Goal: Task Accomplishment & Management: Complete application form

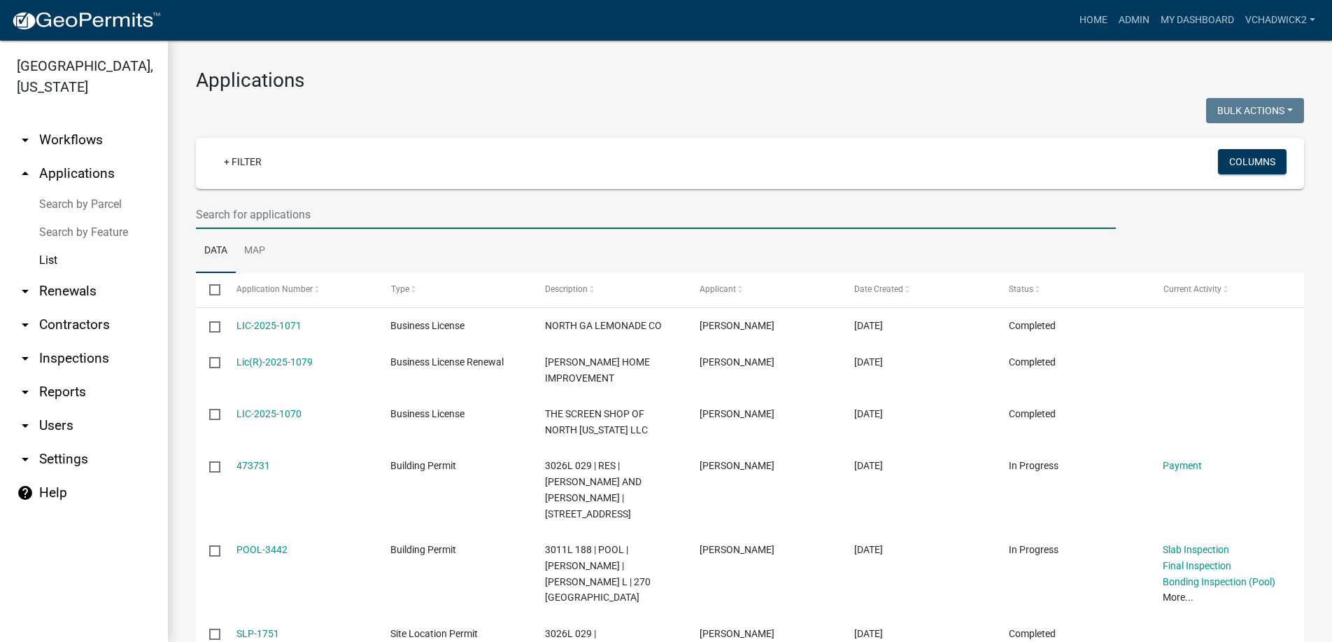
click at [364, 206] on input "text" at bounding box center [656, 214] width 920 height 29
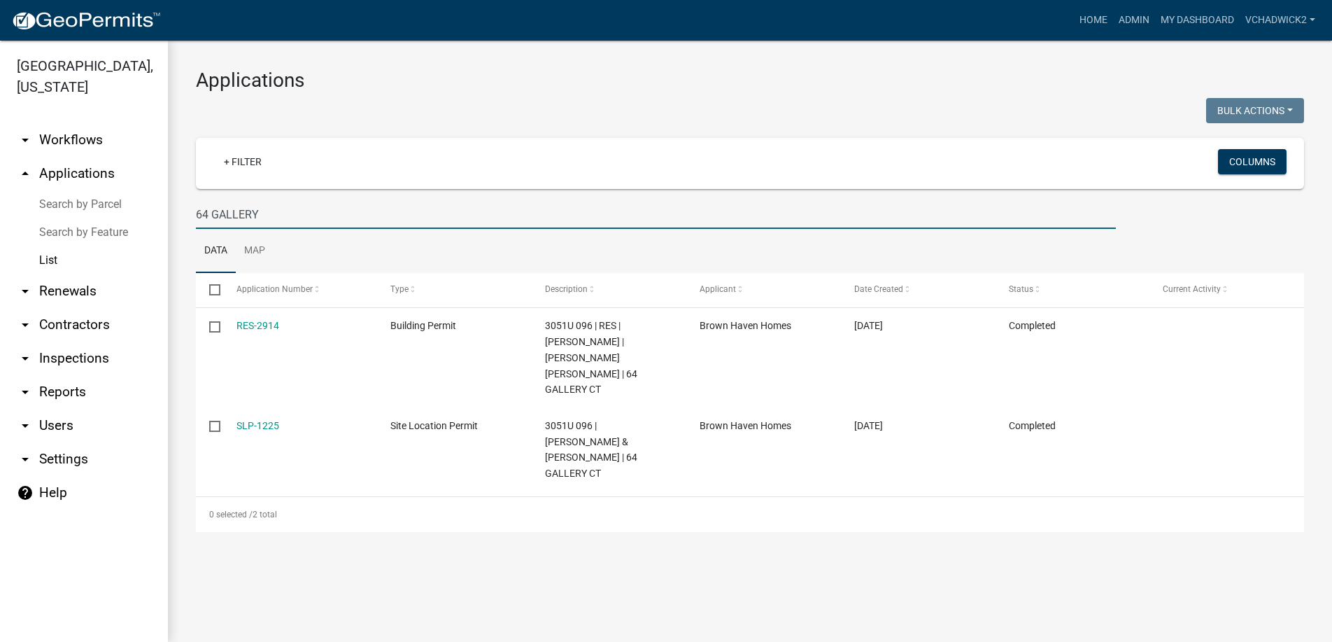
type input "64 GALLERY"
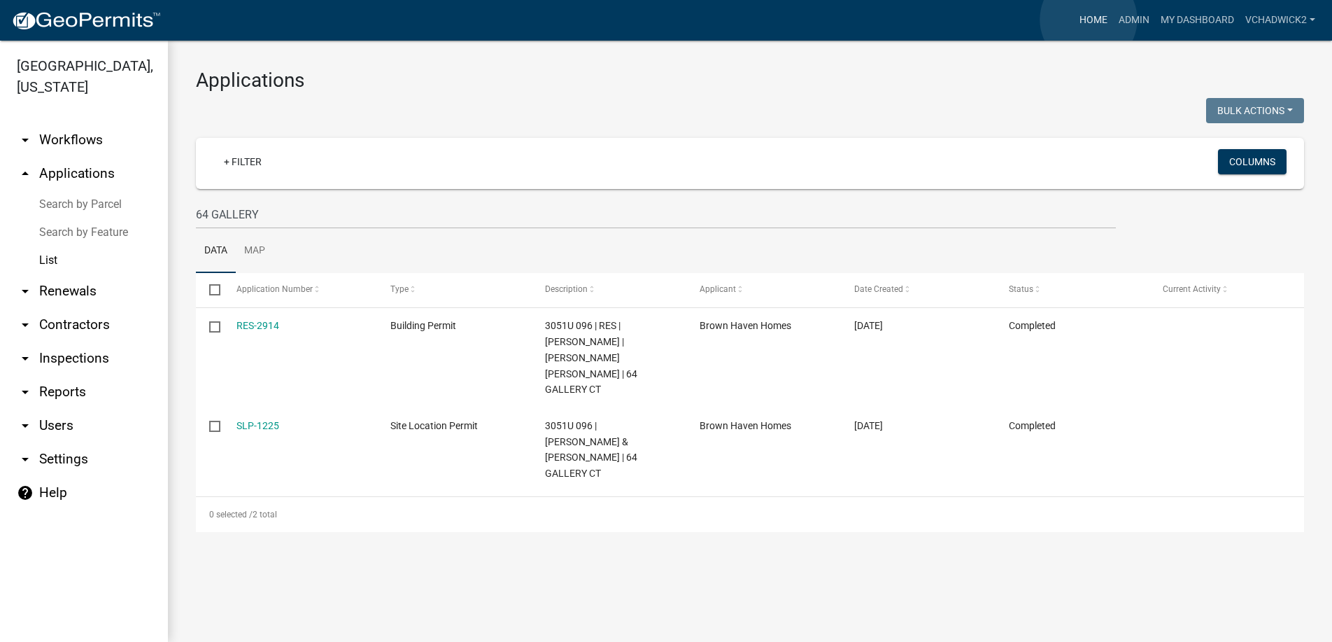
click at [1089, 20] on link "Home" at bounding box center [1093, 20] width 39 height 27
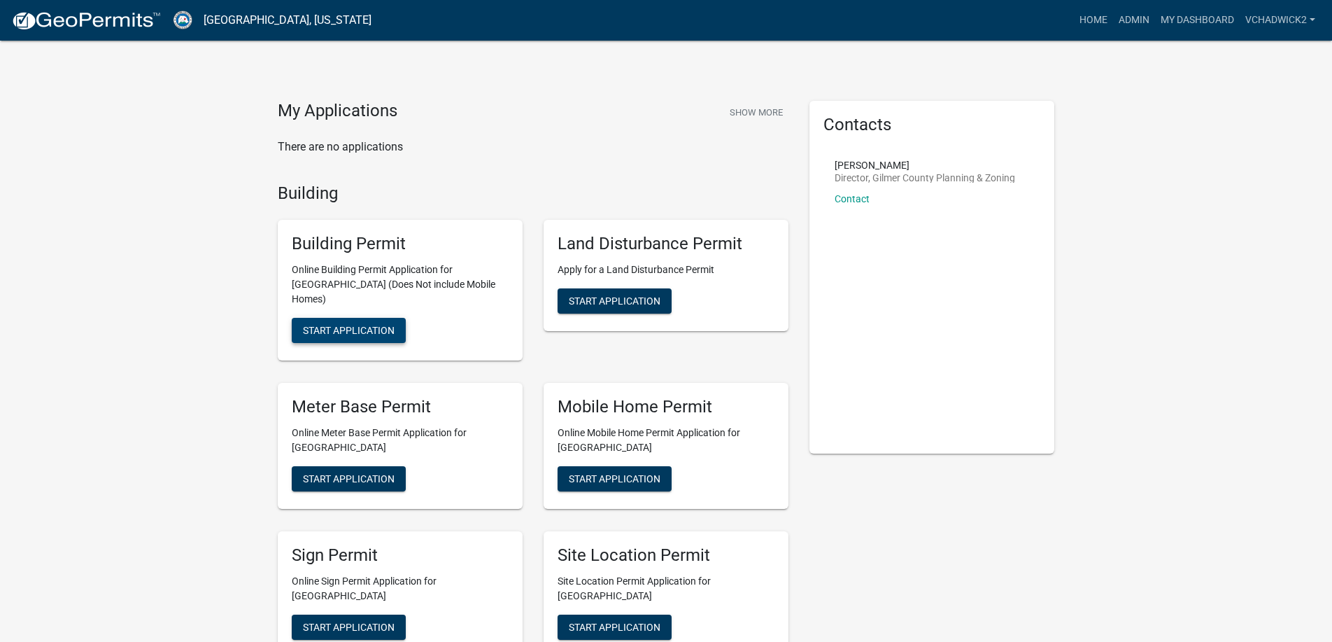
click at [364, 325] on span "Start Application" at bounding box center [349, 330] width 92 height 11
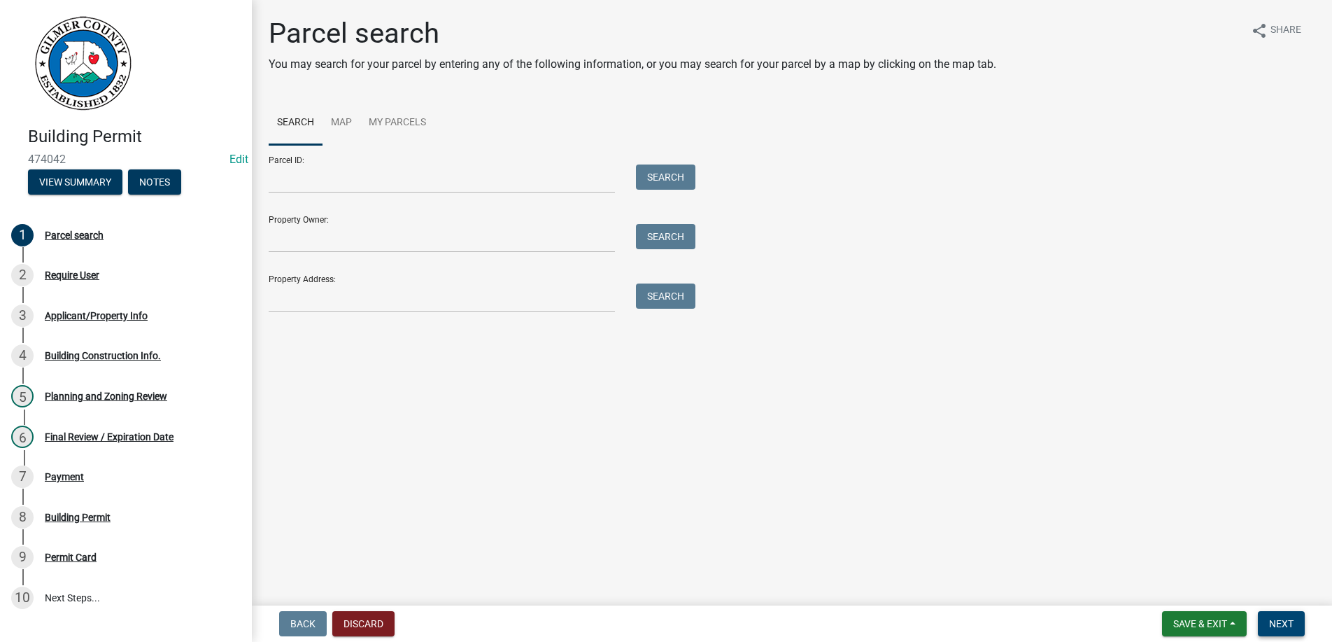
click at [1276, 619] on span "Next" at bounding box center [1281, 623] width 24 height 11
click at [275, 297] on input "Property Address:" at bounding box center [442, 297] width 346 height 29
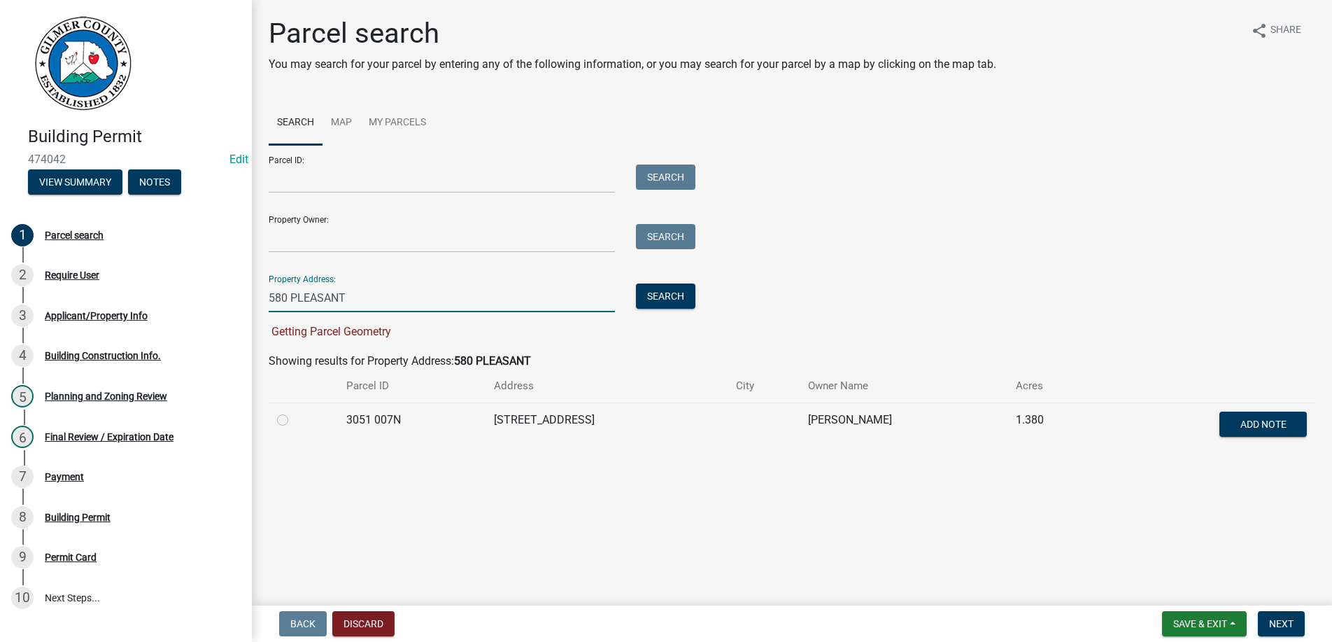
type input "580 PLEASANT"
click at [294, 411] on label at bounding box center [294, 411] width 0 height 0
click at [294, 416] on 007N "radio" at bounding box center [298, 415] width 9 height 9
radio 007N "true"
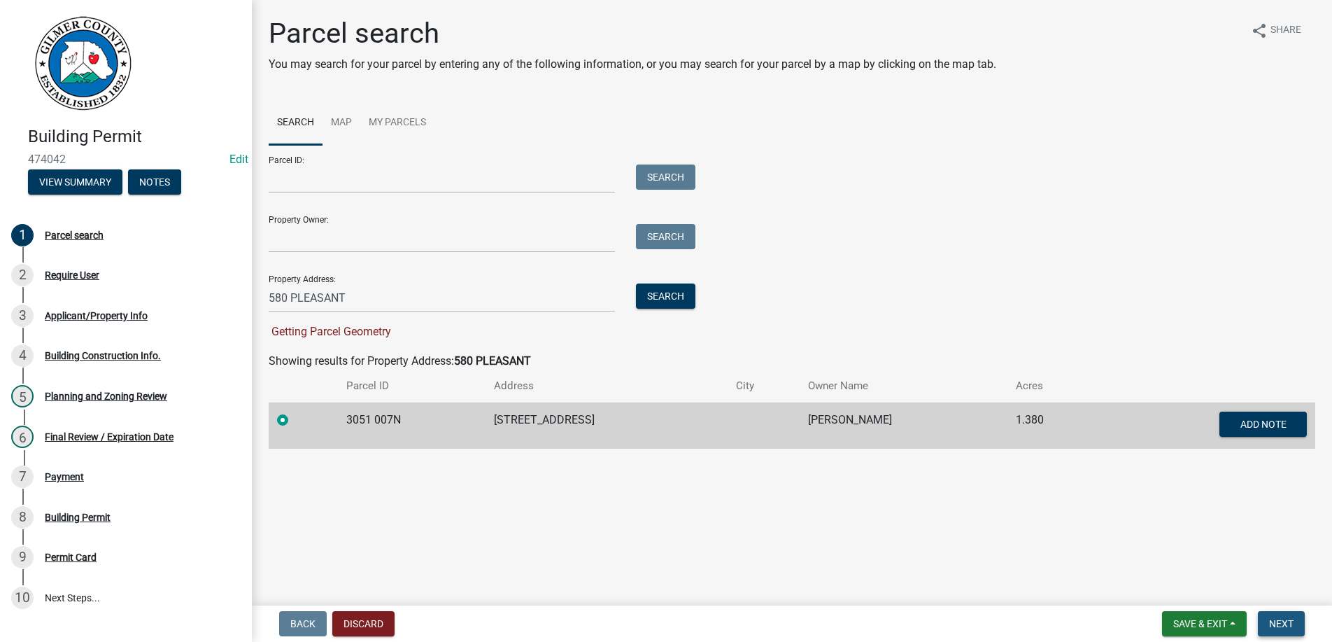
click at [1287, 623] on span "Next" at bounding box center [1281, 623] width 24 height 11
click at [1279, 621] on span "Next" at bounding box center [1281, 623] width 24 height 11
click at [388, 293] on input "580 PLEASANT" at bounding box center [442, 297] width 346 height 29
click at [384, 225] on input "Property Owner:" at bounding box center [442, 238] width 346 height 29
click at [346, 460] on div "Parcel search You may search for your parcel by entering any of the following i…" at bounding box center [792, 239] width 1068 height 444
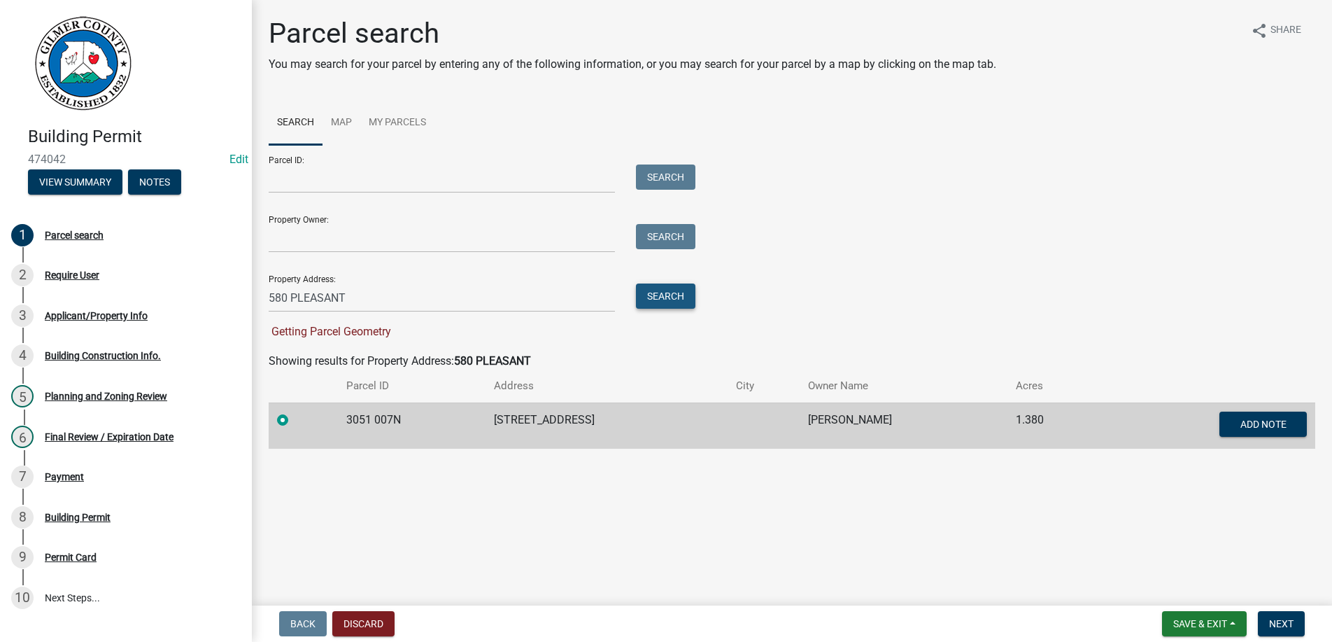
click at [659, 295] on button "Search" at bounding box center [665, 295] width 59 height 25
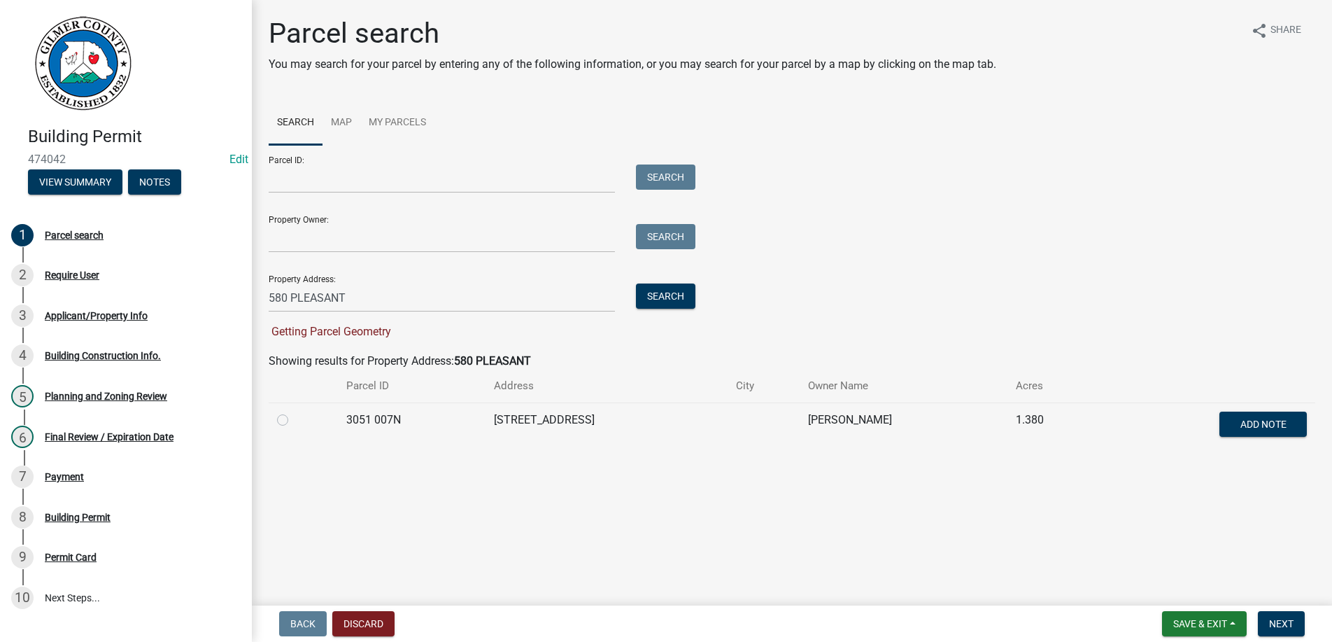
click at [294, 411] on label at bounding box center [294, 411] width 0 height 0
click at [294, 421] on 007N "radio" at bounding box center [298, 415] width 9 height 9
radio 007N "true"
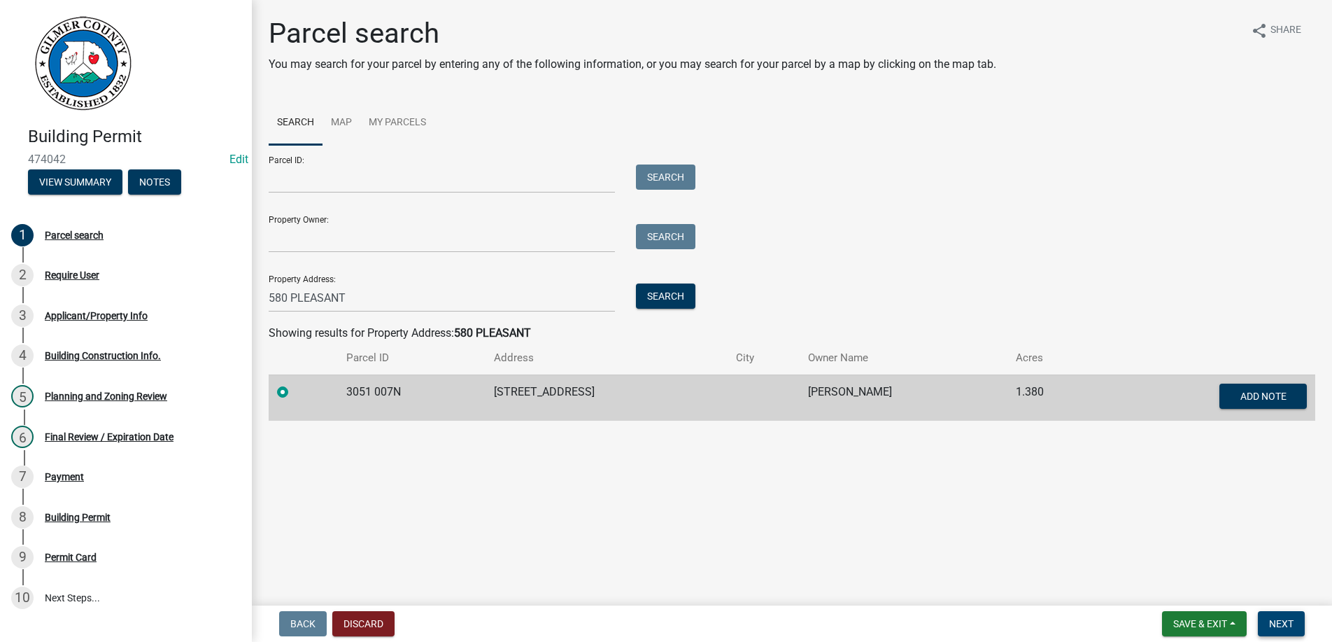
click at [1281, 621] on span "Next" at bounding box center [1281, 623] width 24 height 11
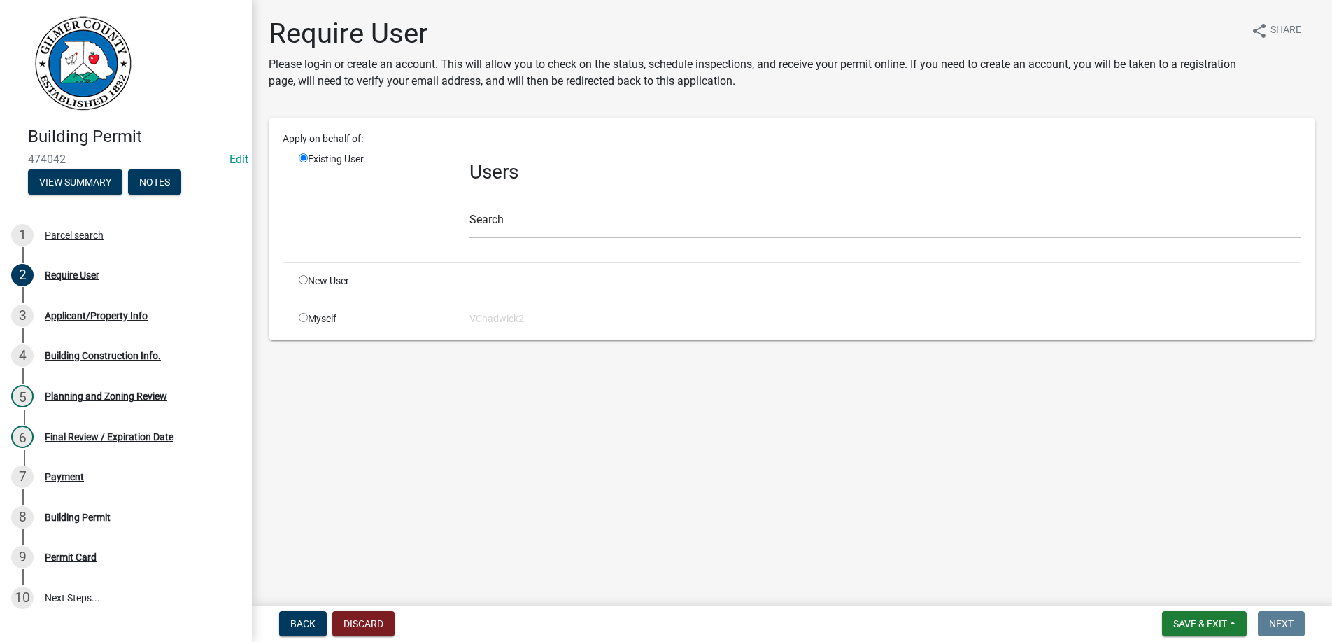
click at [304, 279] on input "radio" at bounding box center [303, 279] width 9 height 9
radio input "true"
radio input "false"
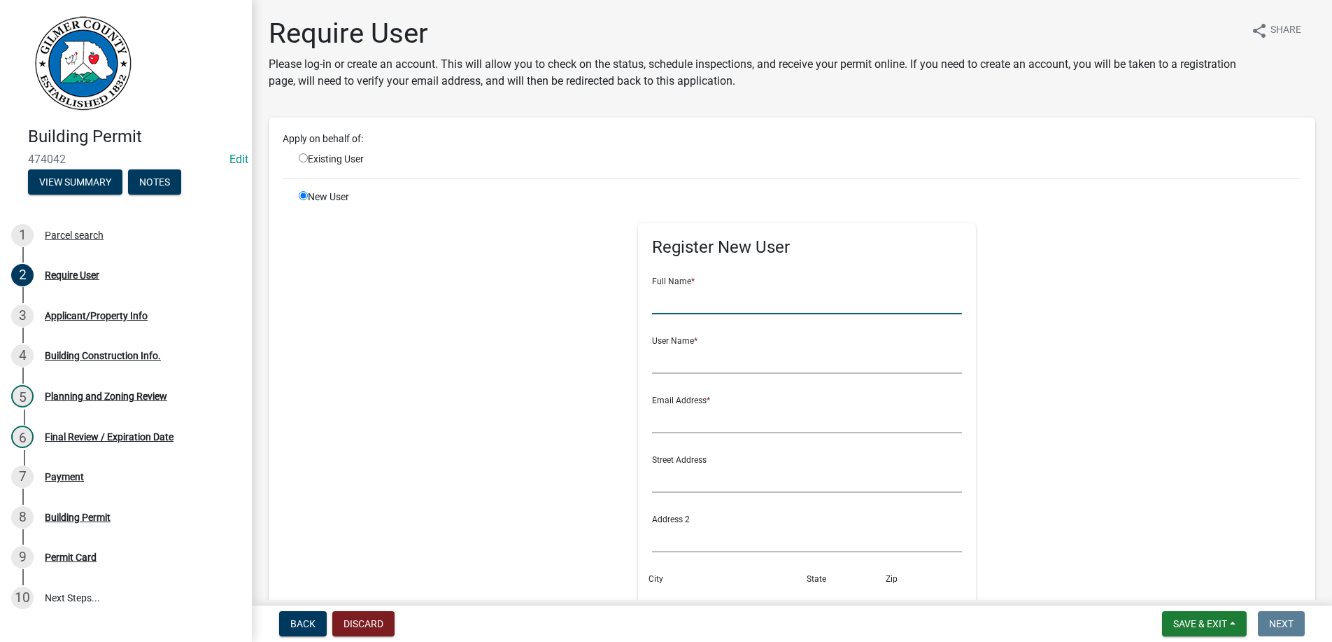
click at [718, 300] on input "text" at bounding box center [807, 300] width 310 height 29
type input "[PERSON_NAME]"
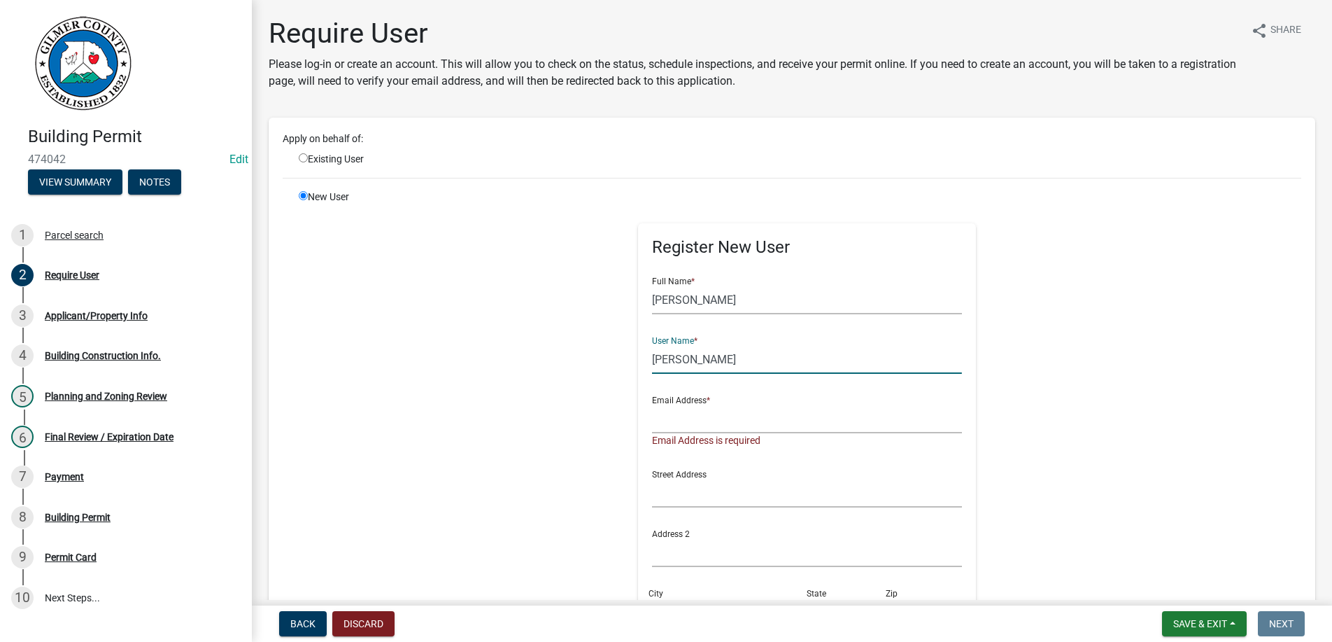
type input "[PERSON_NAME]"
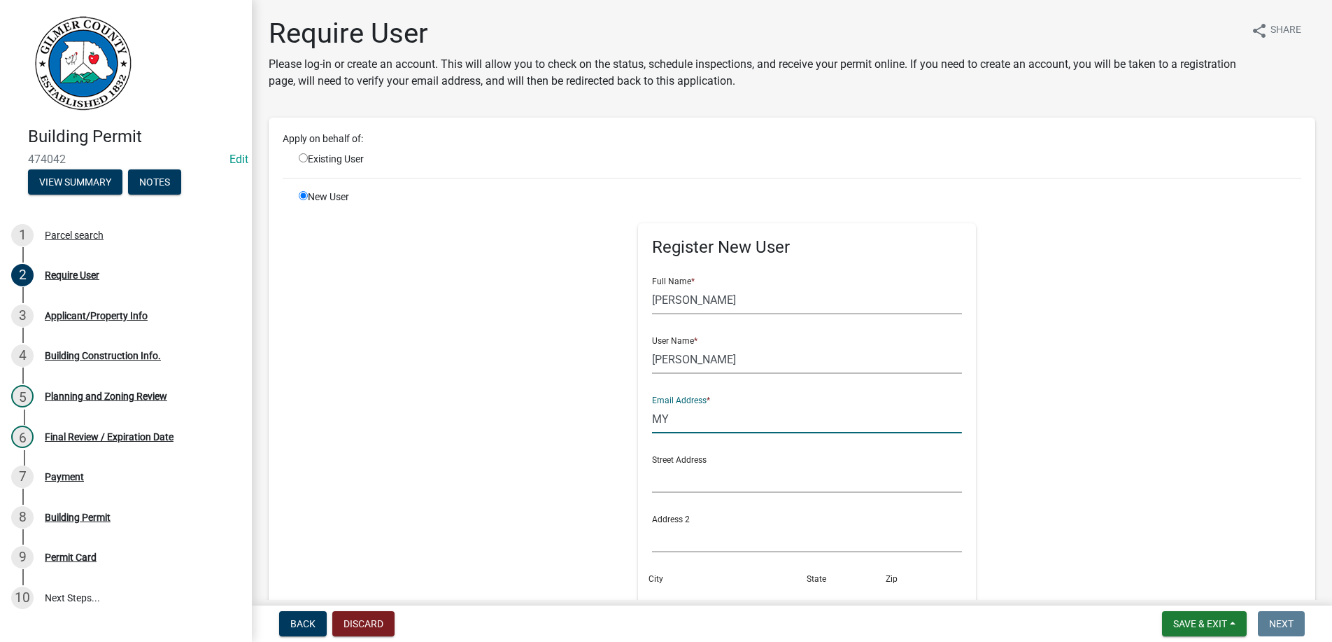
type input "M"
type input "[EMAIL_ADDRESS][DOMAIN_NAME]"
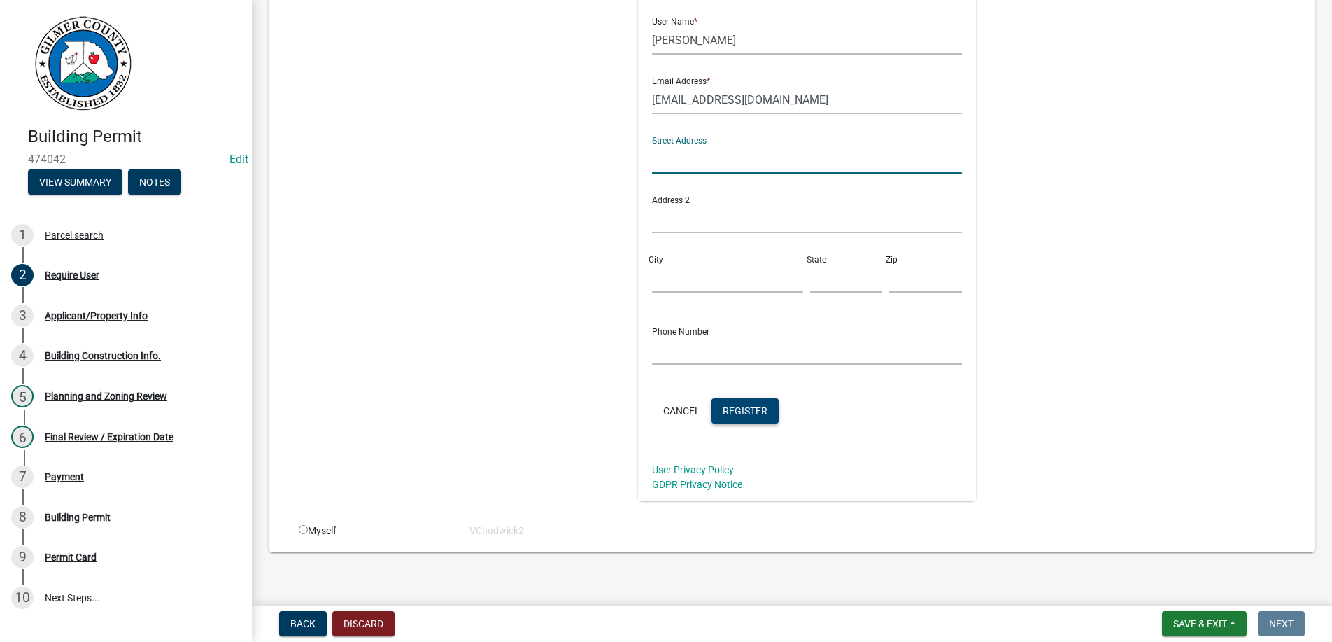
click at [750, 402] on button "Register" at bounding box center [745, 410] width 67 height 25
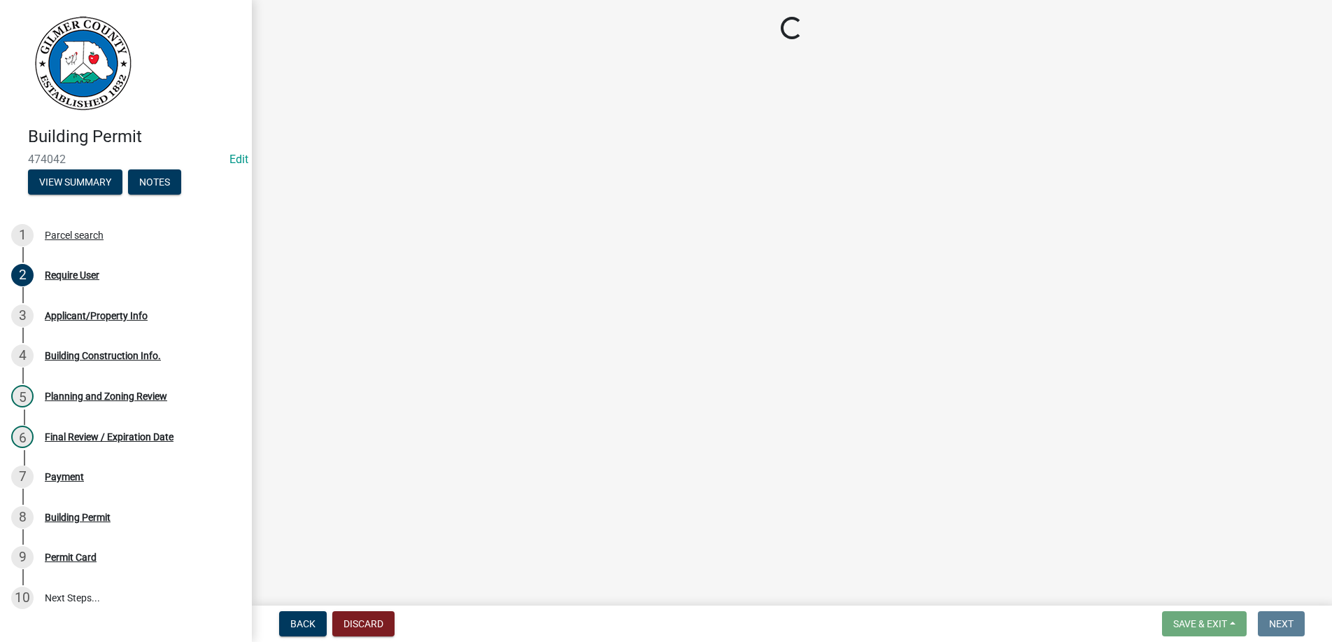
scroll to position [0, 0]
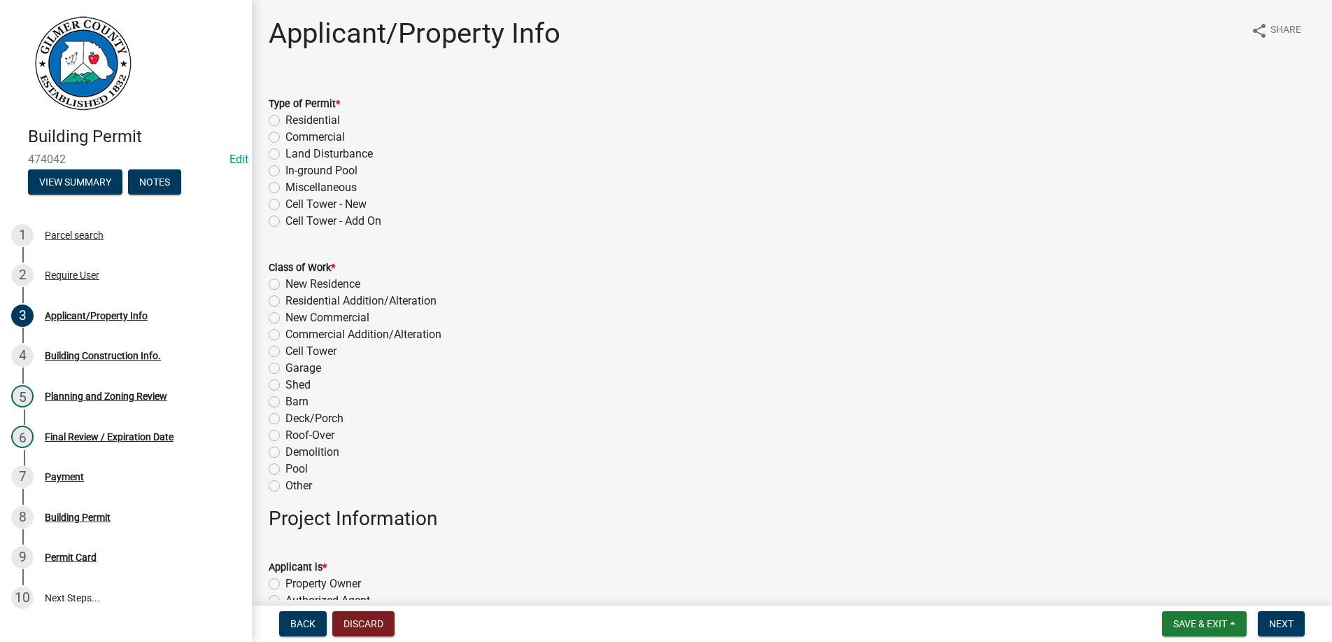
click at [286, 118] on label "Residential" at bounding box center [313, 120] width 55 height 17
click at [286, 118] on input "Residential" at bounding box center [290, 116] width 9 height 9
radio input "true"
click at [286, 281] on label "New Residence" at bounding box center [323, 284] width 75 height 17
click at [286, 281] on input "New Residence" at bounding box center [290, 280] width 9 height 9
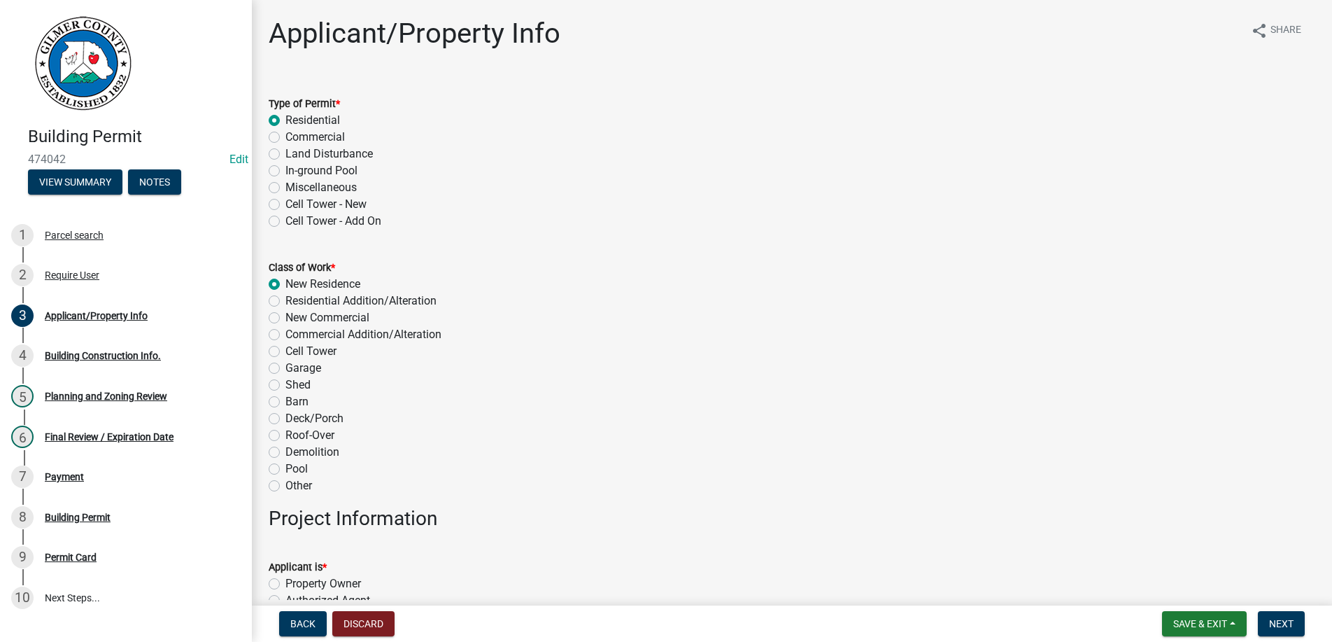
radio input "true"
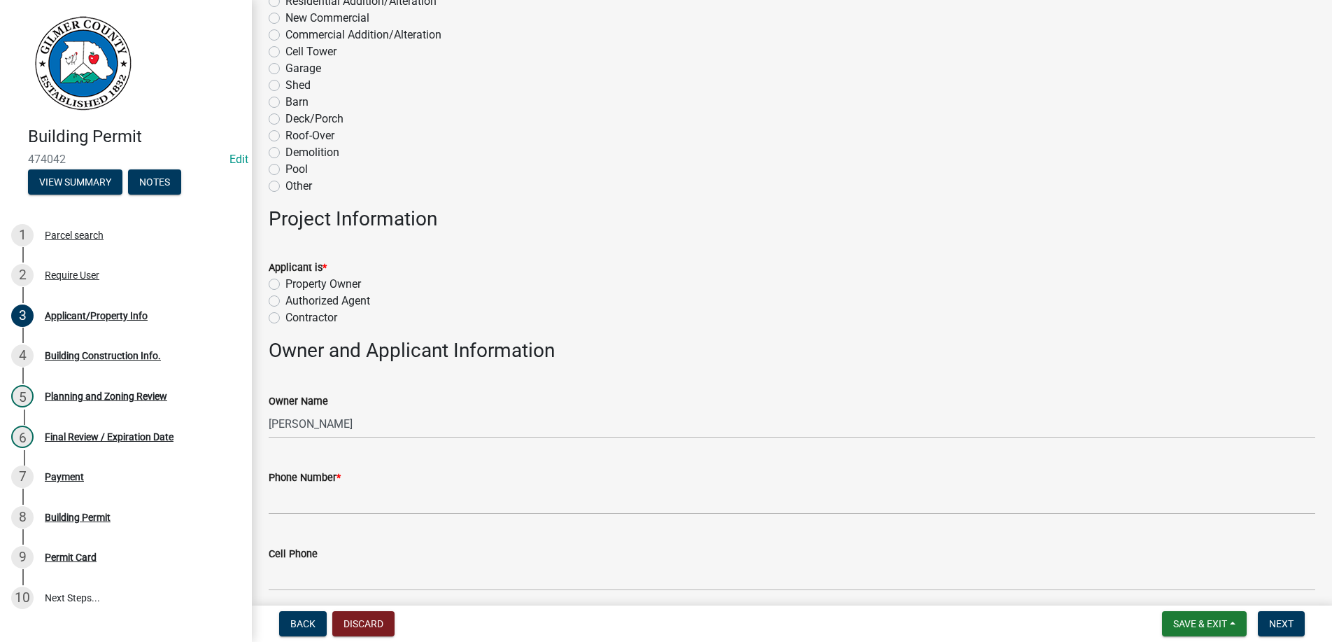
scroll to position [319, 0]
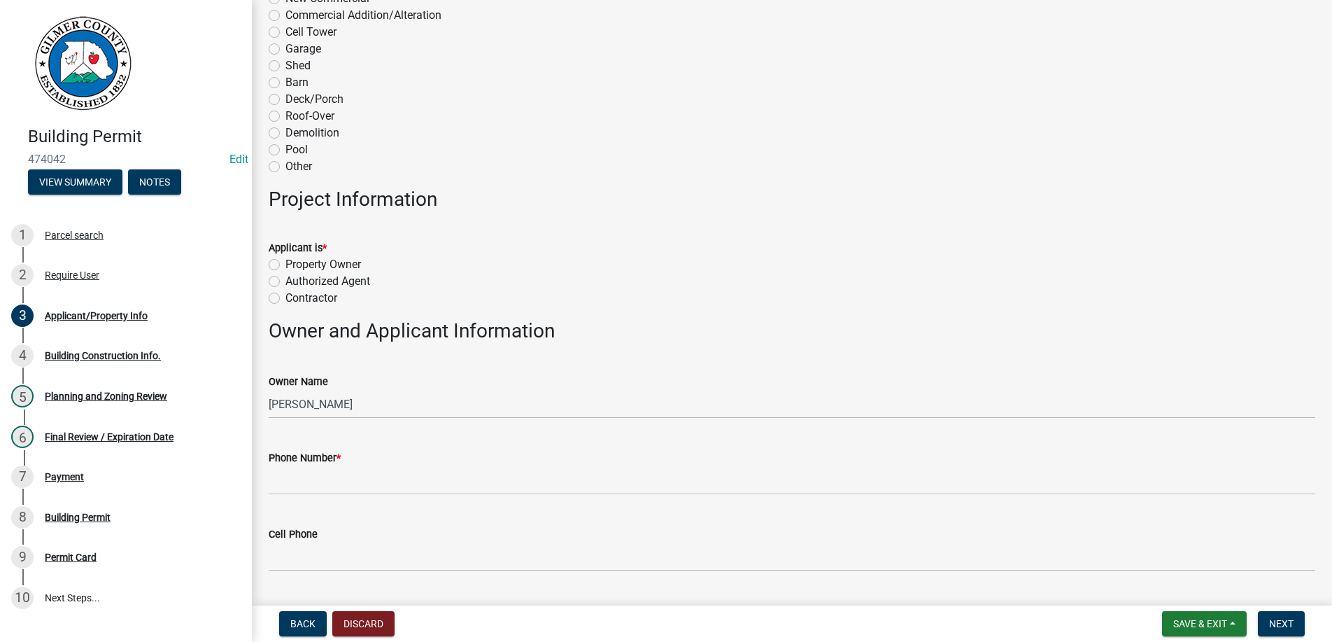
click at [286, 265] on label "Property Owner" at bounding box center [324, 264] width 76 height 17
click at [286, 265] on input "Property Owner" at bounding box center [290, 260] width 9 height 9
radio input "true"
drag, startPoint x: 365, startPoint y: 422, endPoint x: 361, endPoint y: 410, distance: 12.6
click at [365, 418] on wm-data-entity-input "Owner Name [PERSON_NAME]" at bounding box center [792, 391] width 1047 height 76
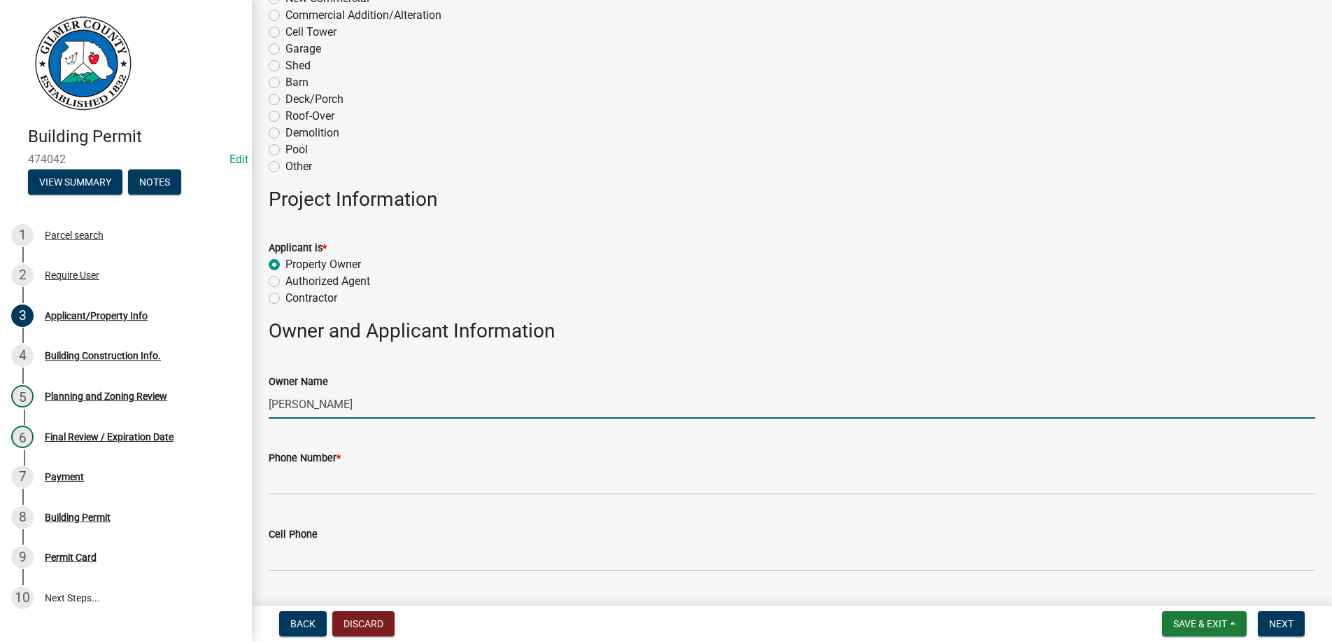
drag, startPoint x: 361, startPoint y: 406, endPoint x: 178, endPoint y: 400, distance: 182.7
click at [269, 400] on input "[PERSON_NAME]" at bounding box center [792, 404] width 1047 height 29
type input "[PERSON_NAME]/TEST"
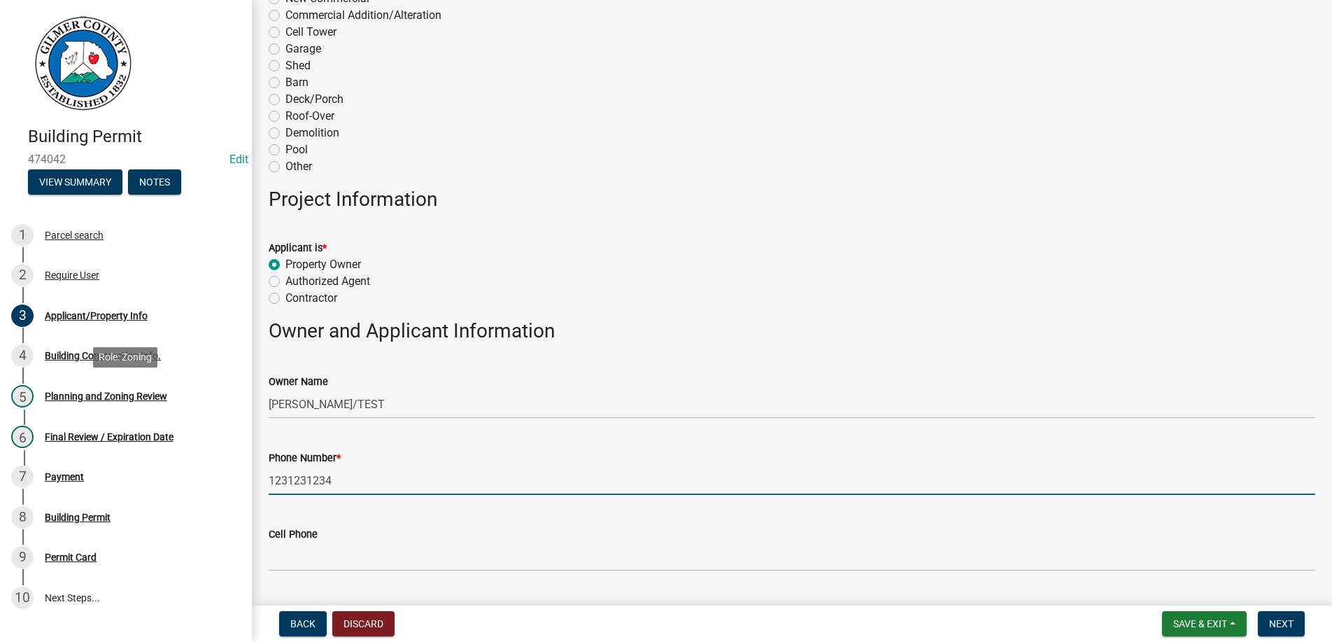
type input "1231231234"
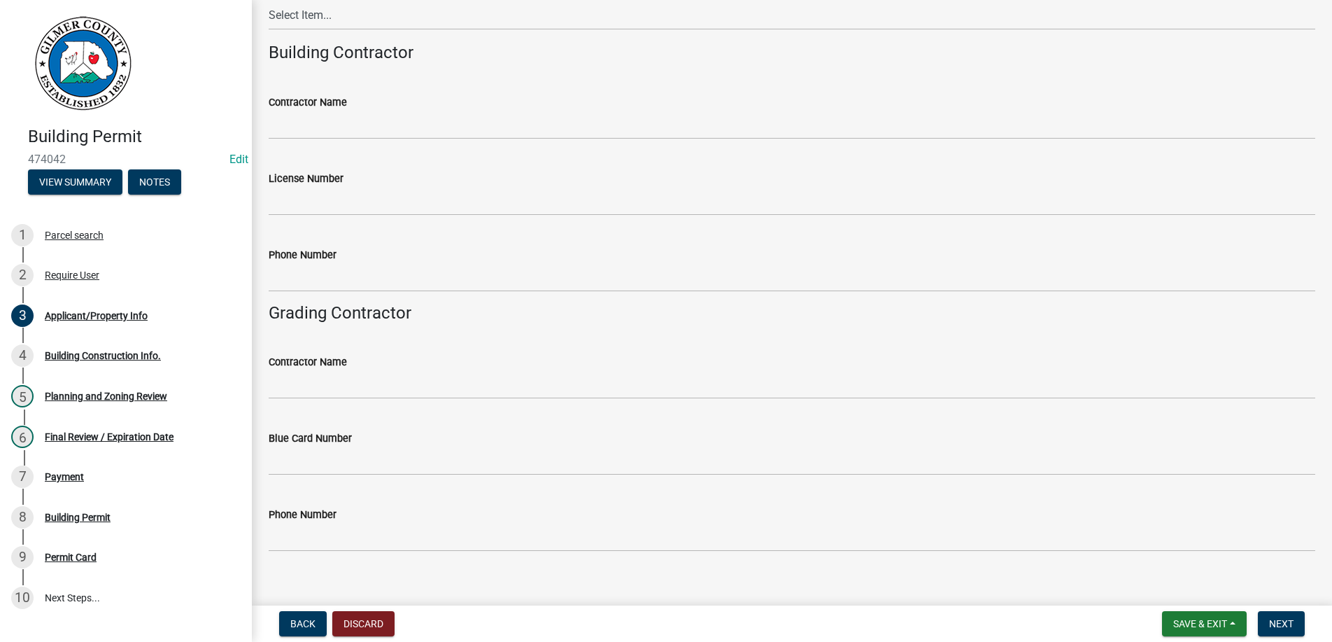
scroll to position [2300, 0]
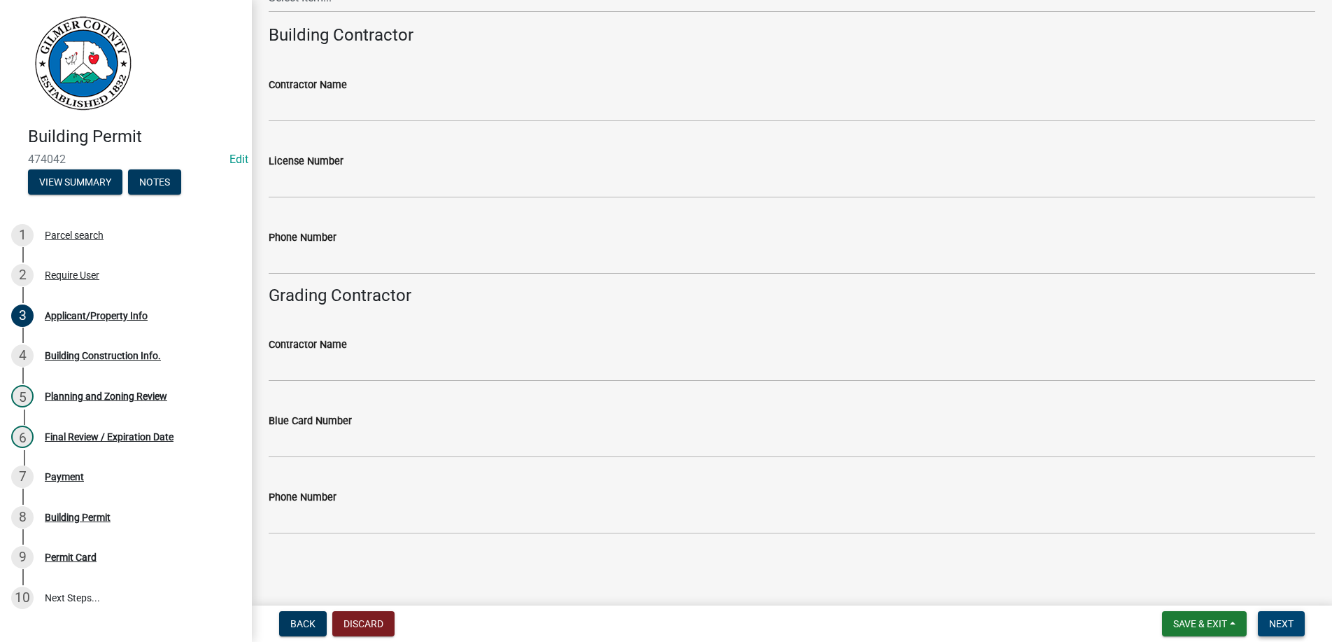
click at [1281, 617] on button "Next" at bounding box center [1281, 623] width 47 height 25
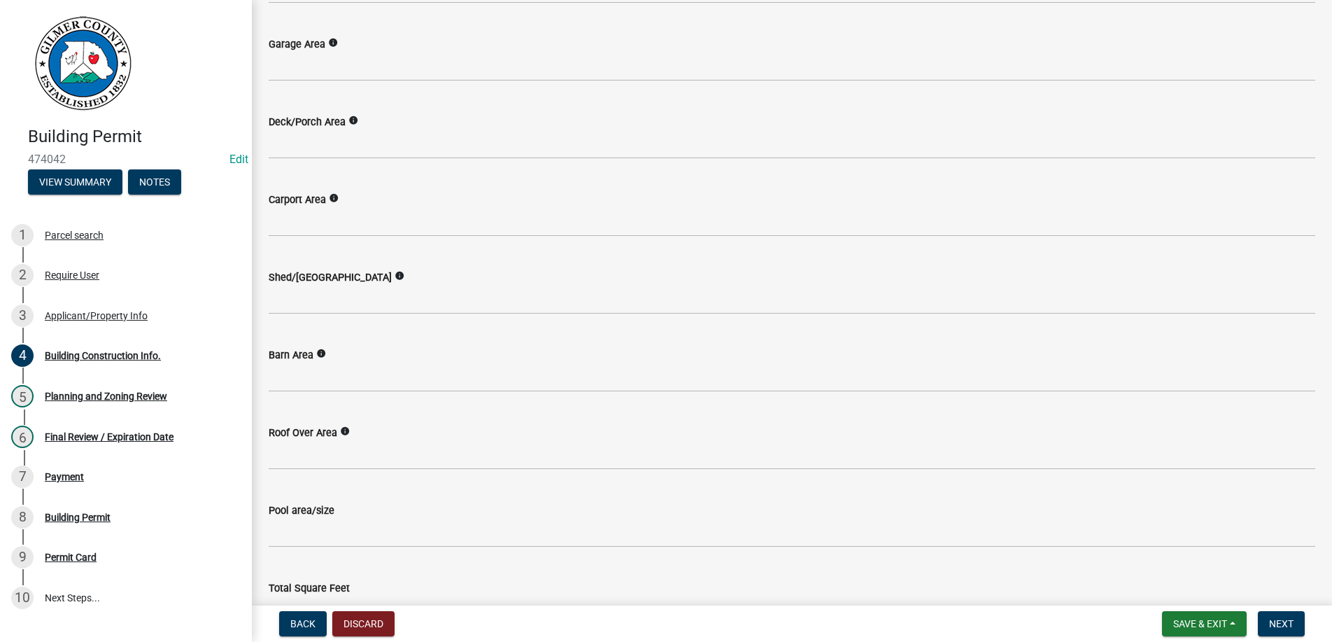
scroll to position [650, 0]
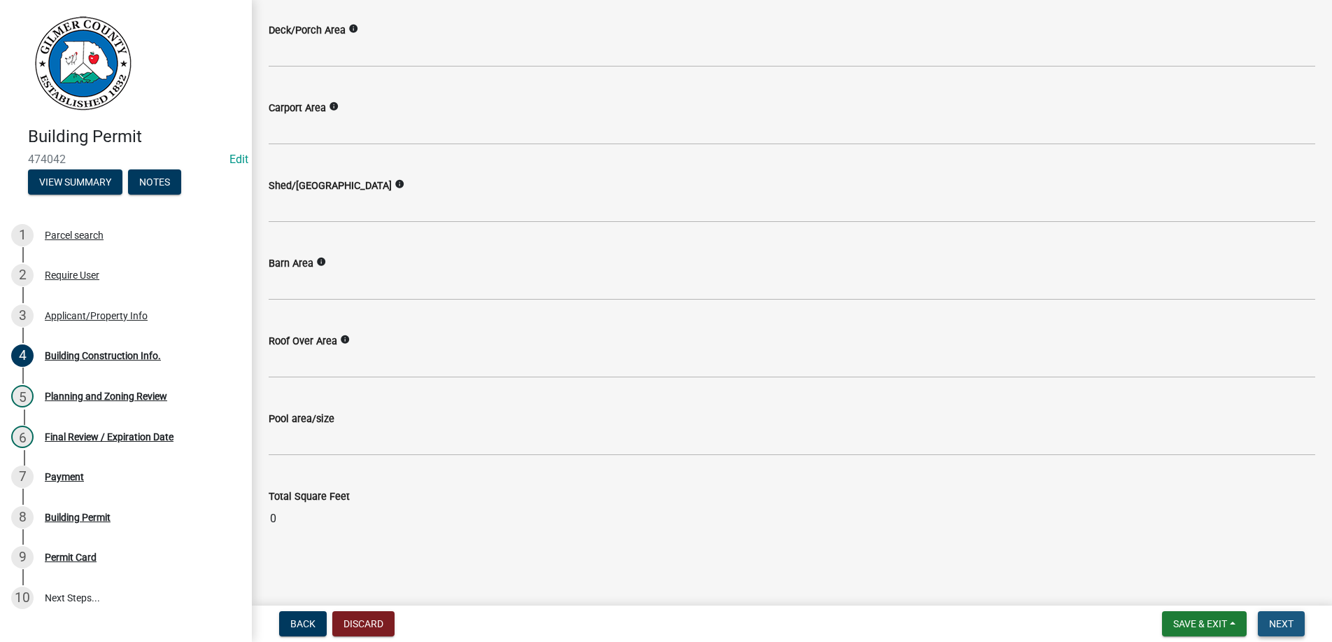
click at [1285, 620] on span "Next" at bounding box center [1281, 623] width 24 height 11
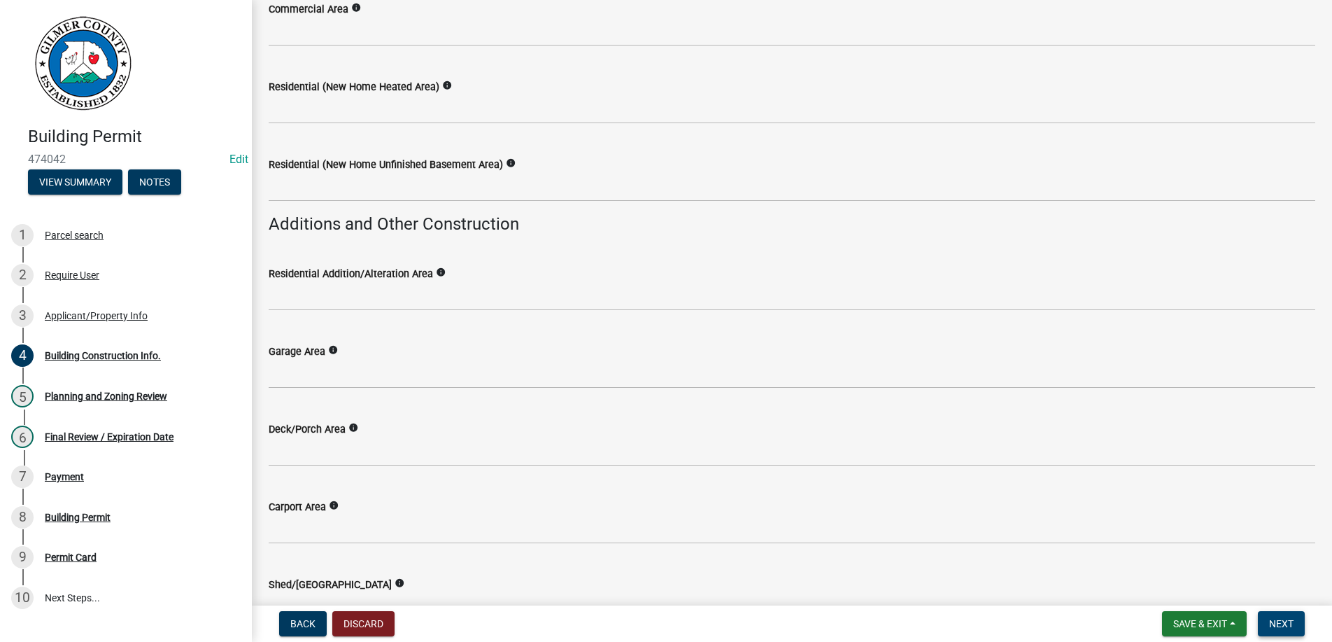
scroll to position [0, 0]
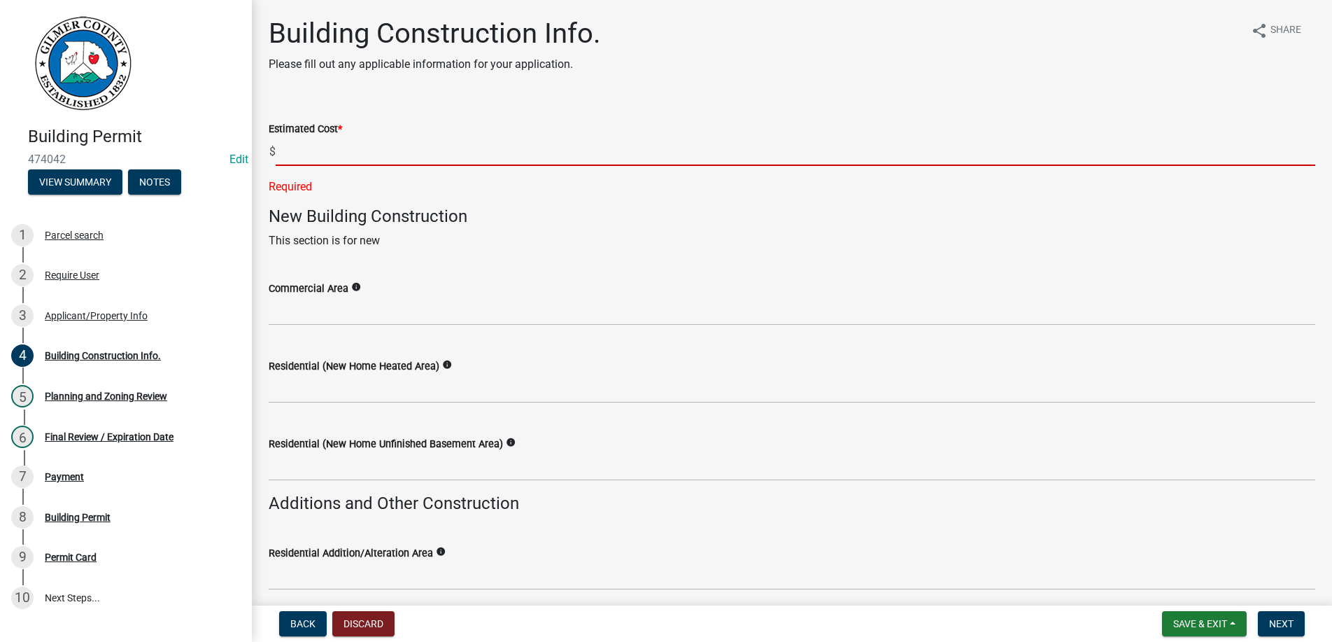
click at [412, 148] on input "text" at bounding box center [796, 151] width 1040 height 29
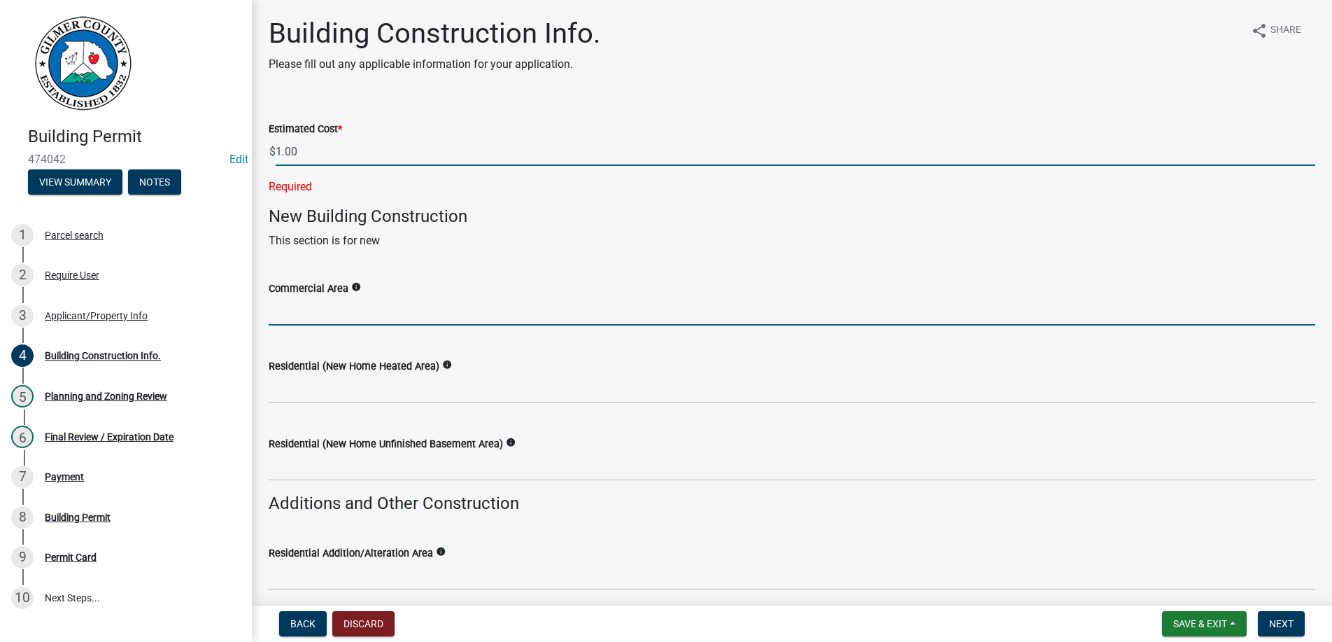
type input "1"
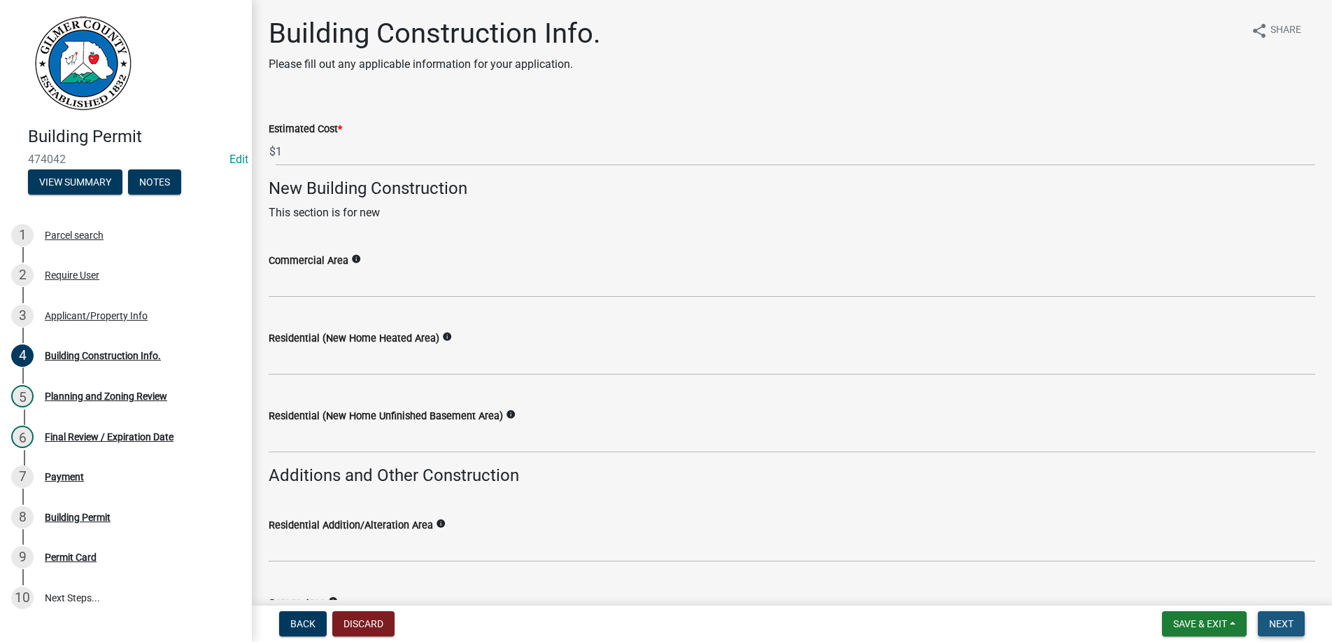
click at [1288, 619] on span "Next" at bounding box center [1281, 623] width 24 height 11
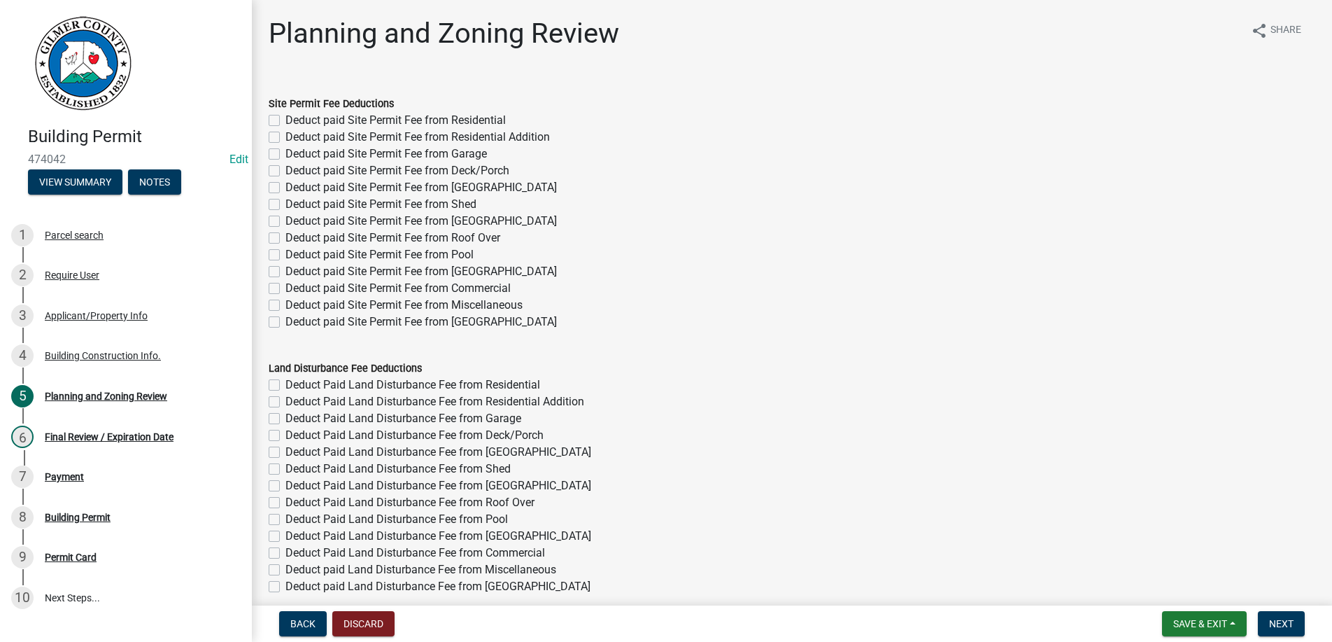
click at [286, 115] on label "Deduct paid Site Permit Fee from Residential" at bounding box center [396, 120] width 220 height 17
click at [286, 115] on input "Deduct paid Site Permit Fee from Residential" at bounding box center [290, 116] width 9 height 9
checkbox input "true"
checkbox input "false"
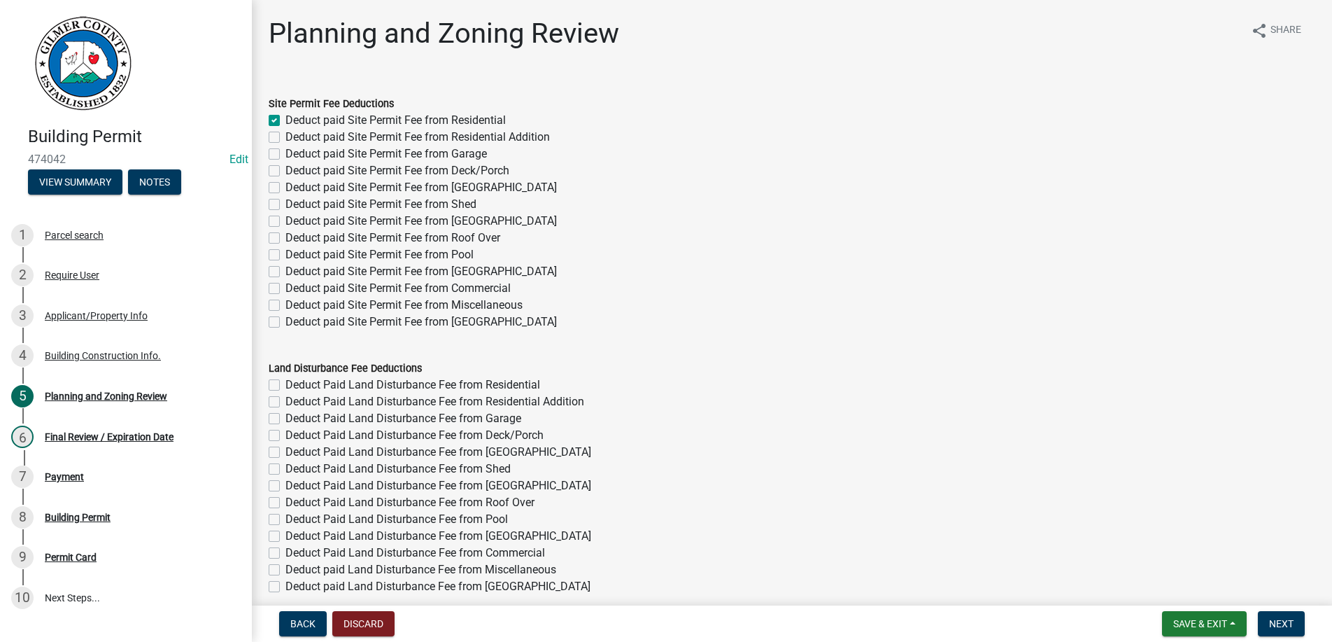
checkbox input "false"
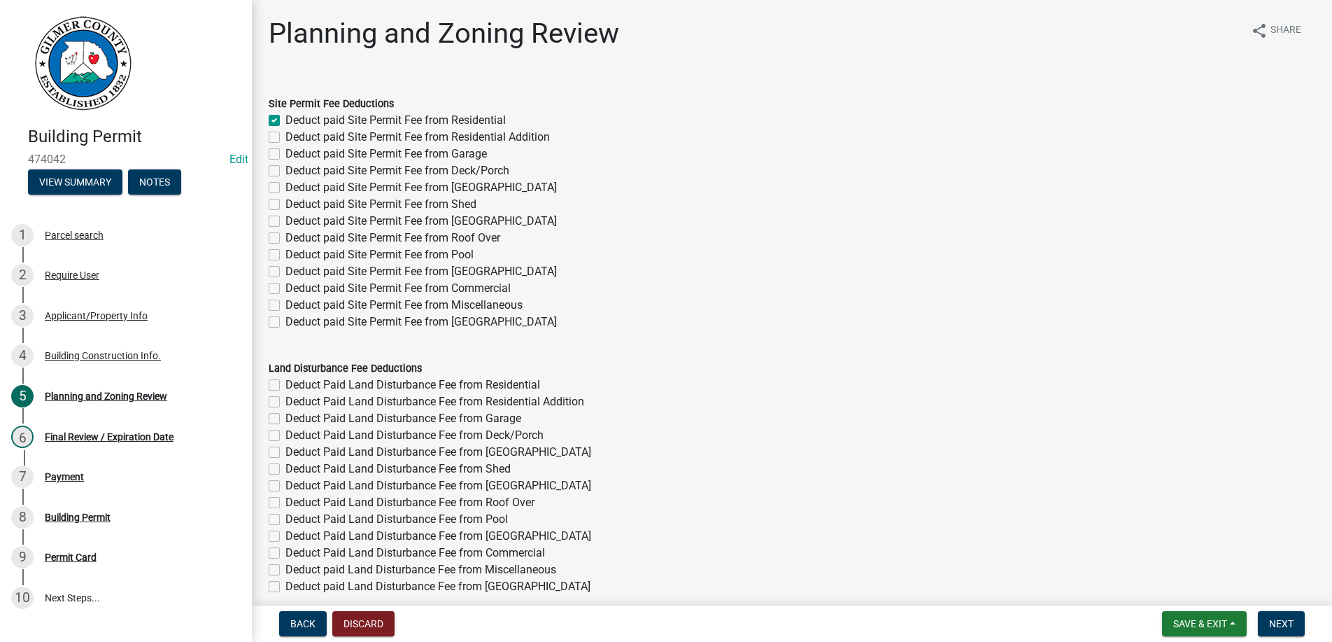
checkbox input "false"
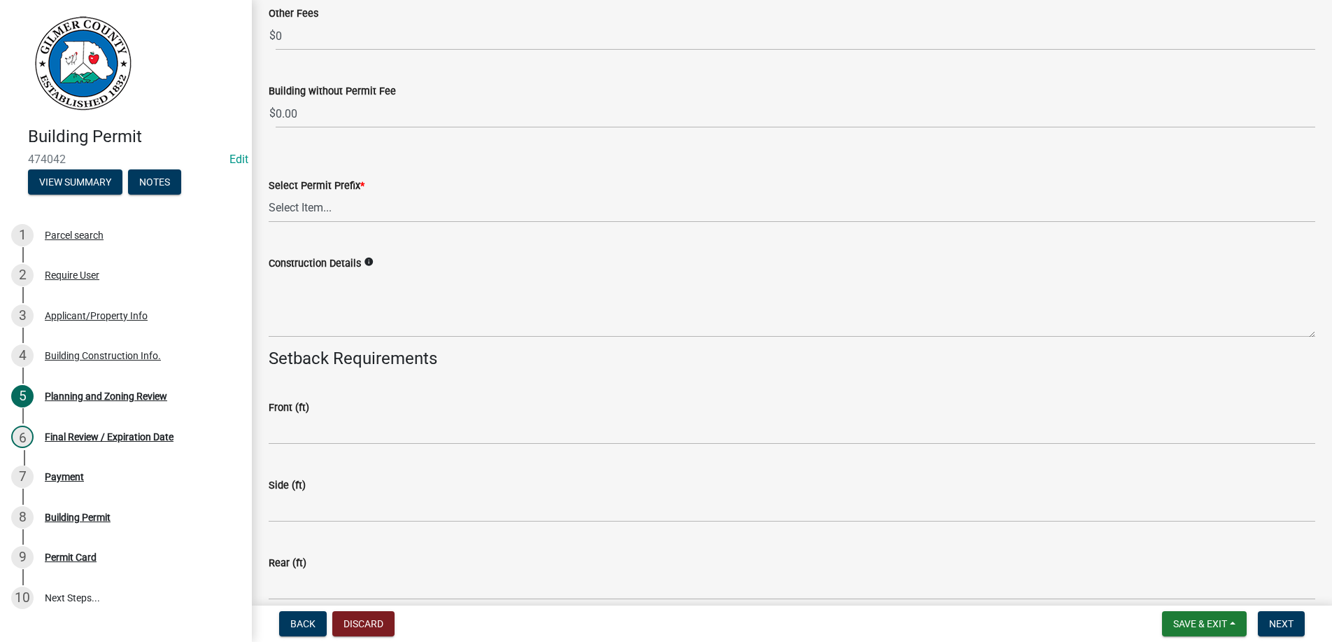
scroll to position [2792, 0]
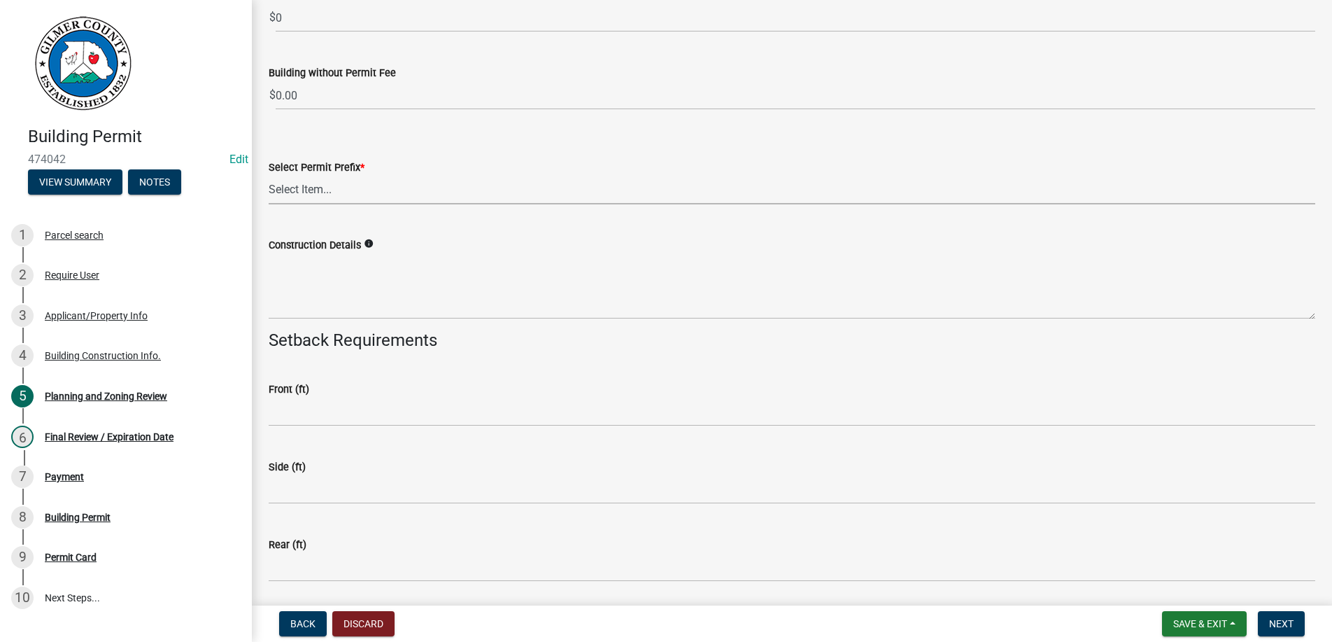
click at [269, 176] on select "Select Item... RES COMM MB LAND POOL MISC CELL TOWER - NEW CELL TOWER - ADD ON" at bounding box center [792, 190] width 1047 height 29
click option "RES" at bounding box center [0, 0] width 0 height 0
select select "b5c39336-92b9-49ce-a0a5-4e9e9babf743"
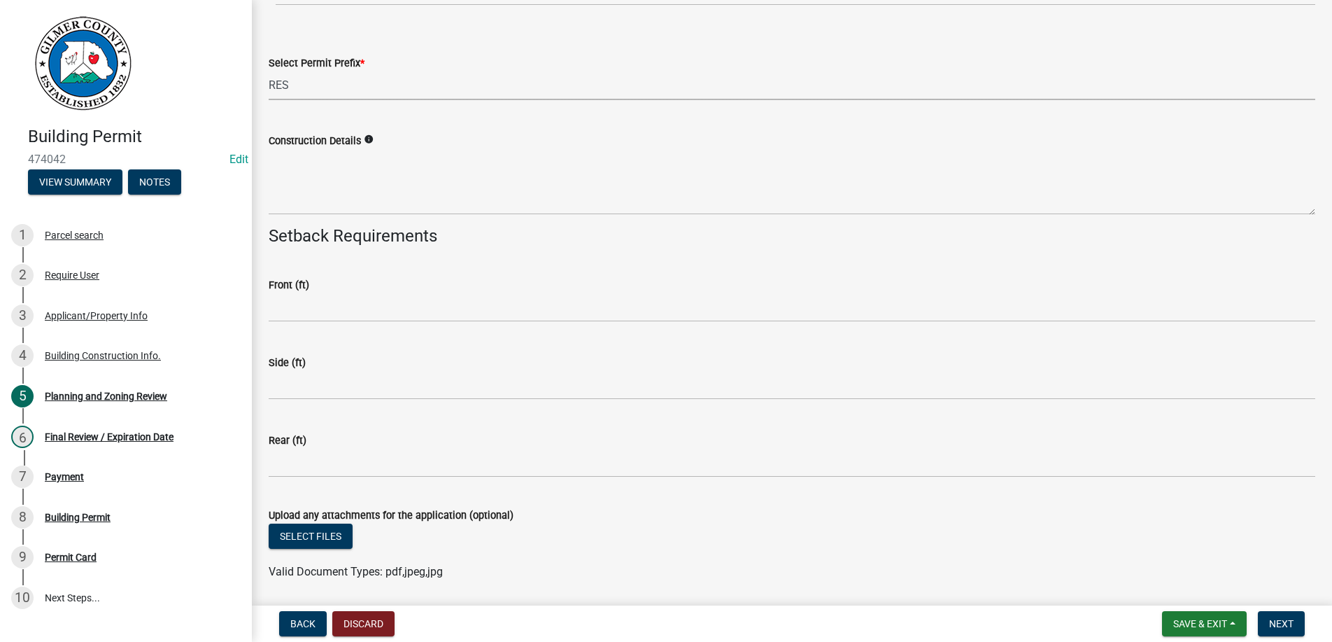
scroll to position [2944, 0]
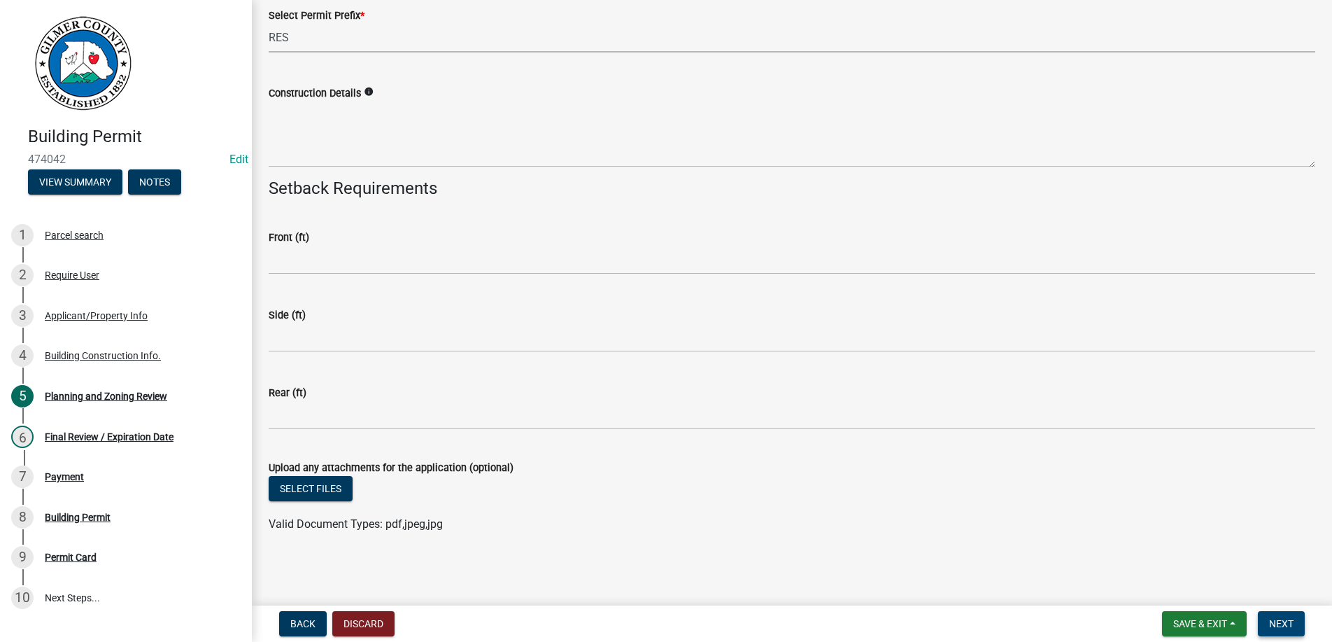
click at [1274, 617] on button "Next" at bounding box center [1281, 623] width 47 height 25
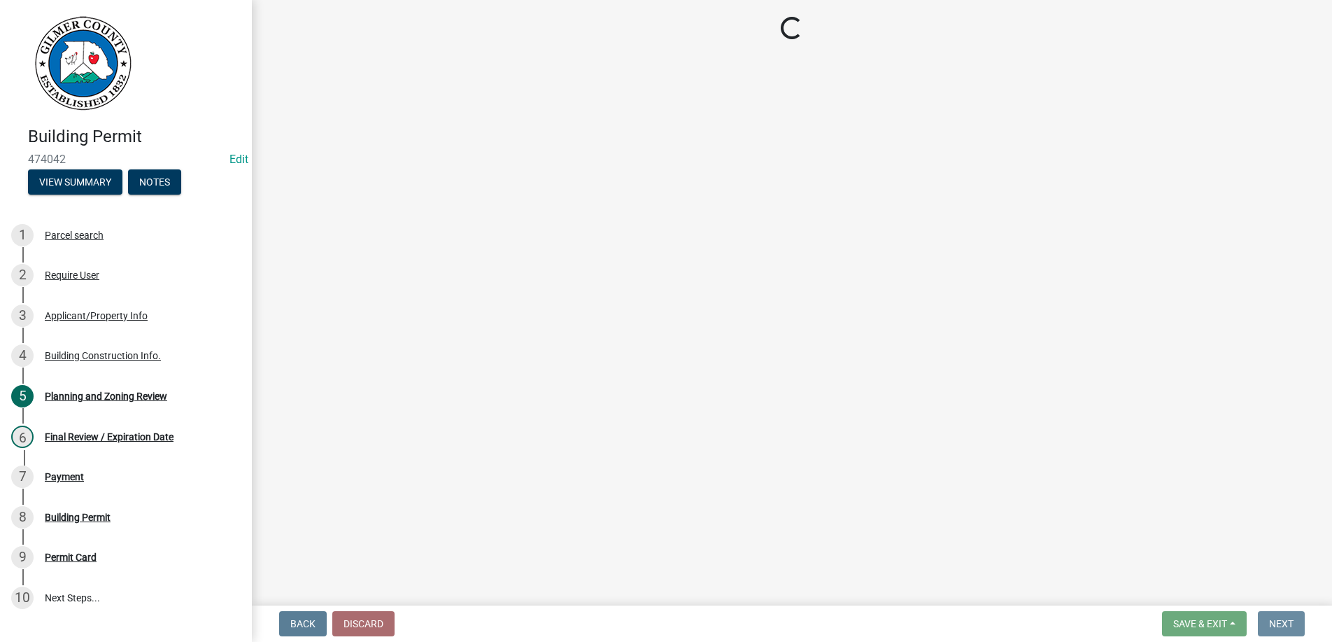
scroll to position [0, 0]
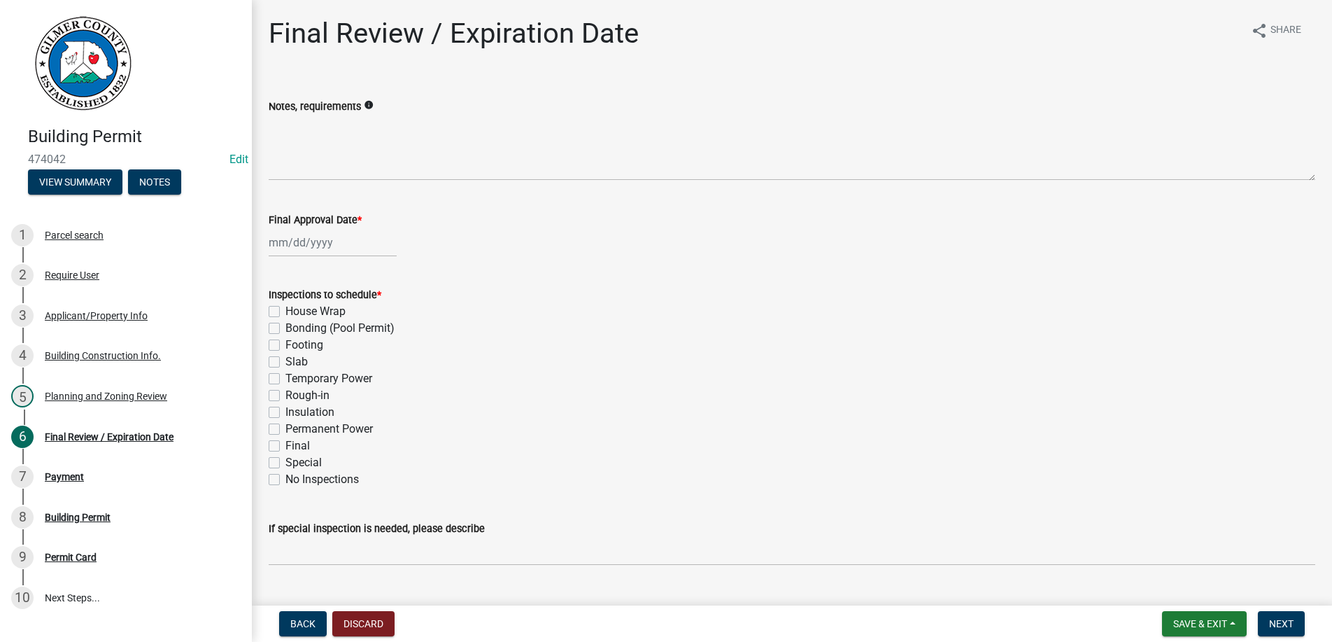
select select "9"
select select "2025"
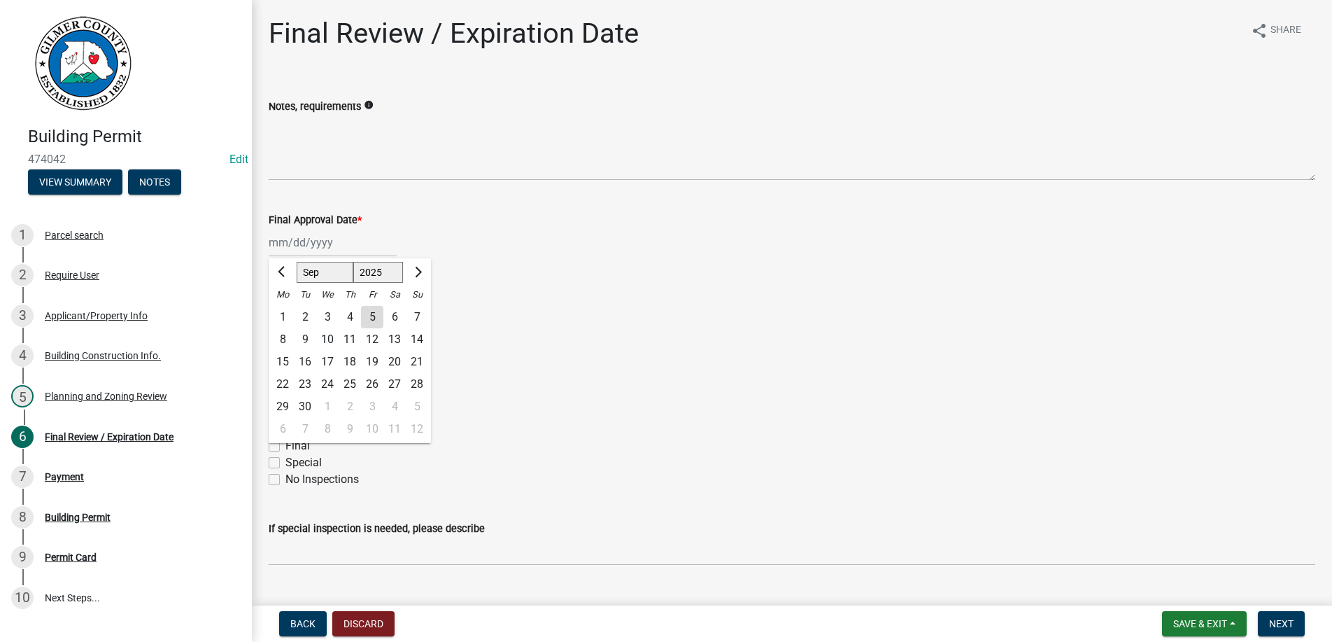
click at [366, 247] on input "Final Approval Date *" at bounding box center [333, 242] width 128 height 29
click at [373, 313] on div "5" at bounding box center [372, 317] width 22 height 22
type input "[DATE]"
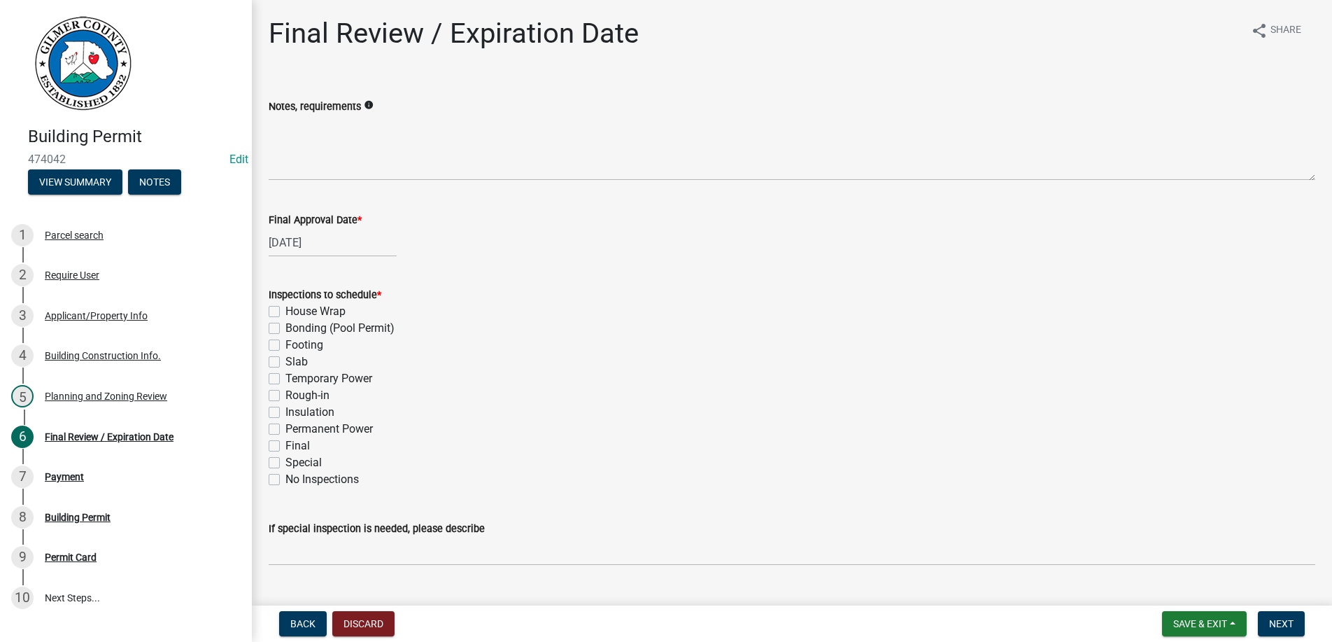
click at [286, 348] on label "Footing" at bounding box center [305, 345] width 38 height 17
click at [286, 346] on input "Footing" at bounding box center [290, 341] width 9 height 9
checkbox input "true"
checkbox input "false"
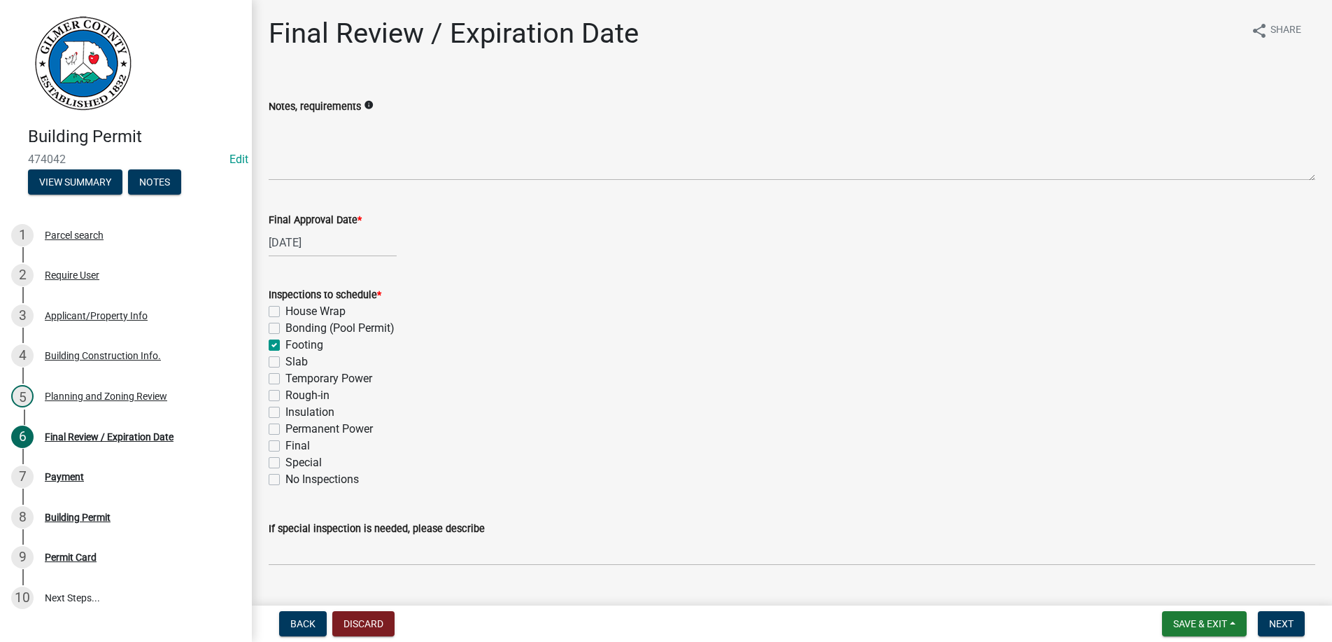
checkbox input "true"
checkbox input "false"
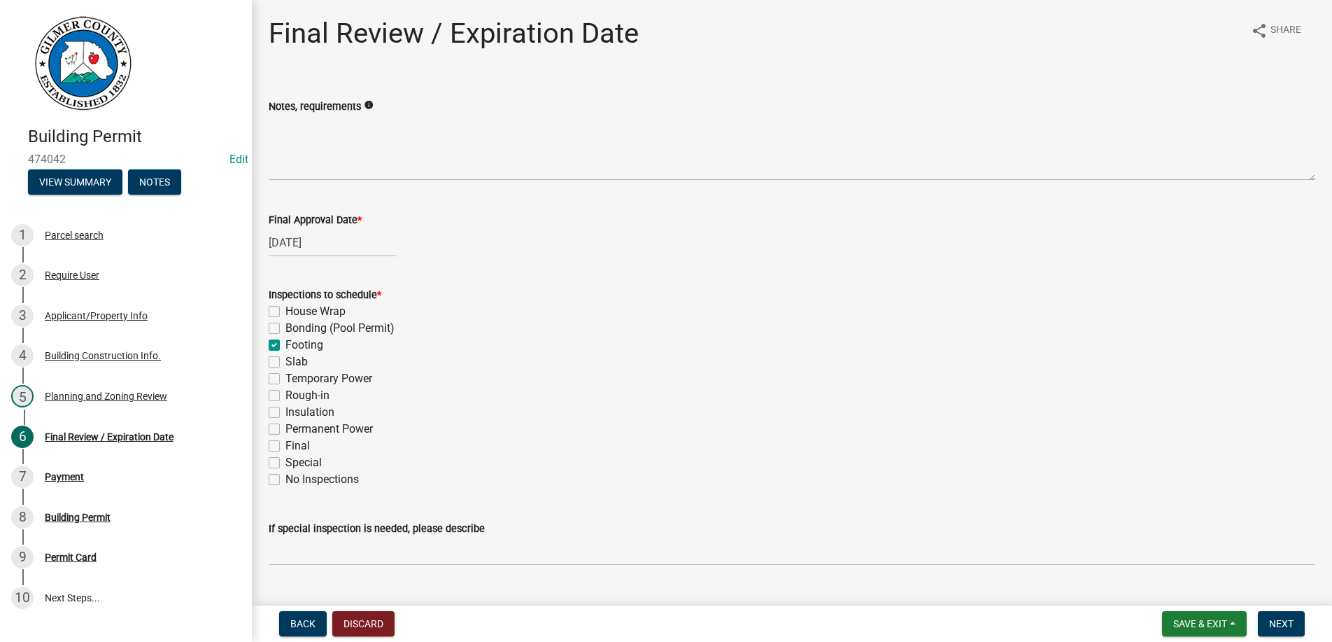
checkbox input "false"
click at [286, 363] on label "Slab" at bounding box center [297, 361] width 22 height 17
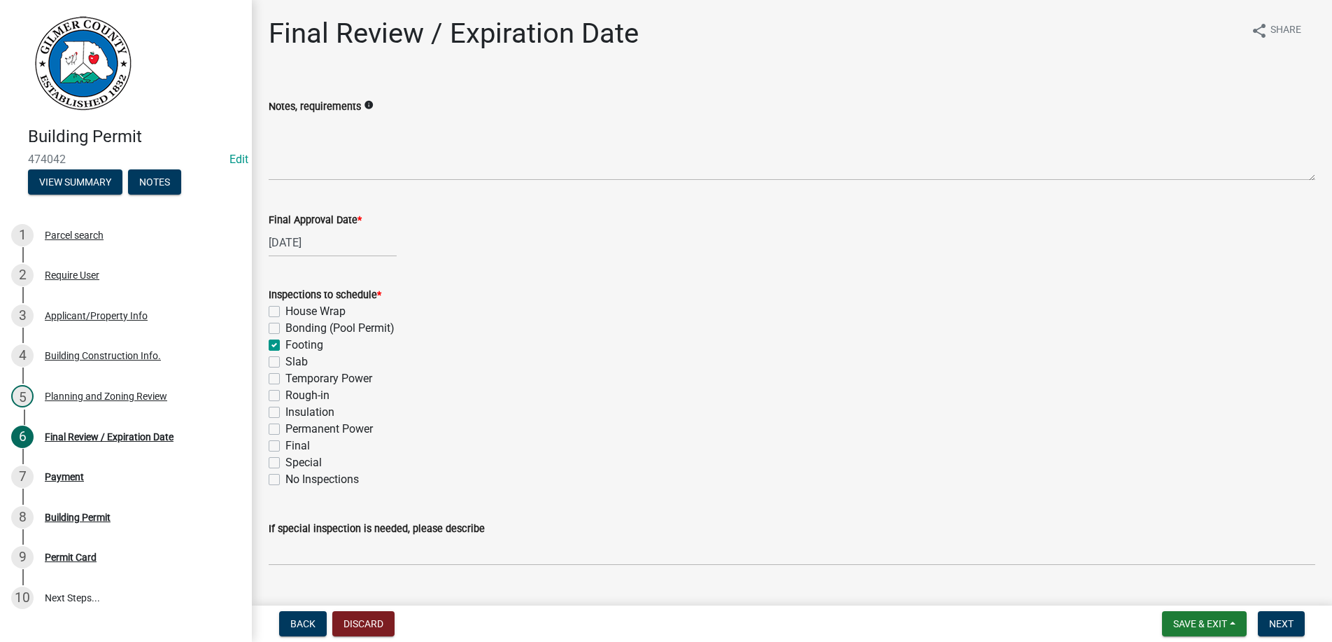
click at [286, 363] on input "Slab" at bounding box center [290, 357] width 9 height 9
checkbox input "true"
checkbox input "false"
checkbox input "true"
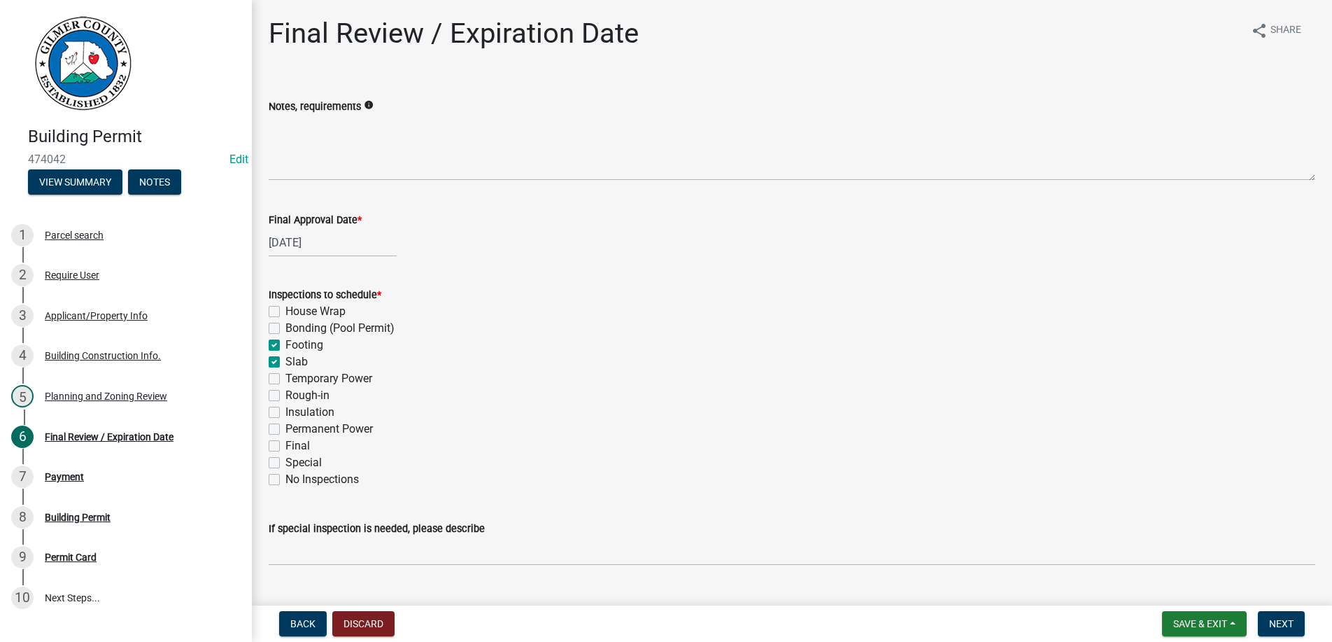
checkbox input "true"
checkbox input "false"
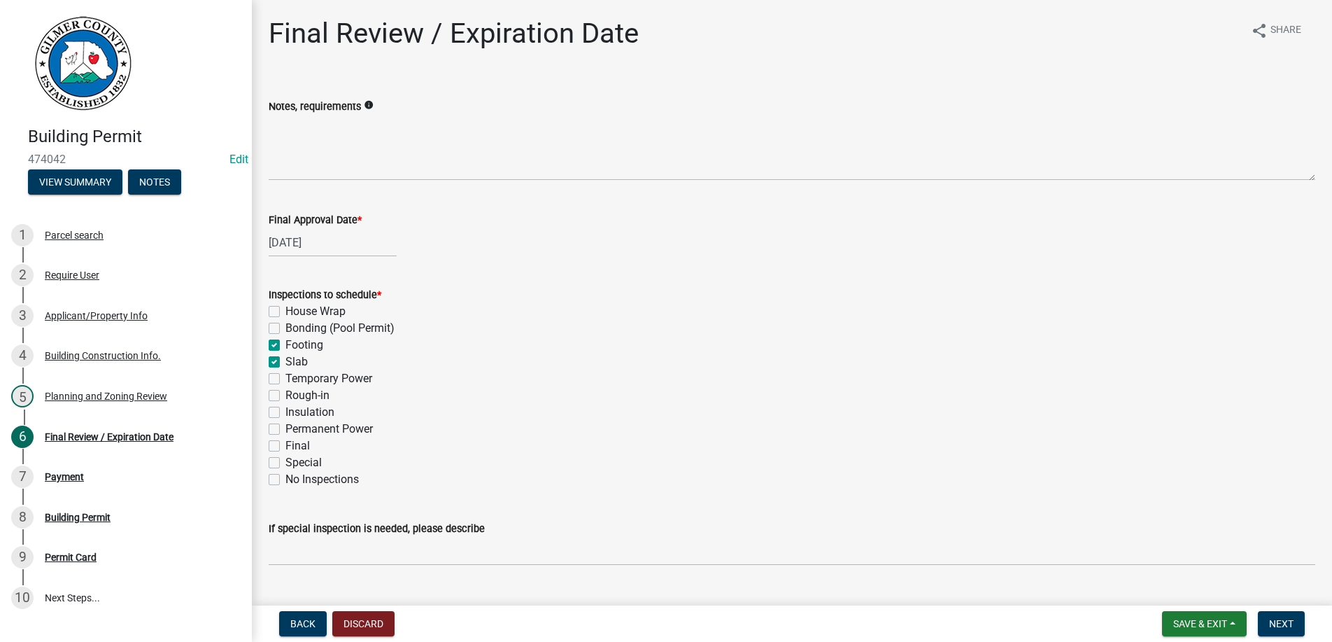
checkbox input "false"
click at [286, 393] on label "Rough-in" at bounding box center [308, 395] width 44 height 17
click at [286, 393] on input "Rough-in" at bounding box center [290, 391] width 9 height 9
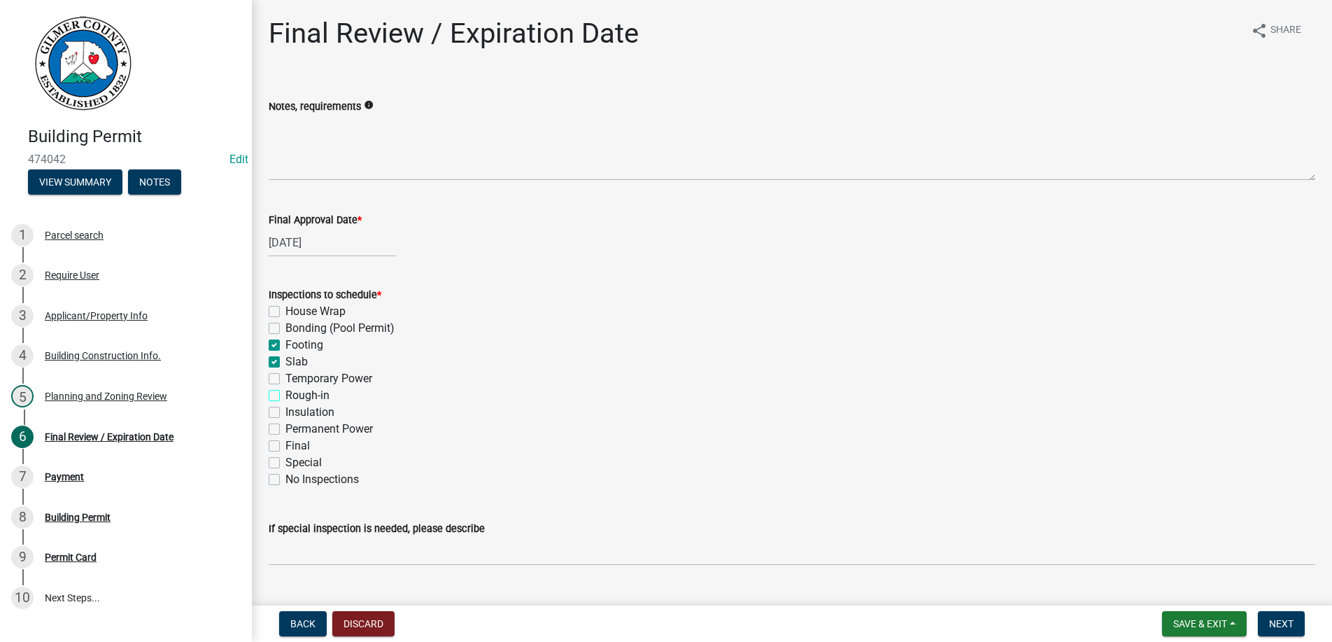
checkbox input "true"
checkbox input "false"
checkbox input "true"
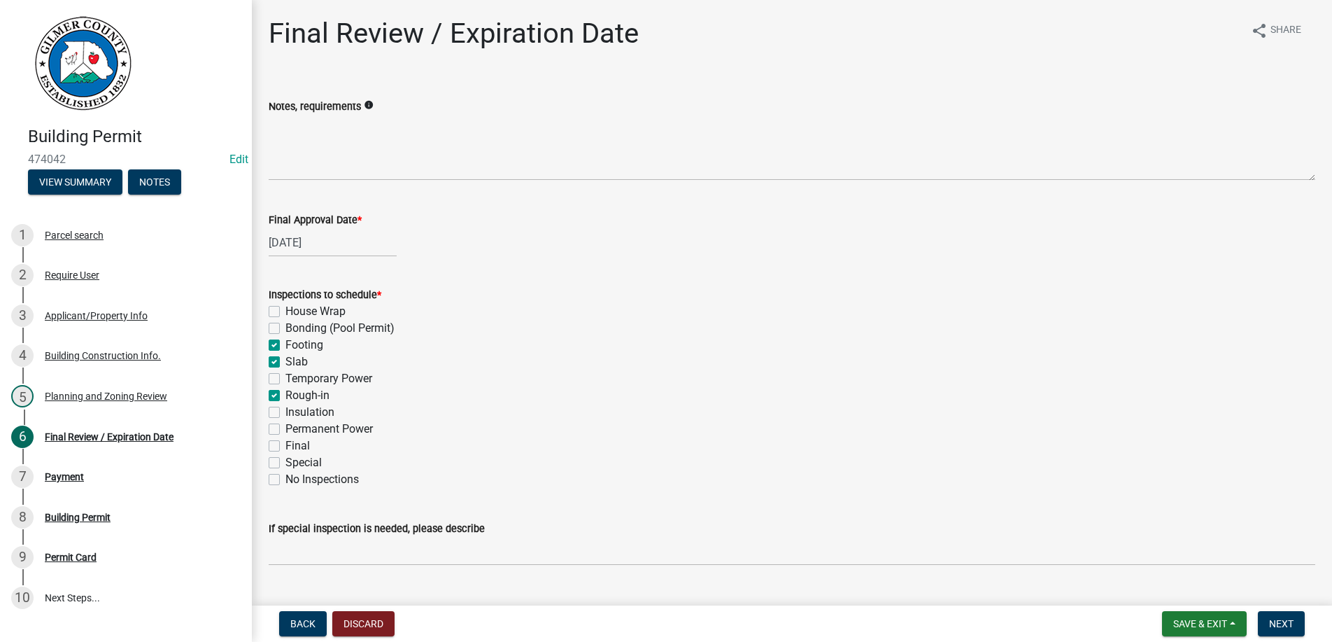
checkbox input "false"
checkbox input "true"
checkbox input "false"
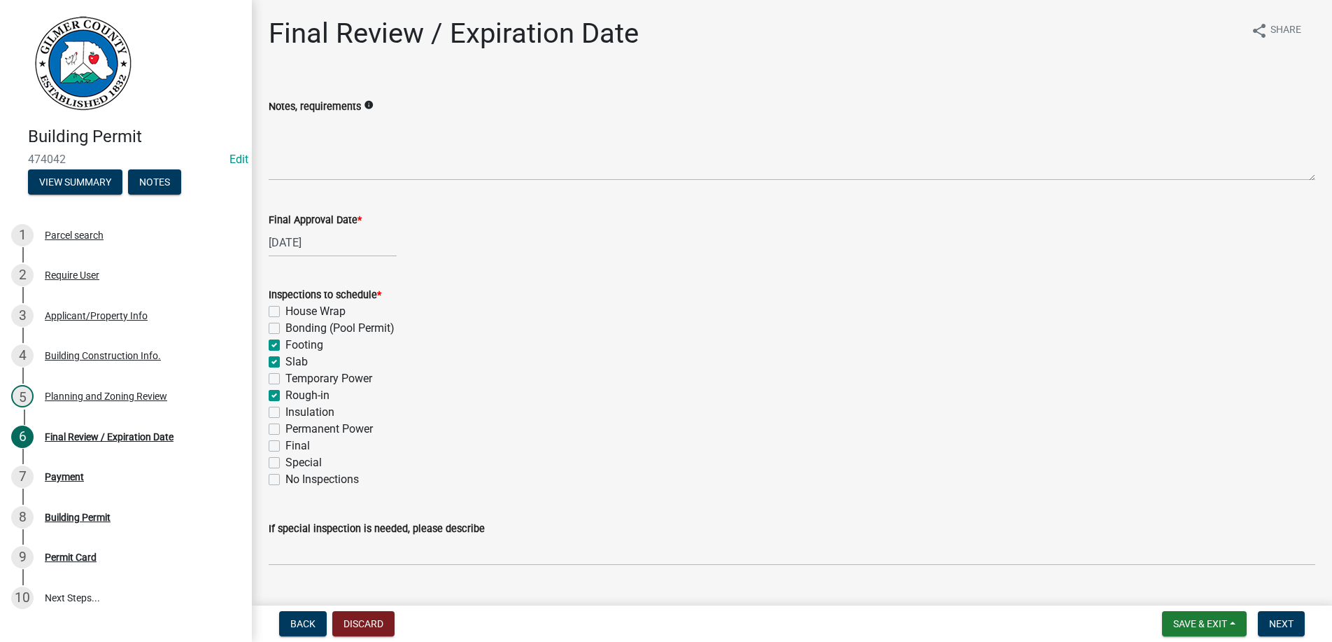
checkbox input "false"
click at [286, 428] on label "Permanent Power" at bounding box center [329, 429] width 87 height 17
click at [286, 428] on input "Permanent Power" at bounding box center [290, 425] width 9 height 9
checkbox input "true"
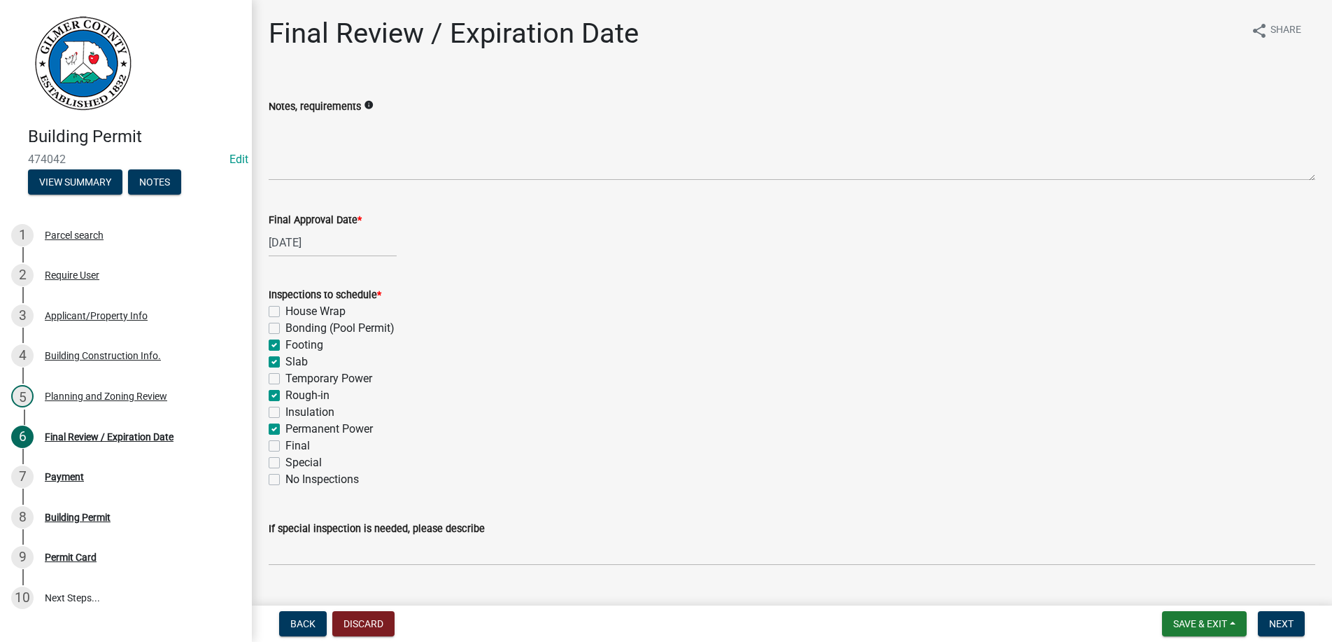
checkbox input "false"
checkbox input "true"
checkbox input "false"
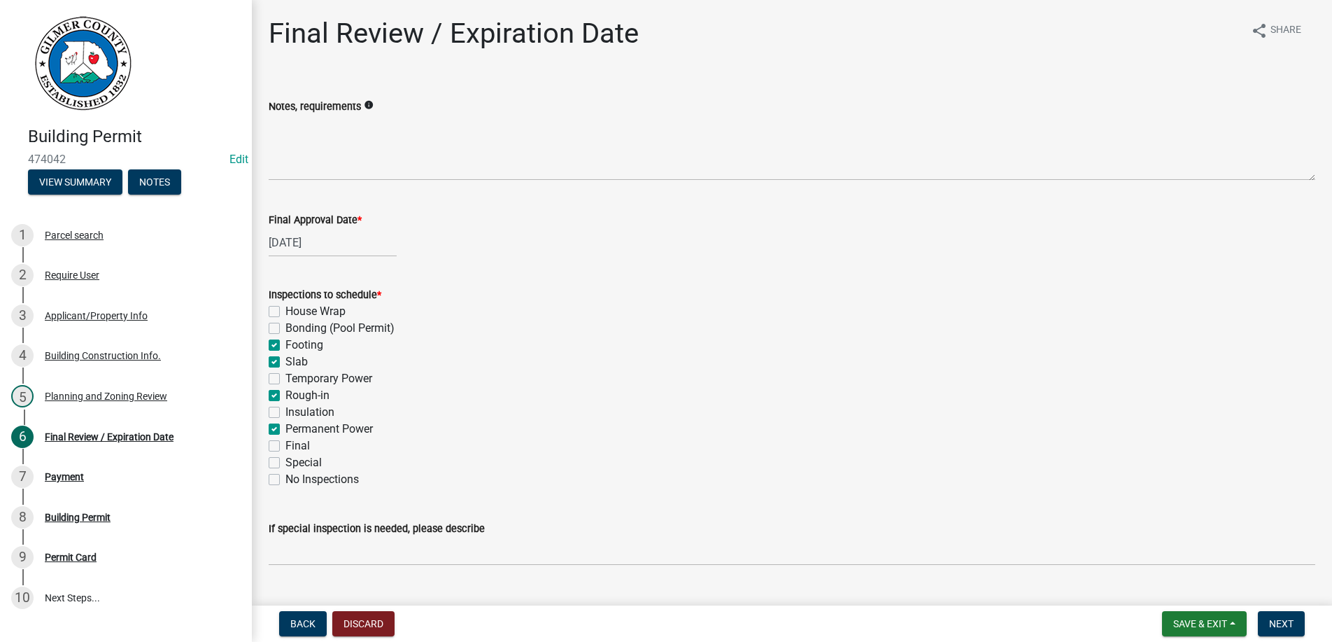
checkbox input "true"
checkbox input "false"
checkbox input "true"
checkbox input "false"
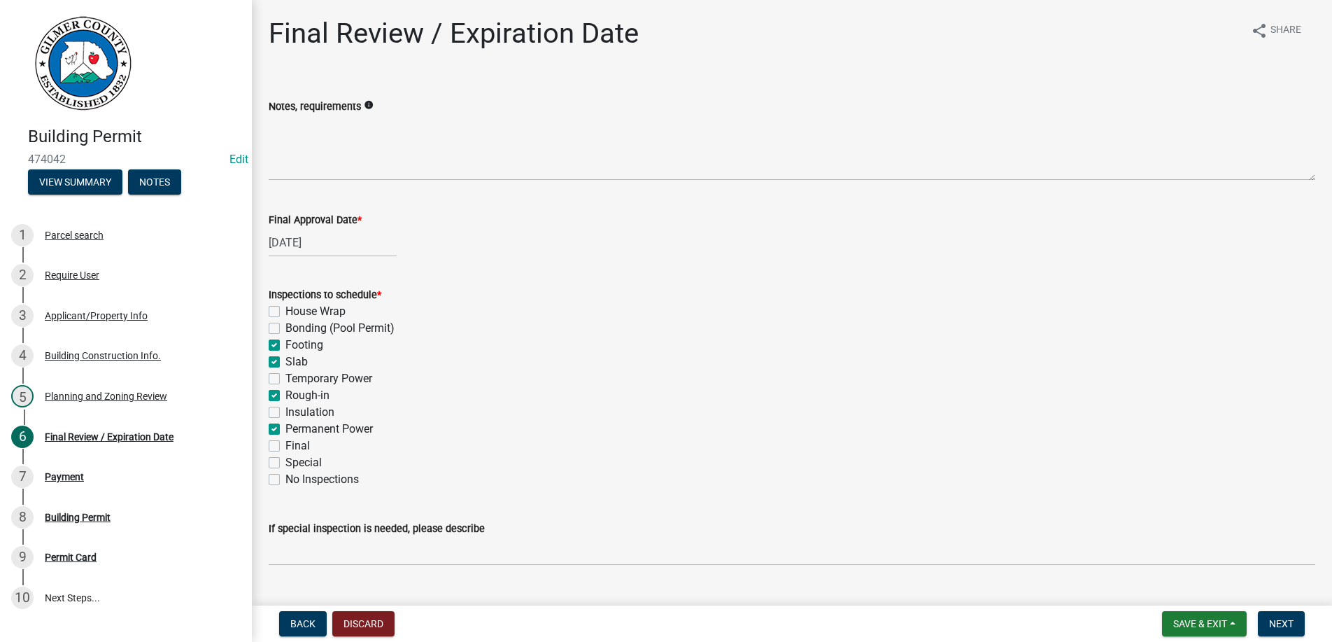
checkbox input "false"
click at [286, 447] on label "Final" at bounding box center [298, 445] width 24 height 17
click at [286, 446] on input "Final" at bounding box center [290, 441] width 9 height 9
checkbox input "true"
checkbox input "false"
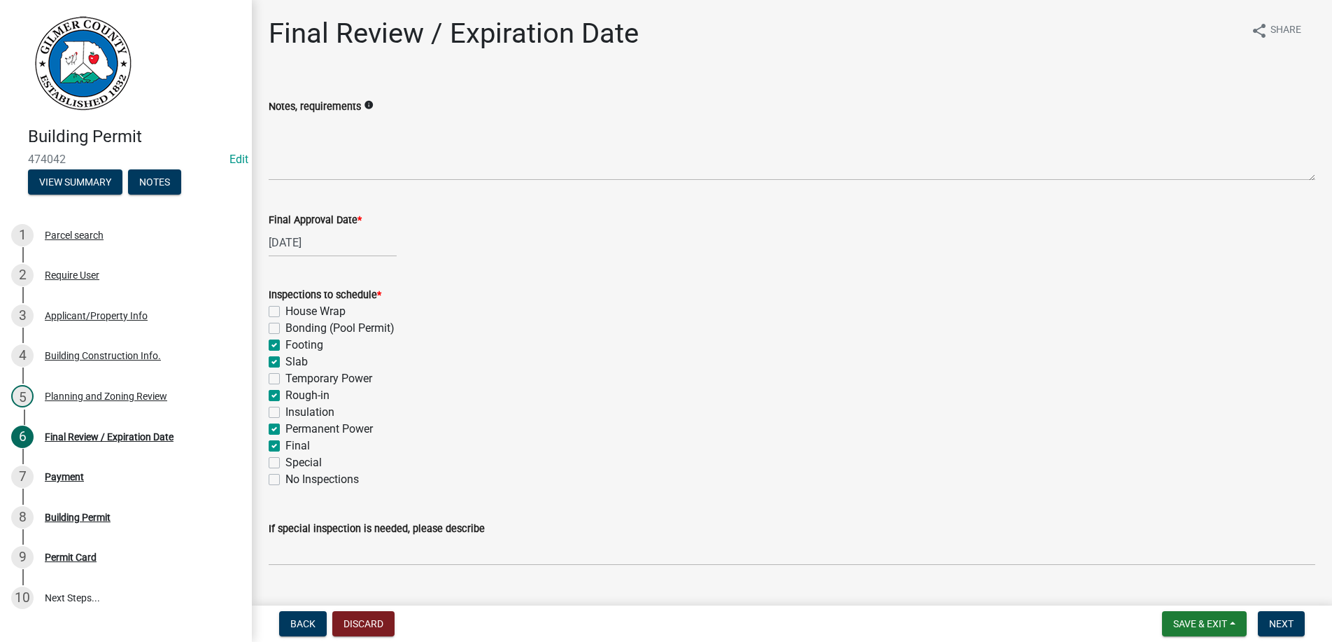
checkbox input "false"
checkbox input "true"
checkbox input "false"
checkbox input "true"
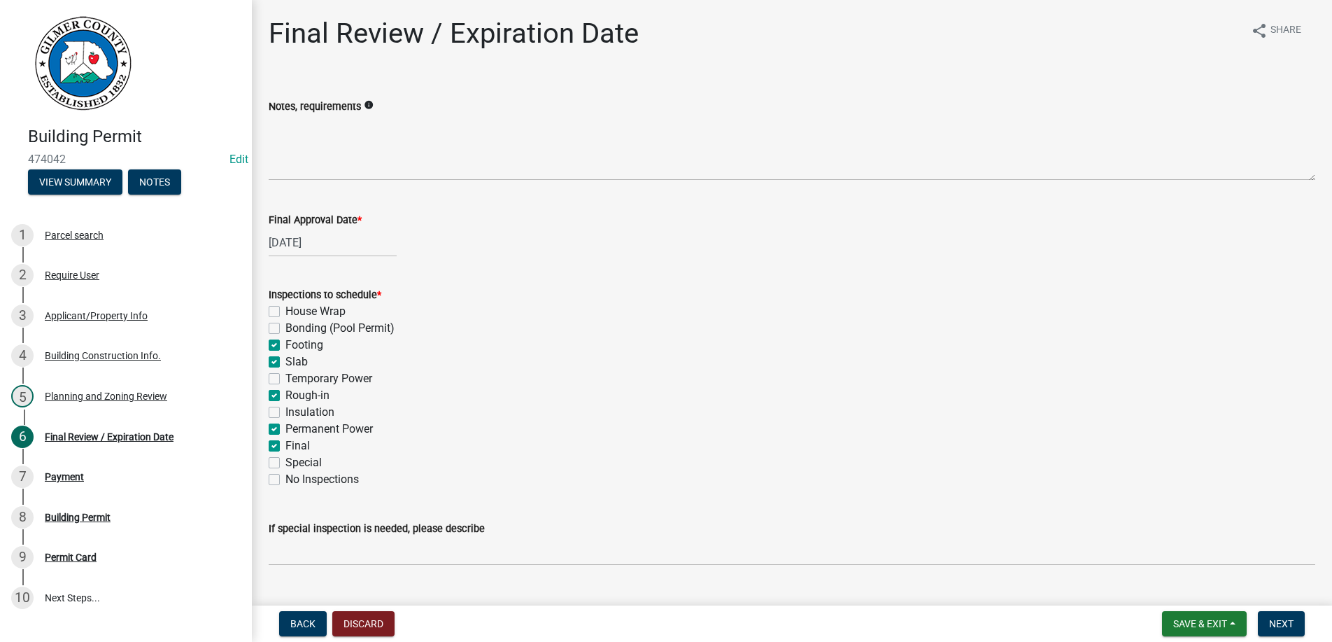
checkbox input "false"
checkbox input "true"
checkbox input "false"
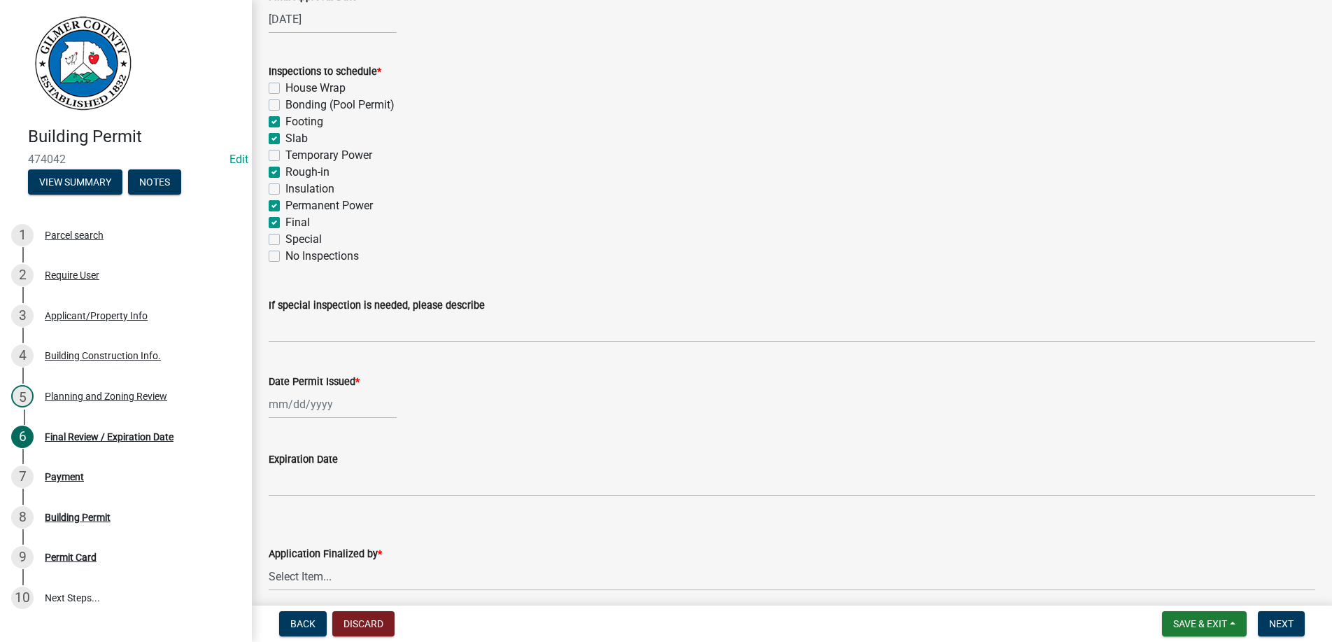
scroll to position [281, 0]
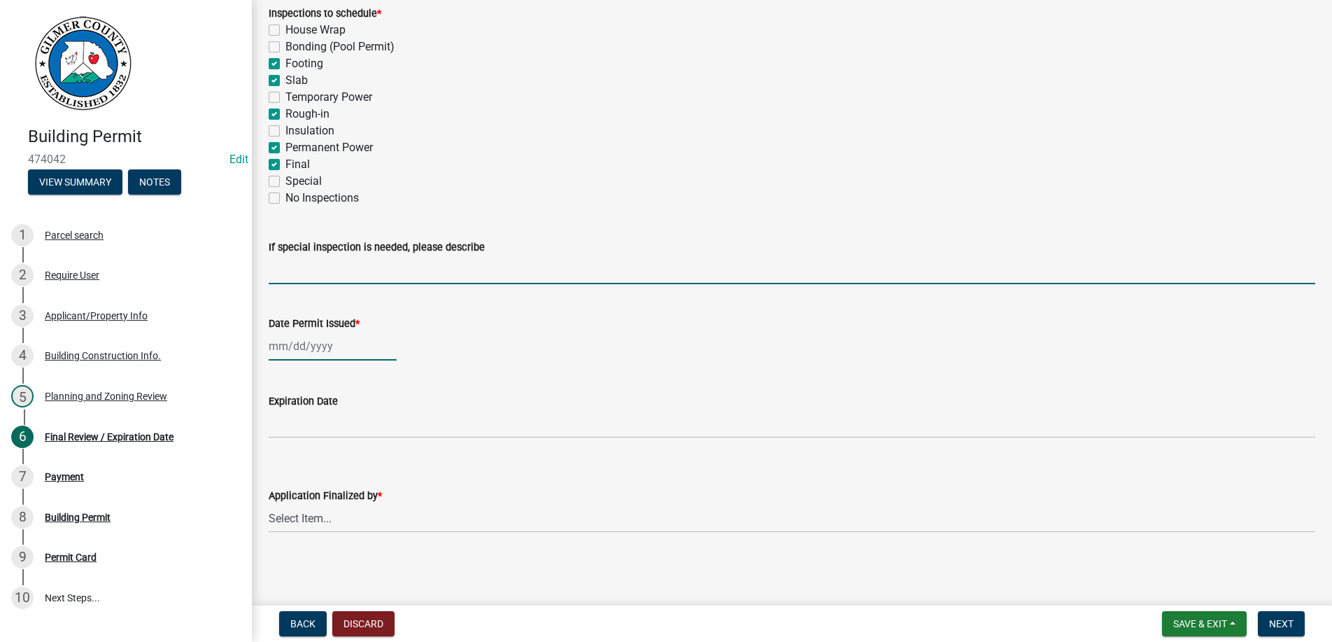
select select "9"
select select "2025"
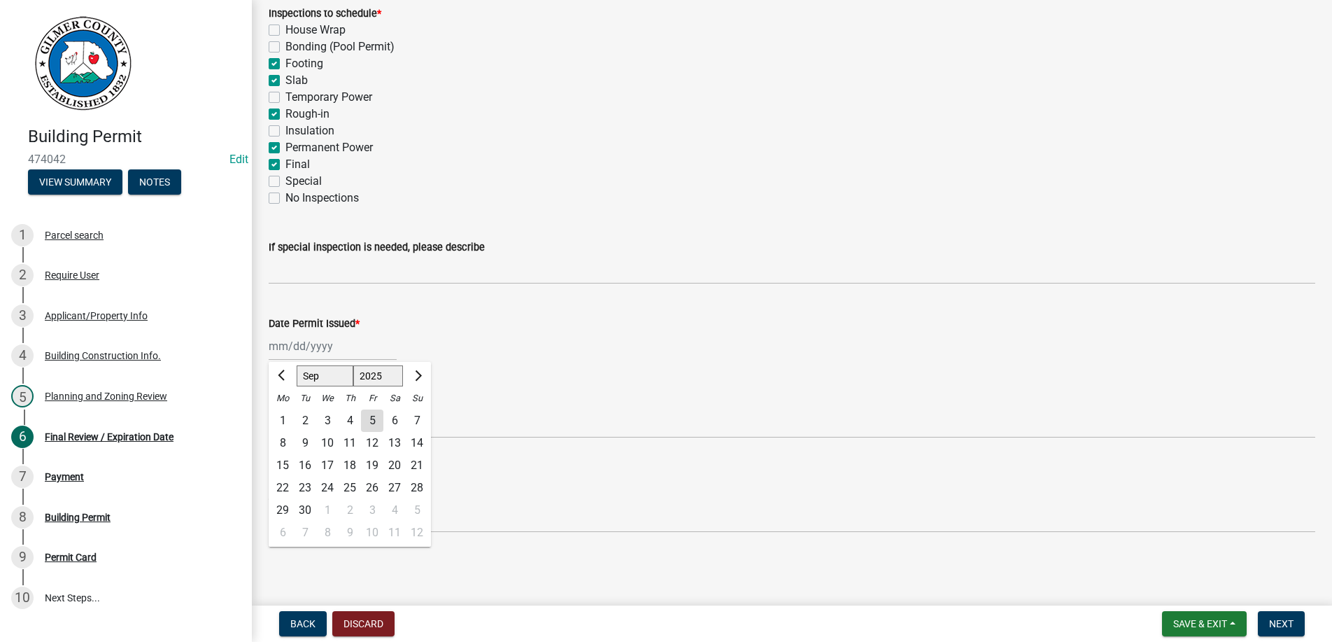
type input "[DATE]"
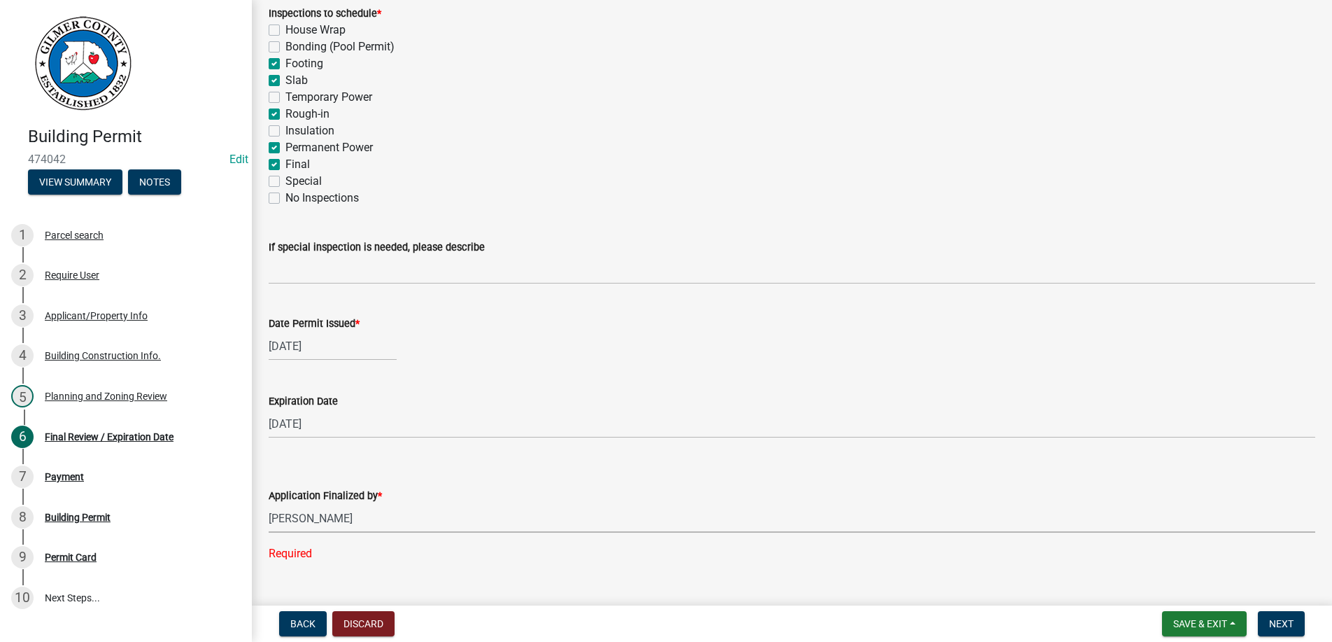
select select "b44f7338-8171-40f4-83dd-b8ba3065c966"
click at [1274, 620] on span "Next" at bounding box center [1281, 623] width 24 height 11
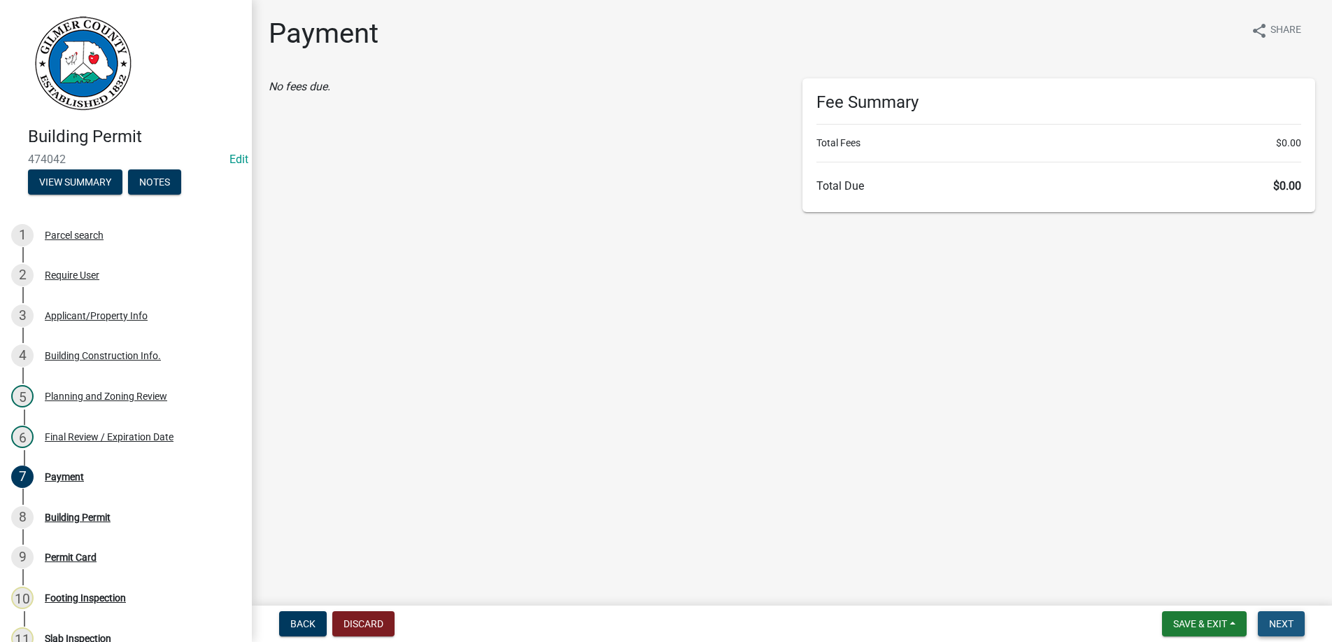
click at [1280, 620] on span "Next" at bounding box center [1281, 623] width 24 height 11
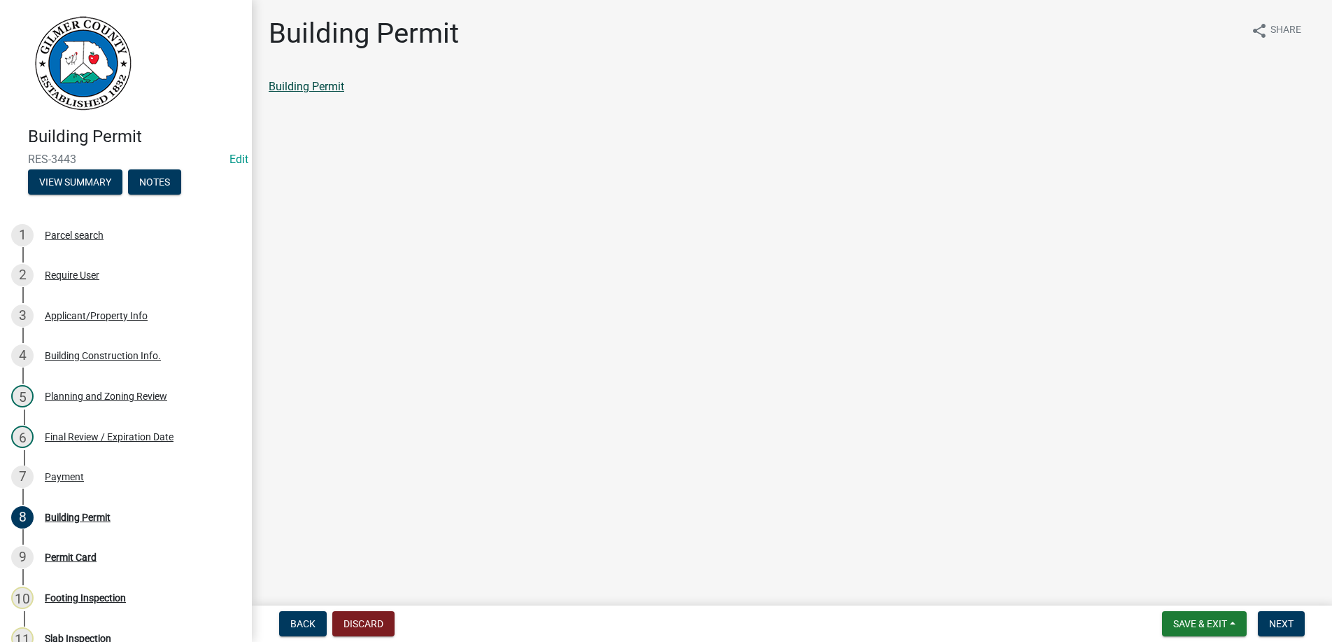
click at [314, 82] on link "Building Permit" at bounding box center [307, 86] width 76 height 13
click at [1281, 626] on span "Next" at bounding box center [1281, 623] width 24 height 11
click at [1287, 625] on span "Next" at bounding box center [1281, 623] width 24 height 11
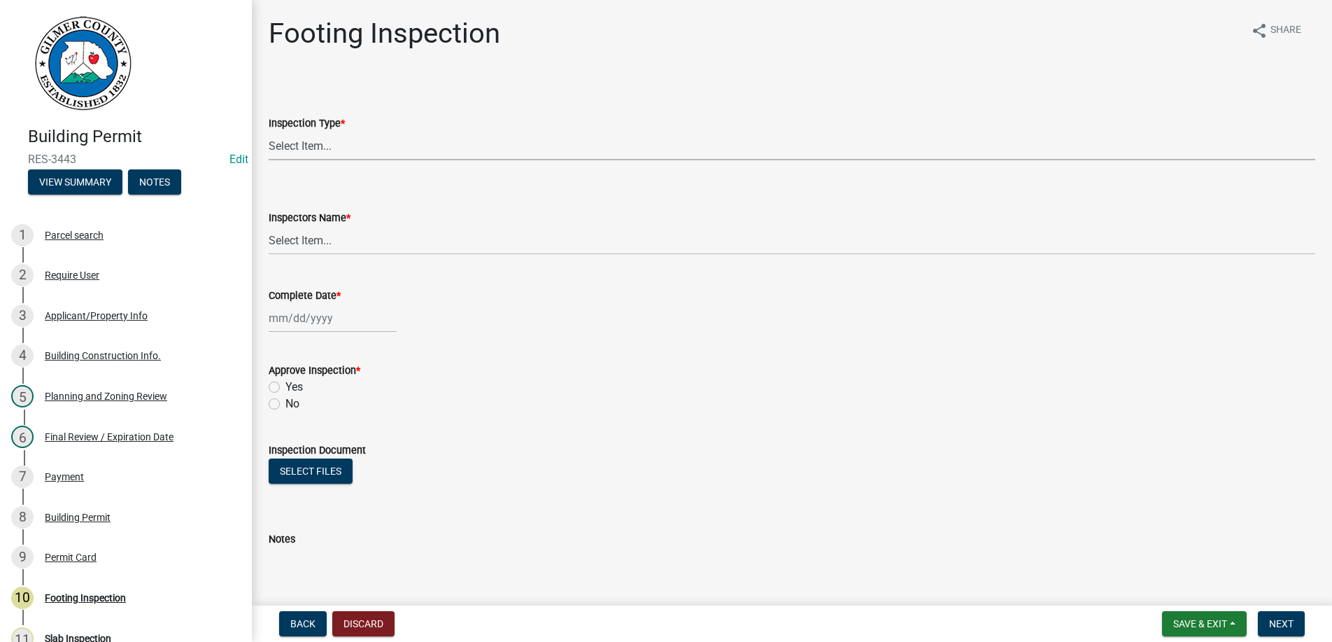
click at [269, 132] on select "Select Item... Footing" at bounding box center [792, 146] width 1047 height 29
click option "Footing" at bounding box center [0, 0] width 0 height 0
select select "8aa0fa75-bb70-4f22-832f-48224da25d1e"
click at [269, 226] on select "Select Item... [PERSON_NAME] ([PERSON_NAME]) [PERSON_NAME] ([PERSON_NAME]) Engi…" at bounding box center [792, 240] width 1047 height 29
select select "7c10ce63-ccfd-4257-ac60-a1c0b24e7b7a"
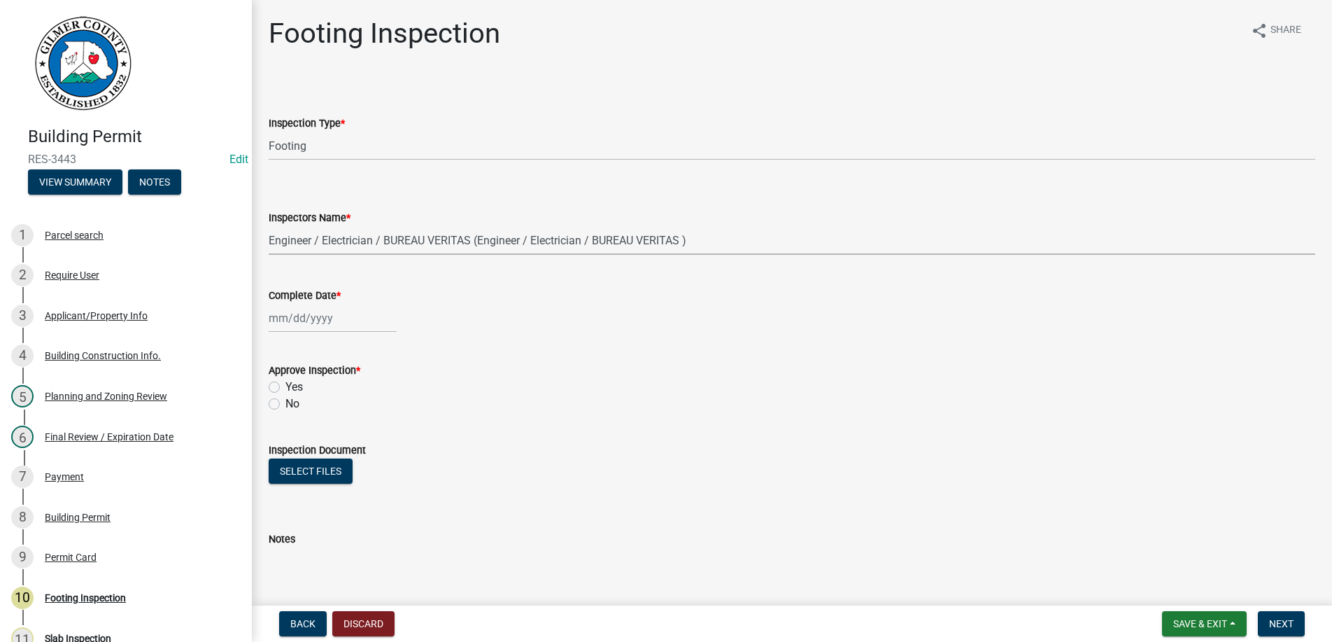
click option "Engineer / Electrician / BUREAU VERITAS (Engineer / Electrician / BUREAU VERITA…" at bounding box center [0, 0] width 0 height 0
select select "9"
select select "2025"
click at [338, 314] on input "Complete Date *" at bounding box center [333, 318] width 128 height 29
click at [381, 388] on div "5" at bounding box center [372, 392] width 22 height 22
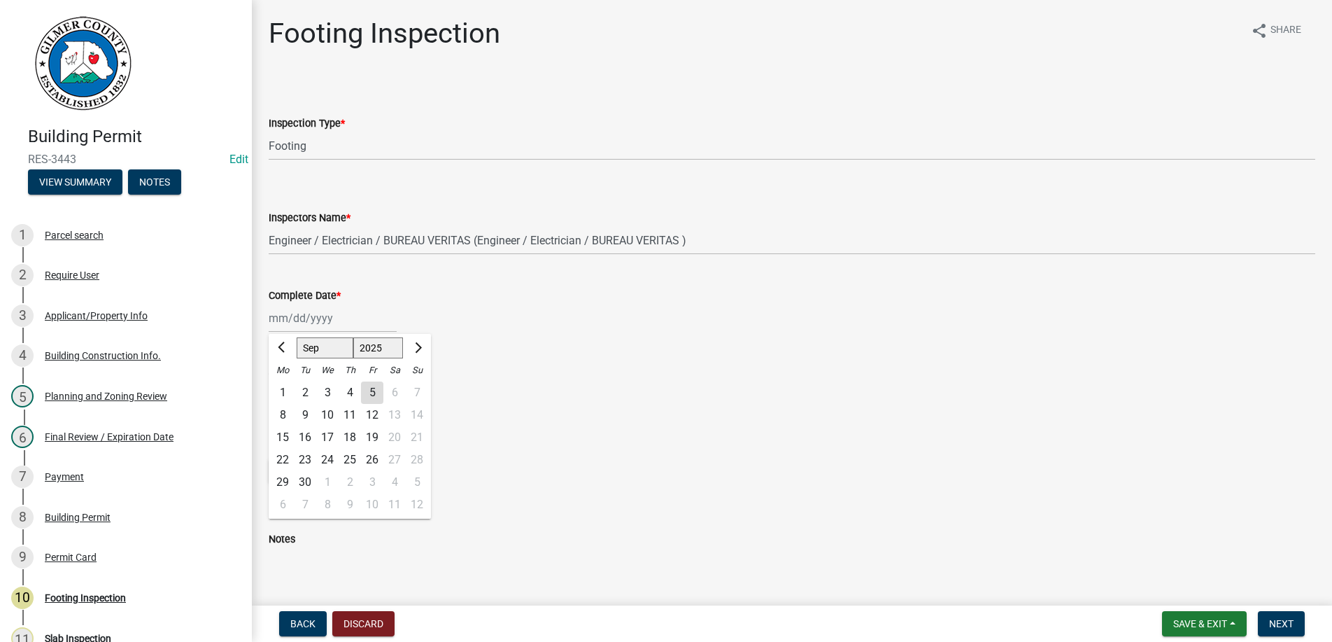
type input "[DATE]"
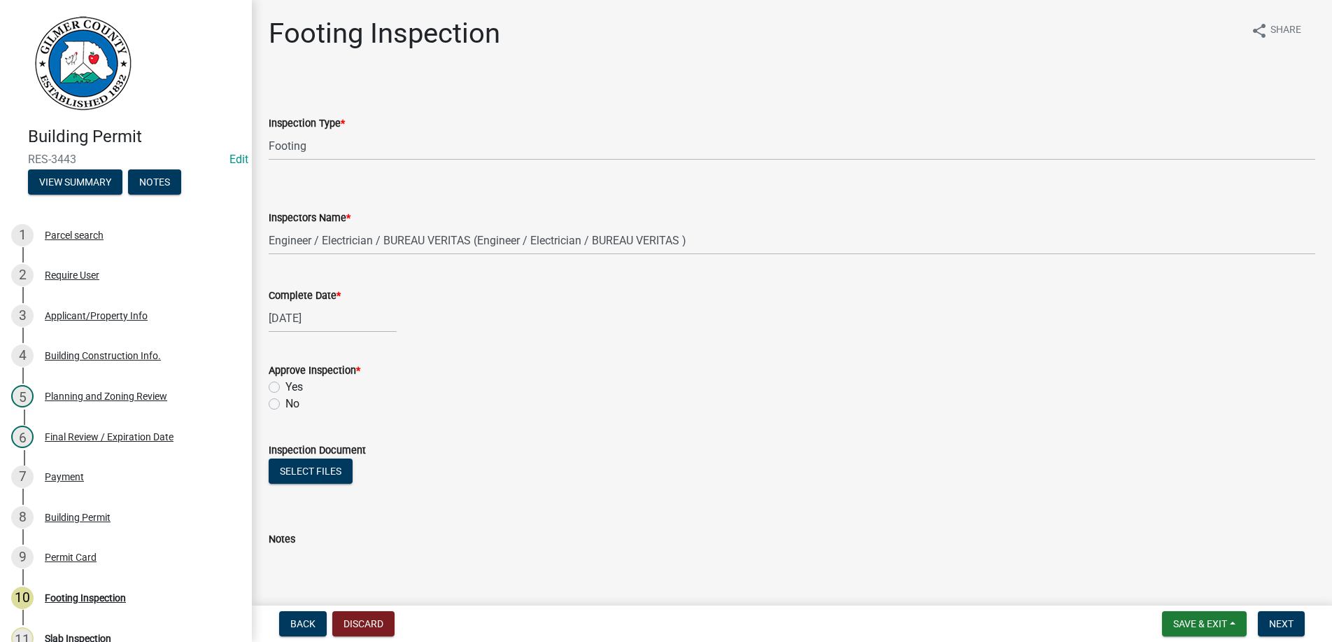
click at [286, 388] on label "Yes" at bounding box center [294, 387] width 17 height 17
click at [286, 388] on input "Yes" at bounding box center [290, 383] width 9 height 9
radio input "true"
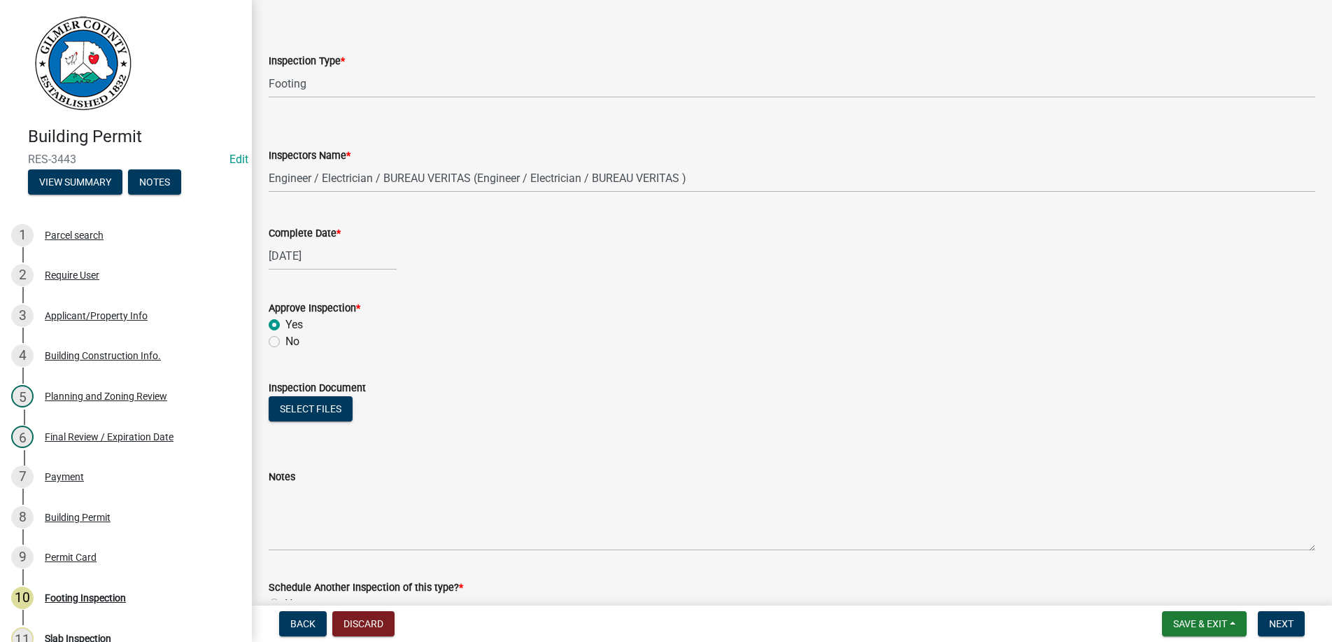
scroll to position [222, 0]
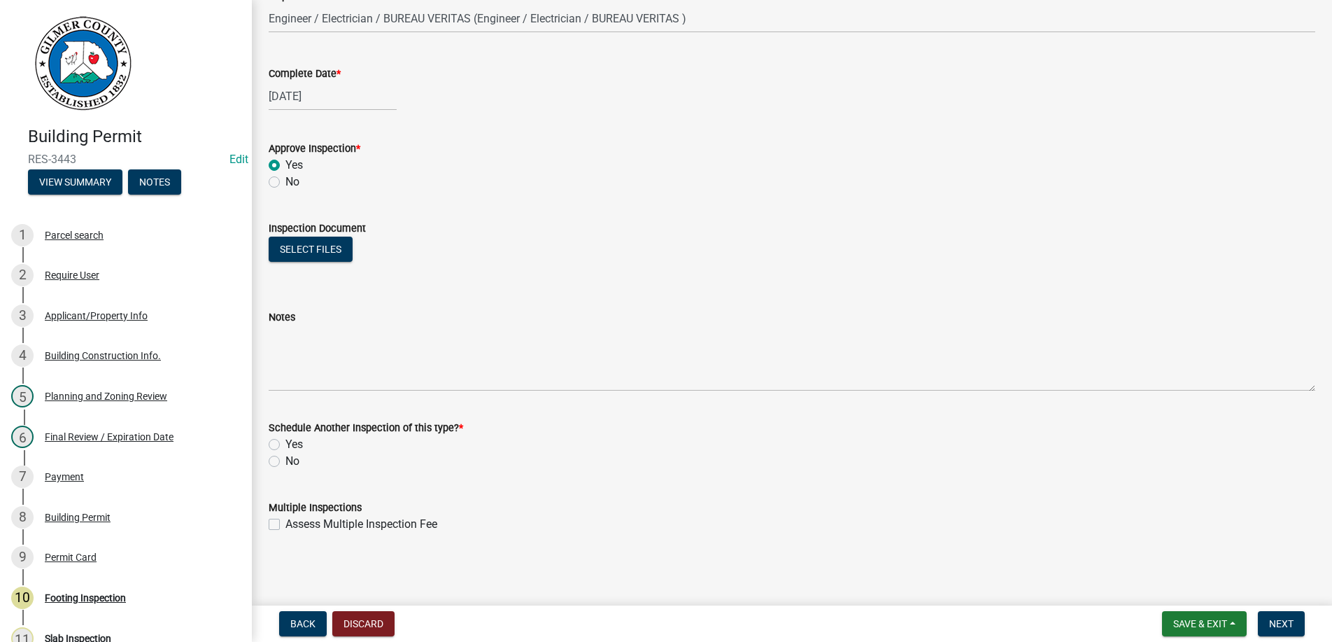
click at [286, 459] on label "No" at bounding box center [293, 461] width 14 height 17
click at [286, 459] on input "No" at bounding box center [290, 457] width 9 height 9
radio input "true"
click at [1290, 623] on span "Next" at bounding box center [1281, 623] width 24 height 11
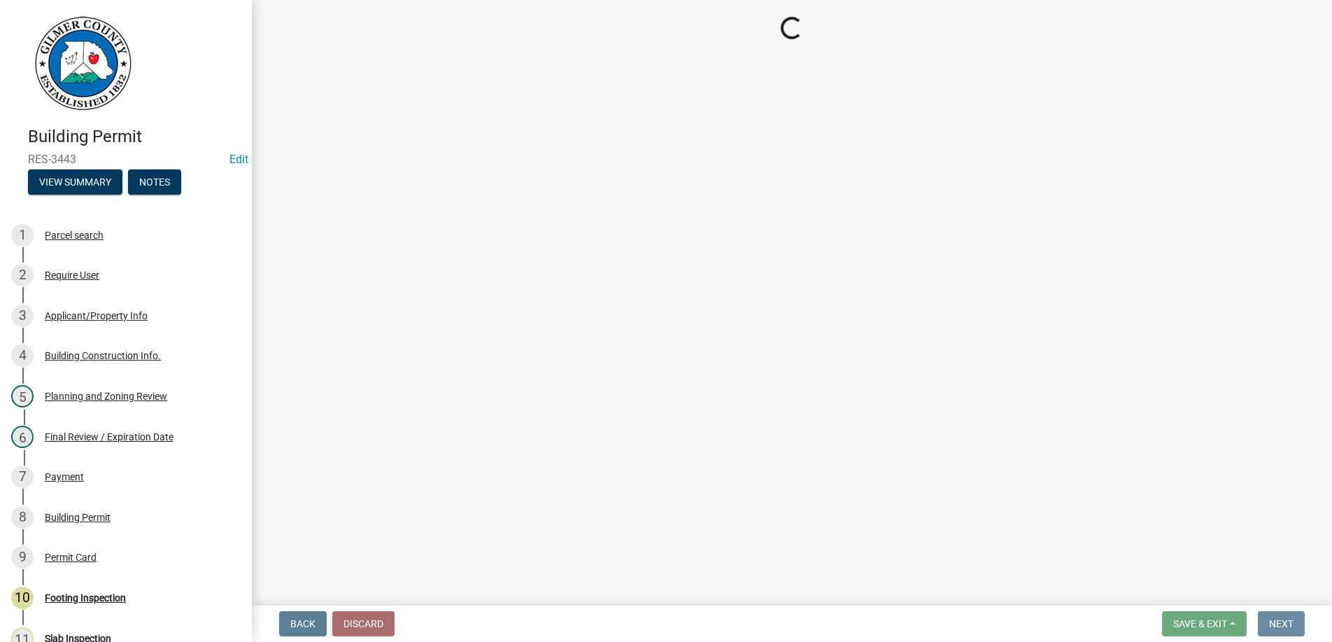
scroll to position [0, 0]
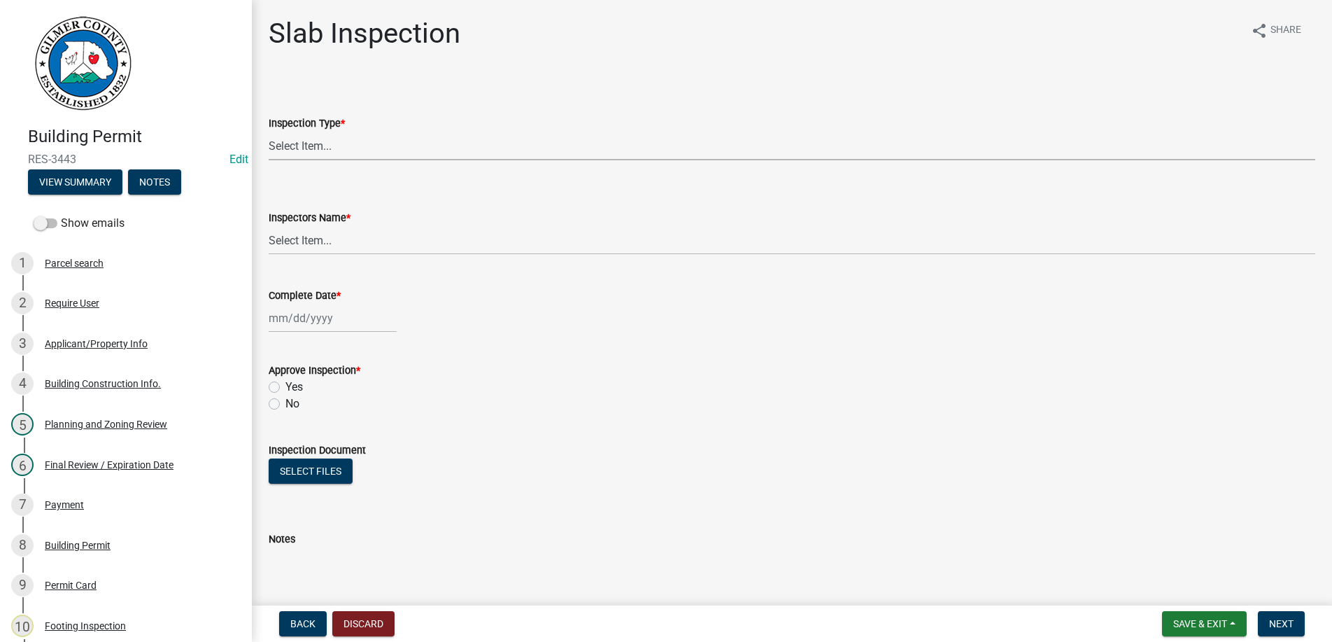
click at [269, 132] on select "Select Item... Slab" at bounding box center [792, 146] width 1047 height 29
click option "Slab" at bounding box center [0, 0] width 0 height 0
select select "f8392651-b403-4067-a830-3c888ccedcbb"
select select "7c10ce63-ccfd-4257-ac60-a1c0b24e7b7a"
select select "9"
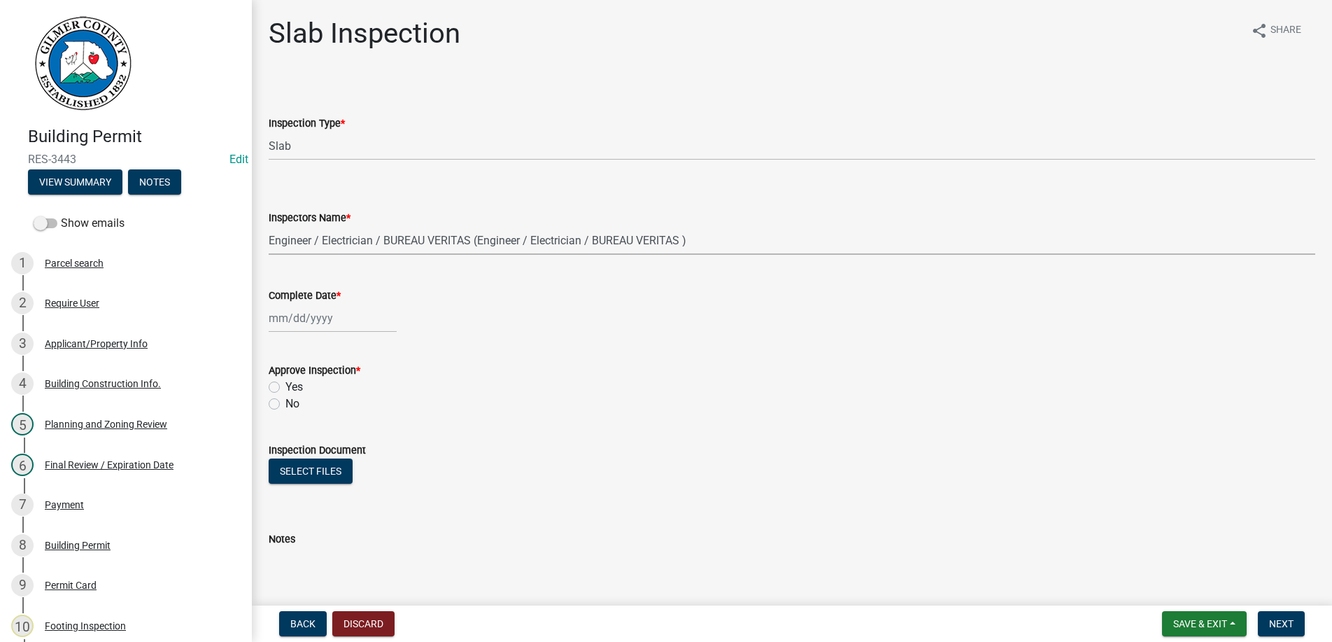
select select "2025"
type input "[DATE]"
click at [286, 379] on input "Yes" at bounding box center [290, 383] width 9 height 9
radio input "true"
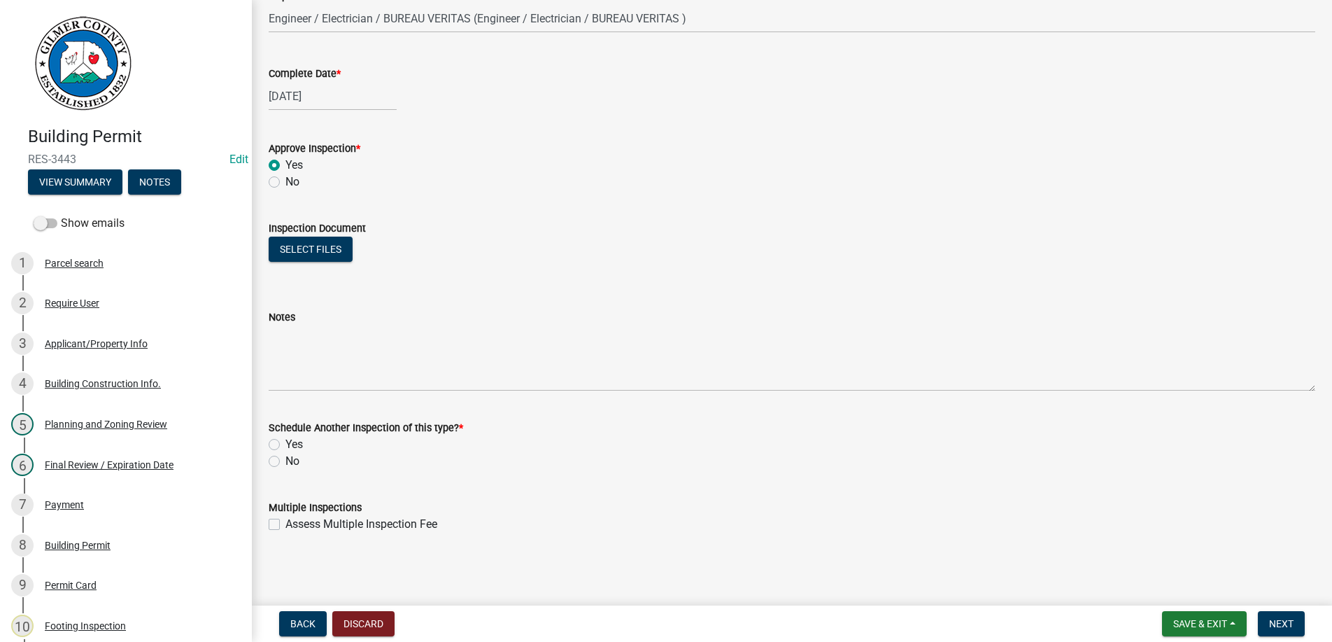
click at [286, 461] on label "No" at bounding box center [293, 461] width 14 height 17
click at [286, 461] on input "No" at bounding box center [290, 457] width 9 height 9
radio input "true"
click at [1284, 623] on span "Next" at bounding box center [1281, 623] width 24 height 11
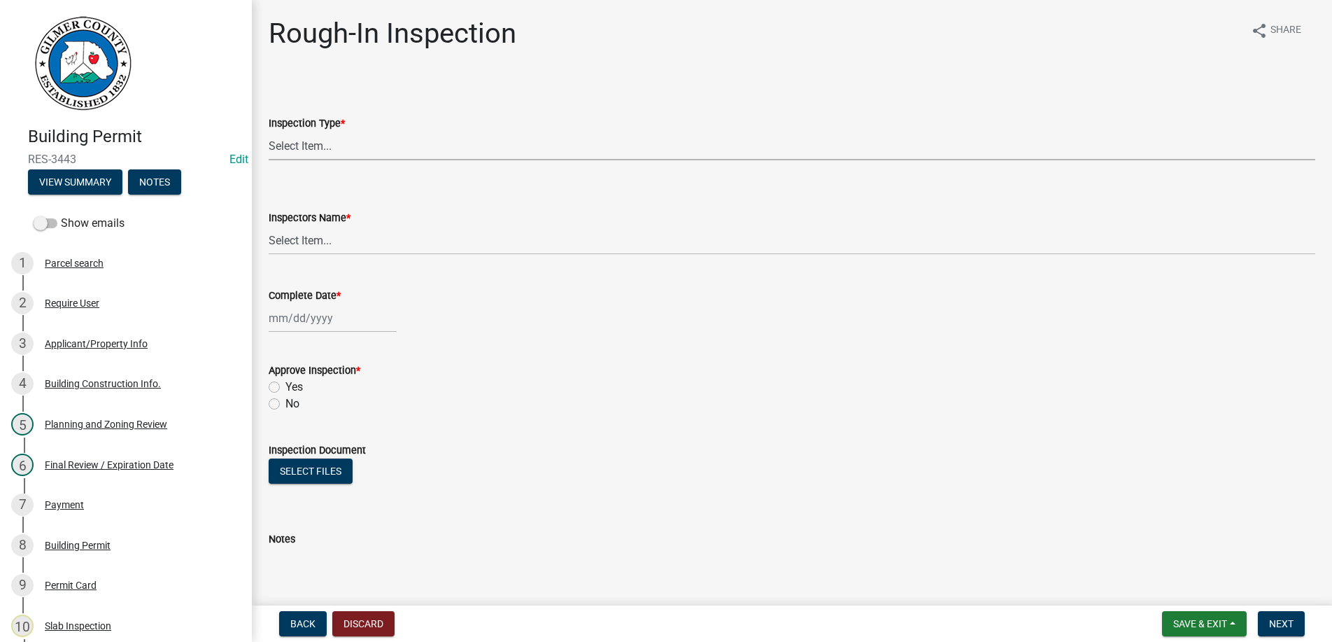
click at [269, 132] on select "Select Item... Rough-In" at bounding box center [792, 146] width 1047 height 29
click option "Rough-In" at bounding box center [0, 0] width 0 height 0
select select "c2274688-245b-4474-aeed-1009256ef604"
select select "7c10ce63-ccfd-4257-ac60-a1c0b24e7b7a"
select select "9"
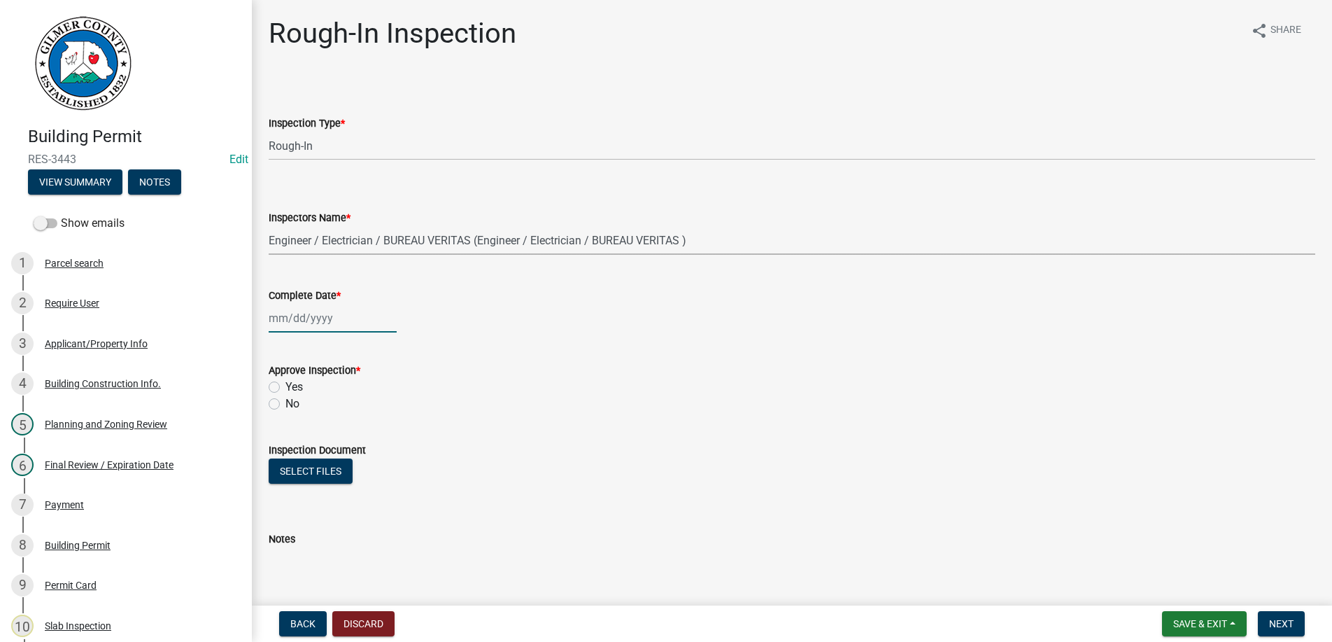
select select "2025"
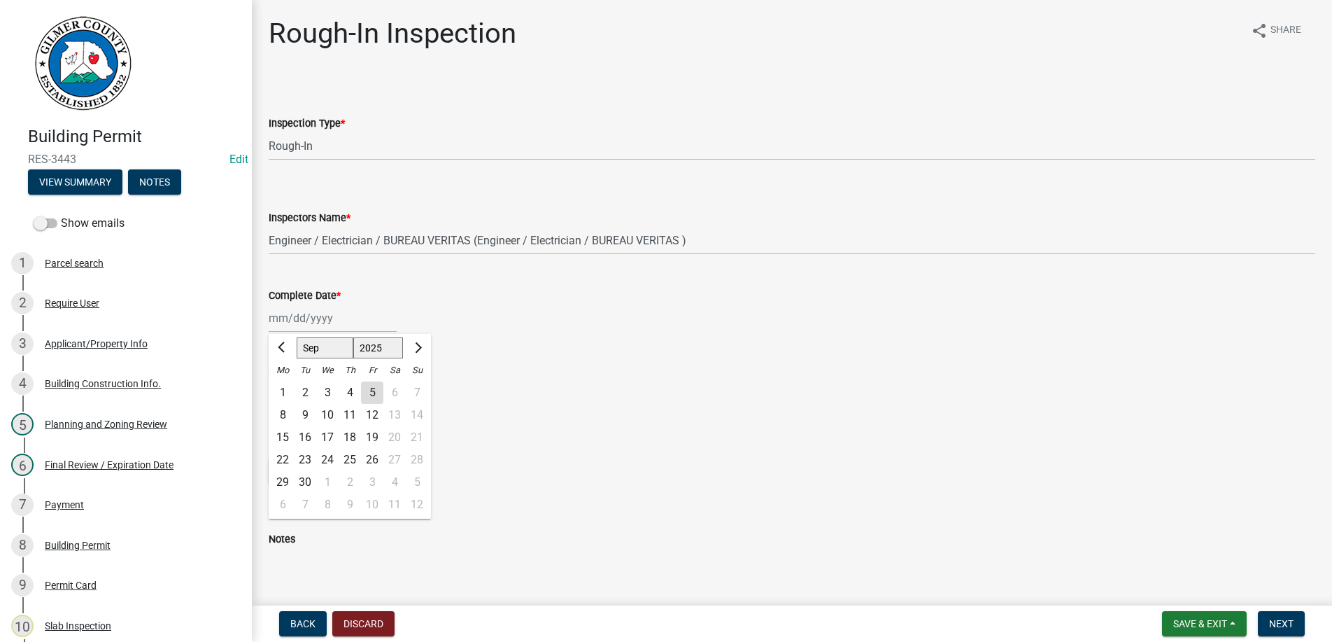
type input "[DATE]"
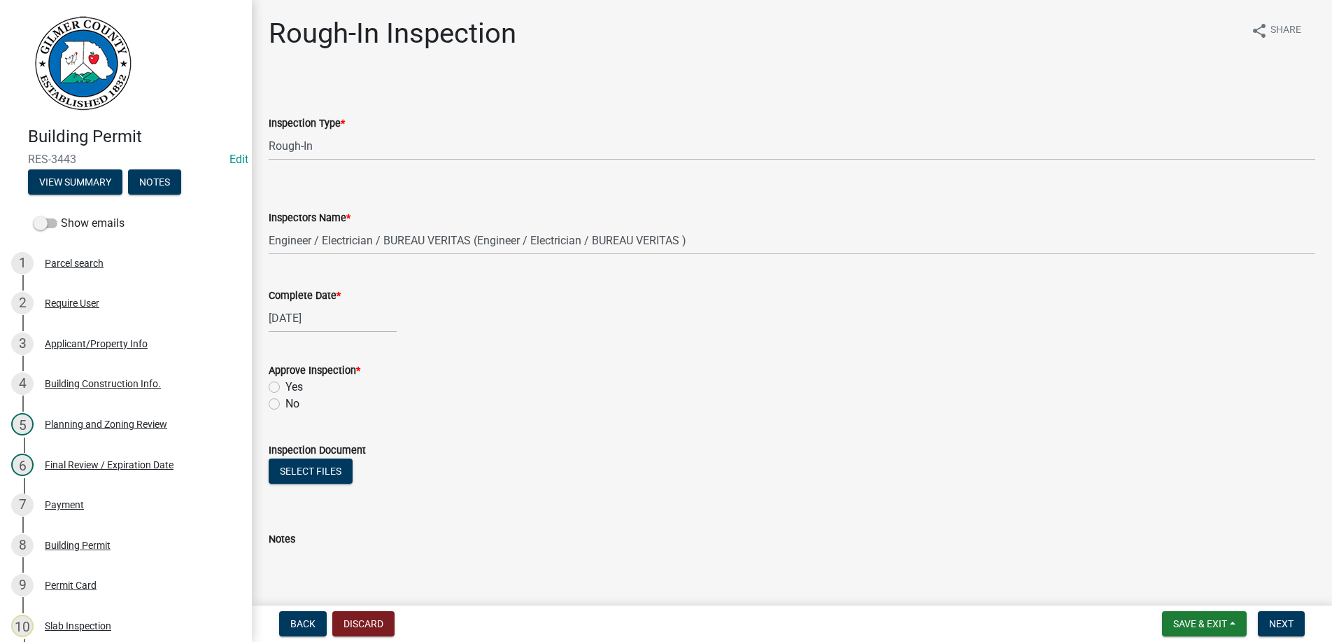
click at [286, 385] on label "Yes" at bounding box center [294, 387] width 17 height 17
click at [286, 385] on input "Yes" at bounding box center [290, 383] width 9 height 9
radio input "true"
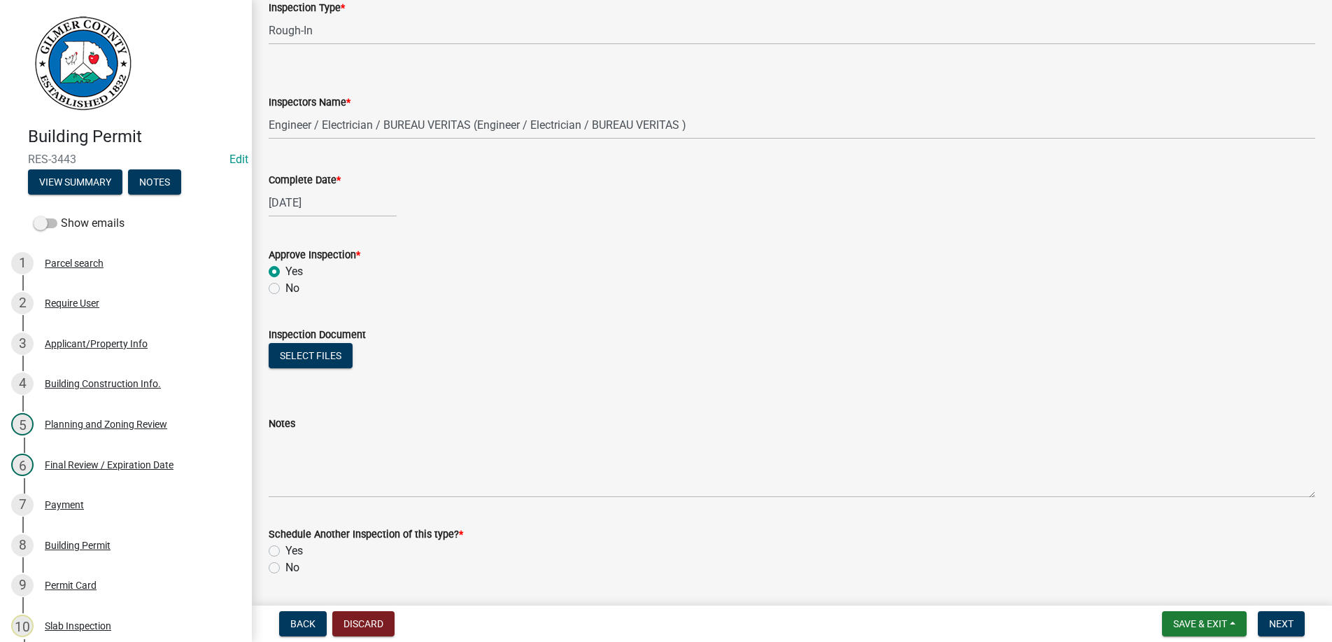
scroll to position [222, 0]
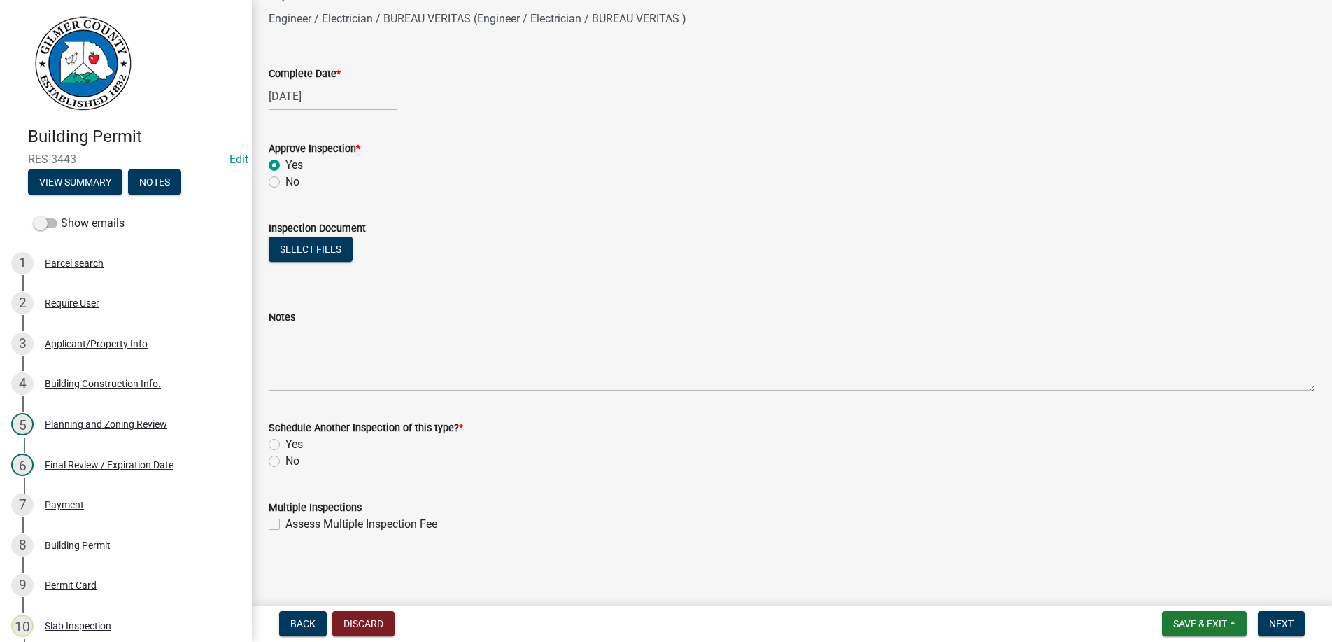
click at [286, 463] on label "No" at bounding box center [293, 461] width 14 height 17
click at [286, 462] on input "No" at bounding box center [290, 457] width 9 height 9
radio input "true"
click at [1274, 623] on span "Next" at bounding box center [1281, 623] width 24 height 11
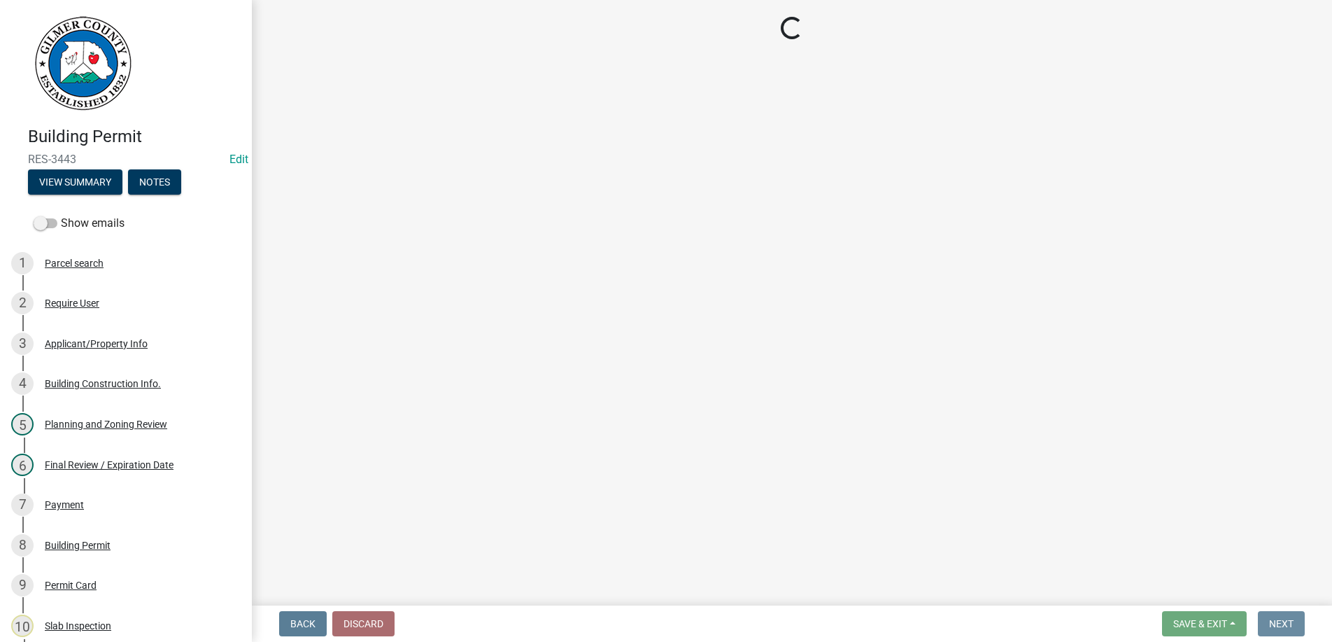
scroll to position [0, 0]
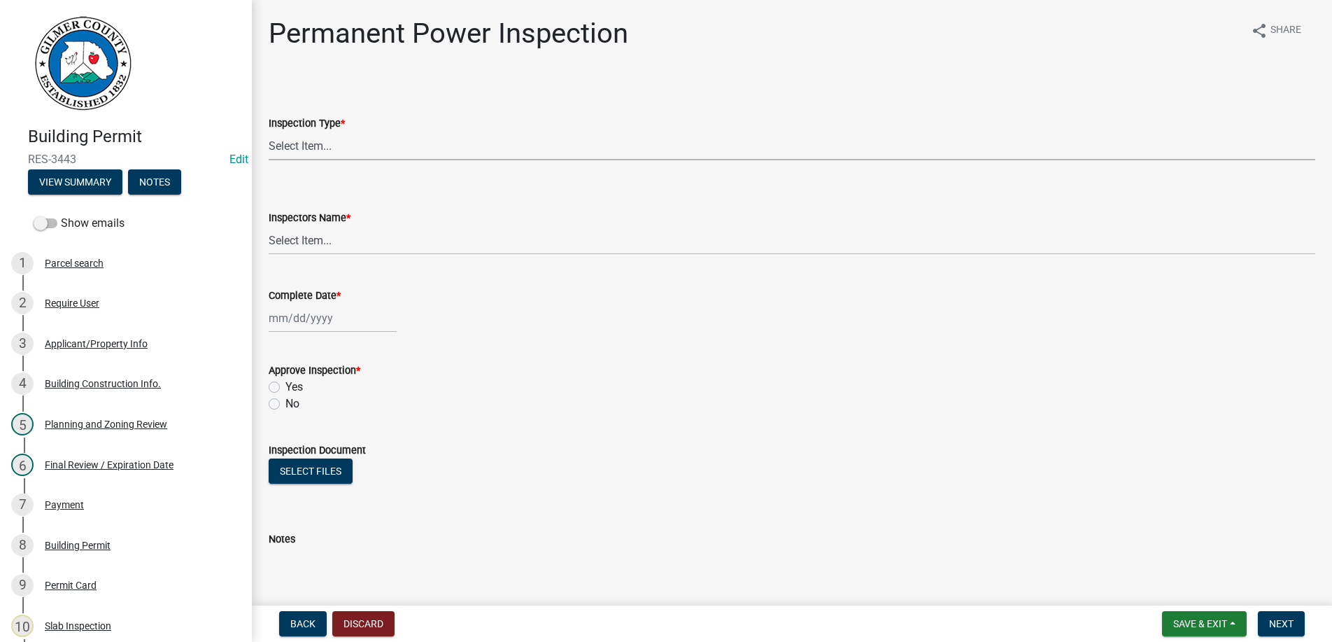
click at [269, 132] on select "Select Item... Permanent Power" at bounding box center [792, 146] width 1047 height 29
click option "Permanent Power" at bounding box center [0, 0] width 0 height 0
select select "5c85f858-e2c6-4c2c-a92e-43b107da9ba1"
select select "7c10ce63-ccfd-4257-ac60-a1c0b24e7b7a"
select select "9"
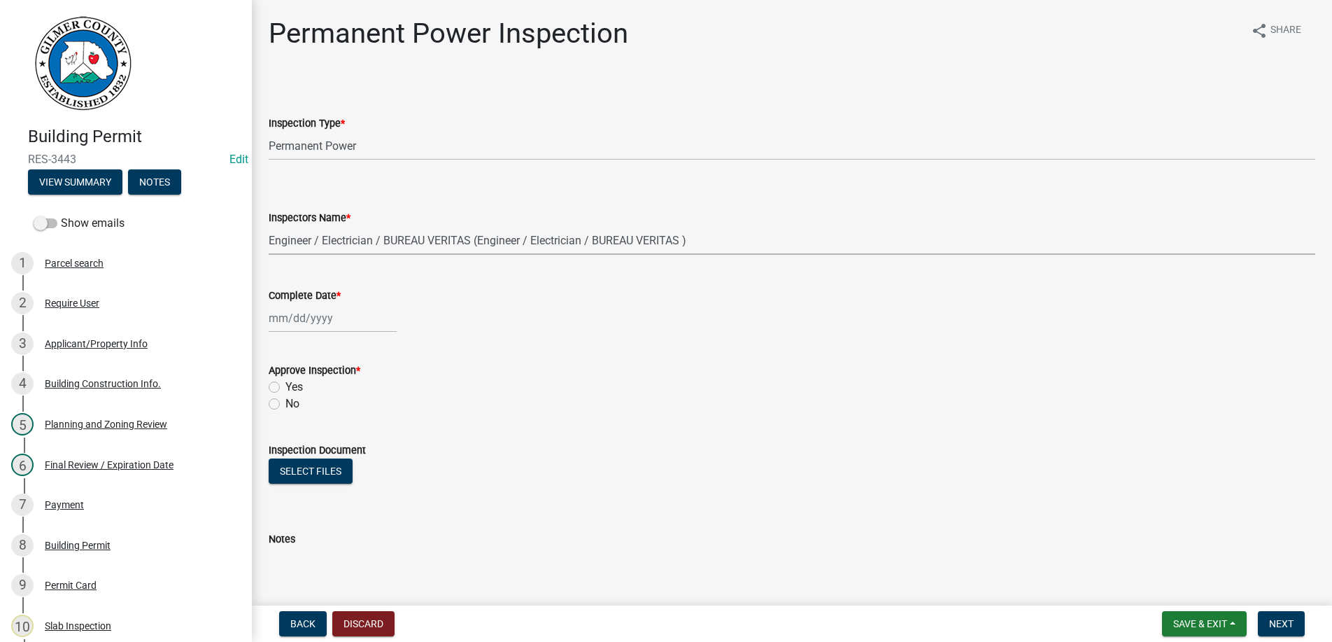
select select "2025"
type input "[DATE]"
click at [286, 387] on label "Yes" at bounding box center [294, 387] width 17 height 17
click at [286, 387] on input "Yes" at bounding box center [290, 383] width 9 height 9
radio input "true"
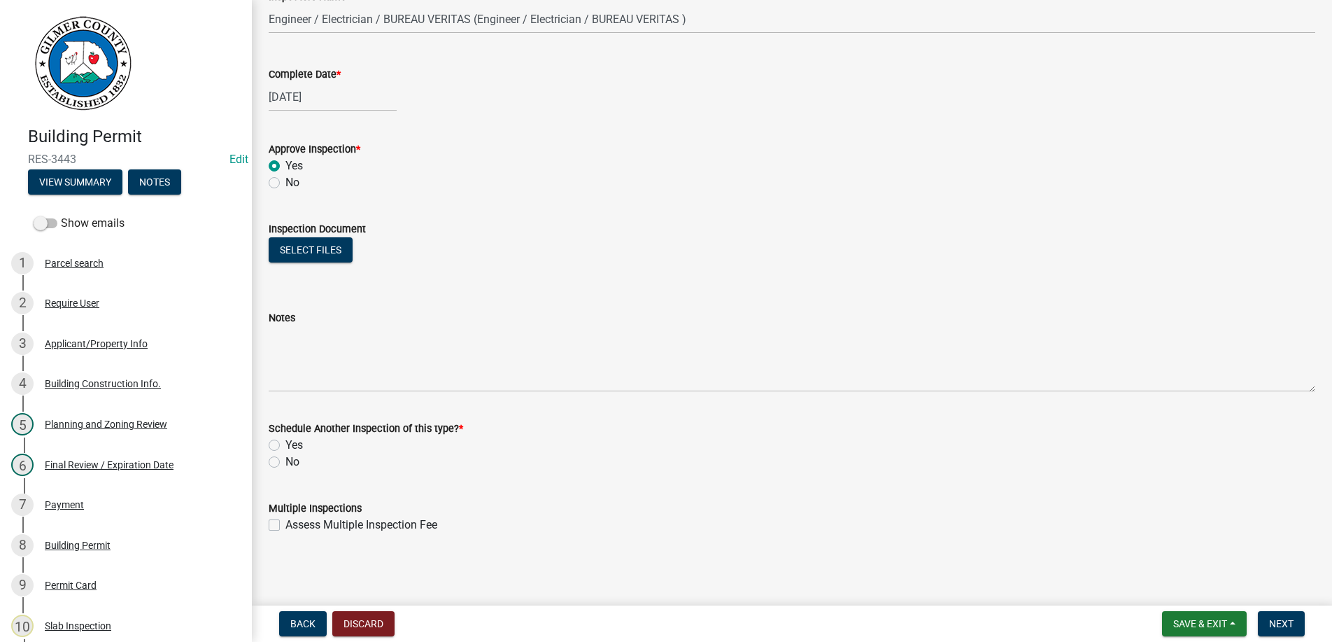
scroll to position [222, 0]
click at [286, 463] on label "No" at bounding box center [293, 461] width 14 height 17
click at [286, 462] on input "No" at bounding box center [290, 457] width 9 height 9
radio input "true"
click at [1284, 624] on span "Next" at bounding box center [1281, 623] width 24 height 11
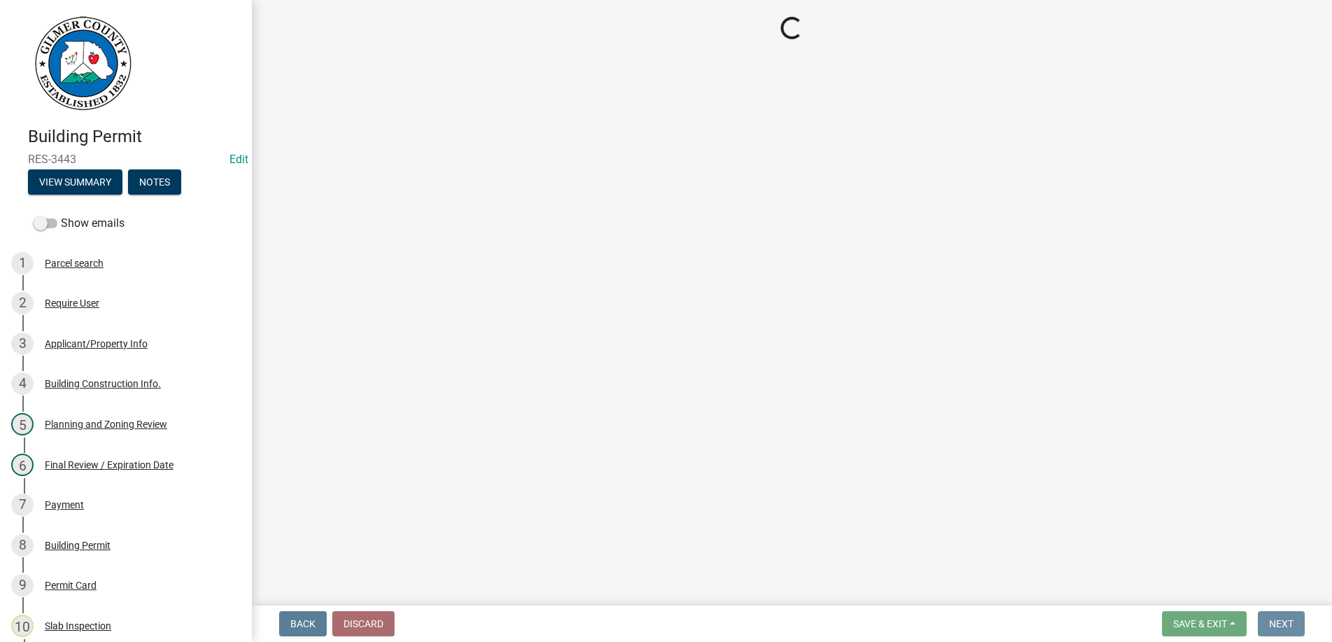
scroll to position [0, 0]
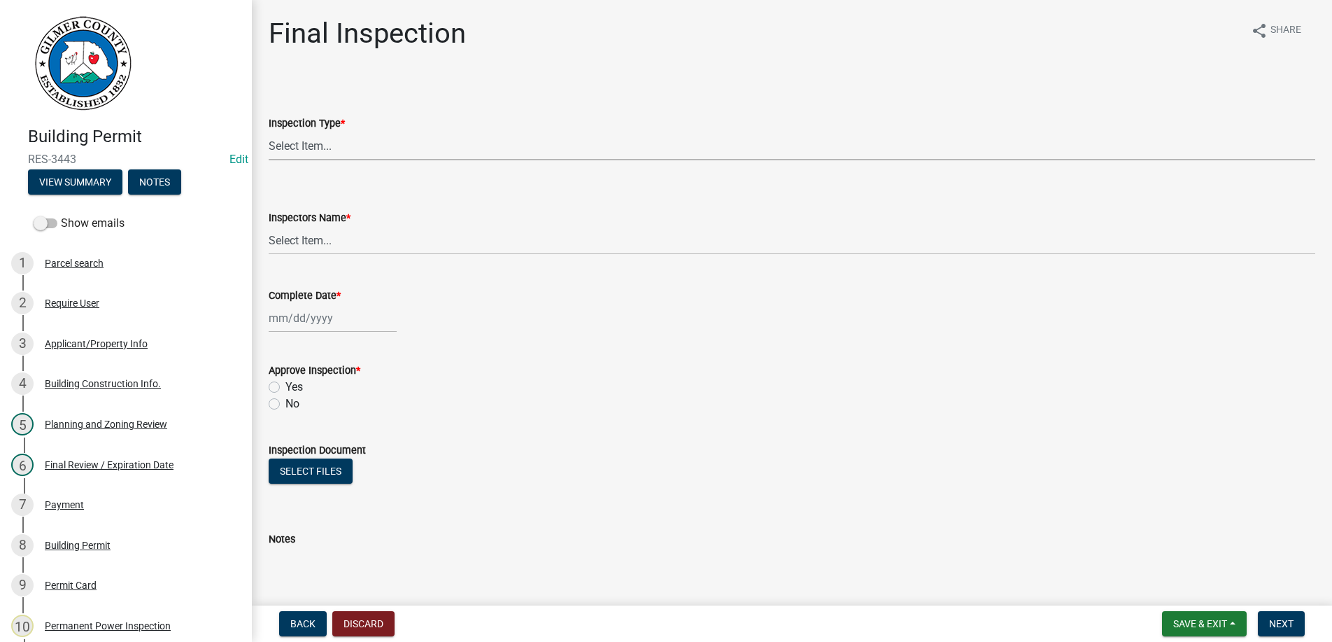
click at [269, 132] on select "Select Item... Final" at bounding box center [792, 146] width 1047 height 29
click option "Final" at bounding box center [0, 0] width 0 height 0
select select "895eead6-d784-4fdc-a4a3-66a9075c153d"
select select "7c10ce63-ccfd-4257-ac60-a1c0b24e7b7a"
select select "9"
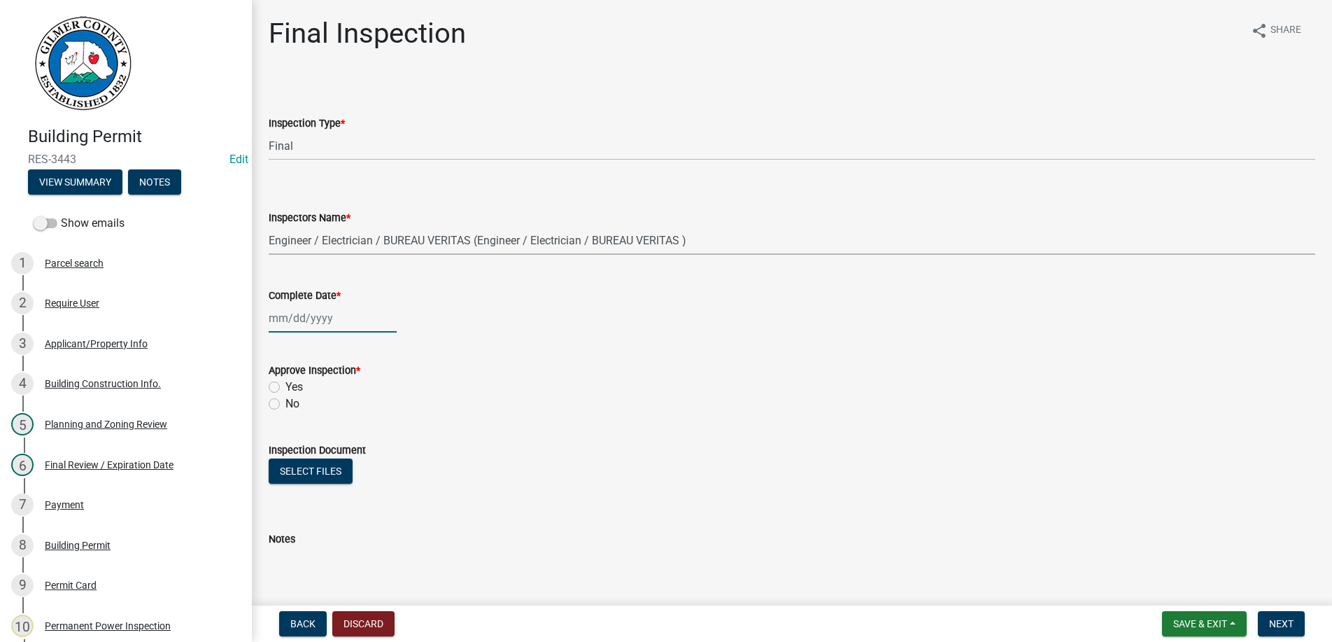
select select "2025"
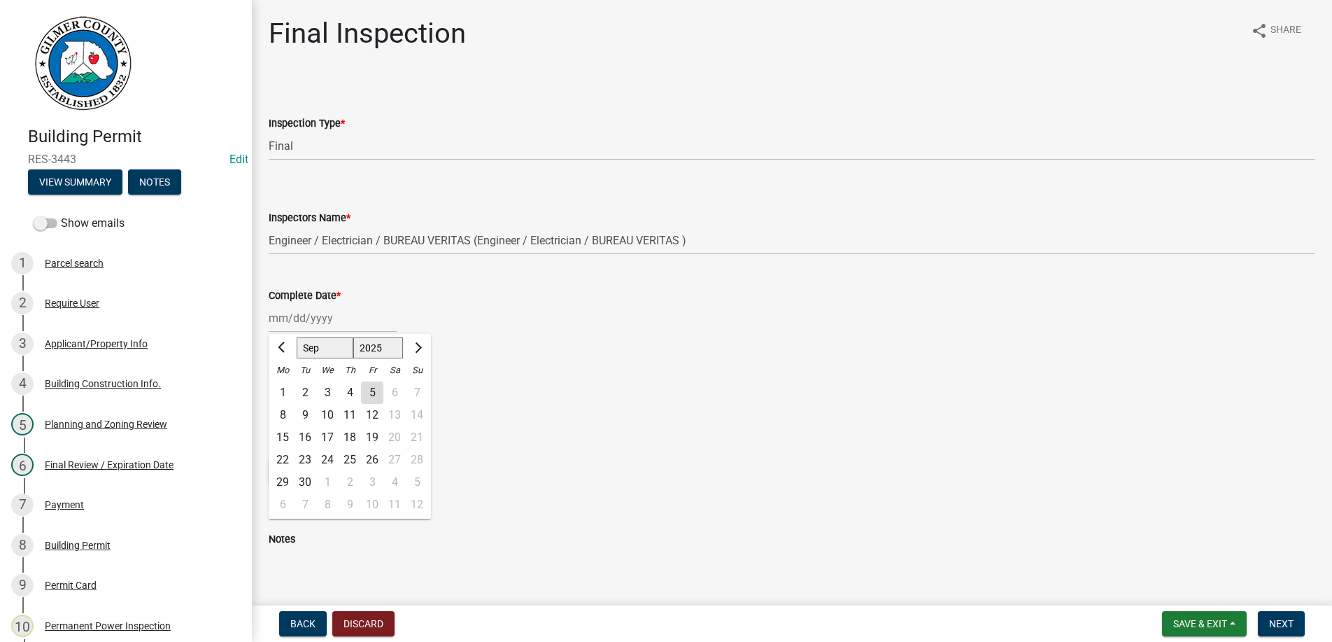
type input "[DATE]"
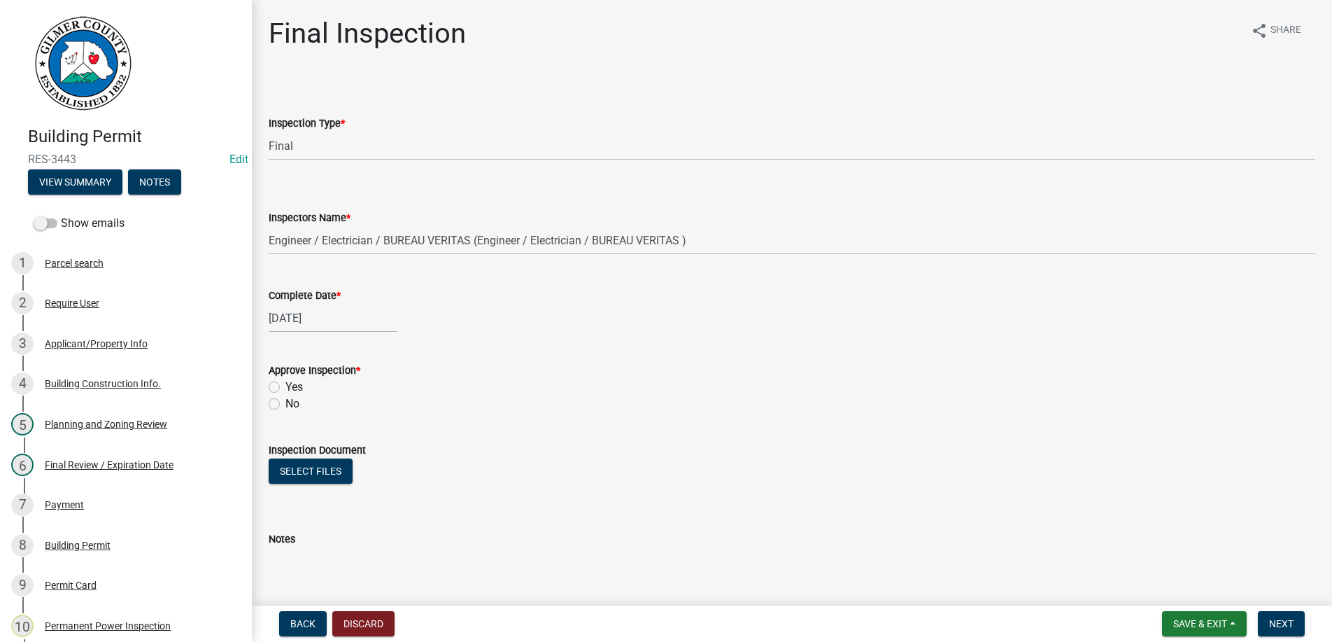
click at [286, 386] on label "Yes" at bounding box center [294, 387] width 17 height 17
click at [286, 386] on input "Yes" at bounding box center [290, 383] width 9 height 9
radio input "true"
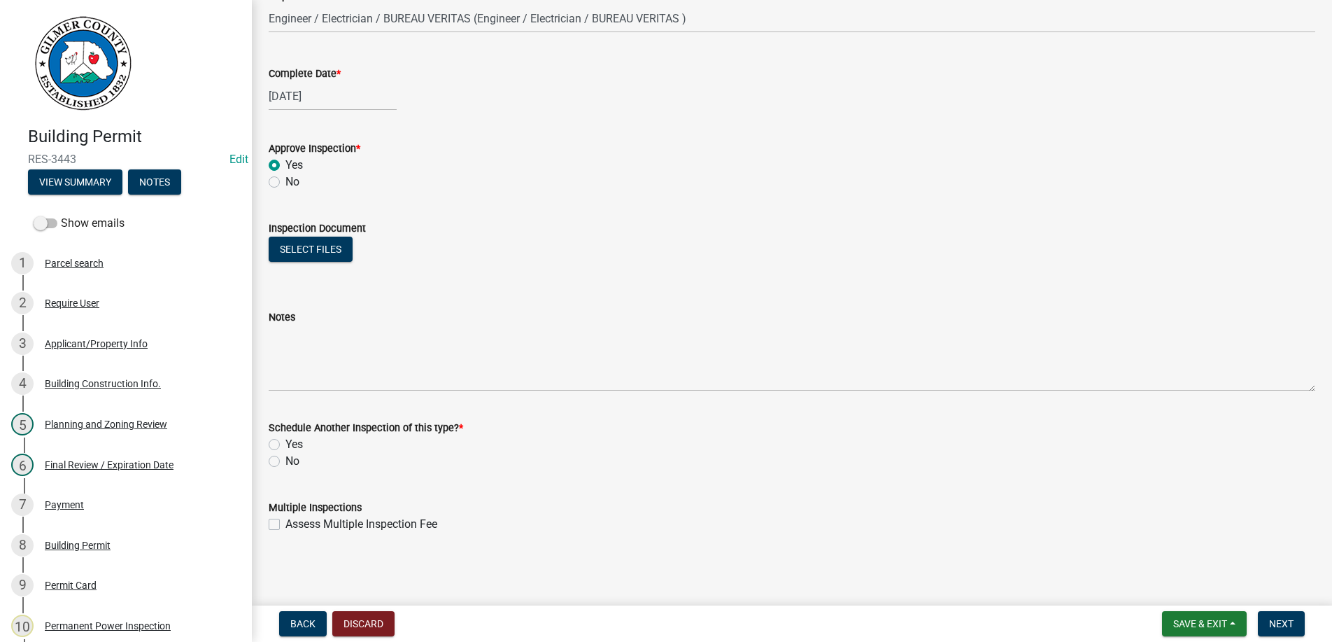
click at [281, 463] on div "No" at bounding box center [792, 461] width 1047 height 17
click at [286, 463] on label "No" at bounding box center [293, 461] width 14 height 17
click at [286, 462] on input "No" at bounding box center [290, 457] width 9 height 9
radio input "true"
click at [1281, 620] on span "Next" at bounding box center [1281, 623] width 24 height 11
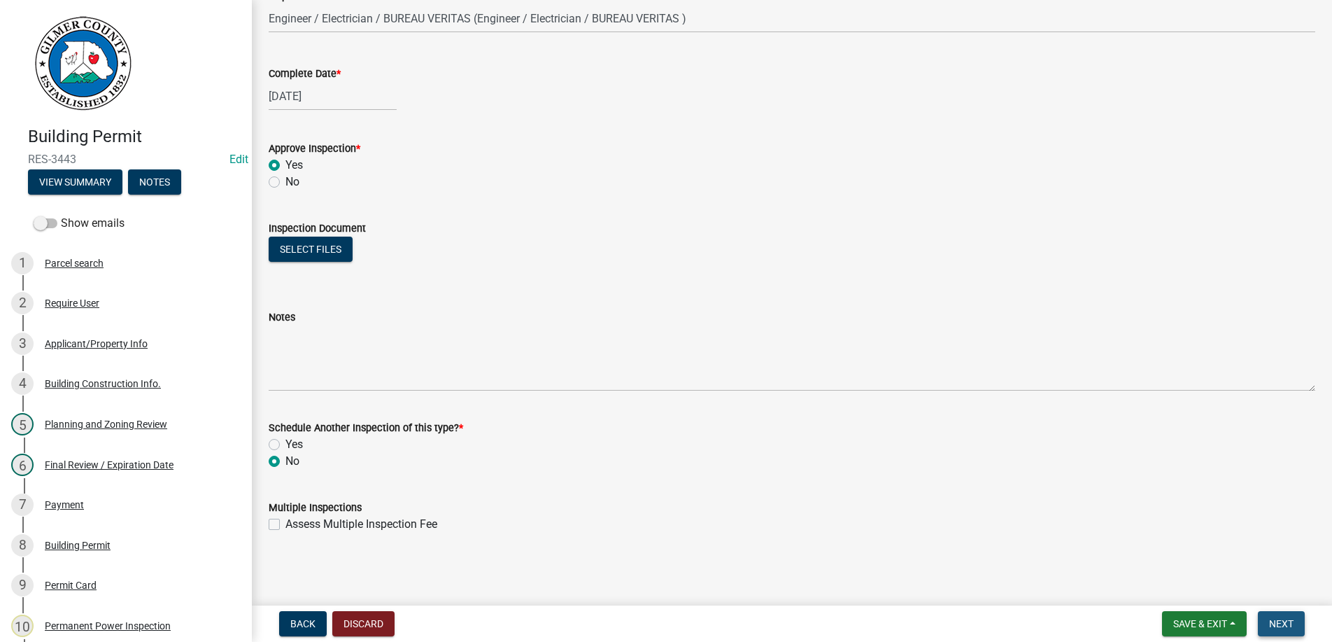
scroll to position [0, 0]
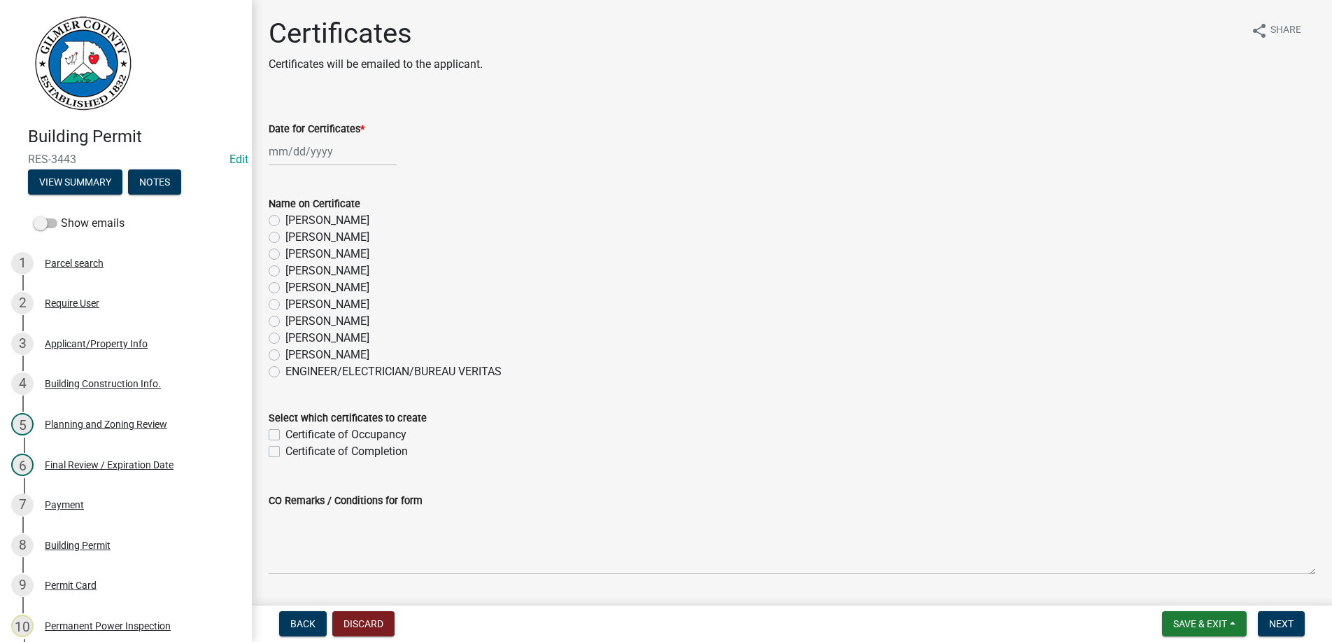
click at [337, 155] on input "Date for Certificates *" at bounding box center [333, 151] width 128 height 29
select select "9"
select select "2025"
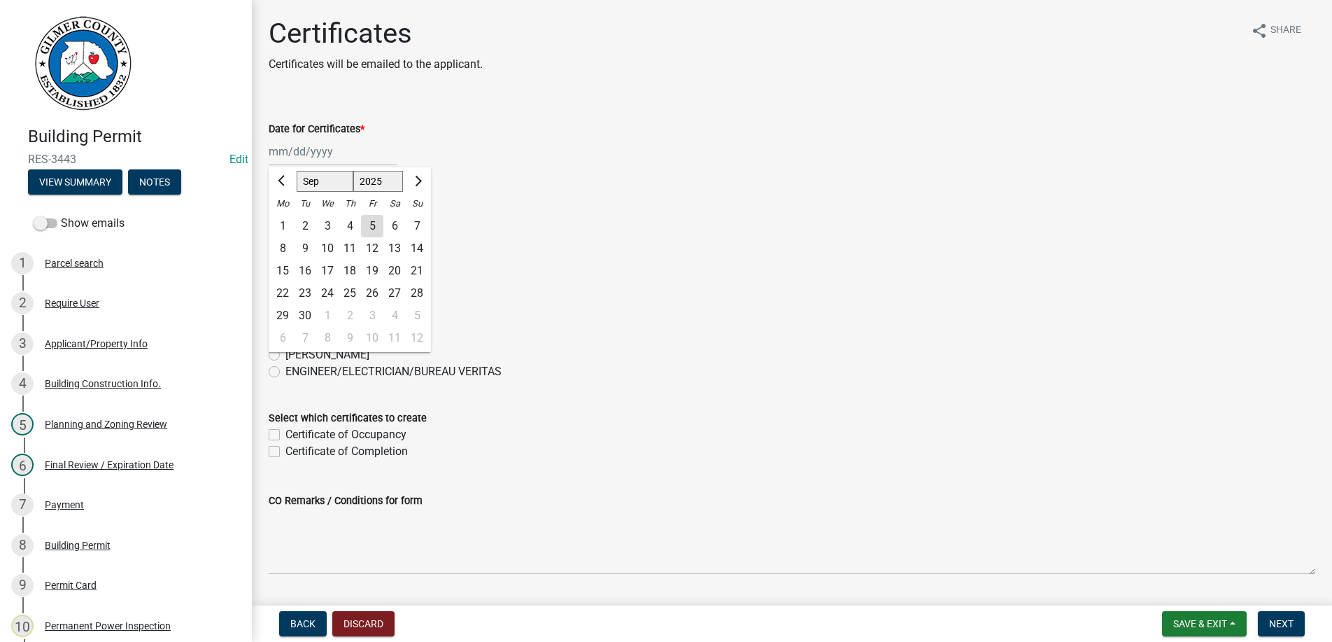
click at [367, 222] on div "5" at bounding box center [372, 226] width 22 height 22
type input "[DATE]"
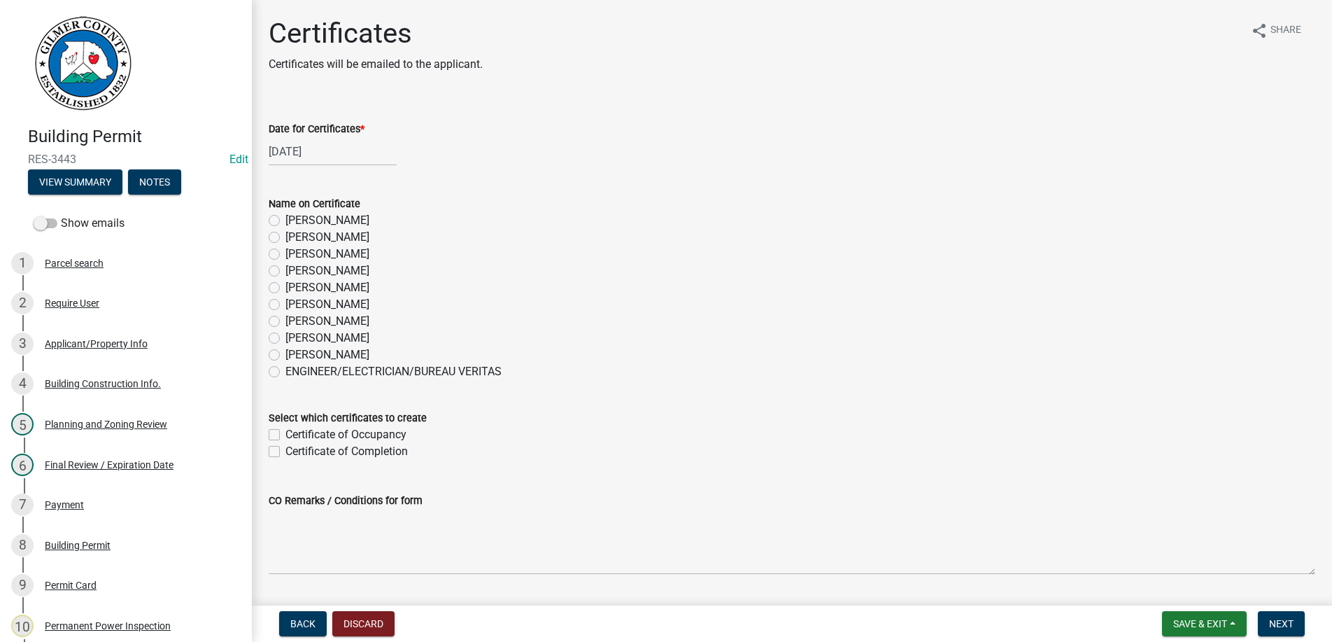
click at [286, 323] on label "[PERSON_NAME]" at bounding box center [328, 321] width 84 height 17
click at [286, 322] on input "[PERSON_NAME]" at bounding box center [290, 317] width 9 height 9
radio input "true"
click at [286, 432] on label "Certificate of Occupancy" at bounding box center [346, 434] width 121 height 17
click at [286, 432] on input "Certificate of Occupancy" at bounding box center [290, 430] width 9 height 9
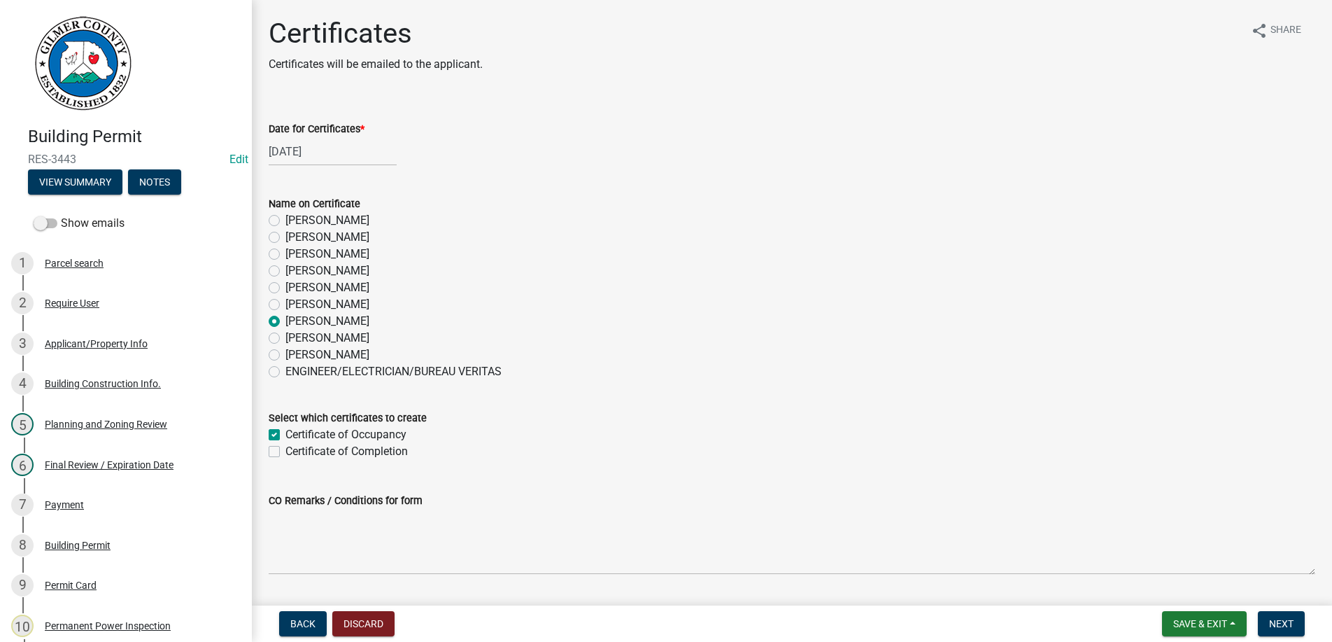
checkbox input "true"
checkbox input "false"
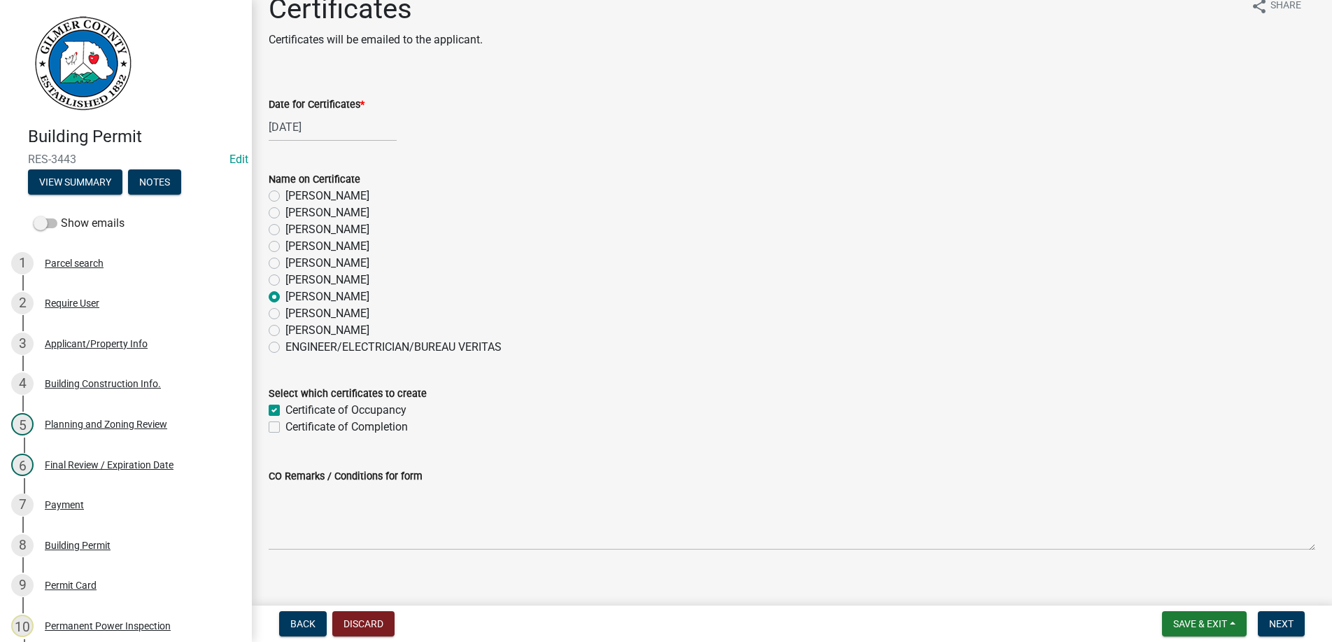
scroll to position [41, 0]
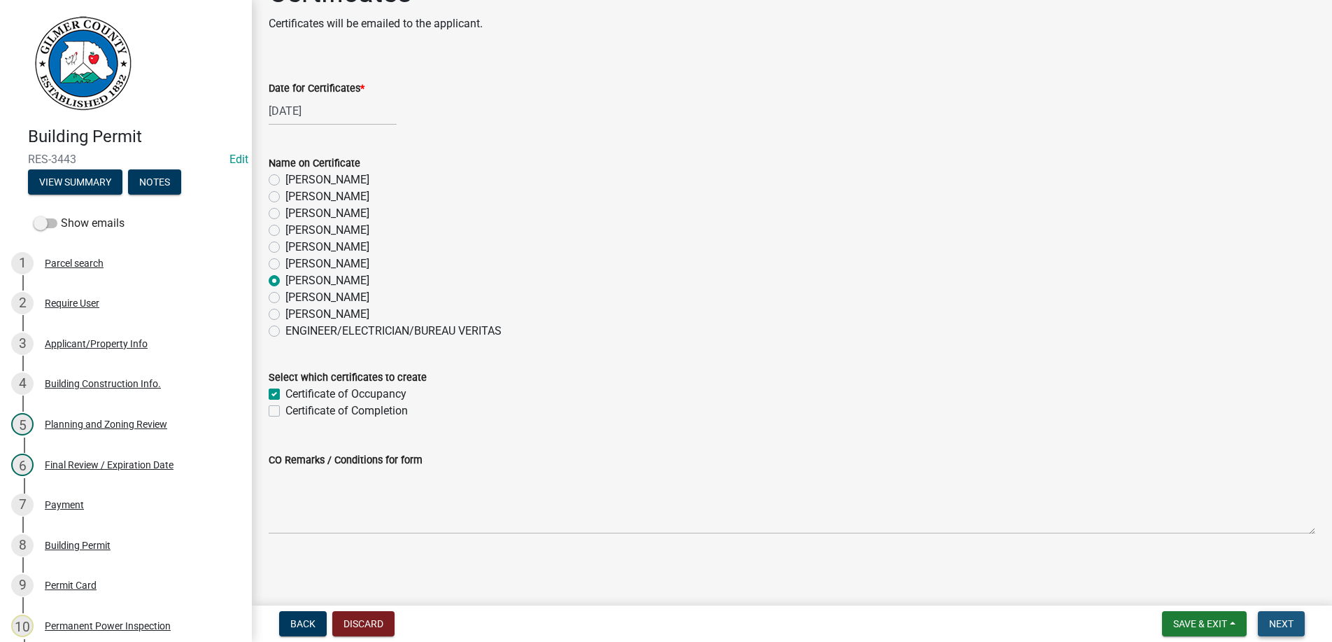
click at [1281, 625] on span "Next" at bounding box center [1281, 623] width 24 height 11
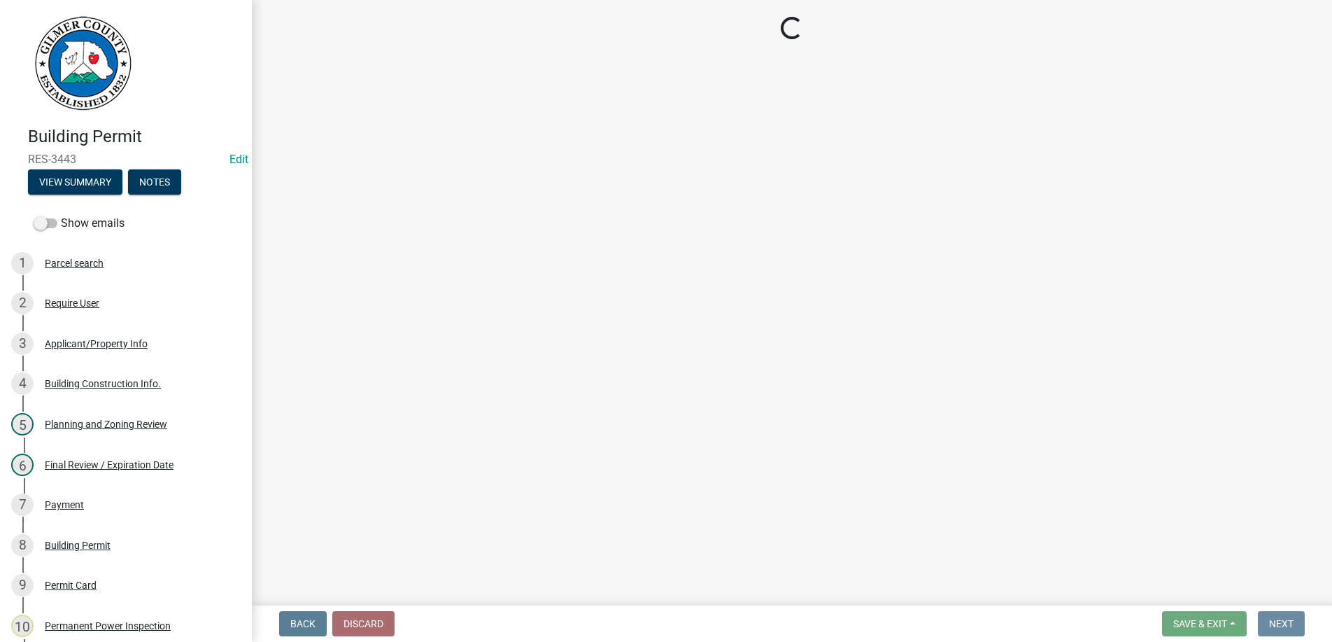
scroll to position [0, 0]
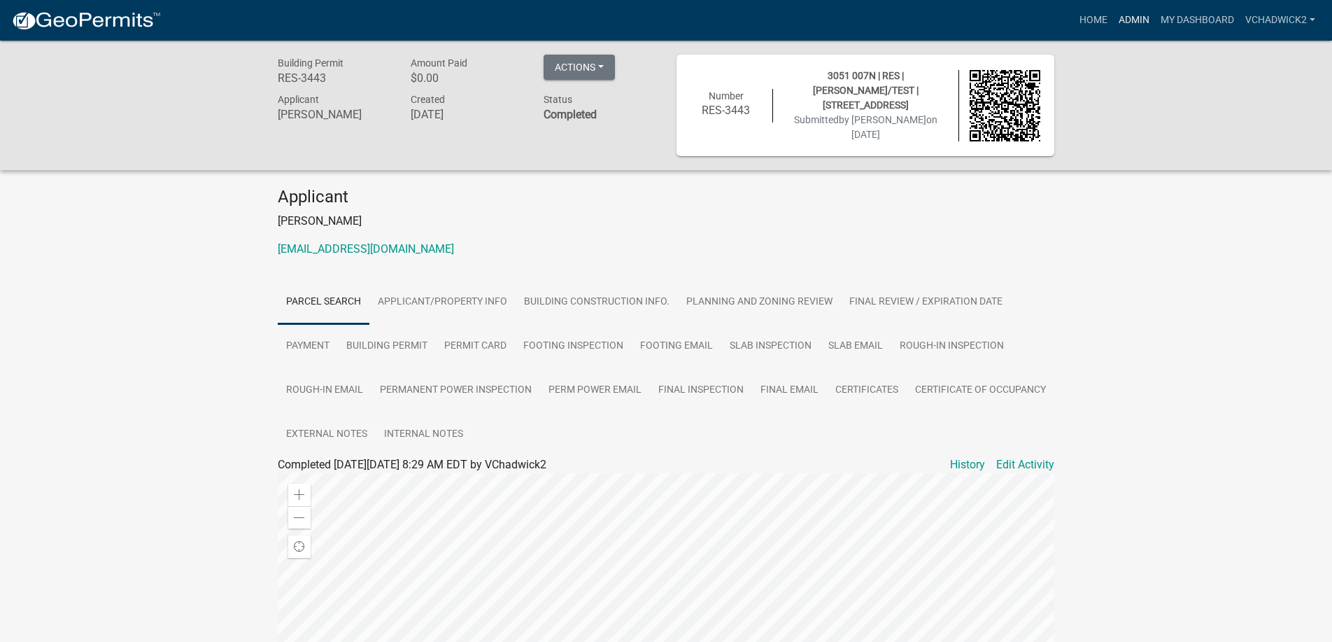
drag, startPoint x: 1125, startPoint y: 18, endPoint x: 718, endPoint y: 48, distance: 407.7
click at [1114, 19] on link "Admin" at bounding box center [1134, 20] width 42 height 27
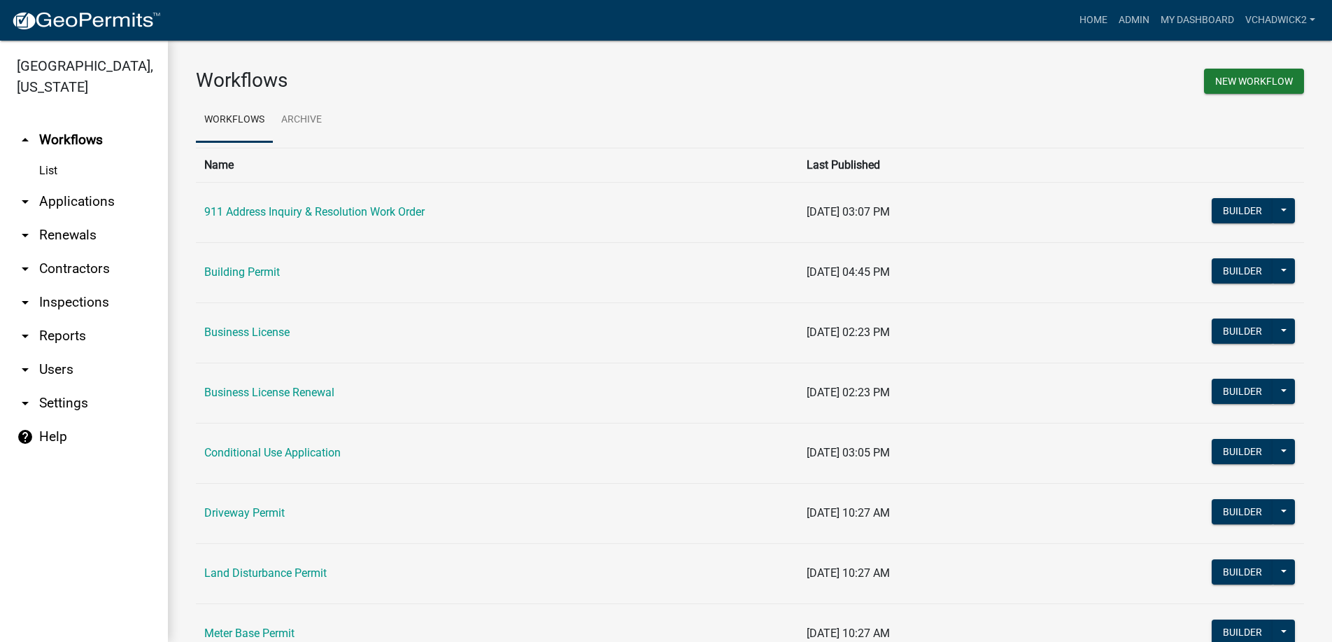
drag, startPoint x: 80, startPoint y: 201, endPoint x: 28, endPoint y: 247, distance: 69.4
click at [77, 202] on link "arrow_drop_down Applications" at bounding box center [84, 202] width 168 height 34
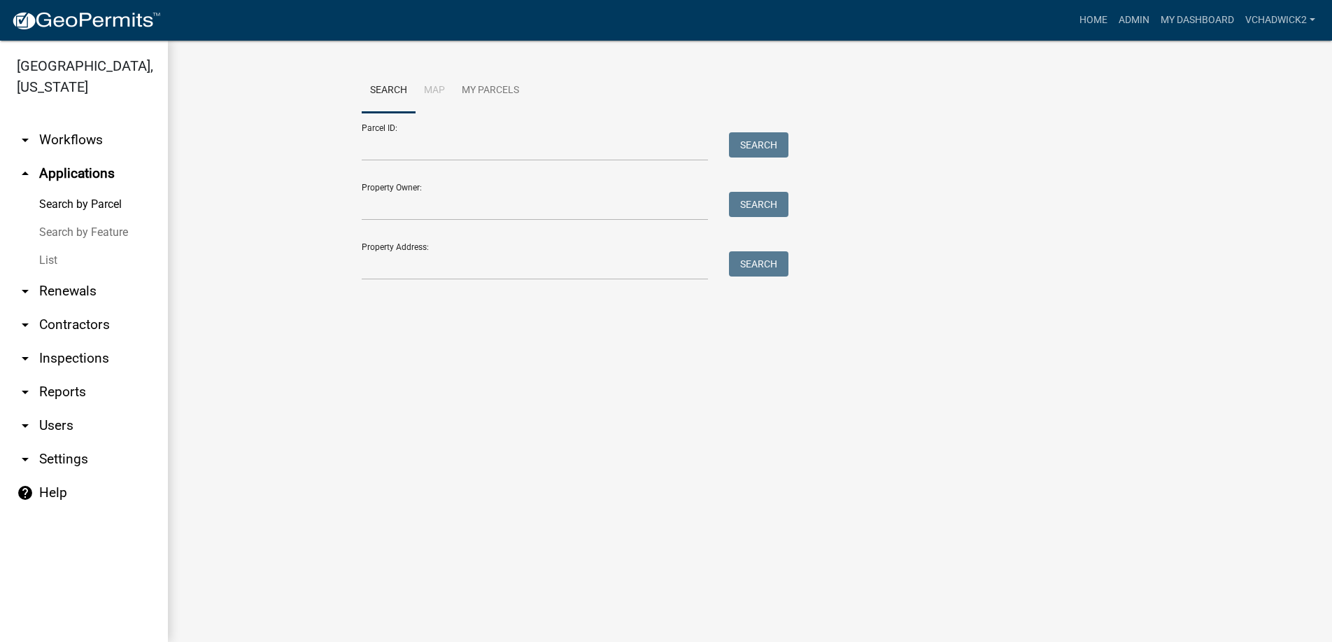
click at [36, 253] on link "List" at bounding box center [84, 260] width 168 height 28
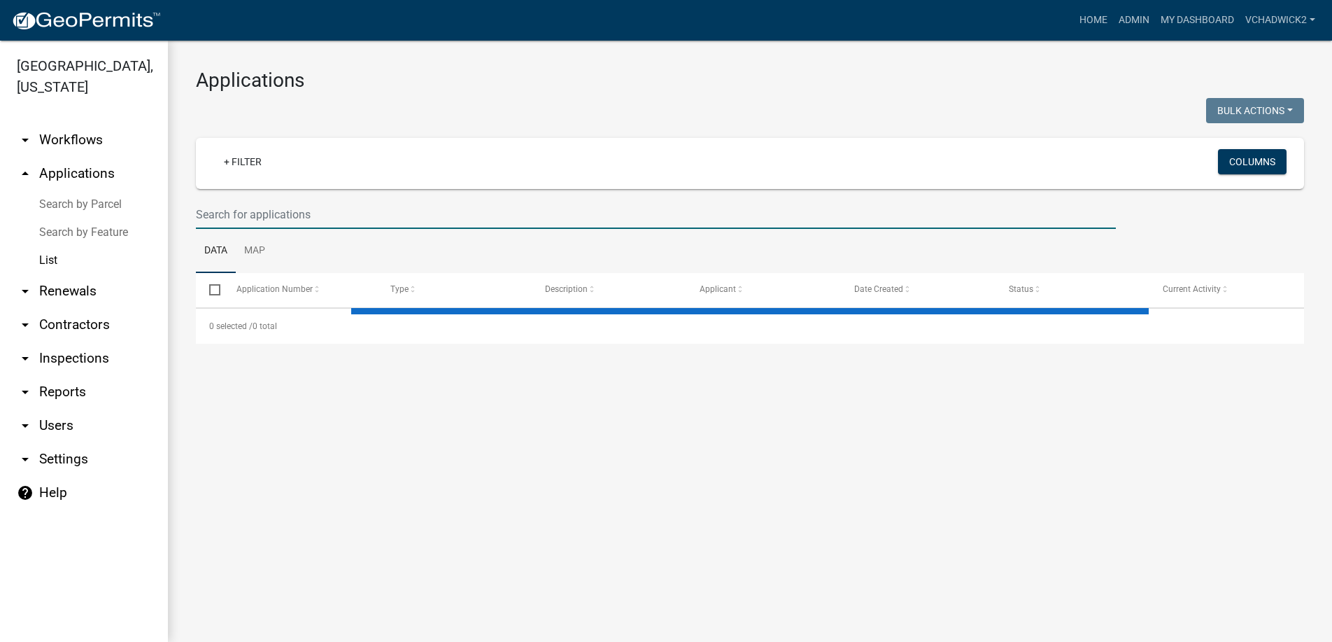
click at [262, 213] on input "text" at bounding box center [656, 214] width 920 height 29
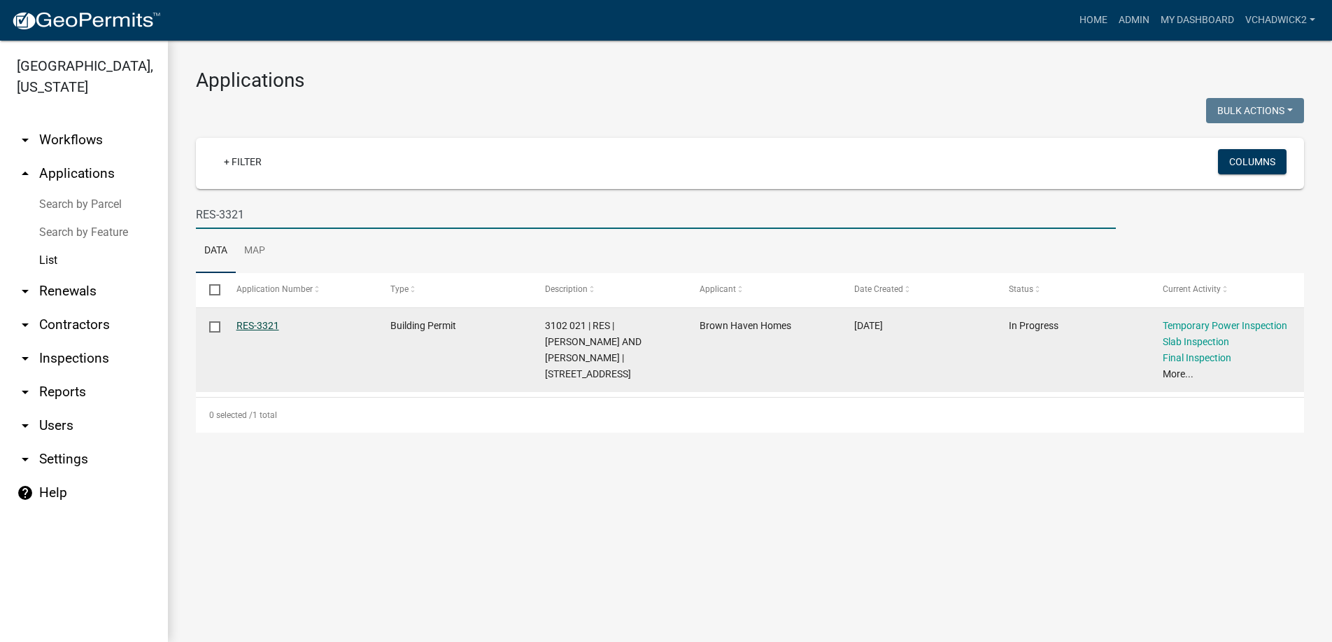
type input "RES-3321"
click at [248, 326] on link "RES-3321" at bounding box center [258, 325] width 43 height 11
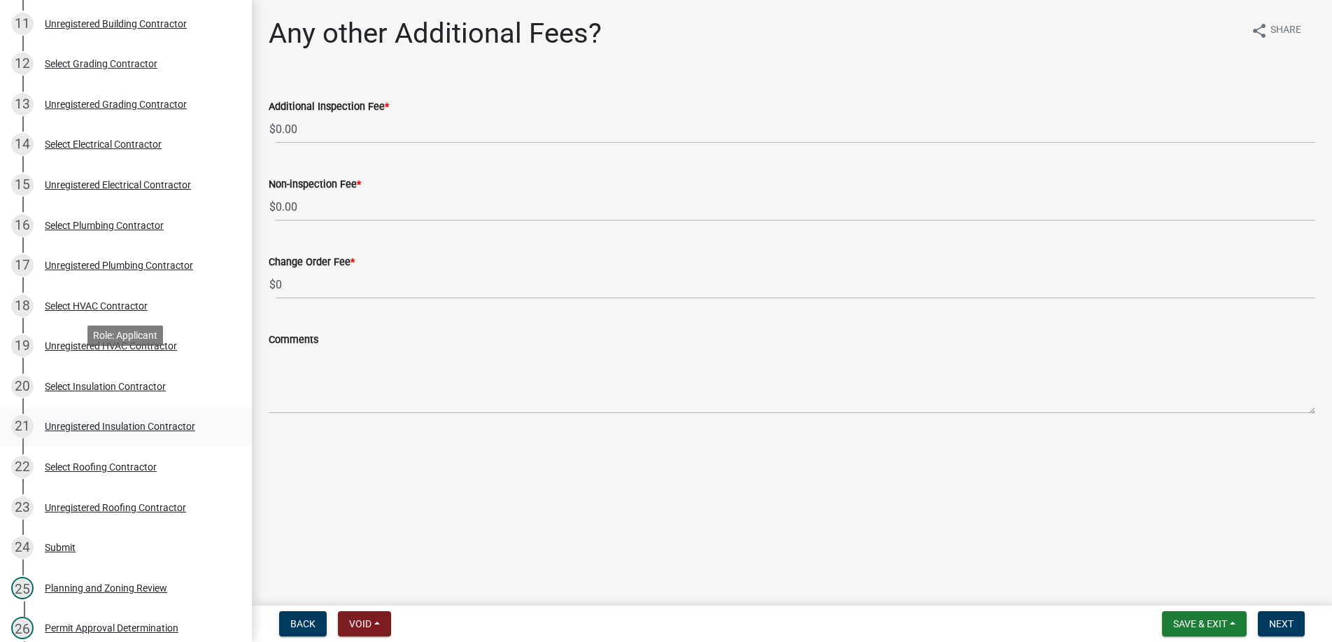
scroll to position [928, 0]
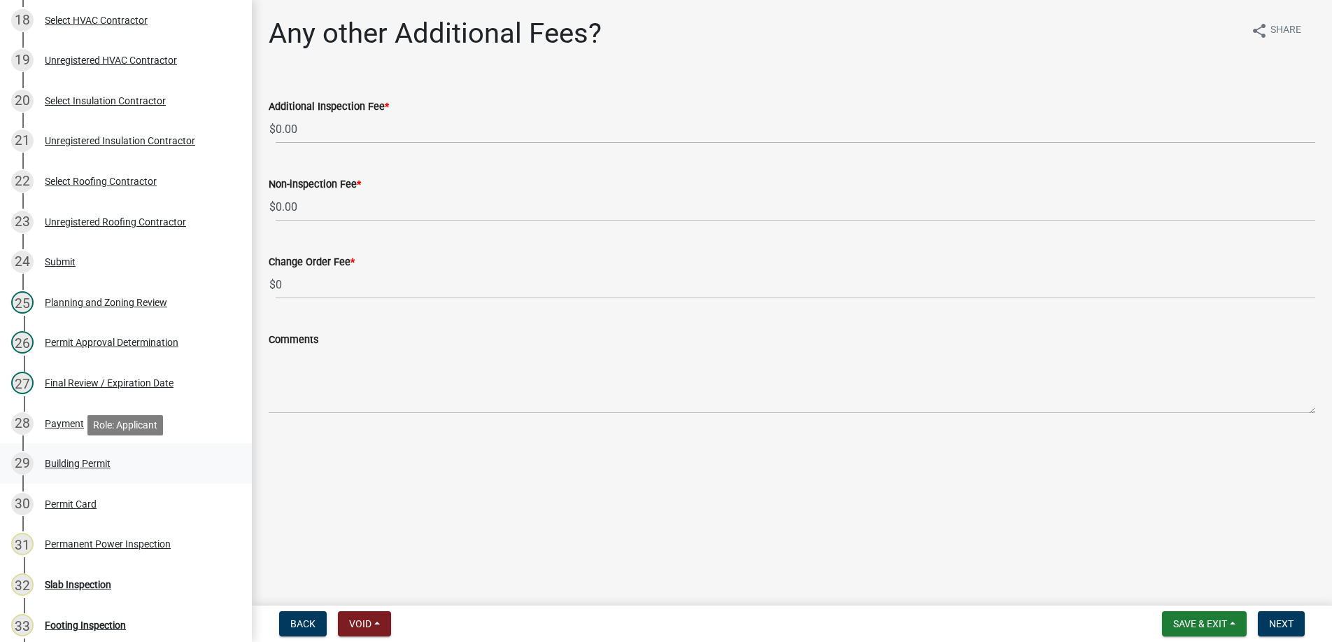
click at [75, 460] on div "Building Permit" at bounding box center [78, 463] width 66 height 10
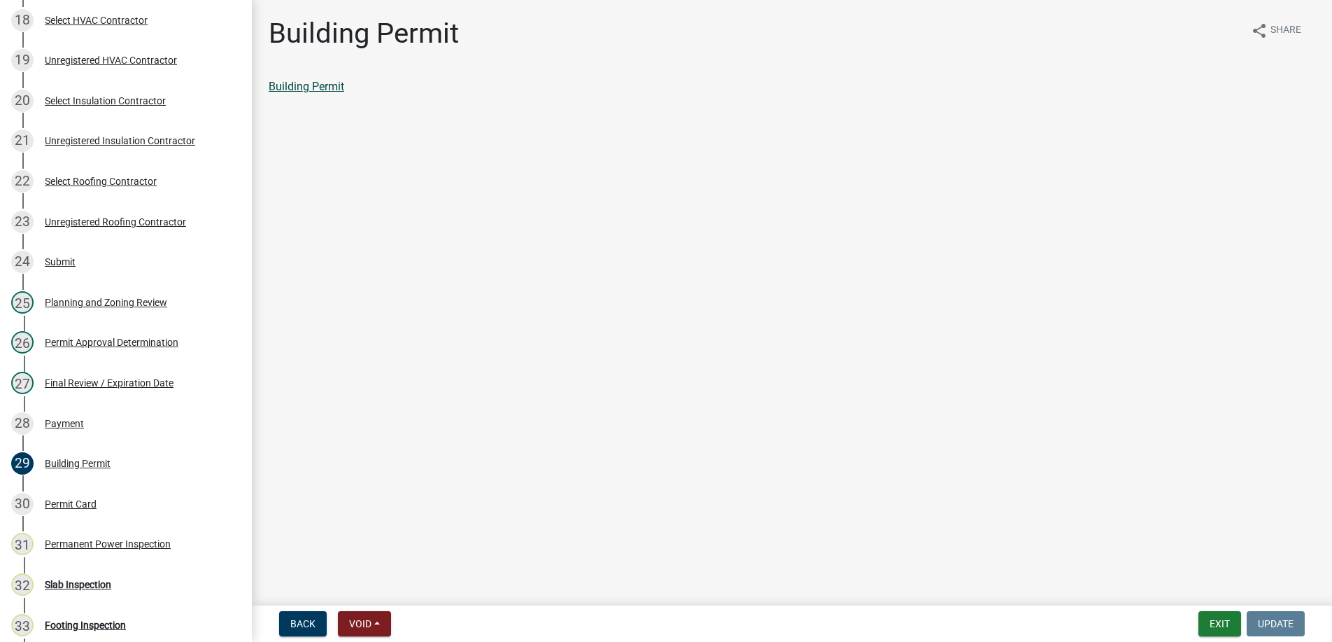
click at [332, 91] on link "Building Permit" at bounding box center [307, 86] width 76 height 13
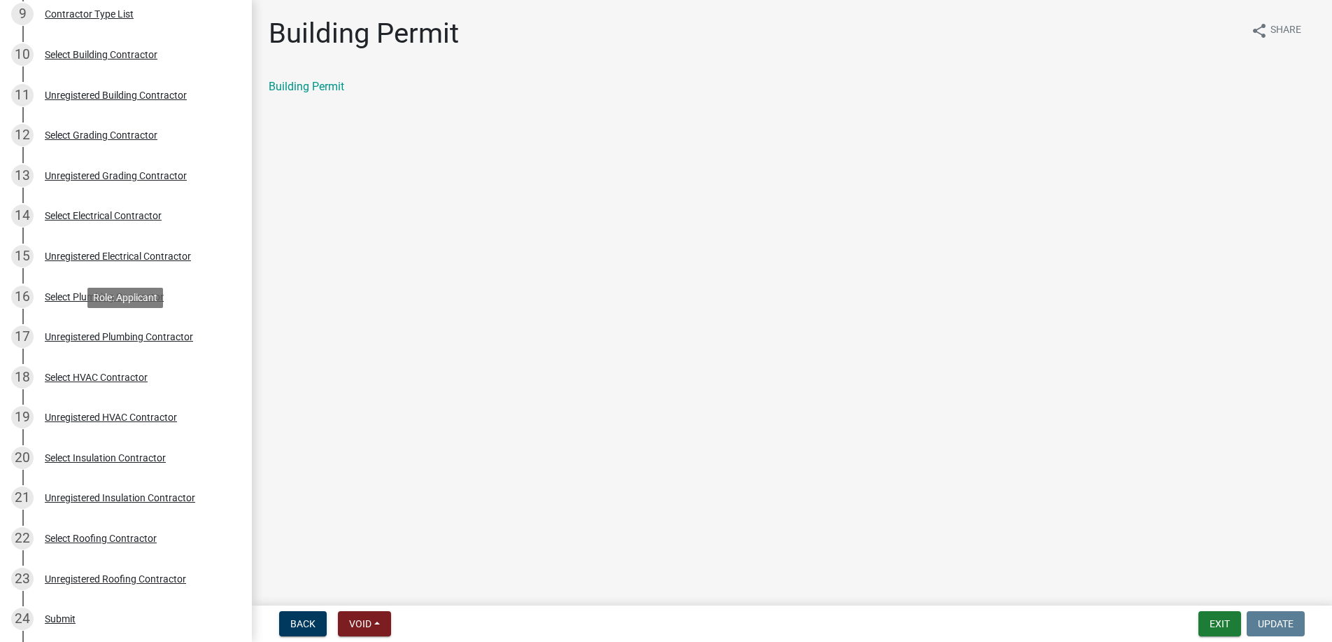
scroll to position [143, 0]
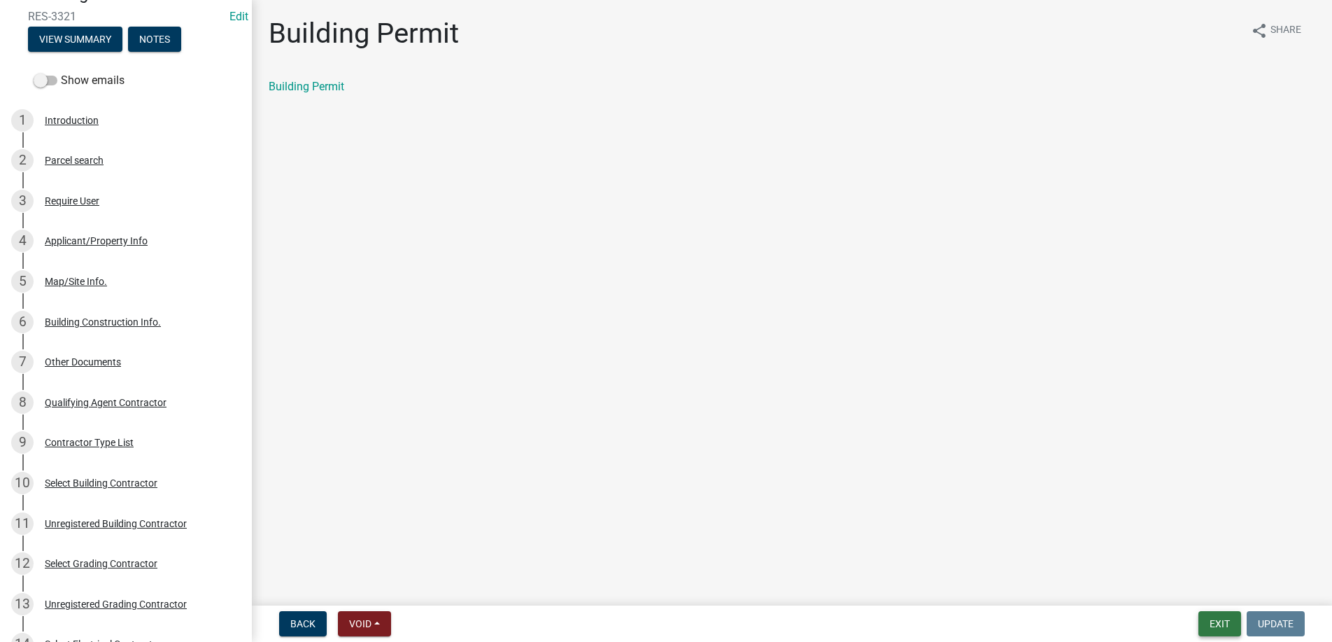
click at [1219, 626] on button "Exit" at bounding box center [1220, 623] width 43 height 25
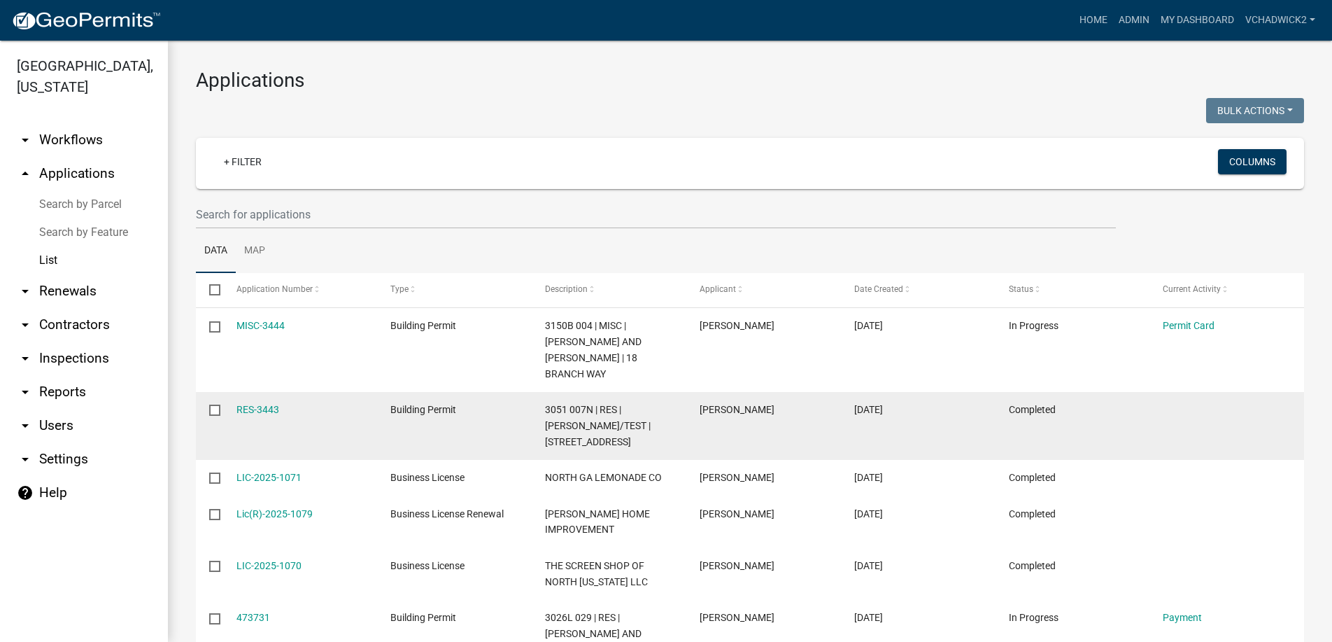
click at [217, 404] on input "checkbox" at bounding box center [213, 408] width 9 height 9
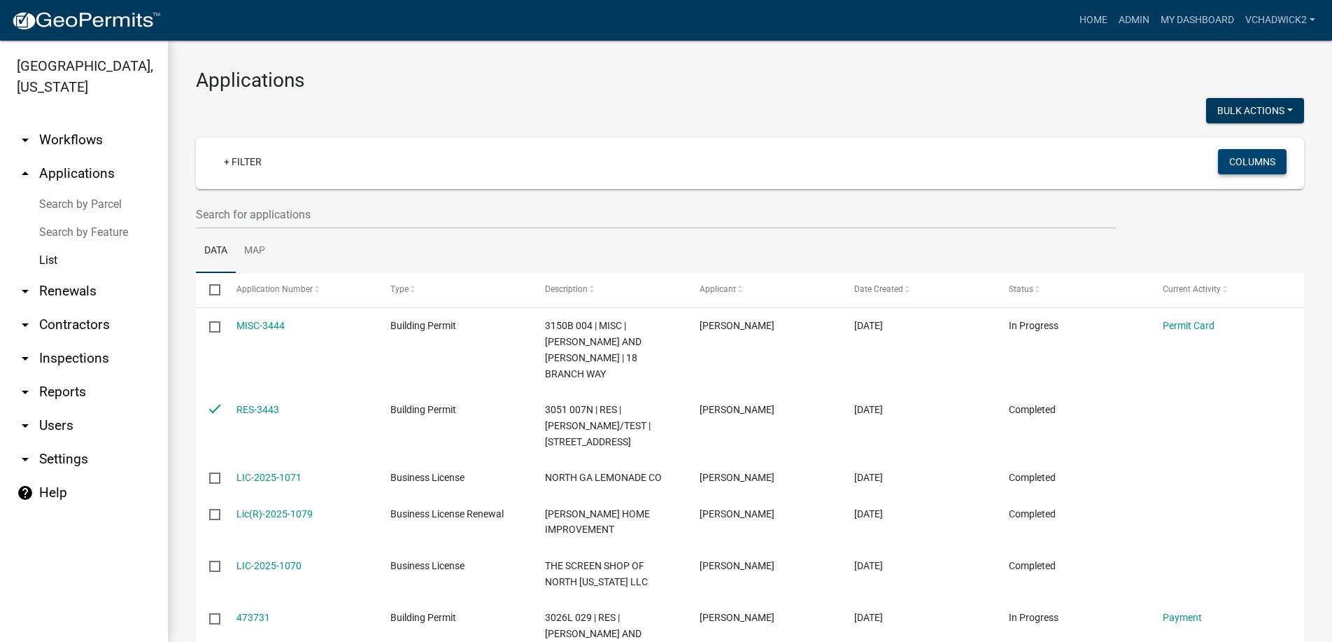
click at [1244, 160] on button "Columns" at bounding box center [1252, 161] width 69 height 25
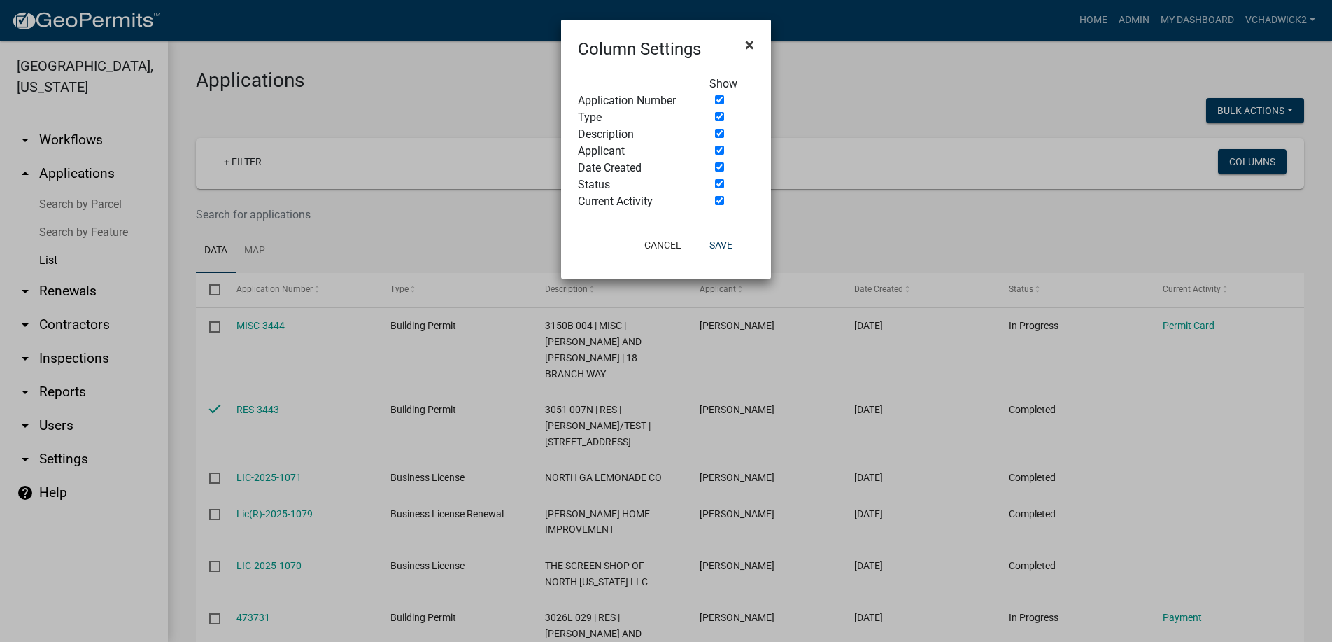
click at [752, 43] on span "×" at bounding box center [749, 45] width 9 height 20
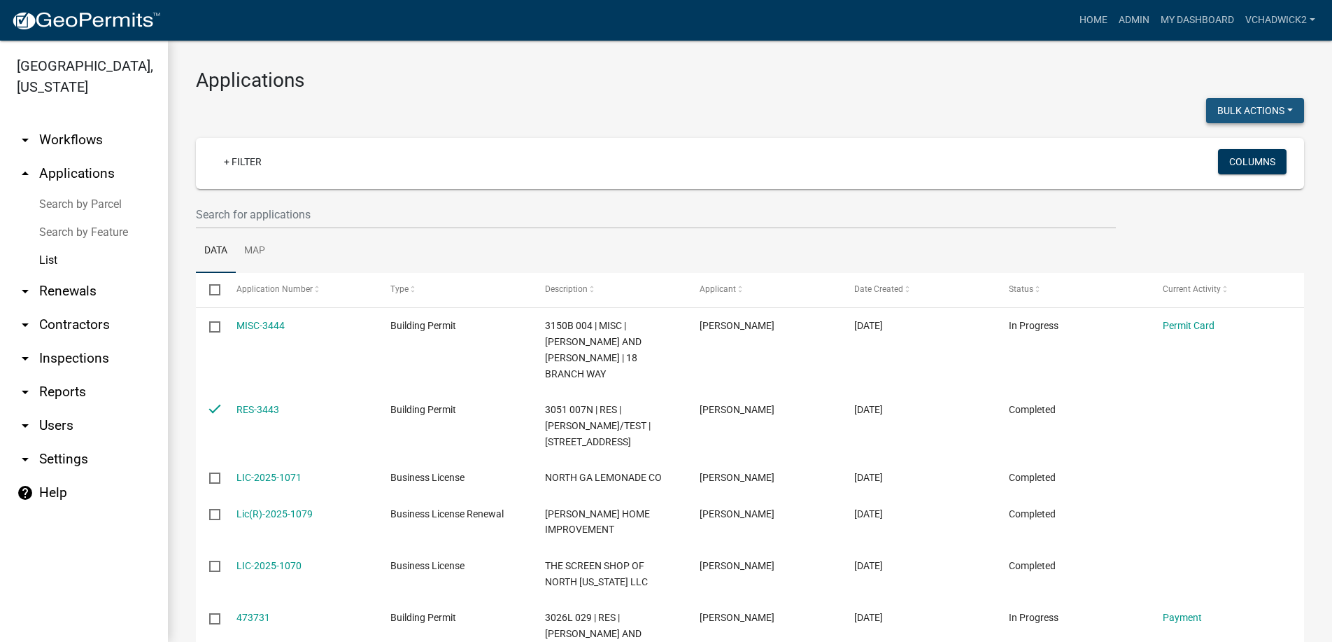
click at [1282, 113] on button "Bulk Actions" at bounding box center [1255, 110] width 98 height 25
click at [1217, 147] on button "Void" at bounding box center [1248, 147] width 112 height 34
checkbox input "false"
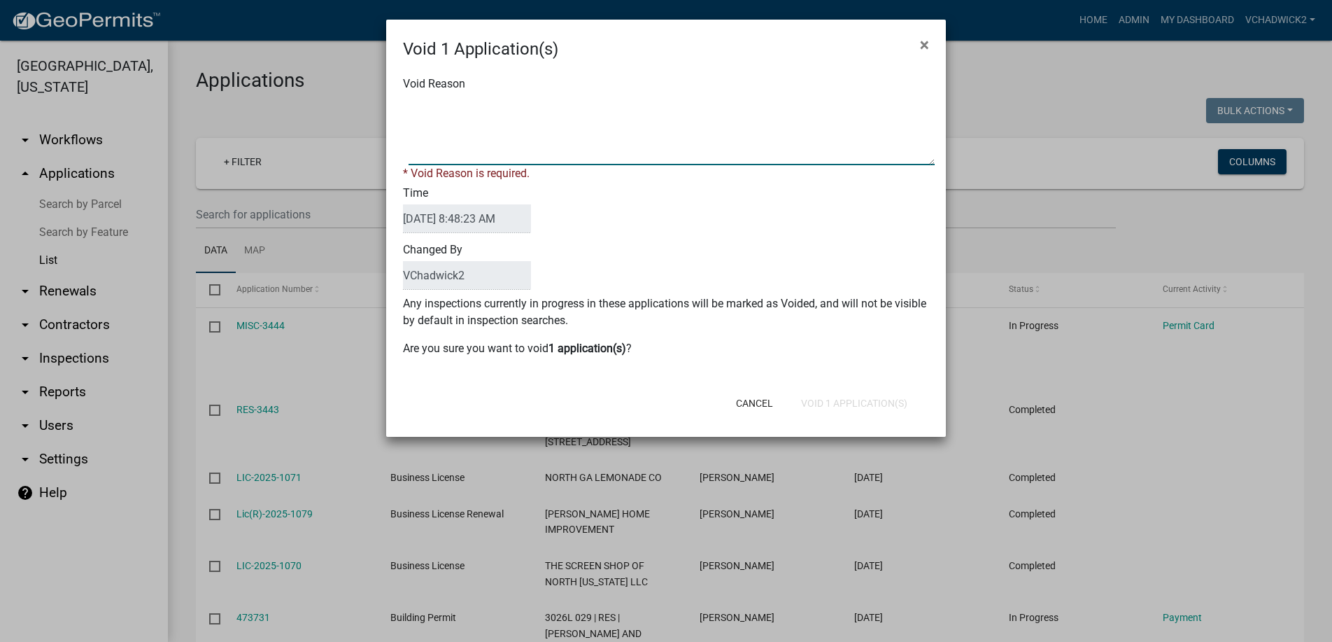
click at [495, 140] on textarea "Void Reason" at bounding box center [672, 130] width 526 height 70
type textarea "t"
type textarea "This was a test"
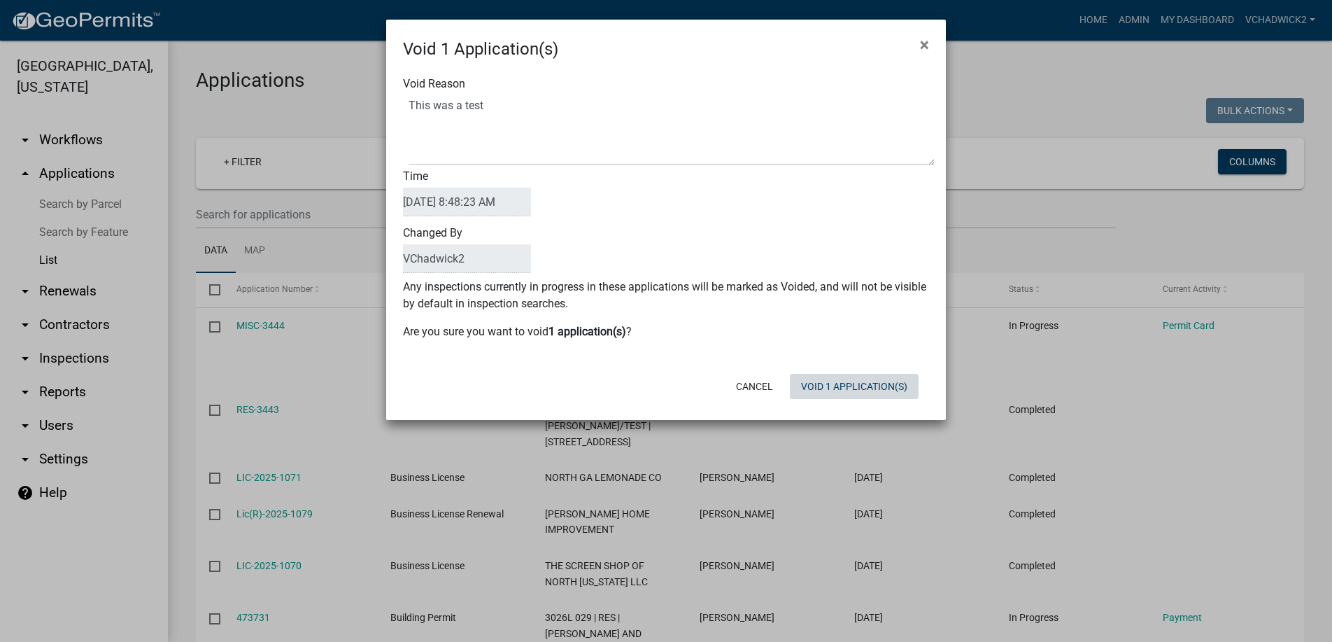
click at [832, 397] on button "Void 1 Application(s)" at bounding box center [854, 386] width 129 height 25
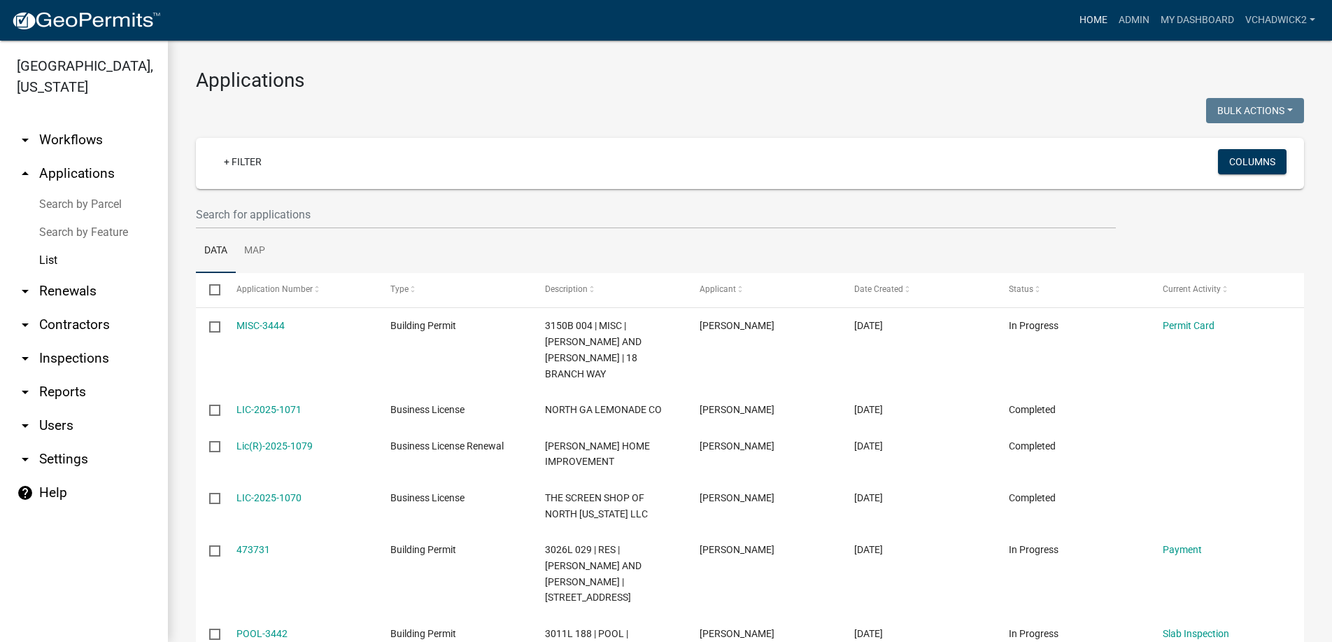
click at [1095, 20] on link "Home" at bounding box center [1093, 20] width 39 height 27
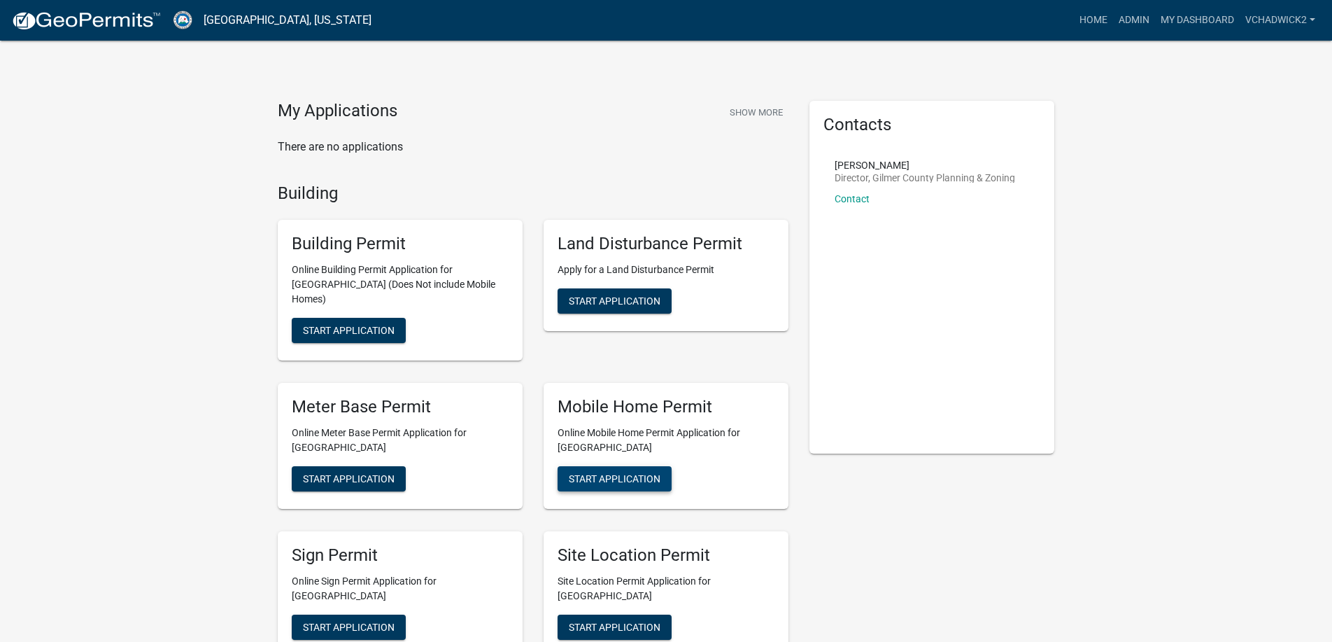
click at [579, 466] on button "Start Application" at bounding box center [615, 478] width 114 height 25
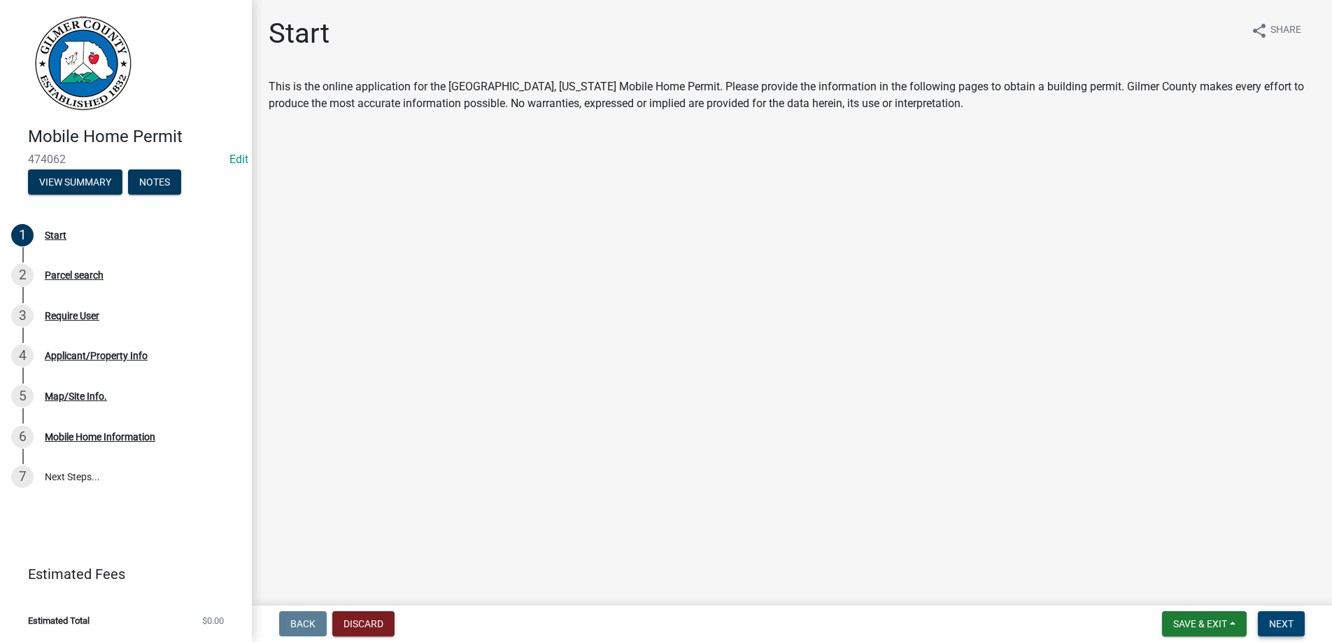
click at [1273, 622] on span "Next" at bounding box center [1281, 623] width 24 height 11
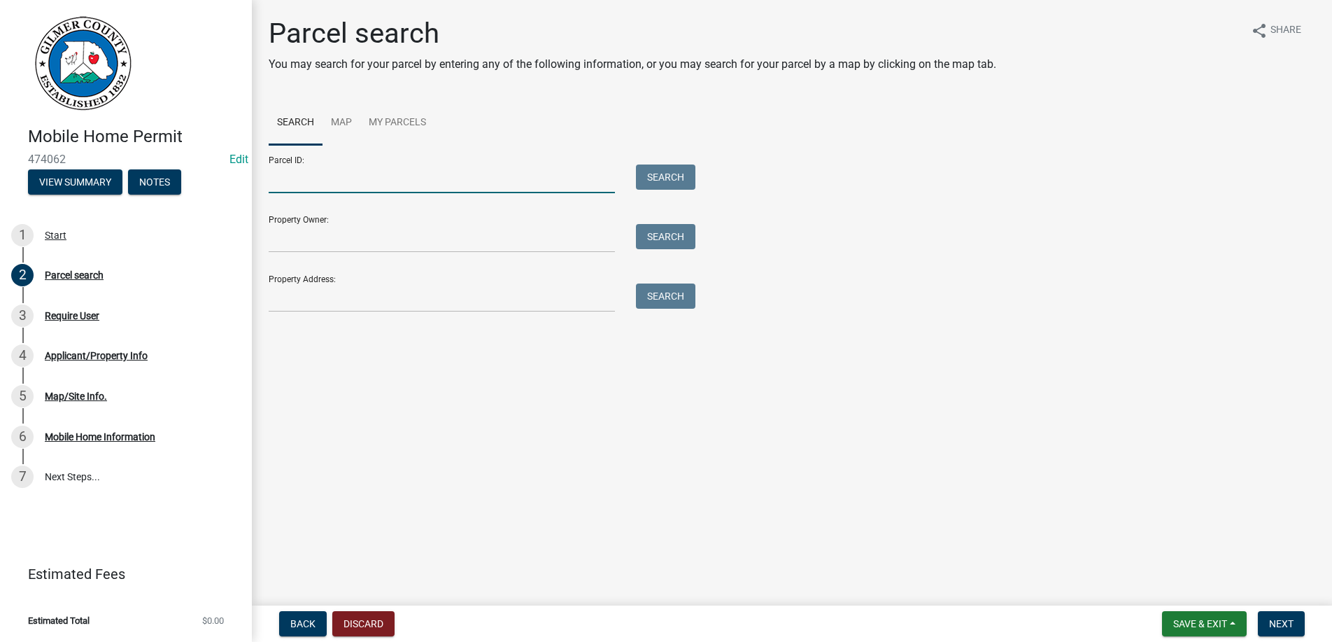
click at [359, 176] on input "Parcel ID:" at bounding box center [442, 178] width 346 height 29
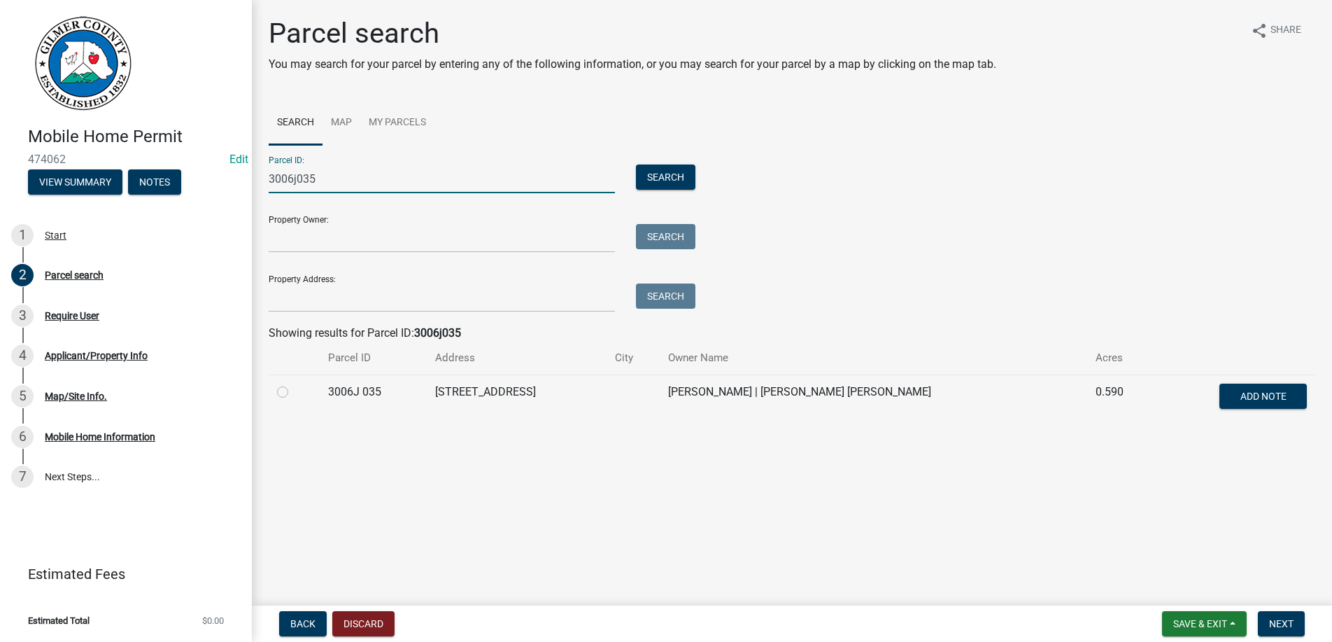
type input "3006j035"
click at [294, 384] on label at bounding box center [294, 384] width 0 height 0
click at [294, 393] on 035 "radio" at bounding box center [298, 388] width 9 height 9
radio 035 "true"
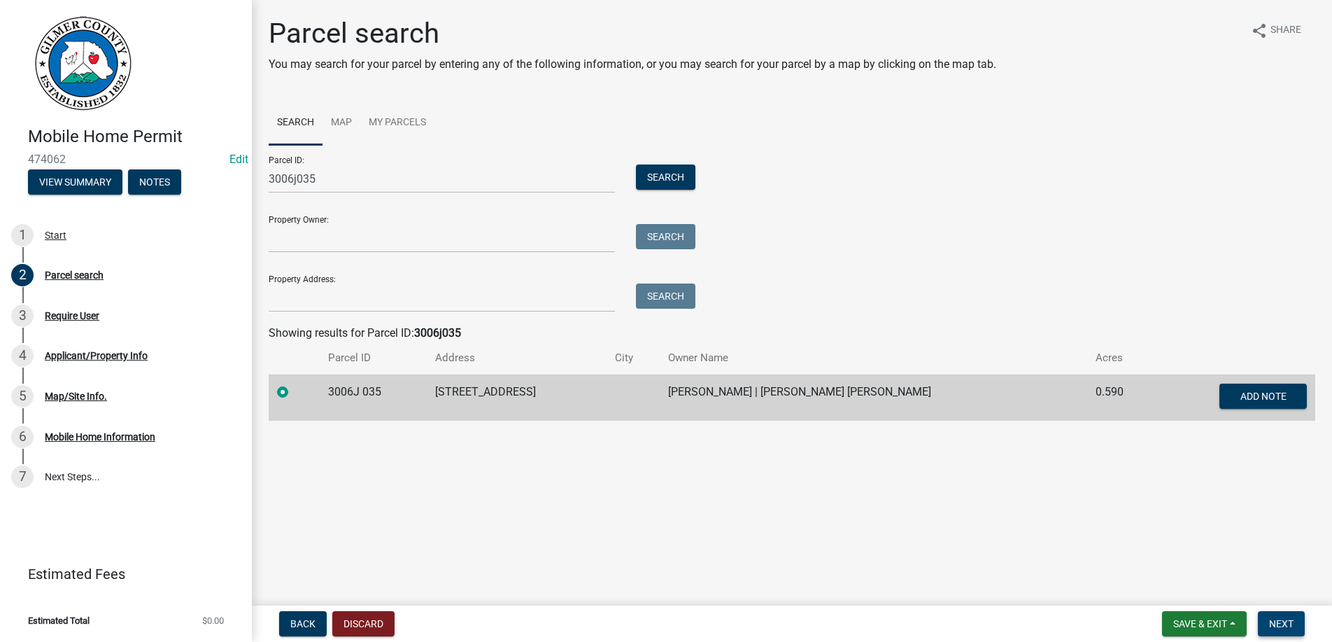
click at [1276, 614] on button "Next" at bounding box center [1281, 623] width 47 height 25
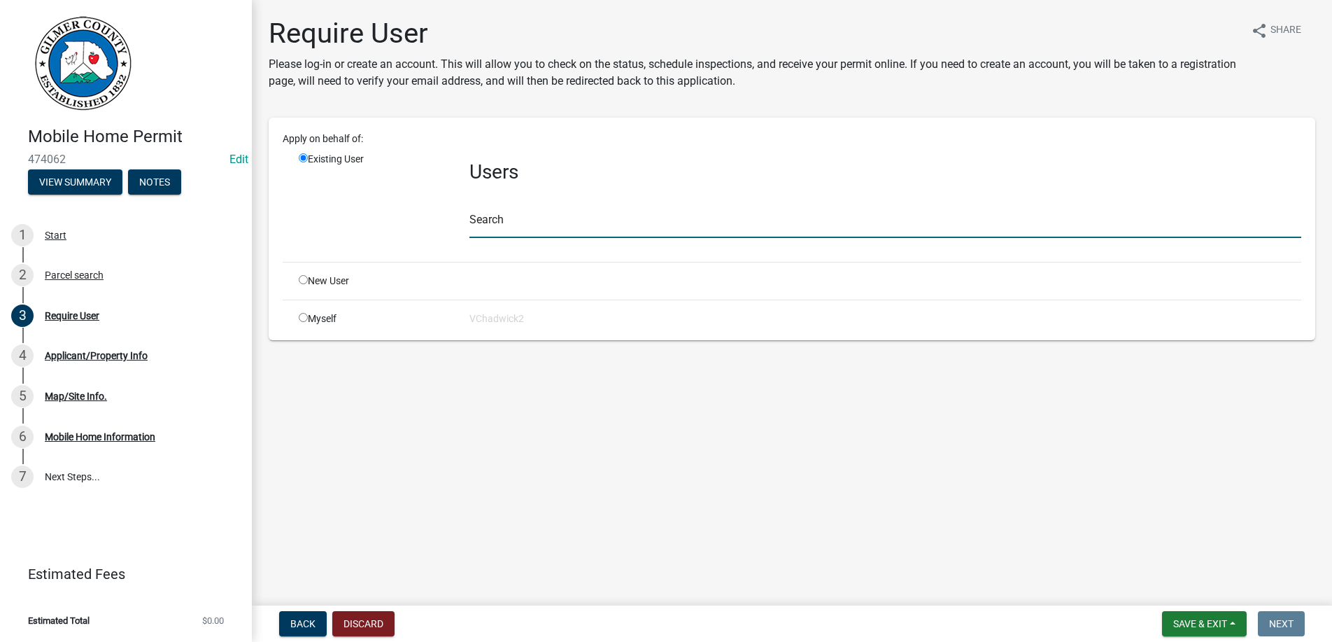
click at [562, 216] on input "text" at bounding box center [886, 223] width 832 height 29
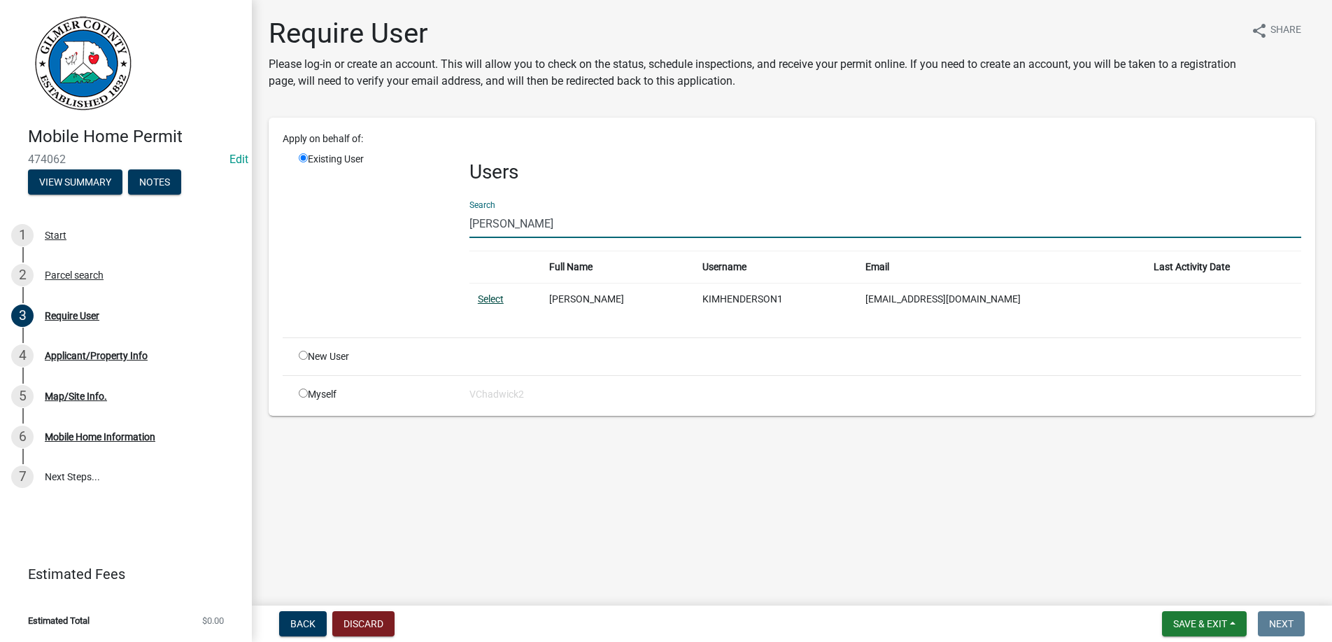
type input "[PERSON_NAME]"
click at [488, 302] on link "Select" at bounding box center [491, 298] width 26 height 11
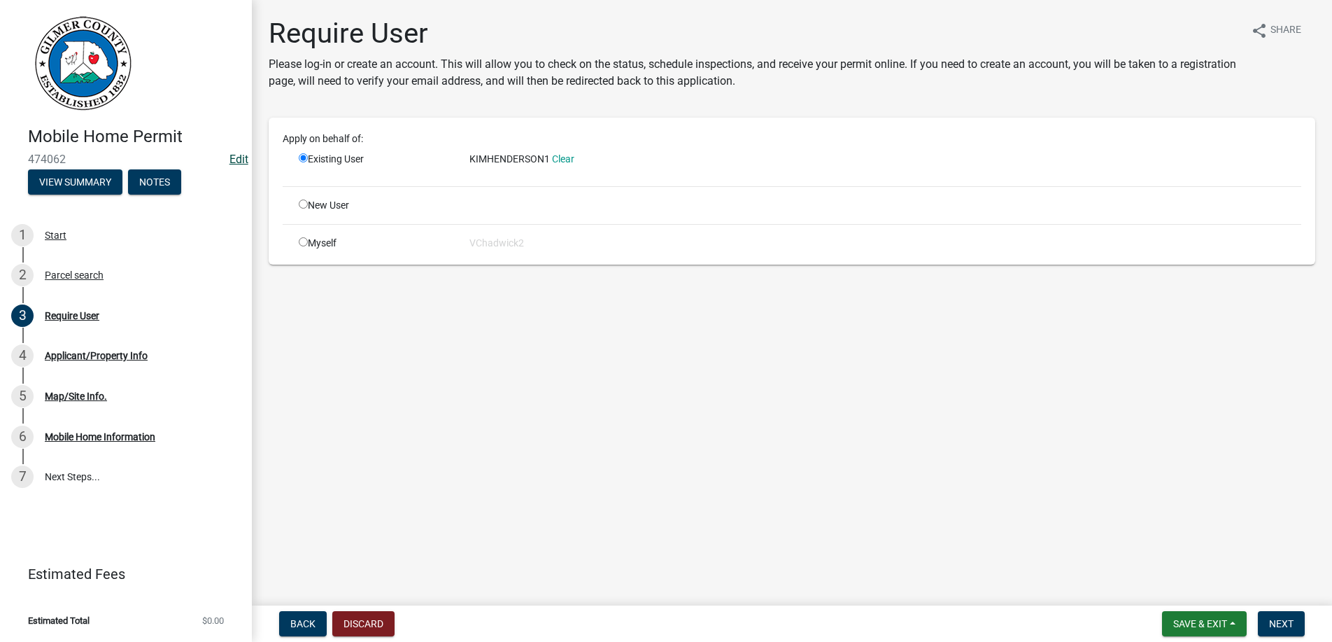
click at [237, 156] on link "Edit" at bounding box center [239, 159] width 19 height 13
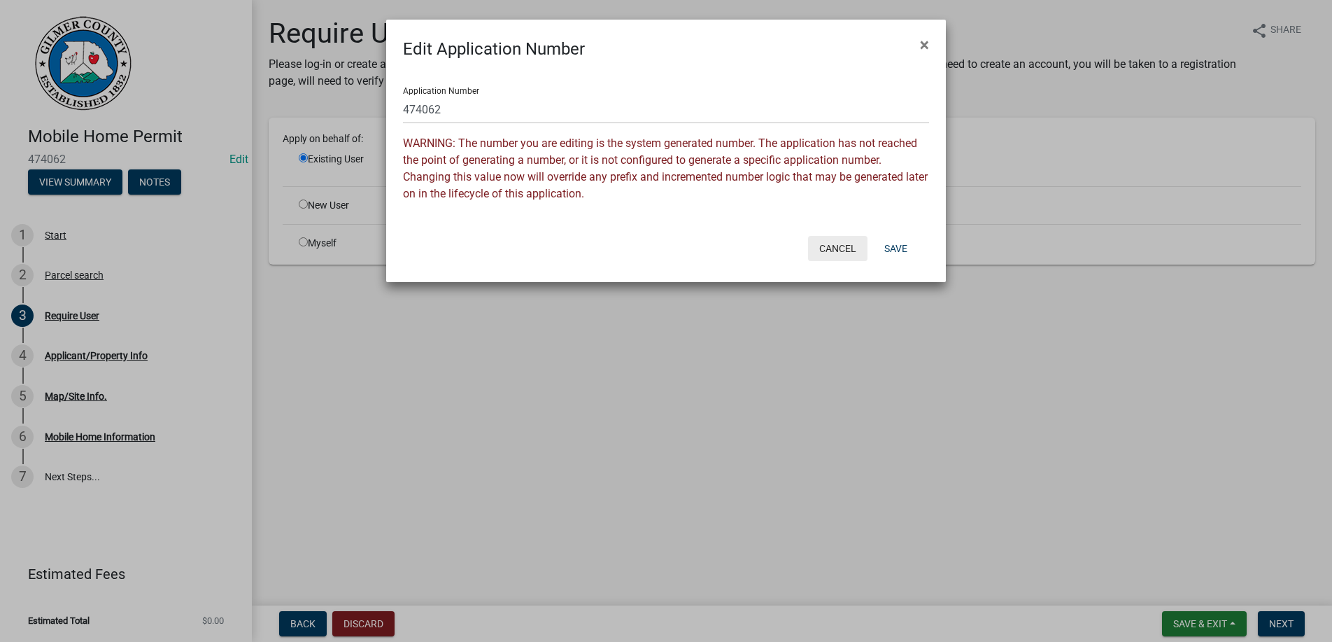
drag, startPoint x: 838, startPoint y: 252, endPoint x: 691, endPoint y: 239, distance: 146.8
click at [837, 252] on button "Cancel" at bounding box center [837, 248] width 59 height 25
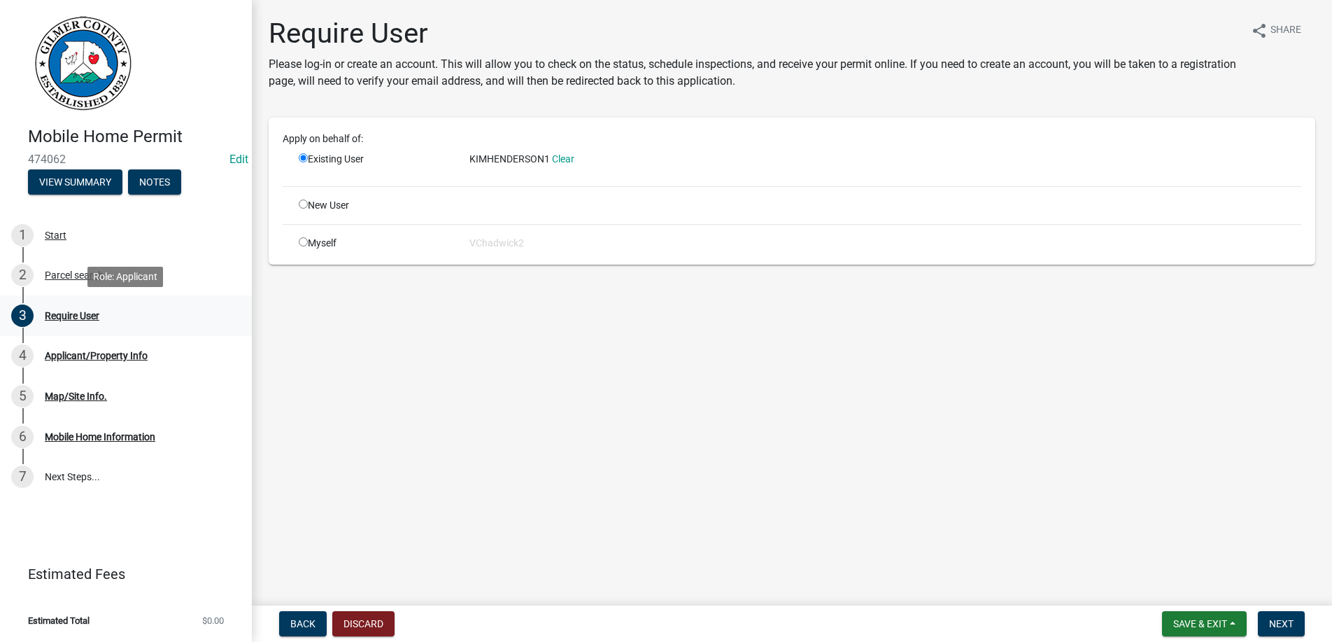
click at [66, 314] on div "Require User" at bounding box center [72, 316] width 55 height 10
click at [1286, 619] on span "Next" at bounding box center [1281, 623] width 24 height 11
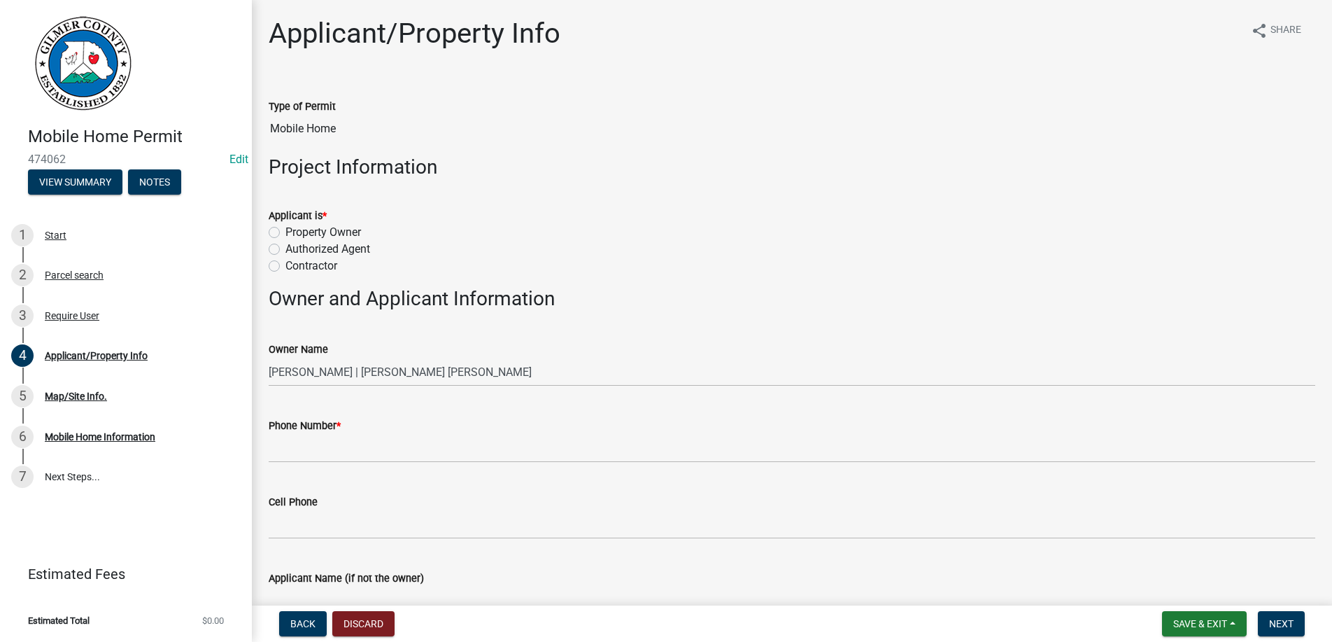
scroll to position [160, 0]
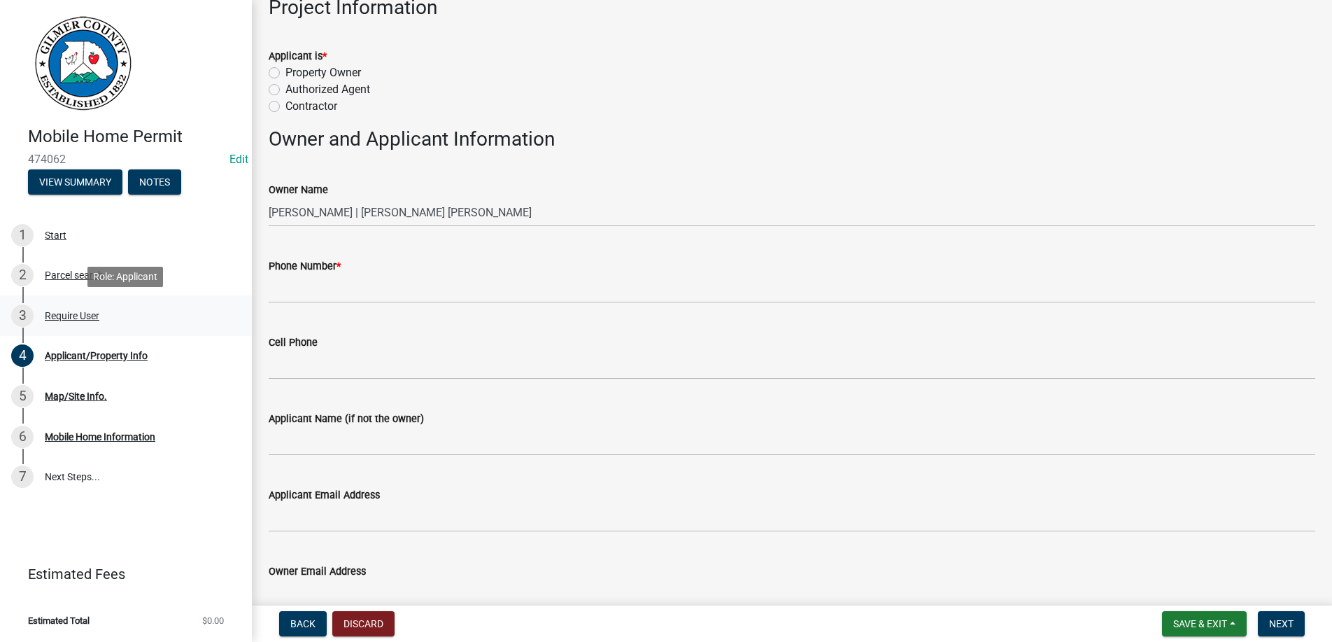
click at [71, 311] on div "Require User" at bounding box center [72, 316] width 55 height 10
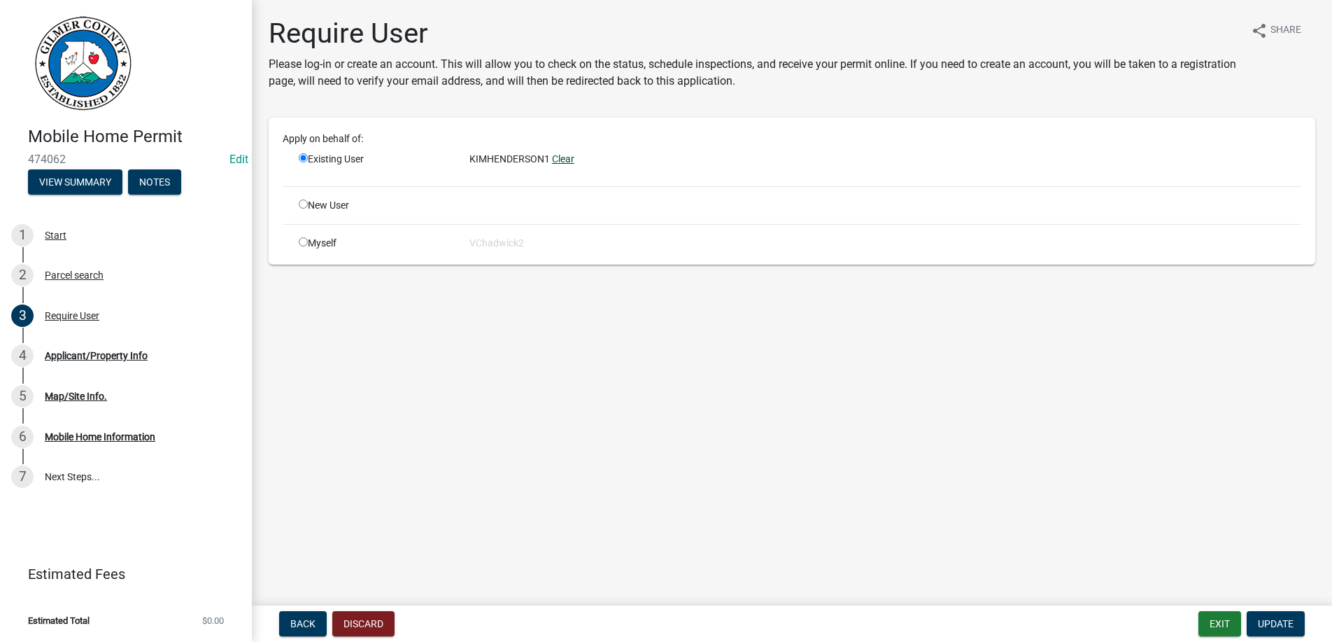
click at [568, 161] on link "Clear" at bounding box center [563, 158] width 22 height 11
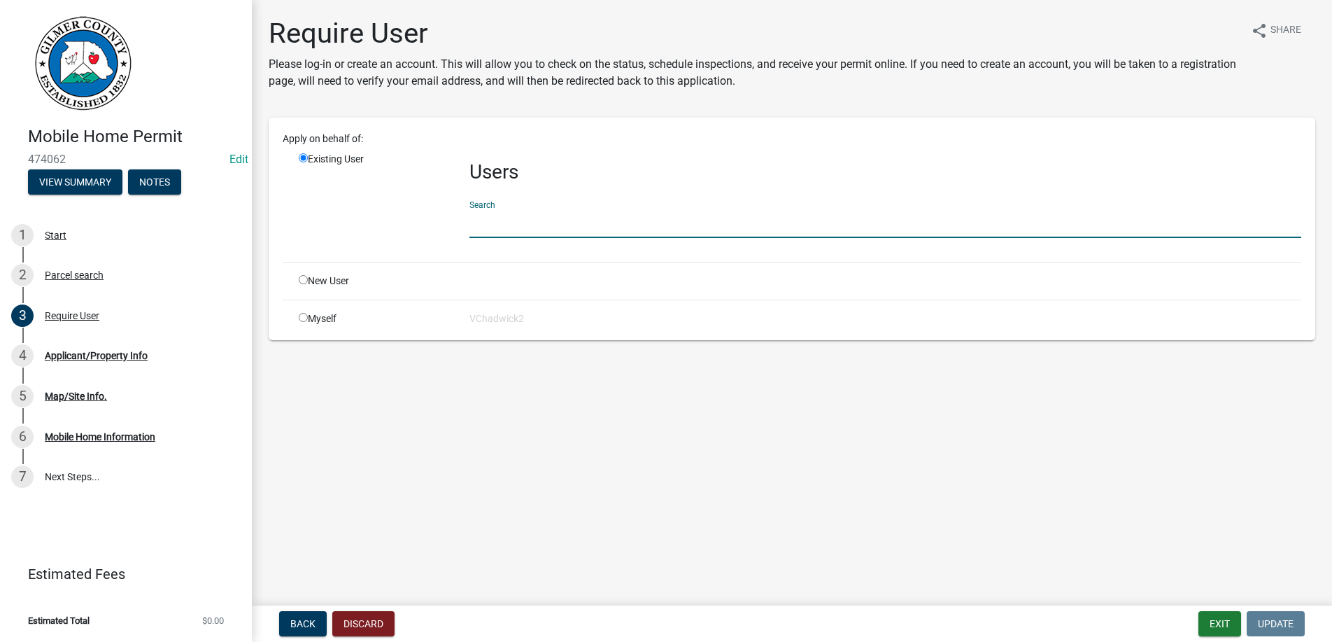
click at [498, 223] on input "text" at bounding box center [886, 223] width 832 height 29
click at [1212, 625] on button "Exit" at bounding box center [1220, 623] width 43 height 25
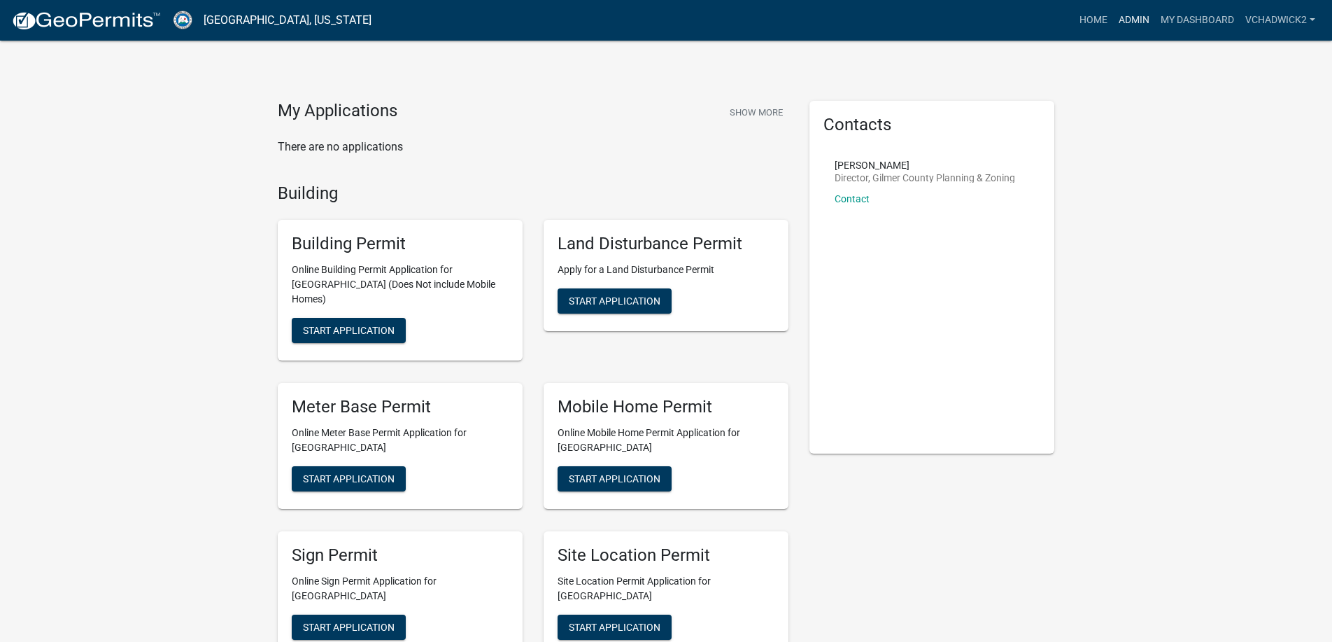
click at [1141, 19] on link "Admin" at bounding box center [1134, 20] width 42 height 27
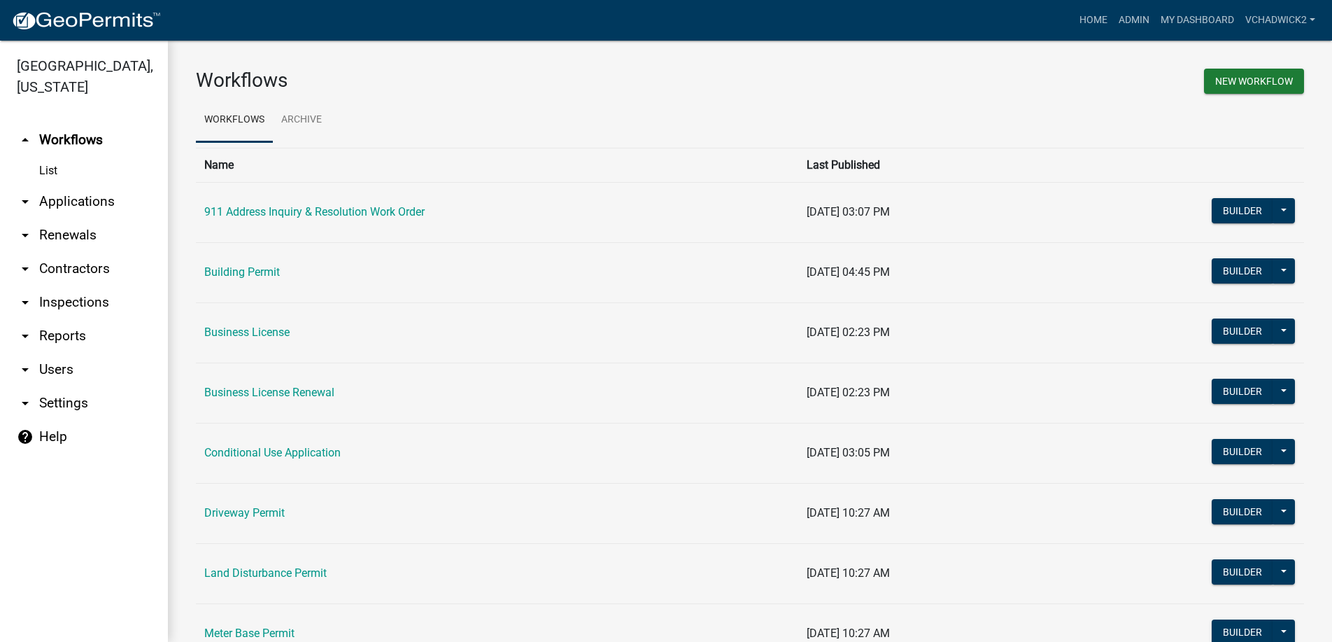
click at [75, 194] on link "arrow_drop_down Applications" at bounding box center [84, 202] width 168 height 34
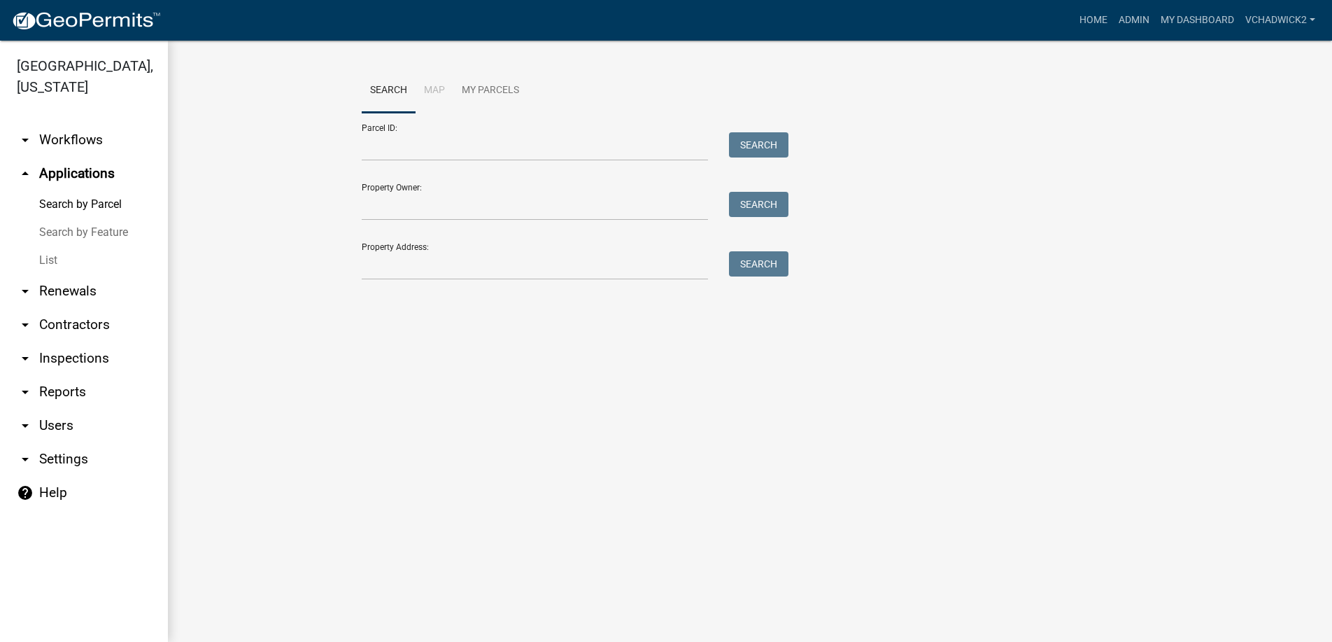
click at [38, 255] on link "List" at bounding box center [84, 260] width 168 height 28
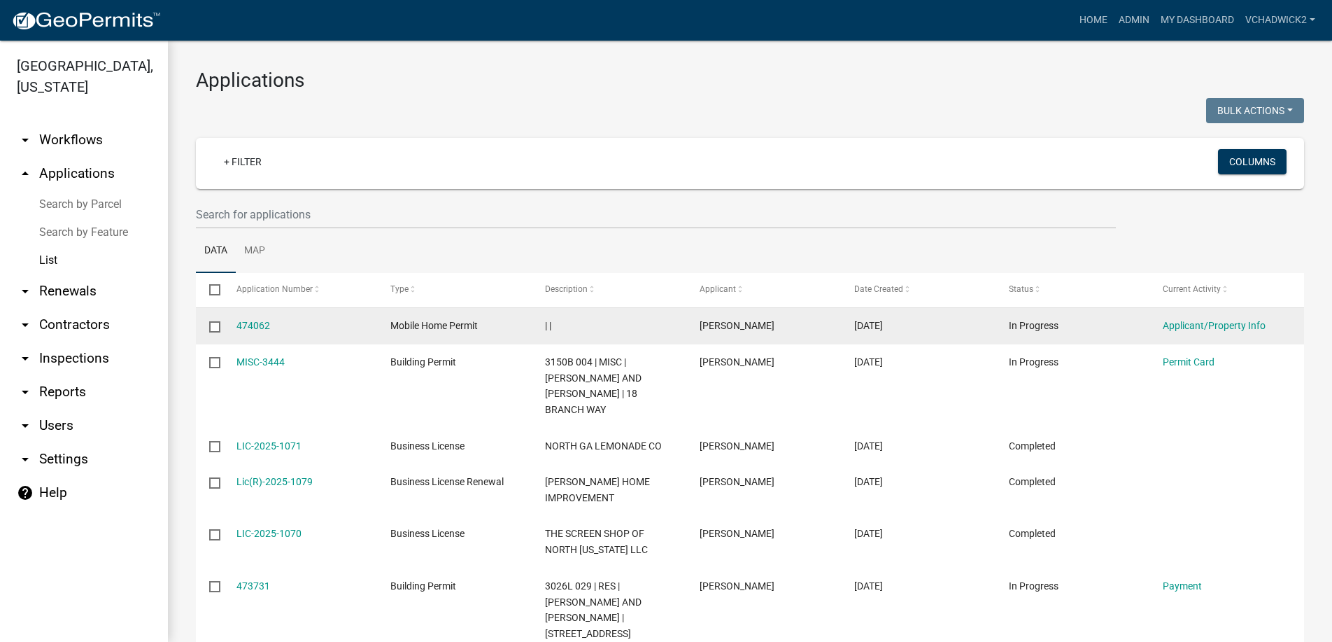
click at [214, 327] on input "checkbox" at bounding box center [213, 325] width 9 height 9
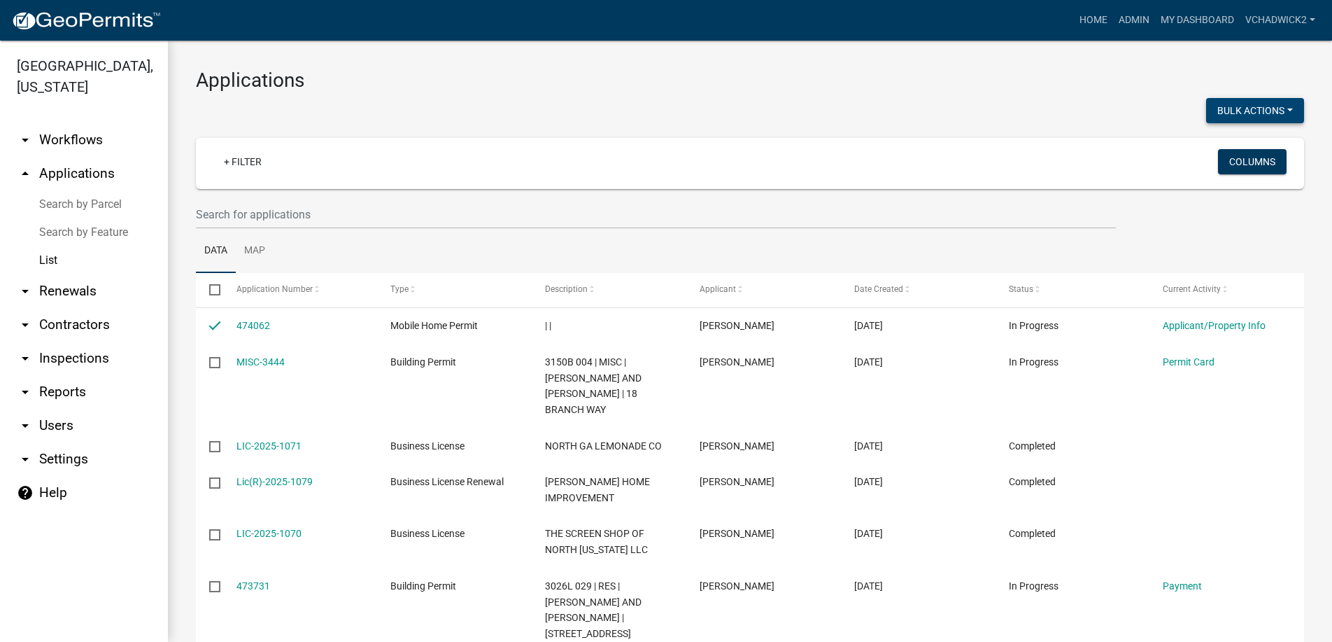
click at [1218, 109] on button "Bulk Actions" at bounding box center [1255, 110] width 98 height 25
click at [1219, 145] on button "Void" at bounding box center [1248, 147] width 112 height 34
checkbox input "false"
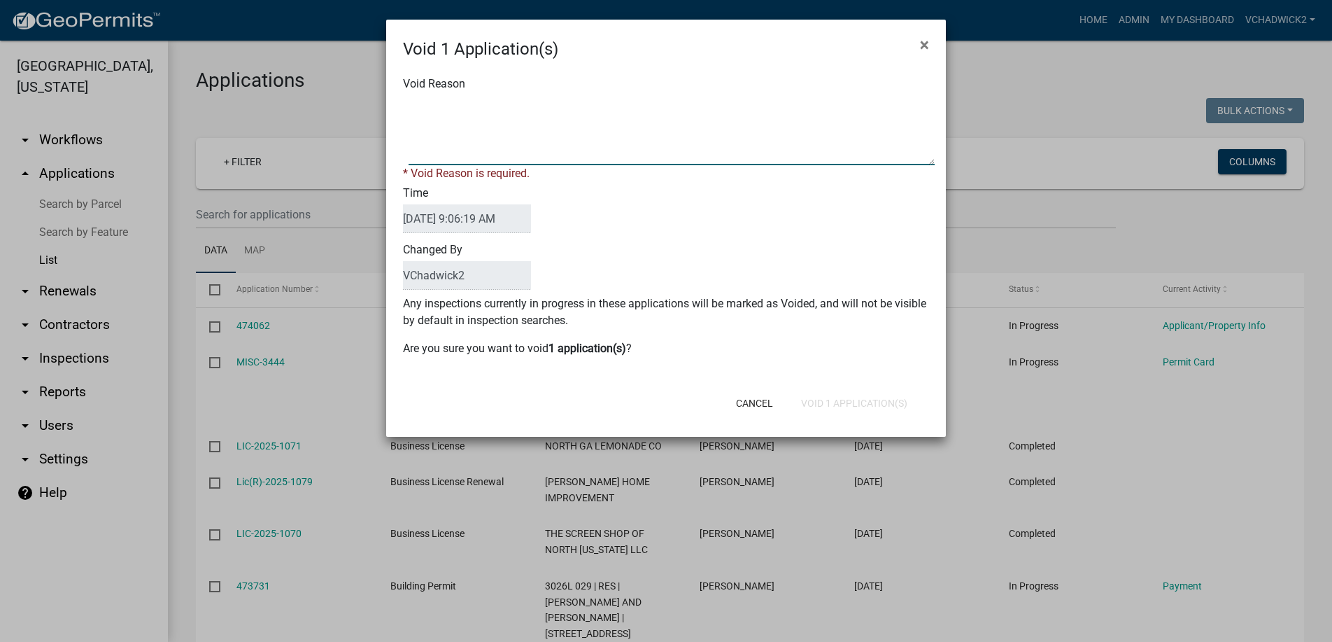
click at [498, 151] on textarea "Void Reason" at bounding box center [672, 130] width 526 height 70
type textarea "NEEDED EMAIL ADDRESS"
click at [850, 401] on div "Cancel Void 1 Application(s)" at bounding box center [757, 403] width 345 height 36
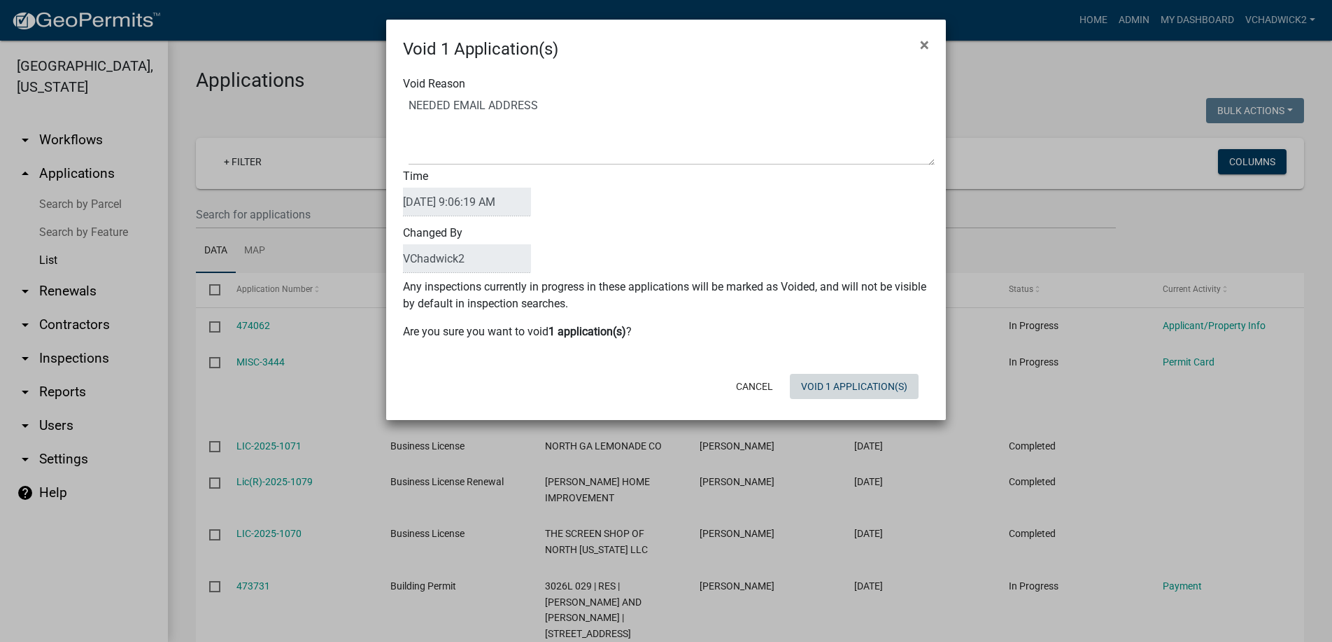
click at [842, 379] on button "Void 1 Application(s)" at bounding box center [854, 386] width 129 height 25
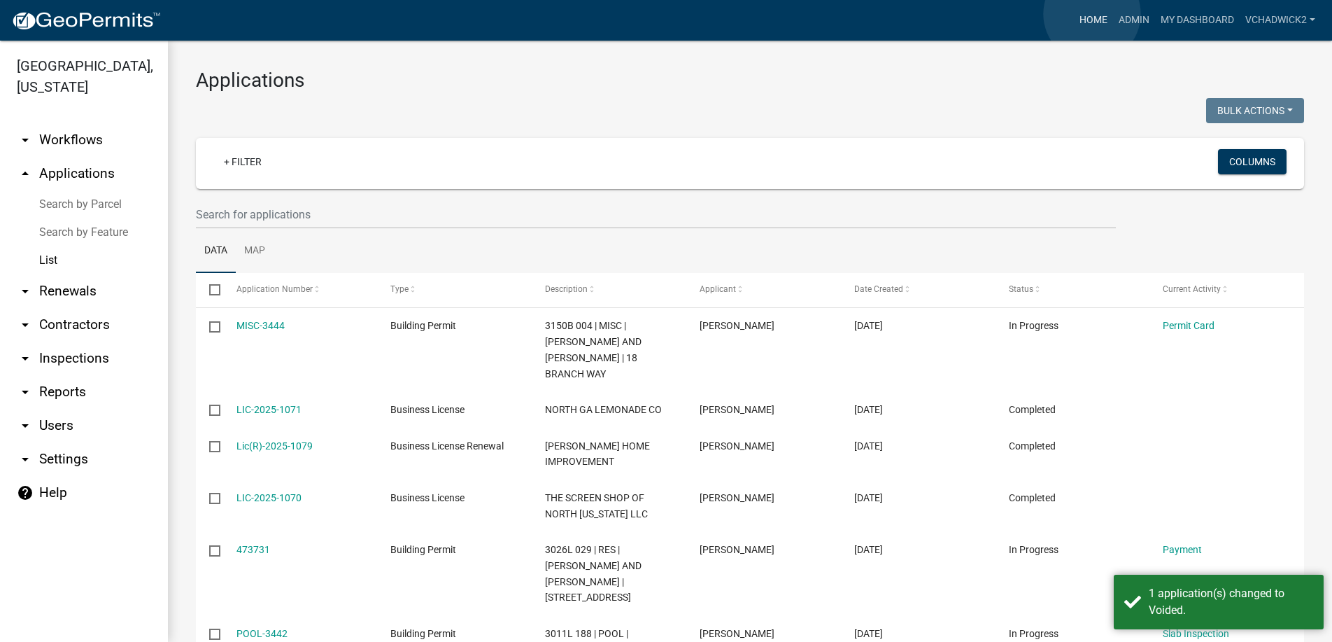
click at [1092, 14] on link "Home" at bounding box center [1093, 20] width 39 height 27
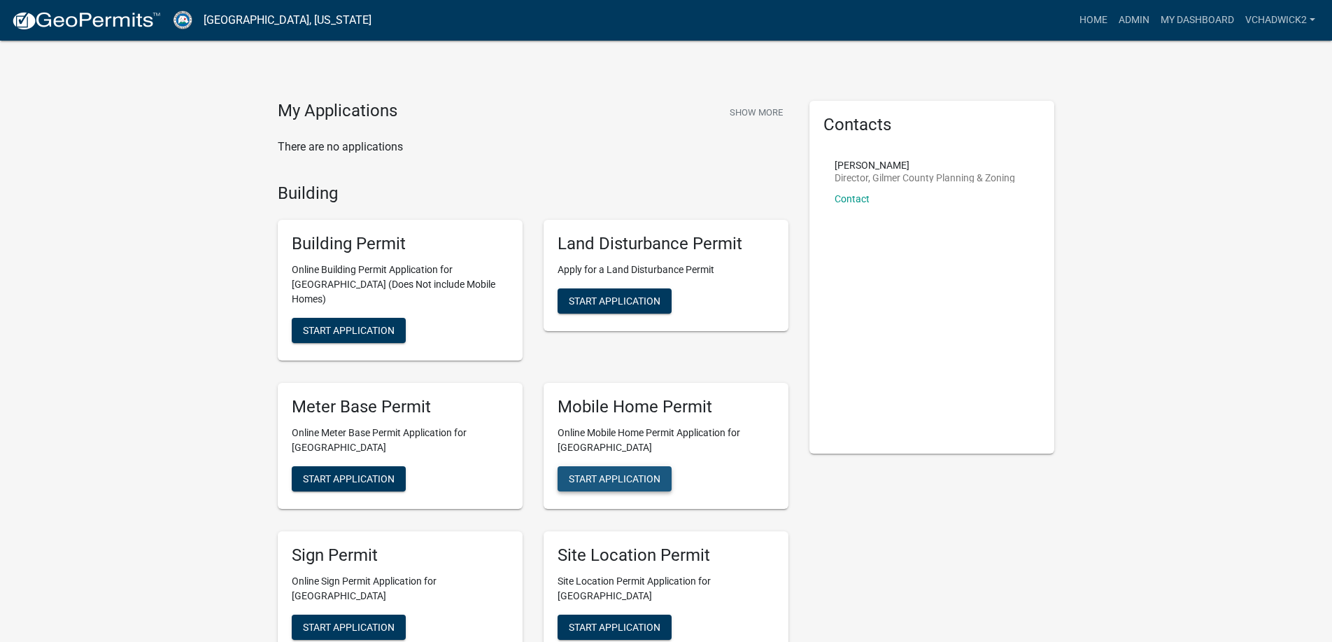
click at [608, 466] on button "Start Application" at bounding box center [615, 478] width 114 height 25
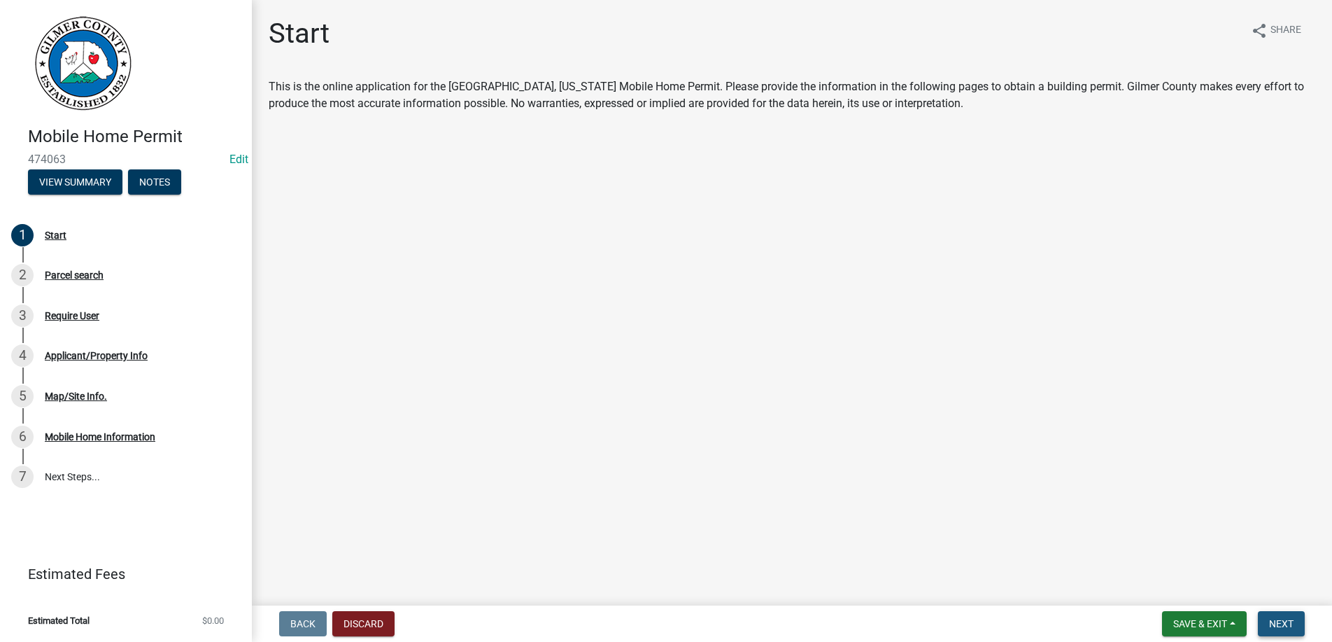
click at [1282, 620] on span "Next" at bounding box center [1281, 623] width 24 height 11
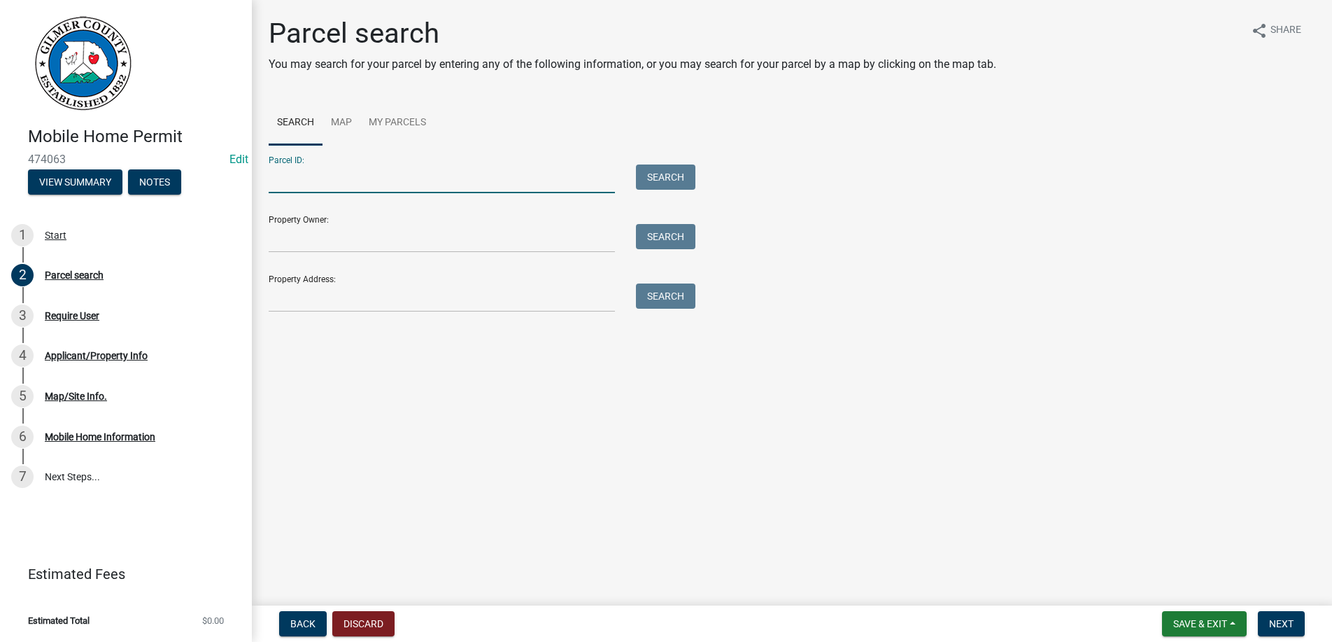
click at [301, 183] on input "Parcel ID:" at bounding box center [442, 178] width 346 height 29
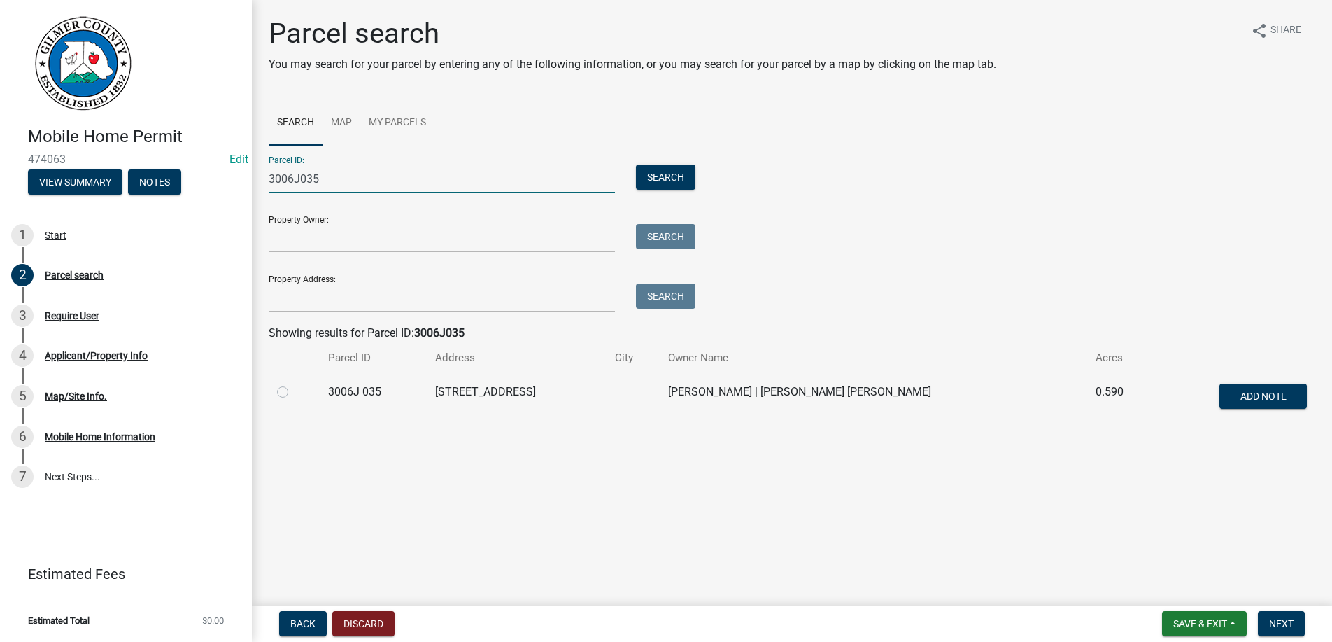
type input "3006J035"
drag, startPoint x: 284, startPoint y: 392, endPoint x: 304, endPoint y: 407, distance: 24.9
click at [294, 384] on label at bounding box center [294, 384] width 0 height 0
click at [294, 392] on 035 "radio" at bounding box center [298, 388] width 9 height 9
radio 035 "true"
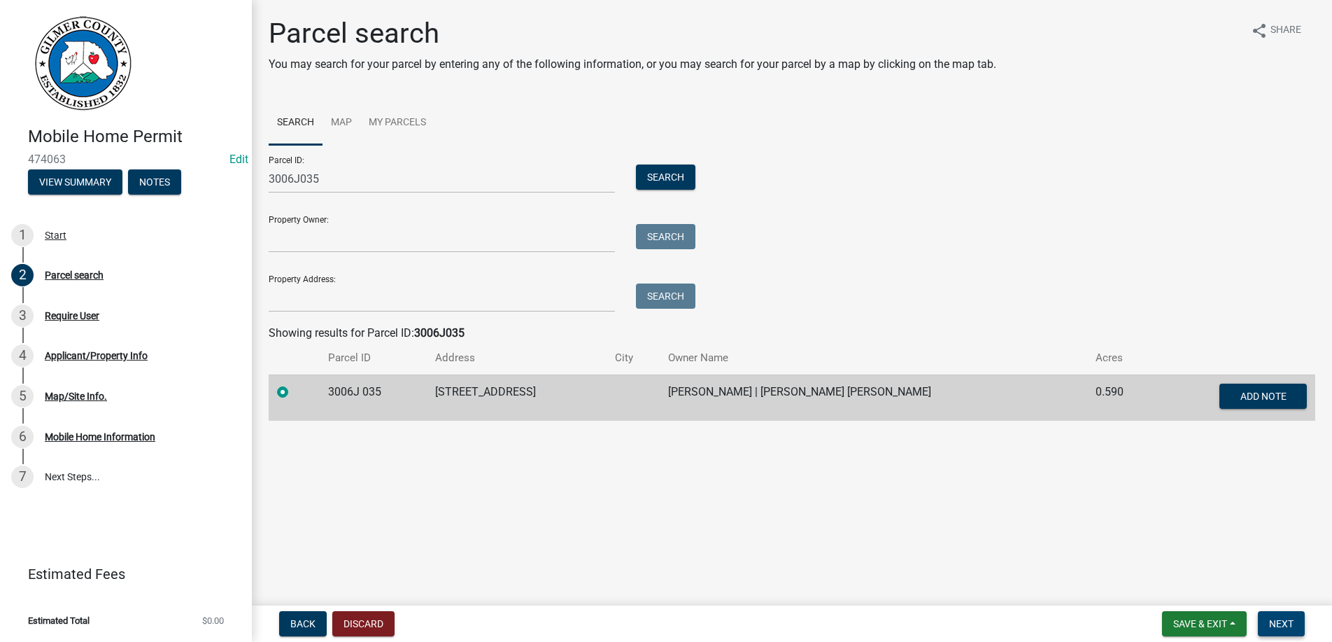
click at [1276, 618] on span "Next" at bounding box center [1281, 623] width 24 height 11
click at [1278, 619] on span "Next" at bounding box center [1281, 623] width 24 height 11
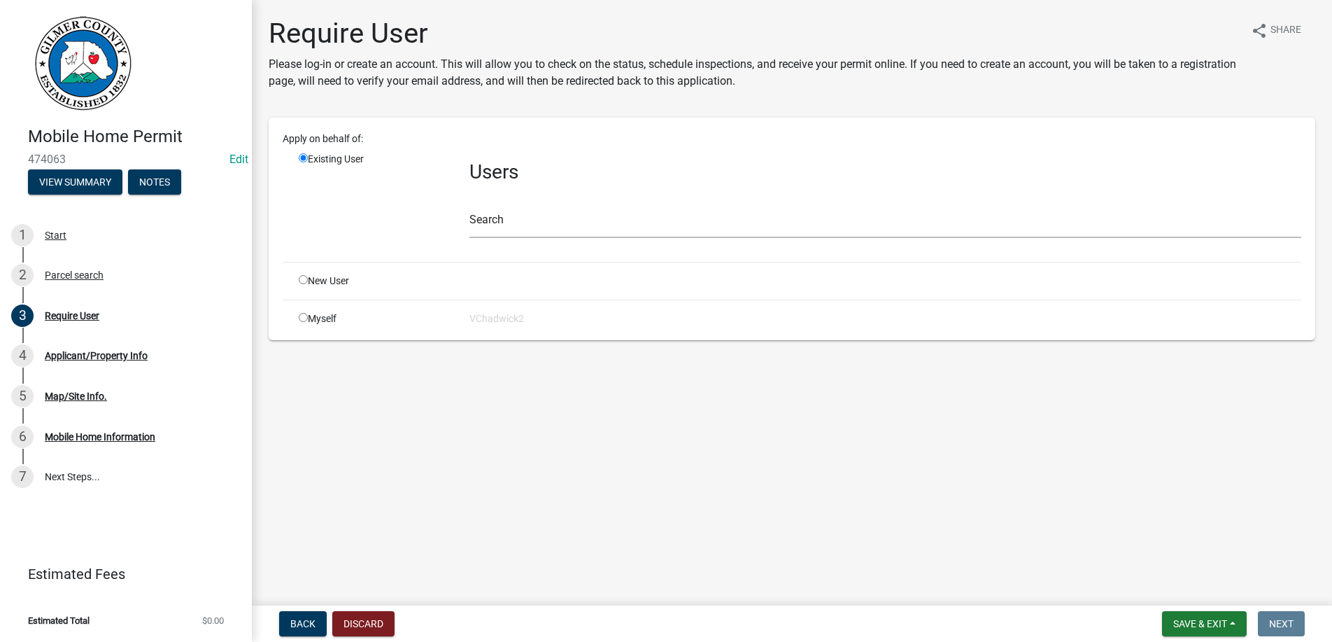
click at [301, 282] on input "radio" at bounding box center [303, 279] width 9 height 9
radio input "true"
radio input "false"
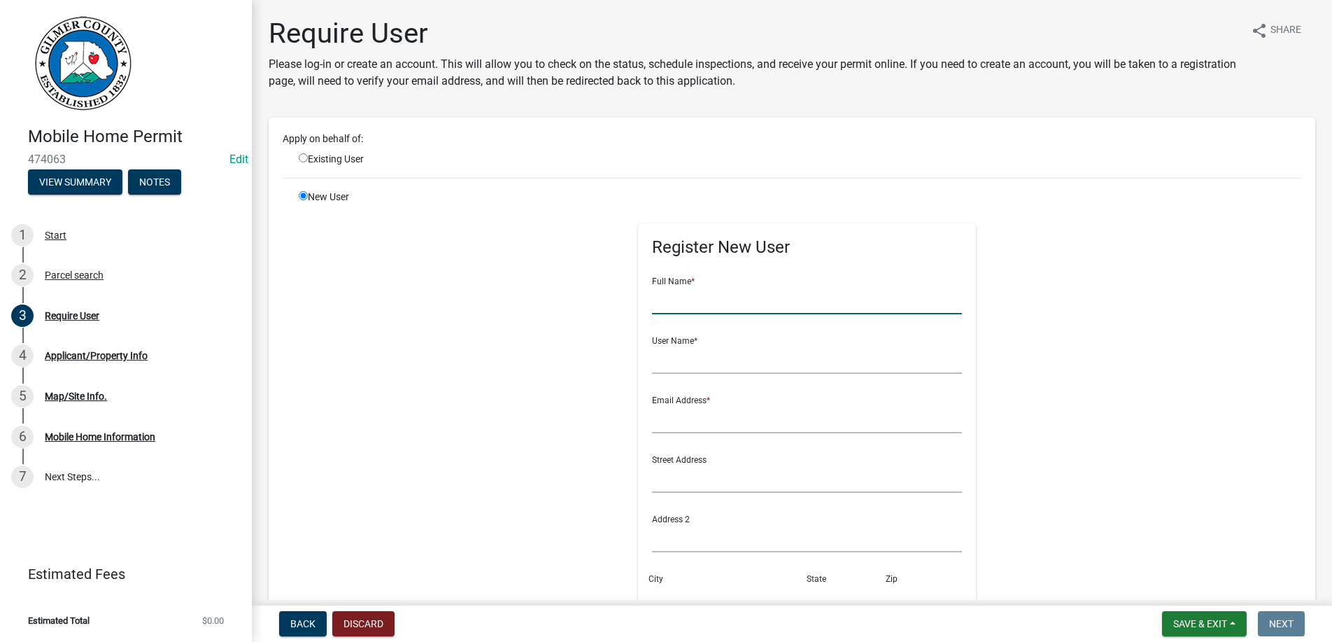
click at [684, 288] on input "text" at bounding box center [807, 300] width 310 height 29
type input "[PERSON_NAME]"
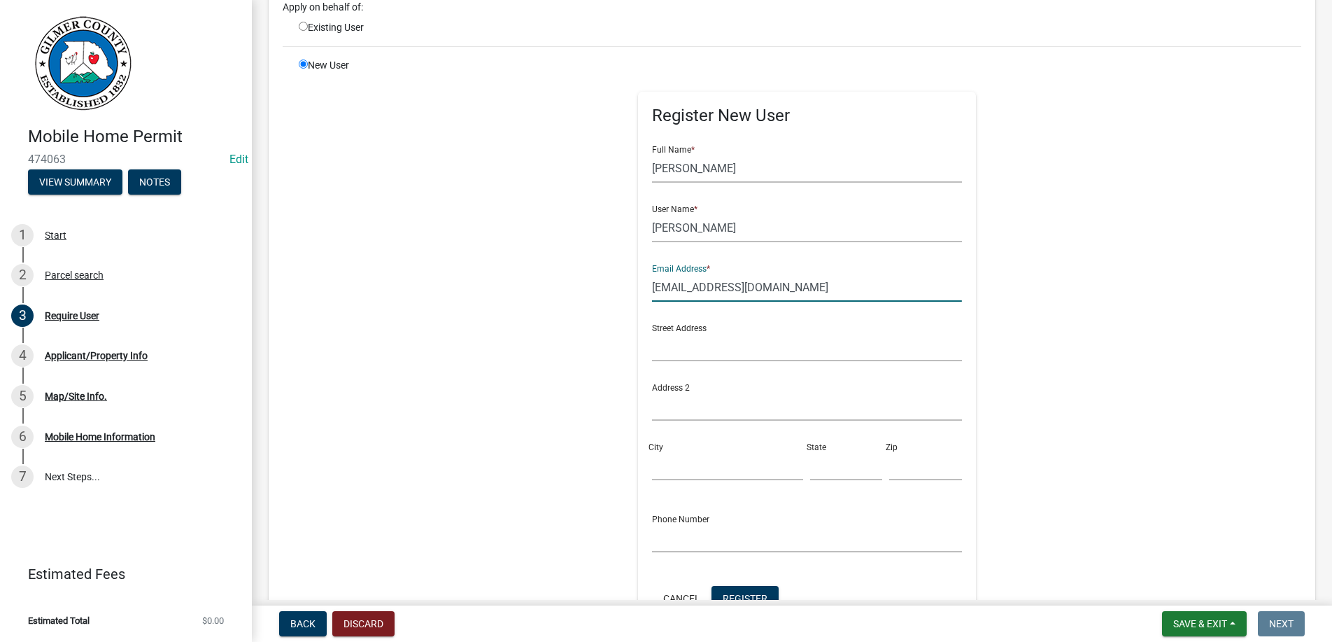
scroll to position [239, 0]
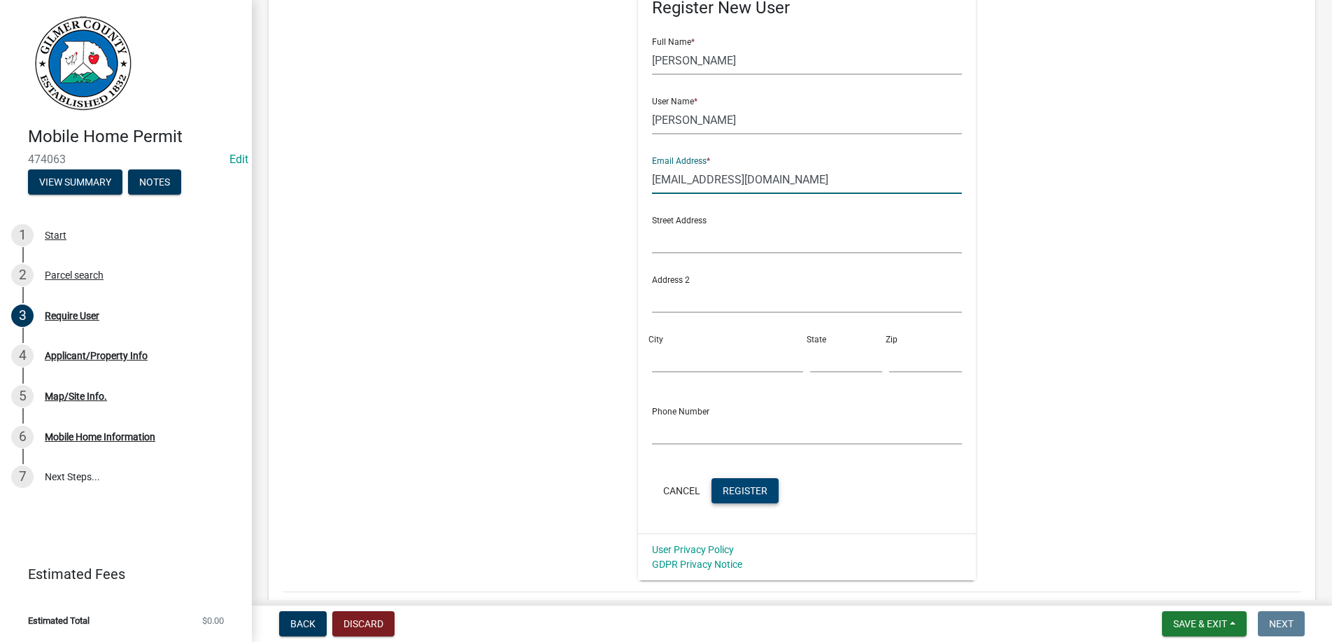
type input "[EMAIL_ADDRESS][DOMAIN_NAME]"
click at [747, 486] on span "Register" at bounding box center [745, 489] width 45 height 11
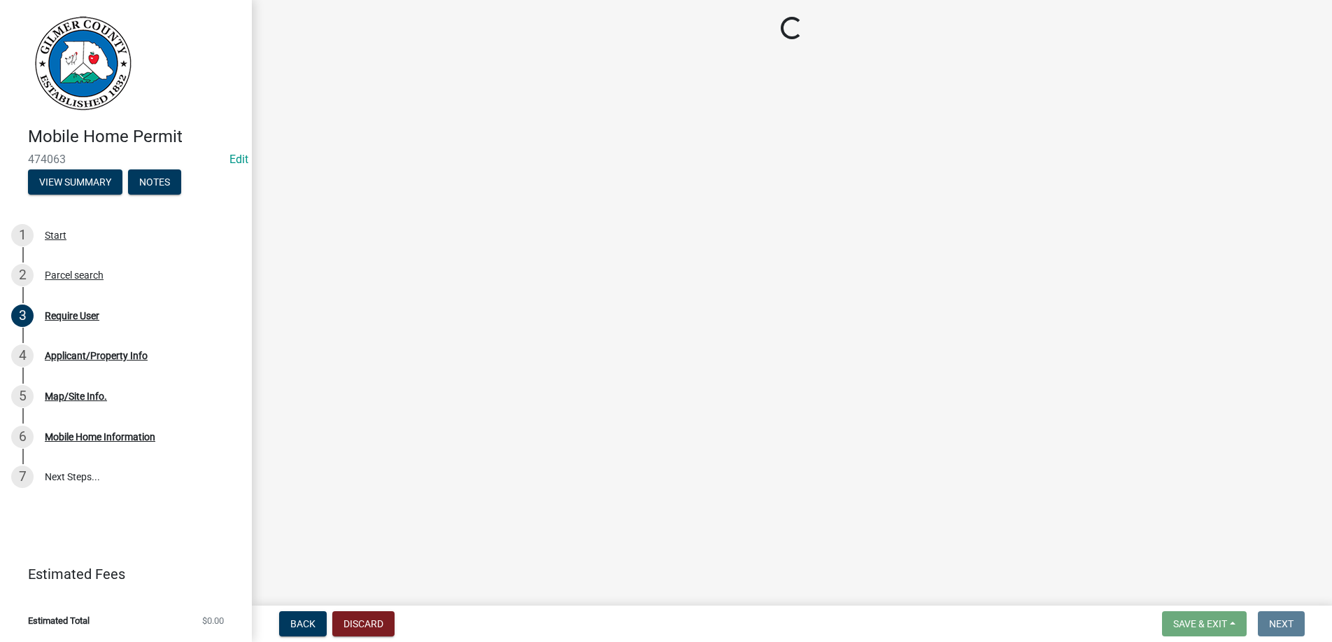
scroll to position [0, 0]
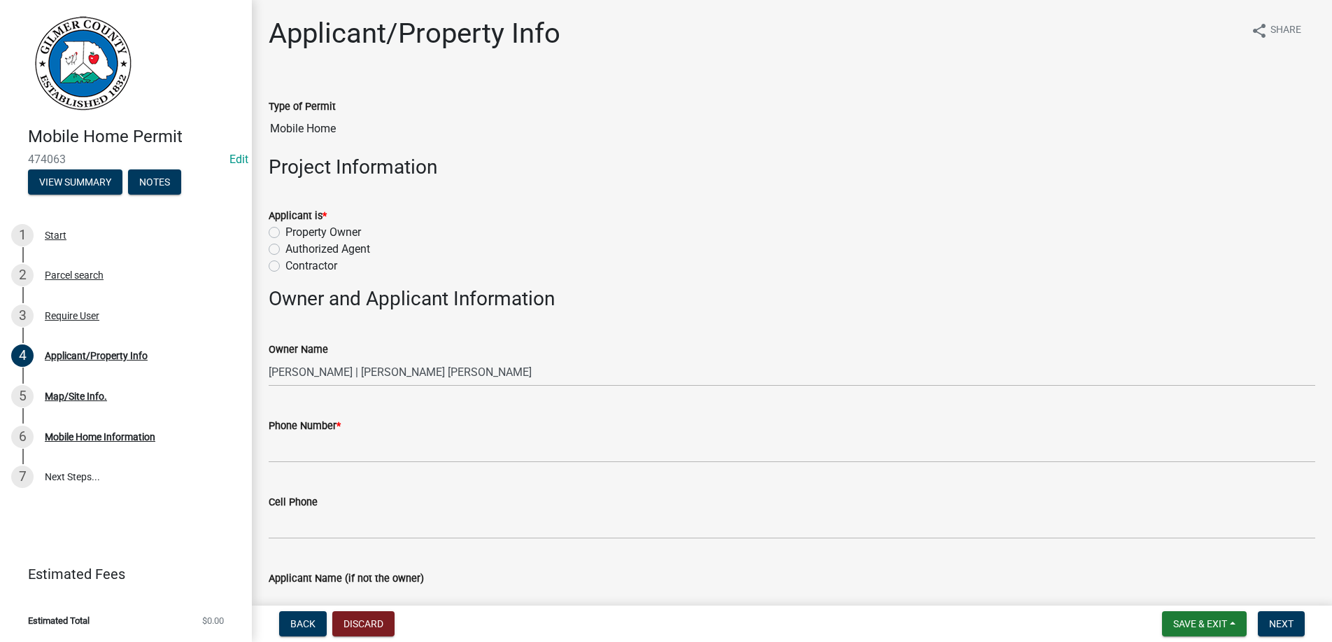
click at [286, 234] on label "Property Owner" at bounding box center [324, 232] width 76 height 17
click at [286, 233] on input "Property Owner" at bounding box center [290, 228] width 9 height 9
radio input "true"
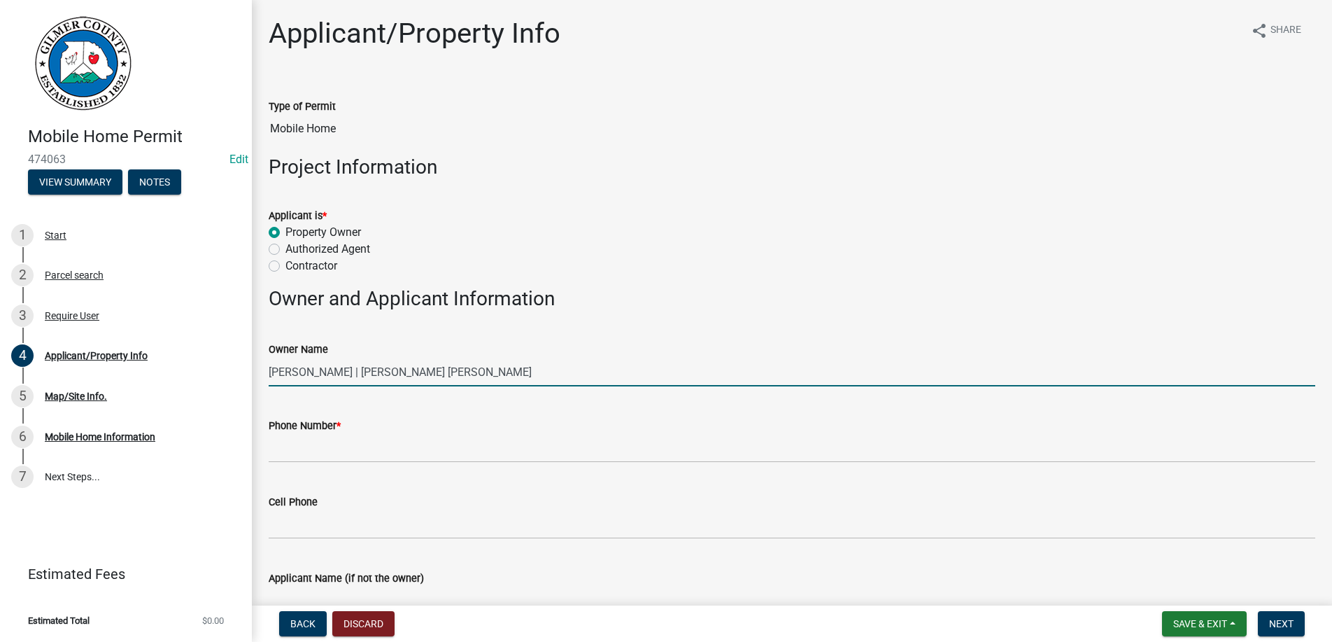
click at [400, 368] on input "[PERSON_NAME] | [PERSON_NAME] [PERSON_NAME]" at bounding box center [792, 372] width 1047 height 29
drag, startPoint x: 400, startPoint y: 368, endPoint x: 864, endPoint y: 374, distance: 463.3
click at [864, 374] on input "[PERSON_NAME] | [PERSON_NAME] [PERSON_NAME]" at bounding box center [792, 372] width 1047 height 29
type input "[PERSON_NAME]"
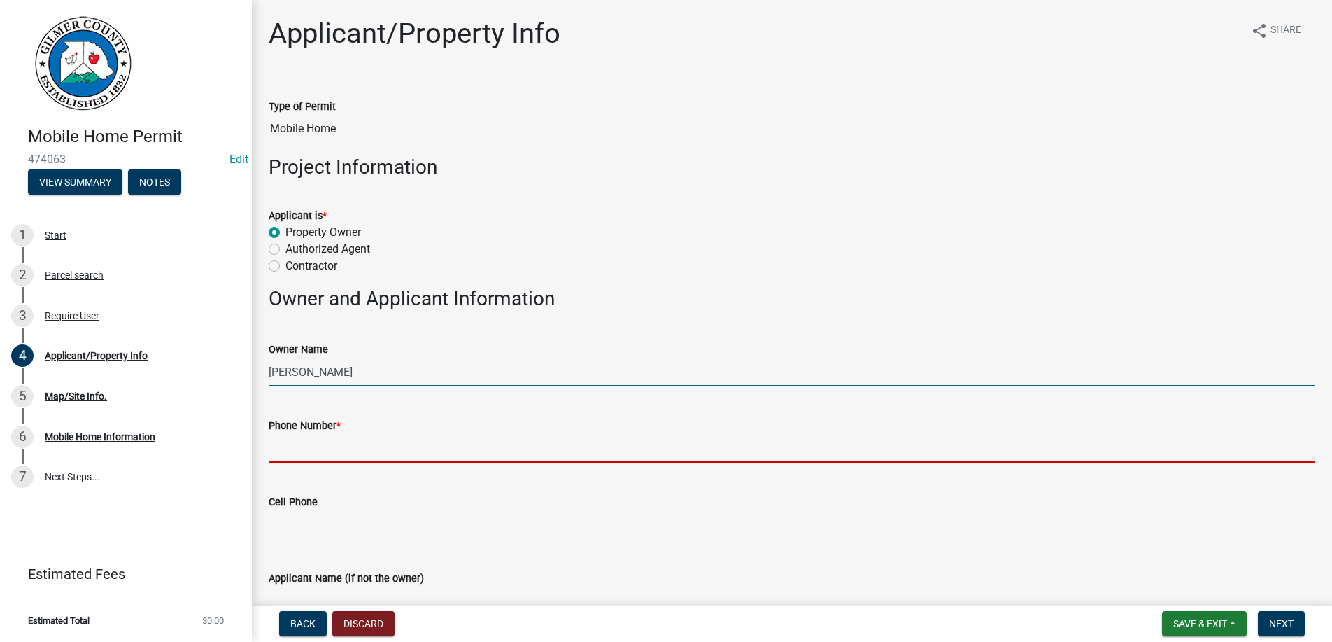
click at [411, 446] on input "Phone Number *" at bounding box center [792, 448] width 1047 height 29
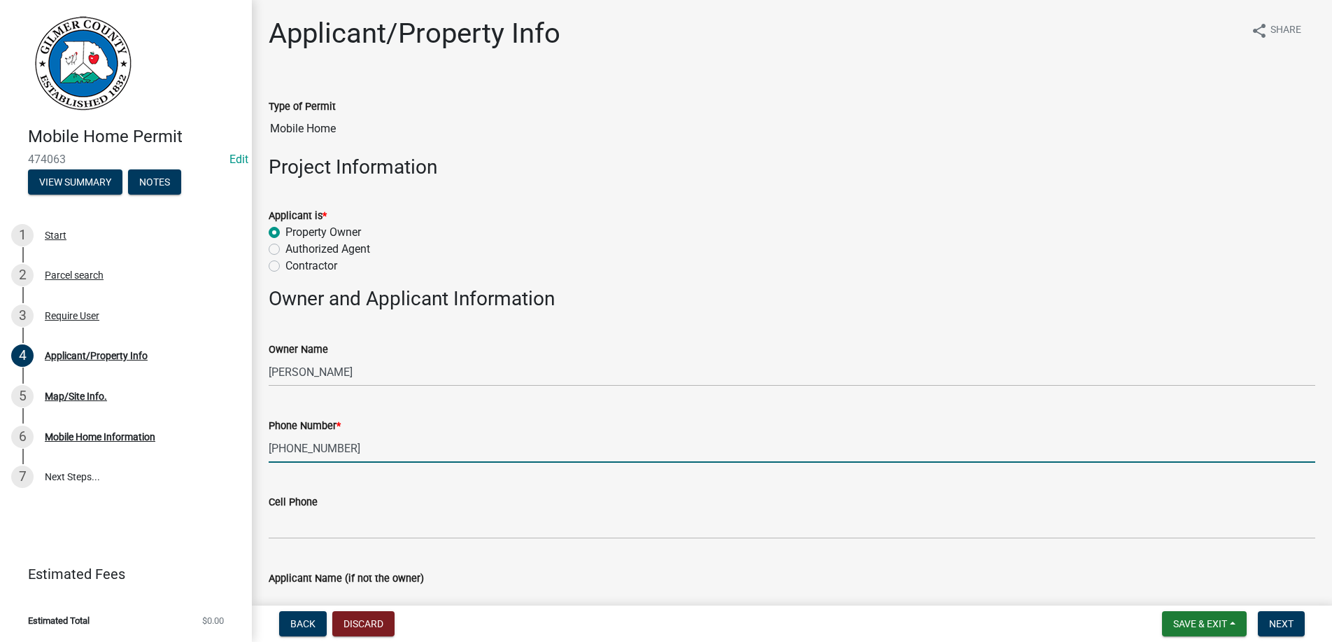
type input "[PHONE_NUMBER]"
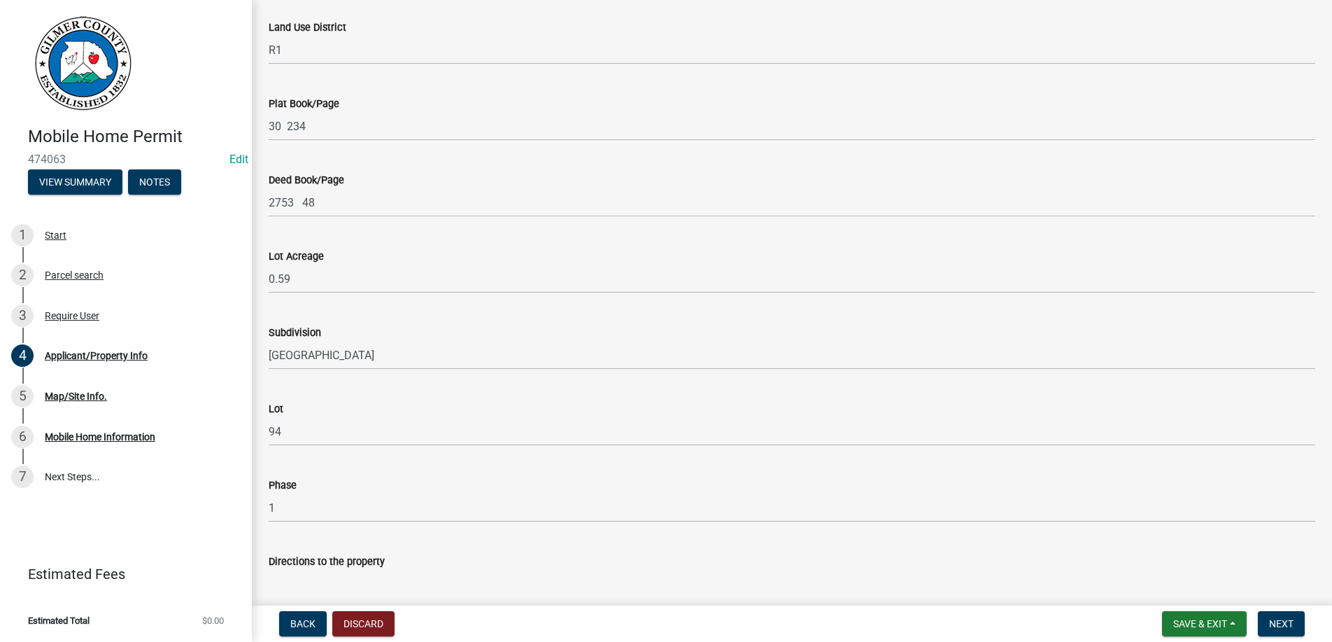
scroll to position [1221, 0]
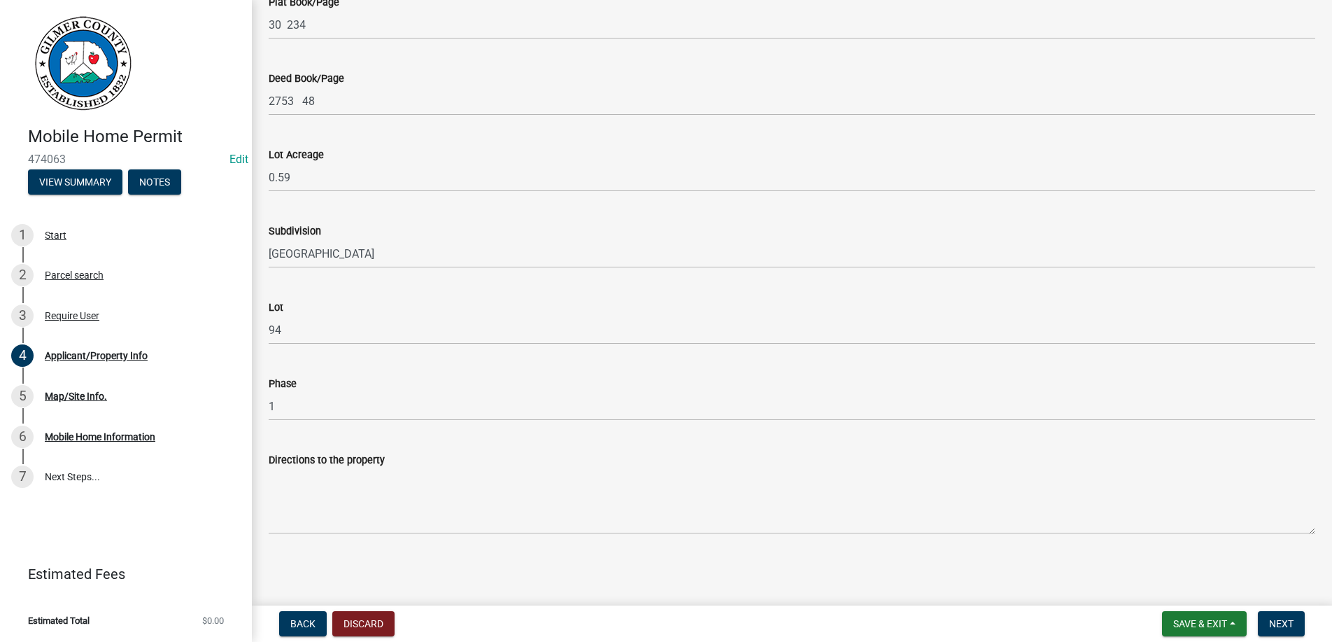
type input "ELLIJAY GA 30540"
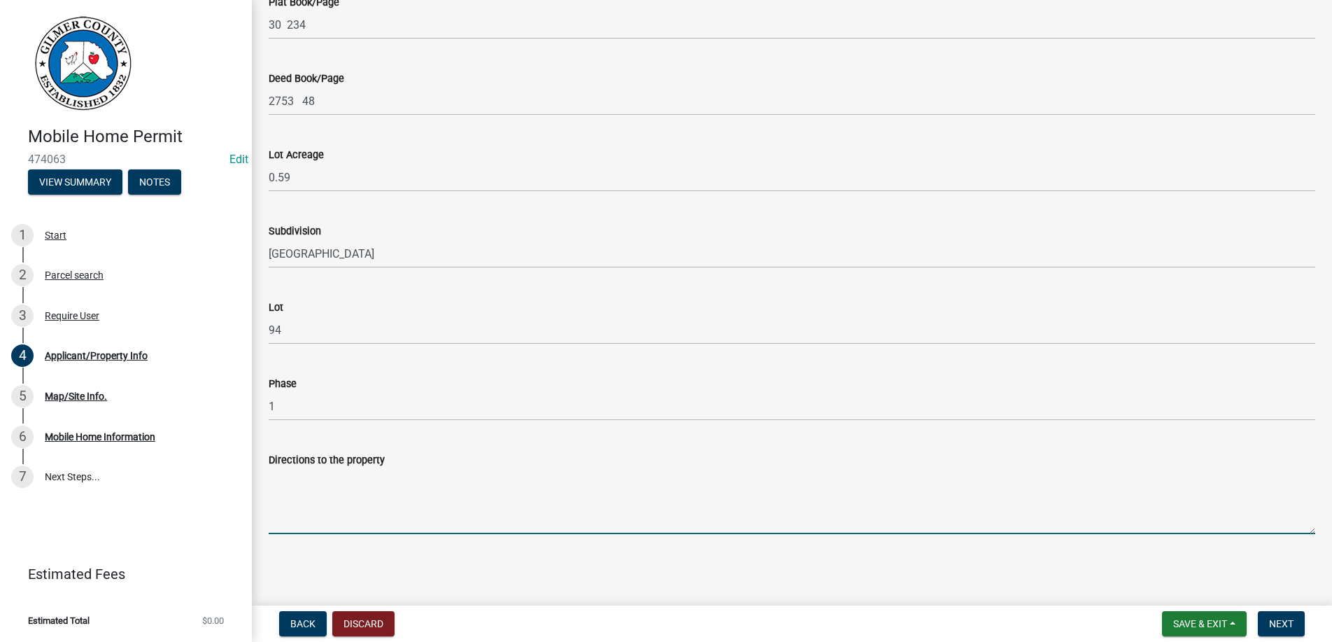
click at [361, 482] on textarea "Directions to the property" at bounding box center [792, 501] width 1047 height 66
type textarea "282 - LEFT INTO [GEOGRAPHIC_DATA] - 259 WILL BE ON THE LEFT."
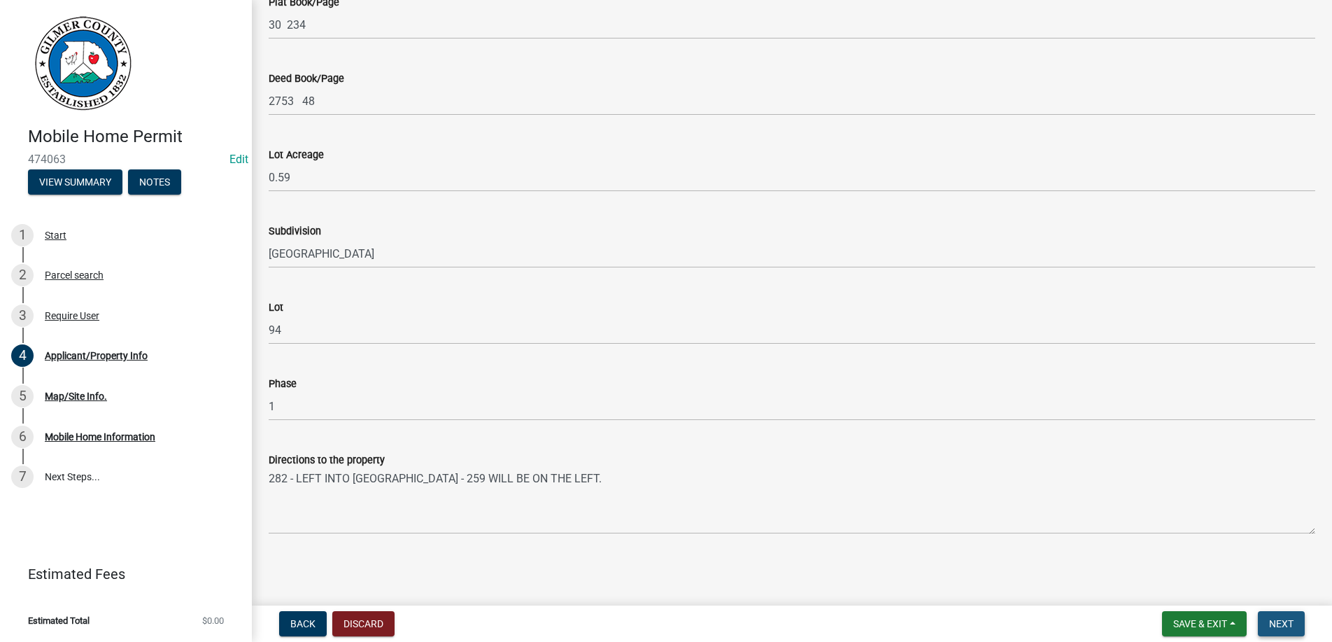
drag, startPoint x: 1288, startPoint y: 619, endPoint x: 1209, endPoint y: 602, distance: 80.3
click at [1287, 619] on span "Next" at bounding box center [1281, 623] width 24 height 11
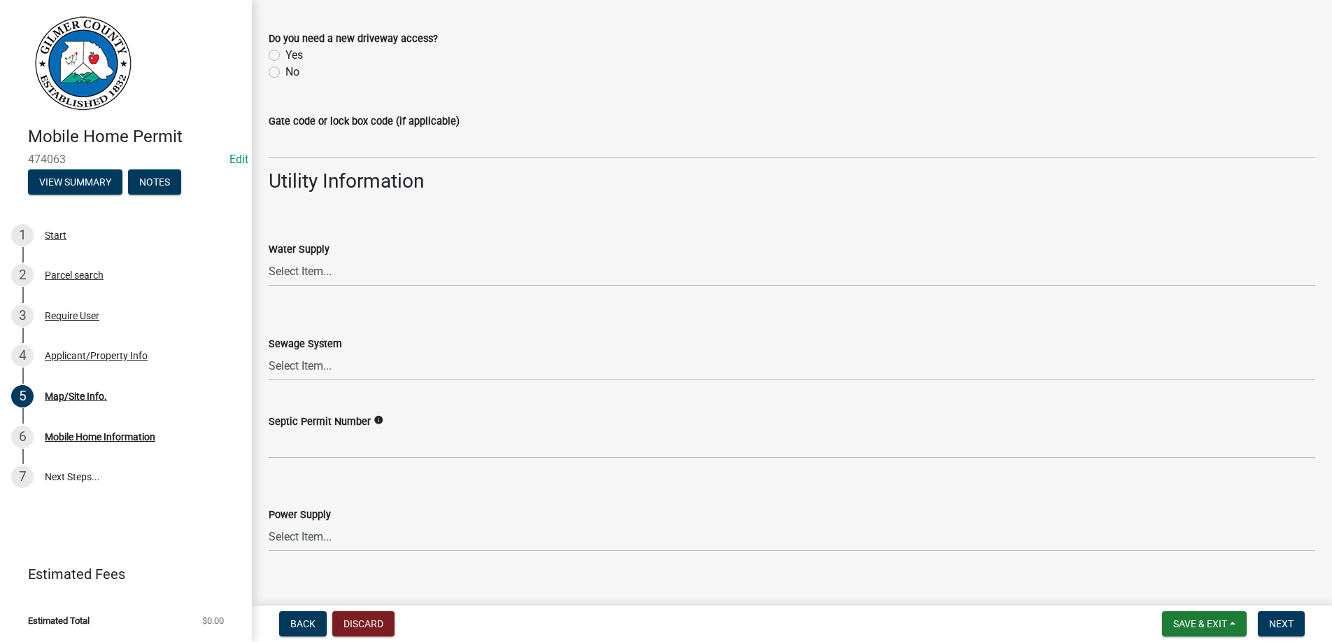
scroll to position [1056, 0]
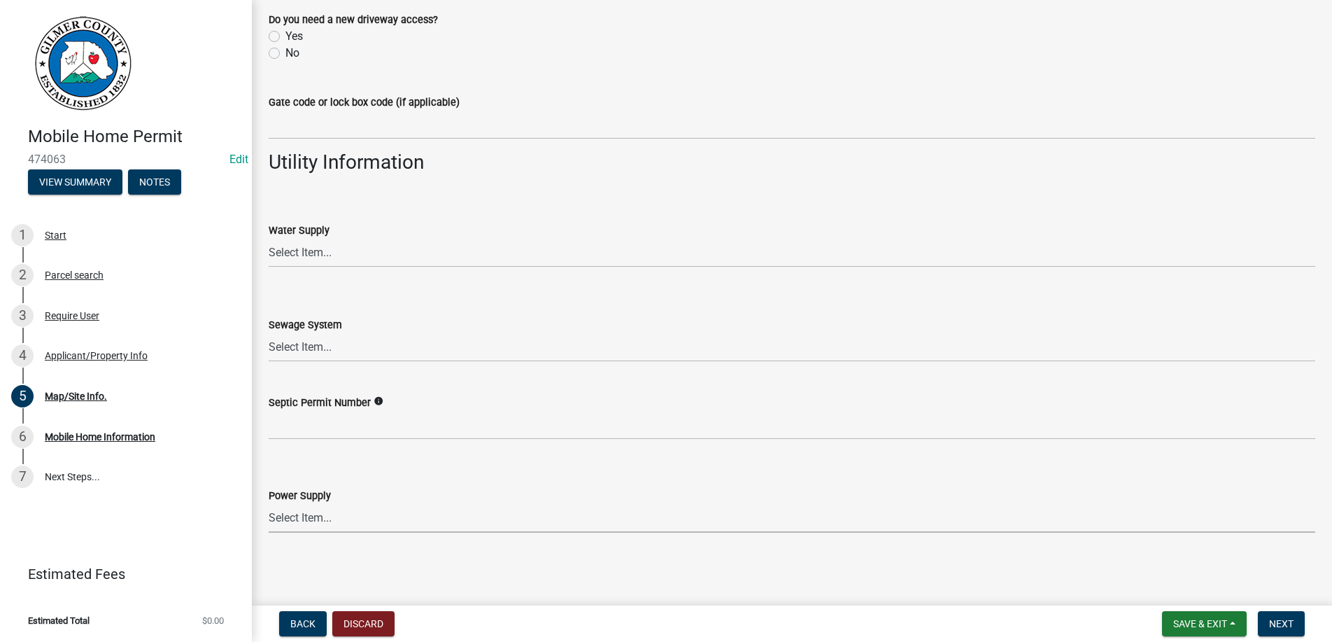
click at [269, 504] on select "Select Item... Amicalola EMC [GEOGRAPHIC_DATA] EMC Tri-State Power [US_STATE] P…" at bounding box center [792, 518] width 1047 height 29
click option "Amicalola EMC" at bounding box center [0, 0] width 0 height 0
select select "c9feaa94-b03b-4165-97cf-90fdf63947c5"
click at [269, 333] on select "Select Item... Septic Community Public" at bounding box center [792, 347] width 1047 height 29
click option "Septic" at bounding box center [0, 0] width 0 height 0
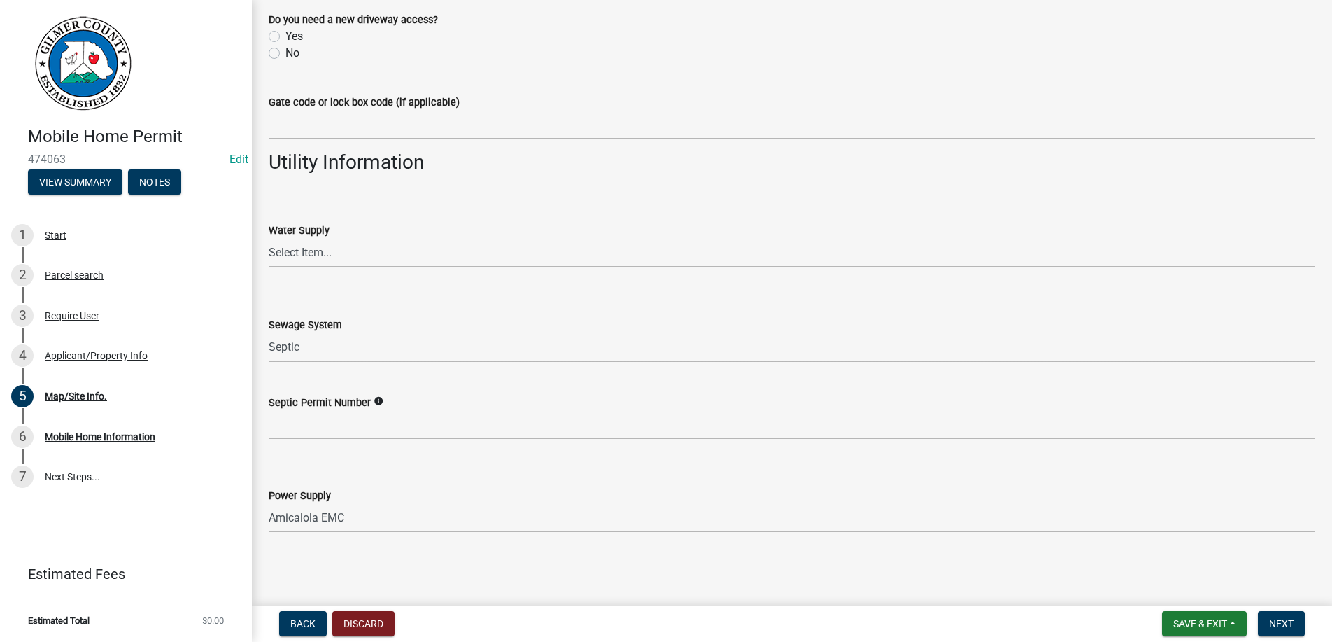
select select "92a37e23-3b7d-408e-b3c7-0afbe39b0942"
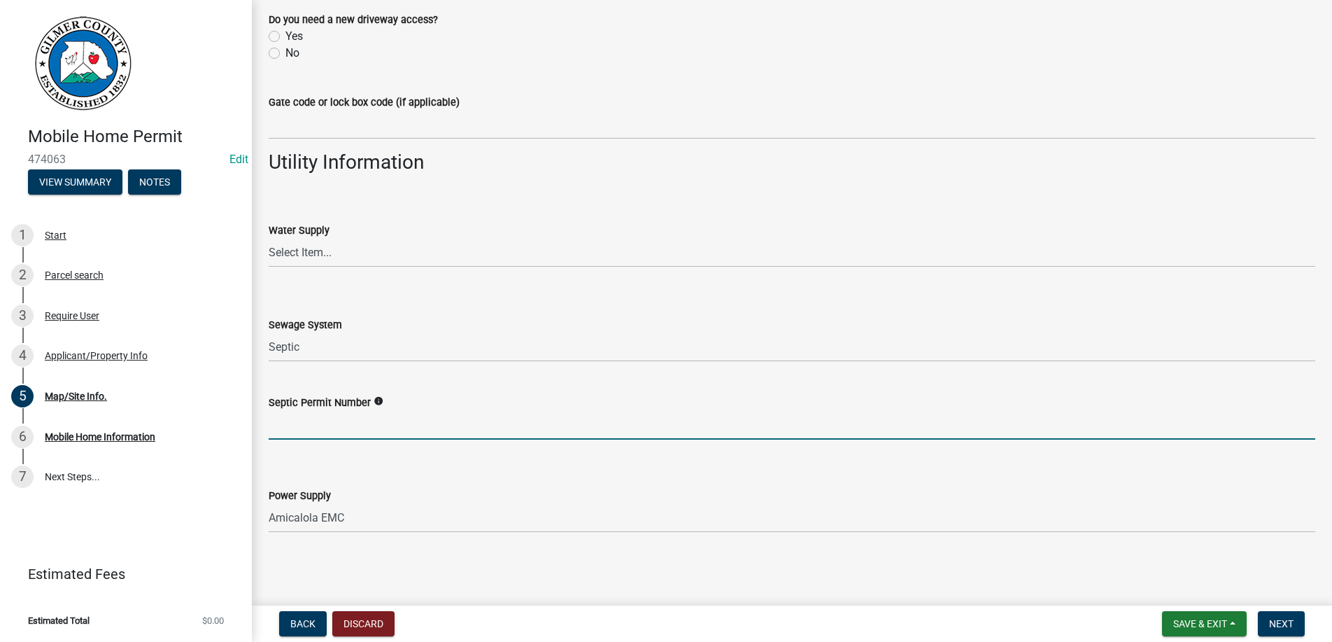
click at [299, 420] on input "Septic Permit Number" at bounding box center [792, 425] width 1047 height 29
type input "061-9535"
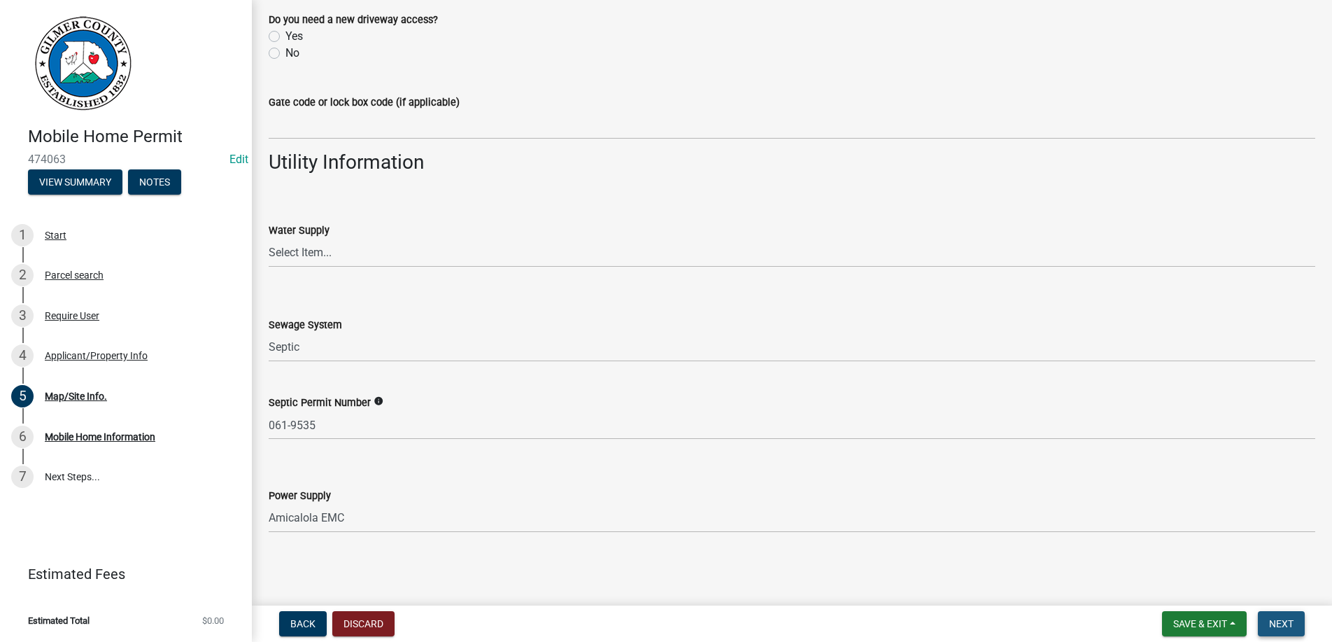
click at [1294, 617] on button "Next" at bounding box center [1281, 623] width 47 height 25
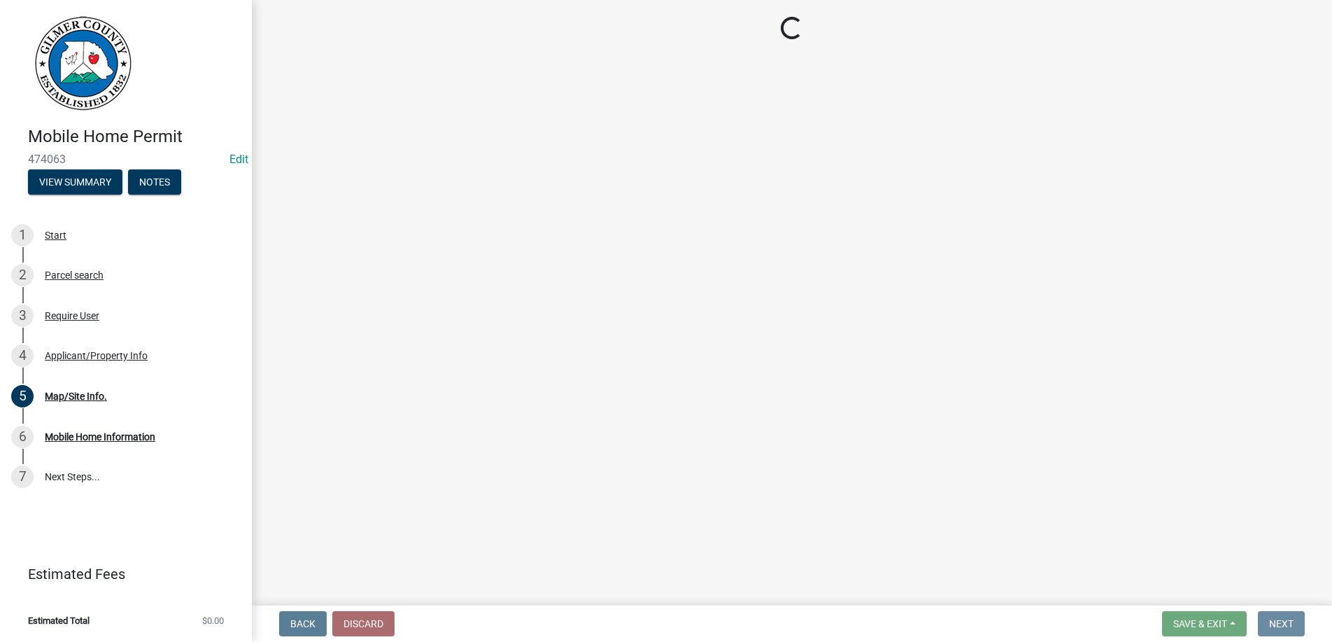
scroll to position [0, 0]
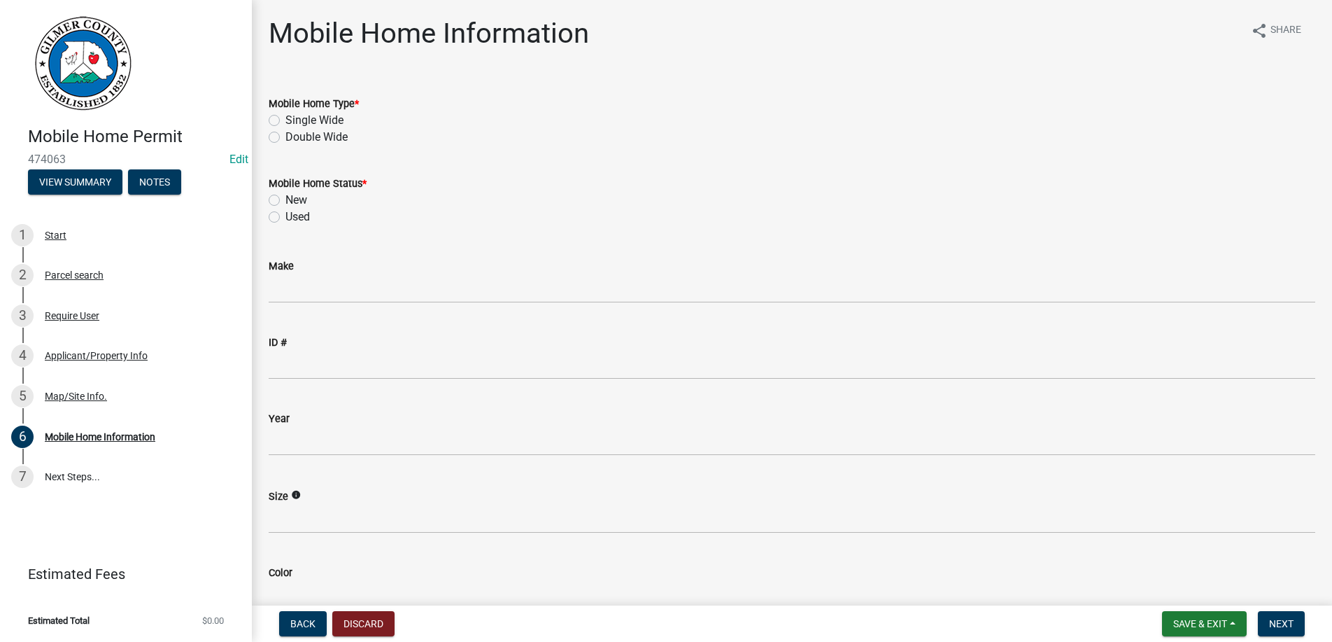
click at [286, 136] on label "Double Wide" at bounding box center [317, 137] width 62 height 17
click at [286, 136] on input "Double Wide" at bounding box center [290, 133] width 9 height 9
radio input "true"
click at [286, 198] on label "New" at bounding box center [297, 200] width 22 height 17
click at [286, 198] on input "New" at bounding box center [290, 196] width 9 height 9
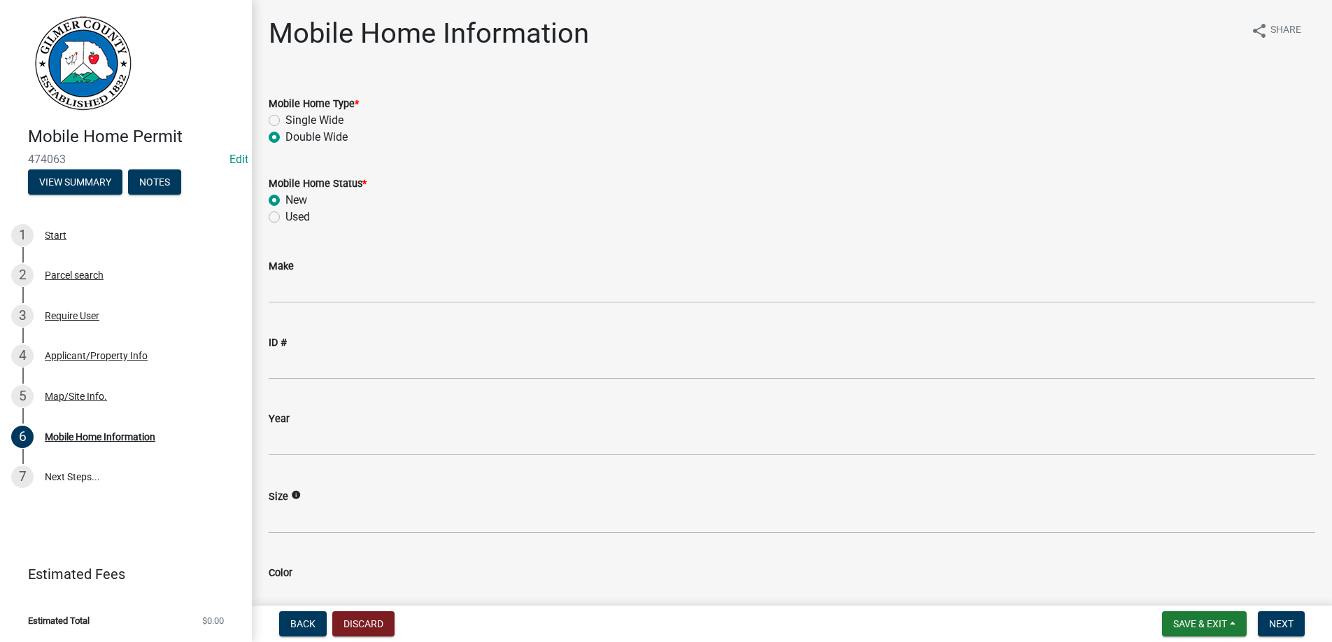
radio input "true"
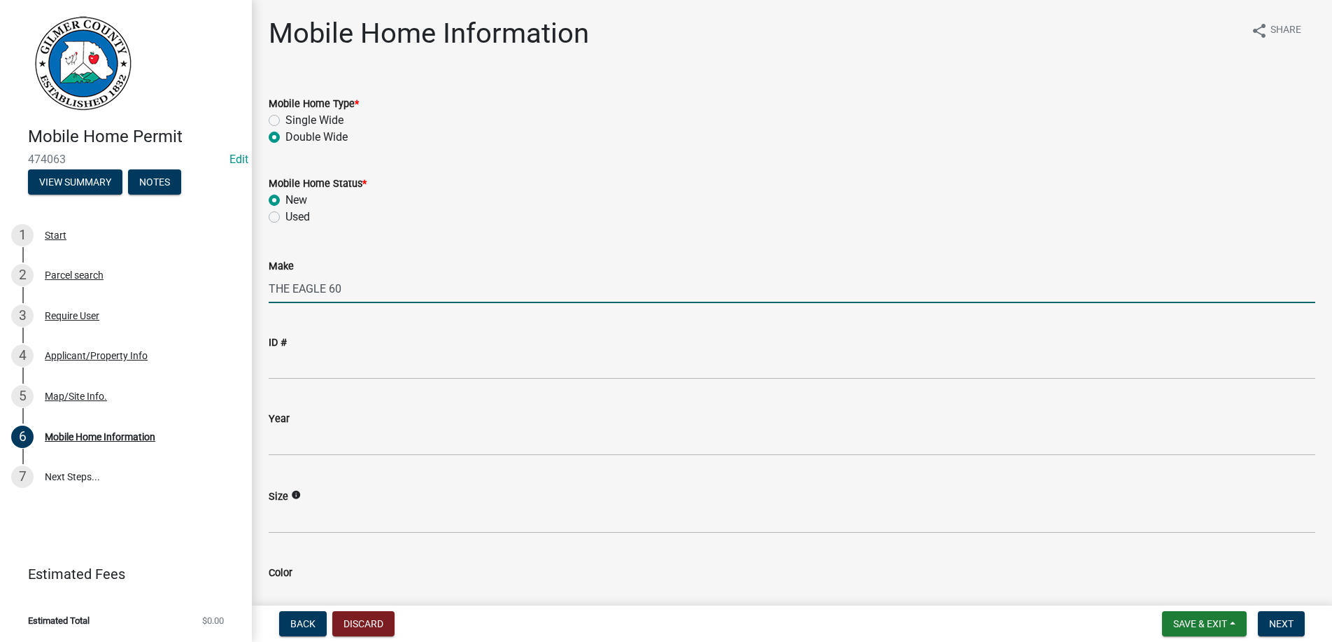
type input "THE EAGLE 60"
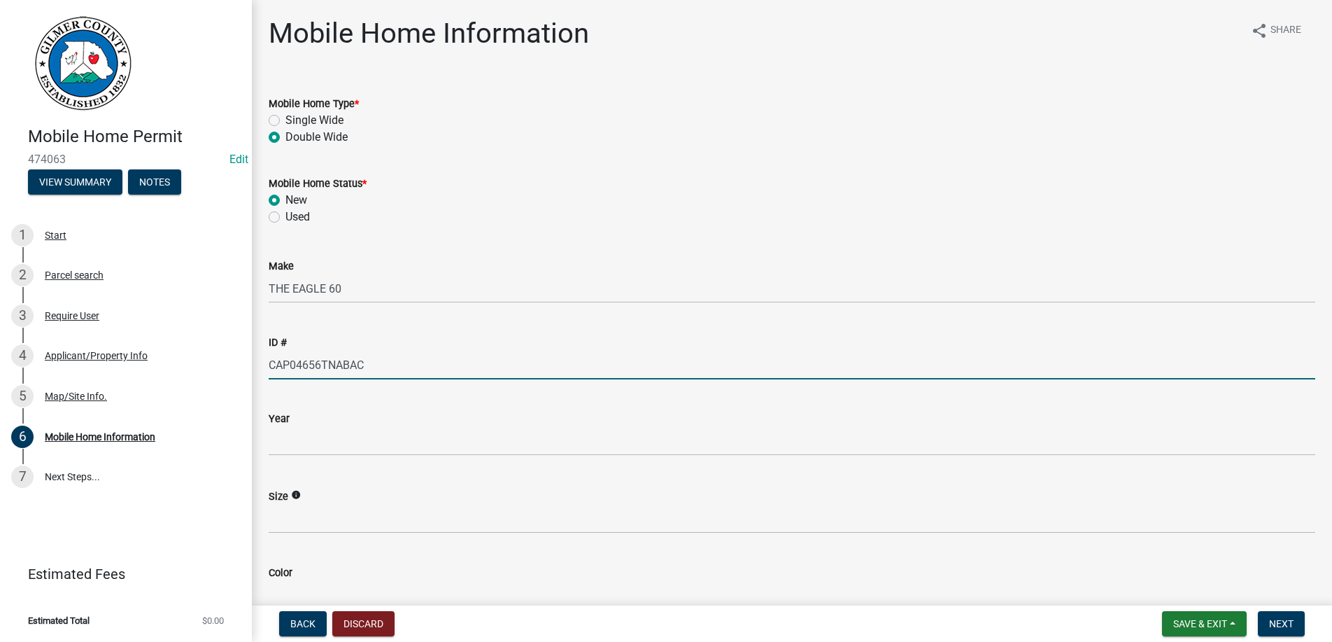
type input "CAP04656TNABAC"
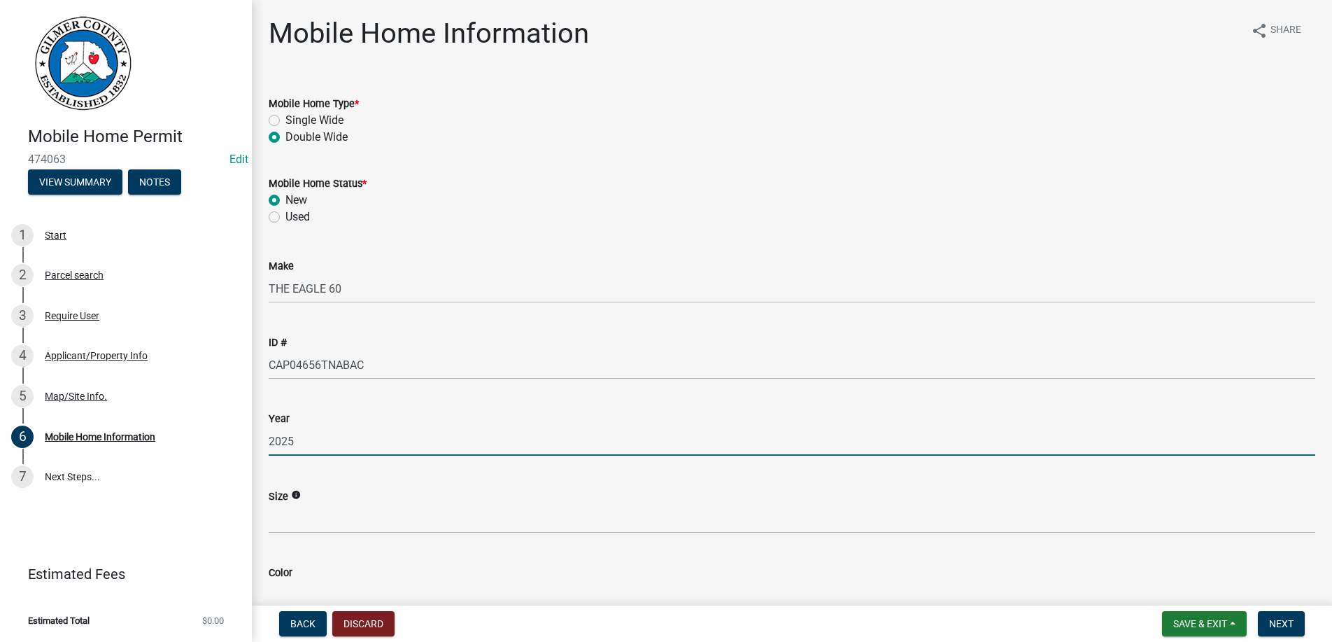
type input "2025"
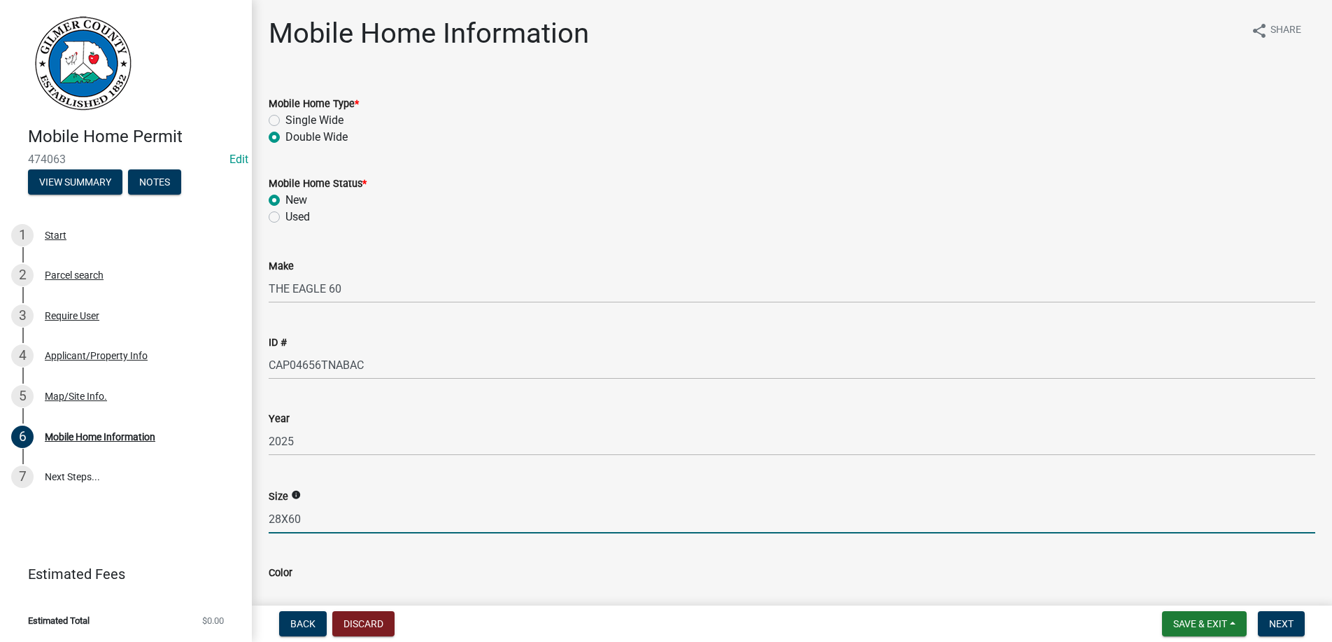
type input "28X60"
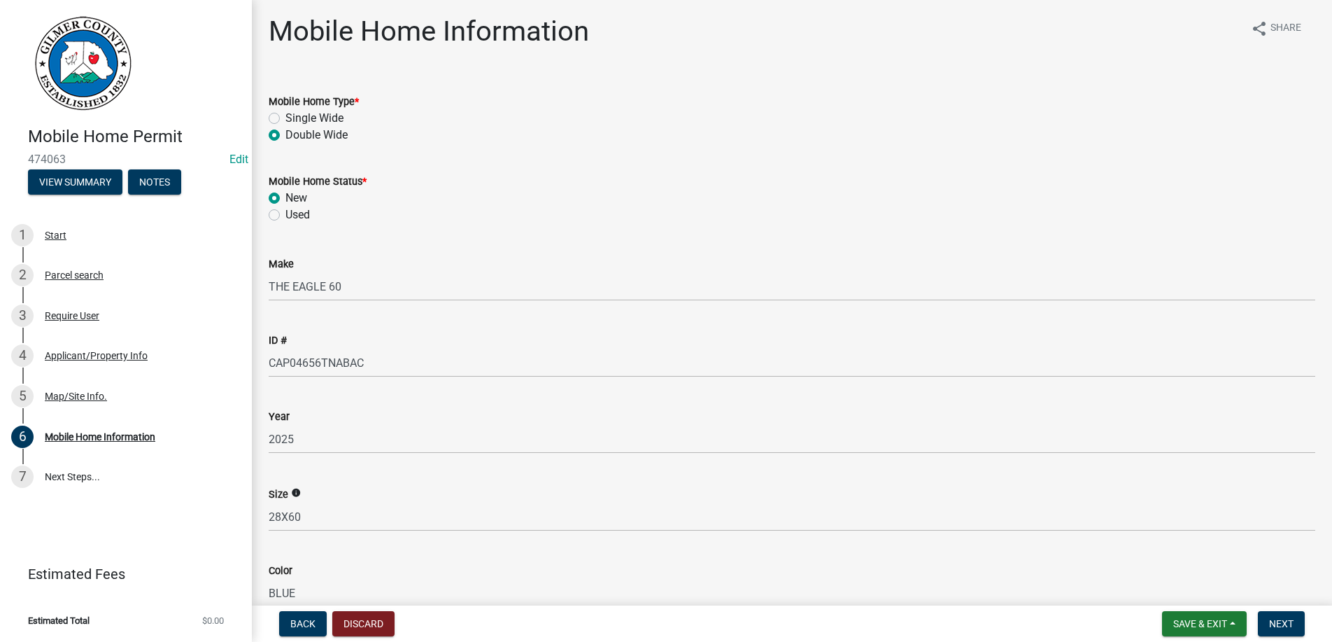
type input "BLUE"
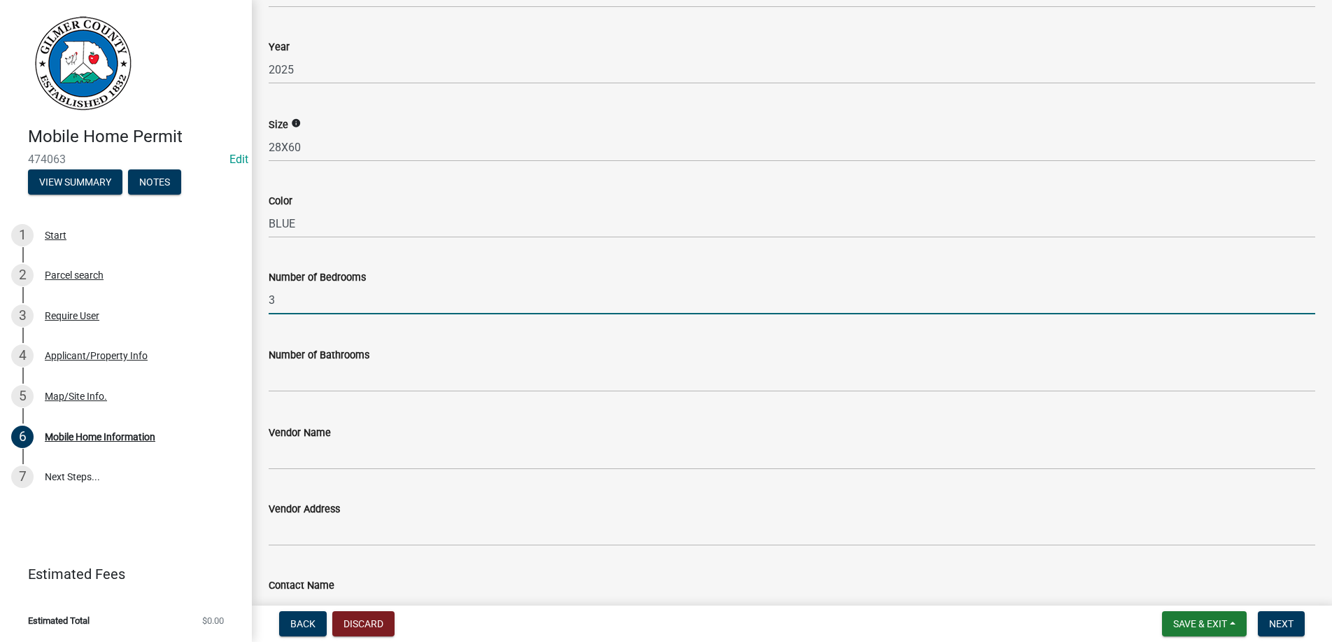
type input "3"
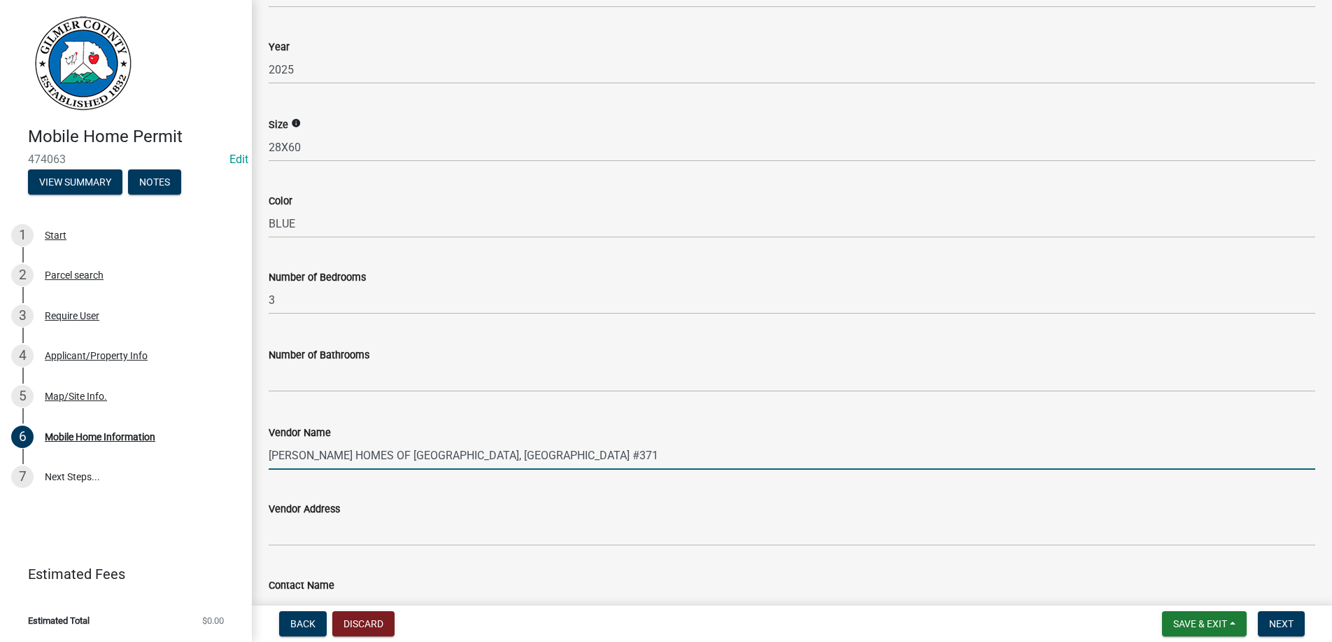
type input "[PERSON_NAME] HOMES OF [GEOGRAPHIC_DATA], [GEOGRAPHIC_DATA] #371"
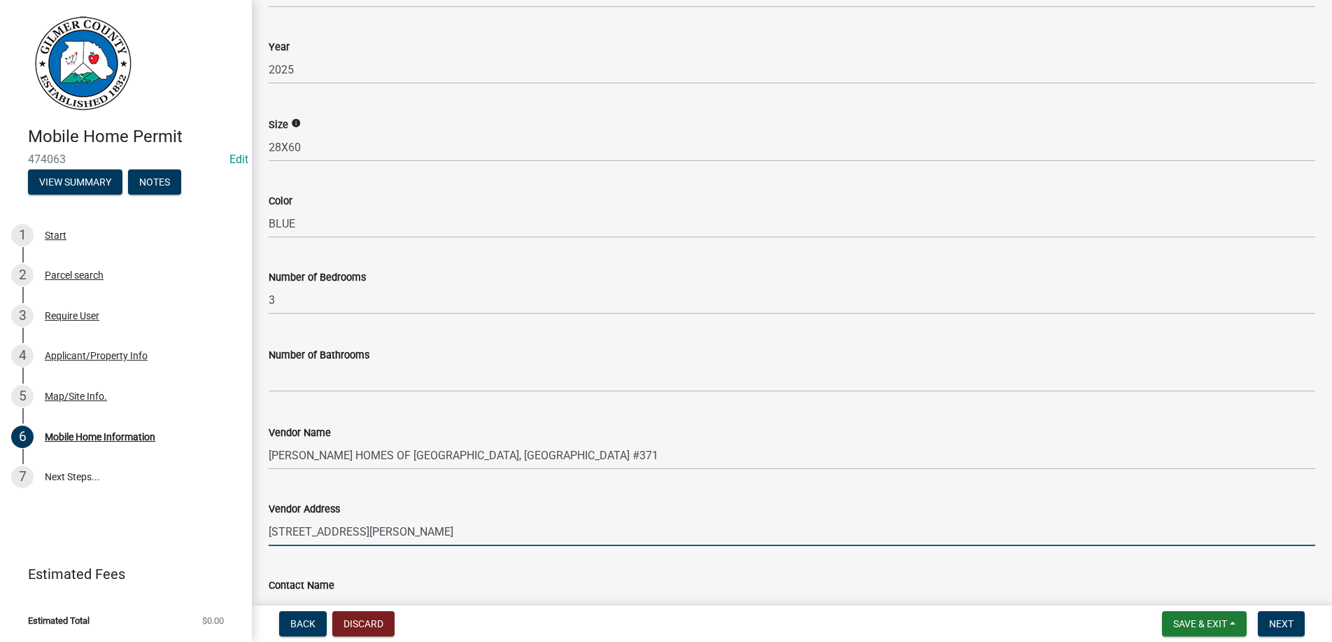
type input "[STREET_ADDRESS][PERSON_NAME]"
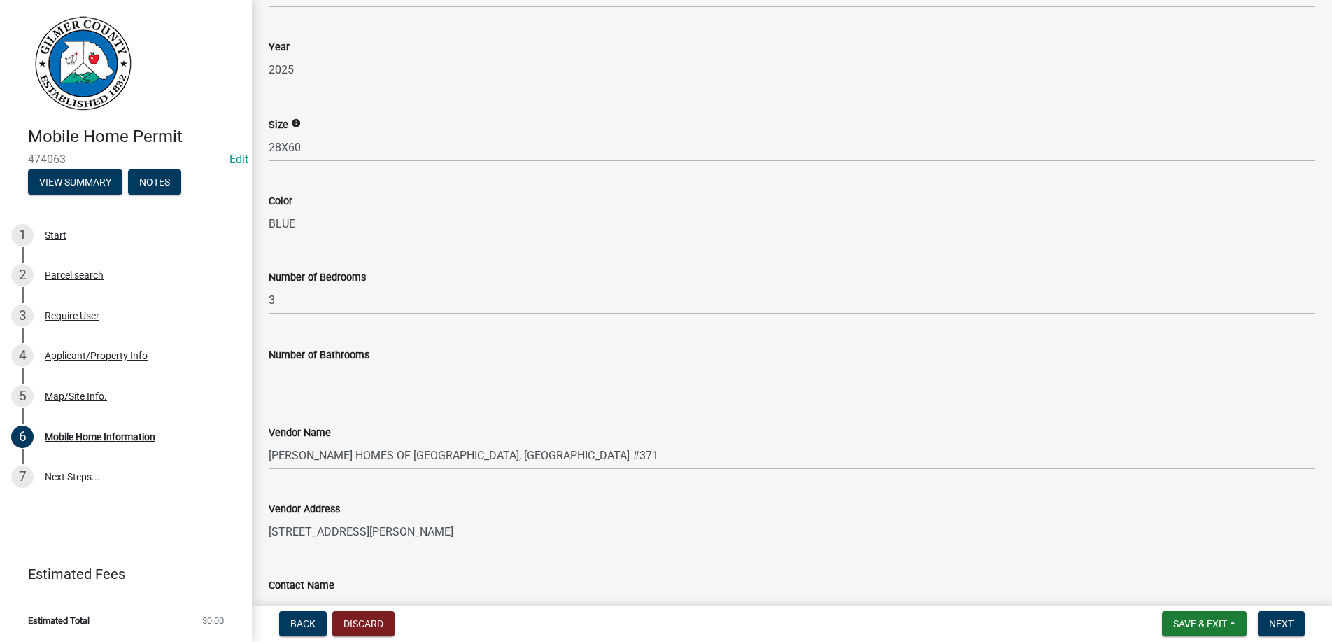
scroll to position [680, 0]
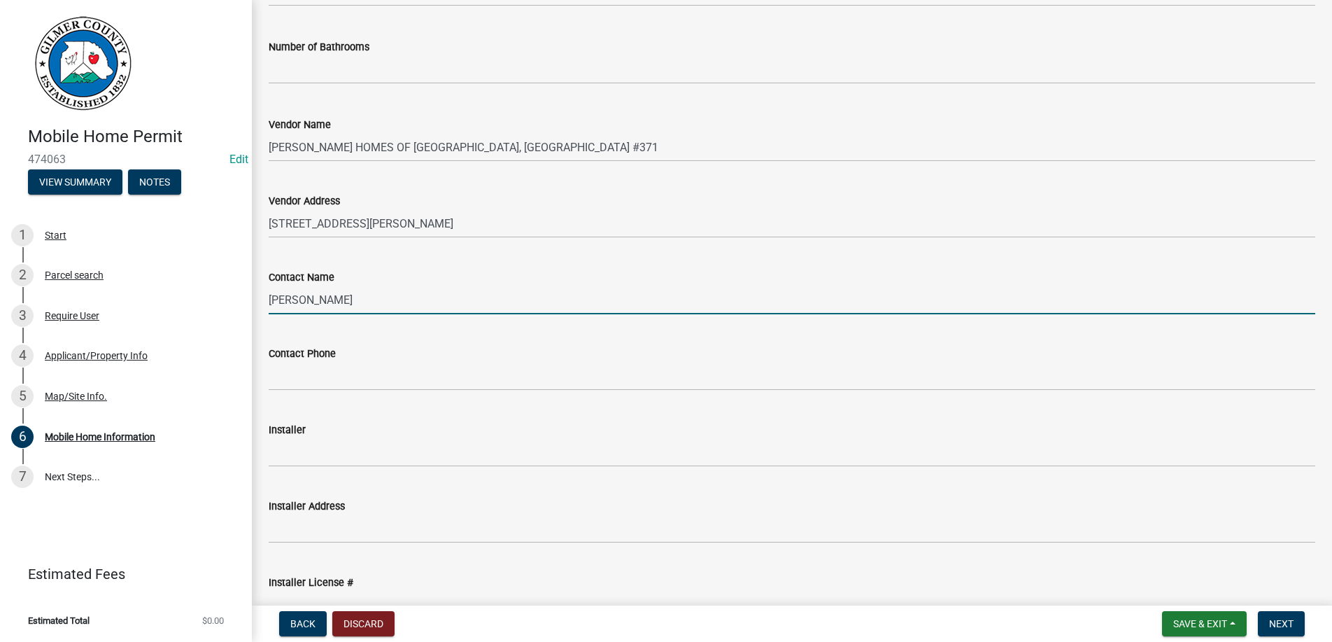
type input "[PERSON_NAME]"
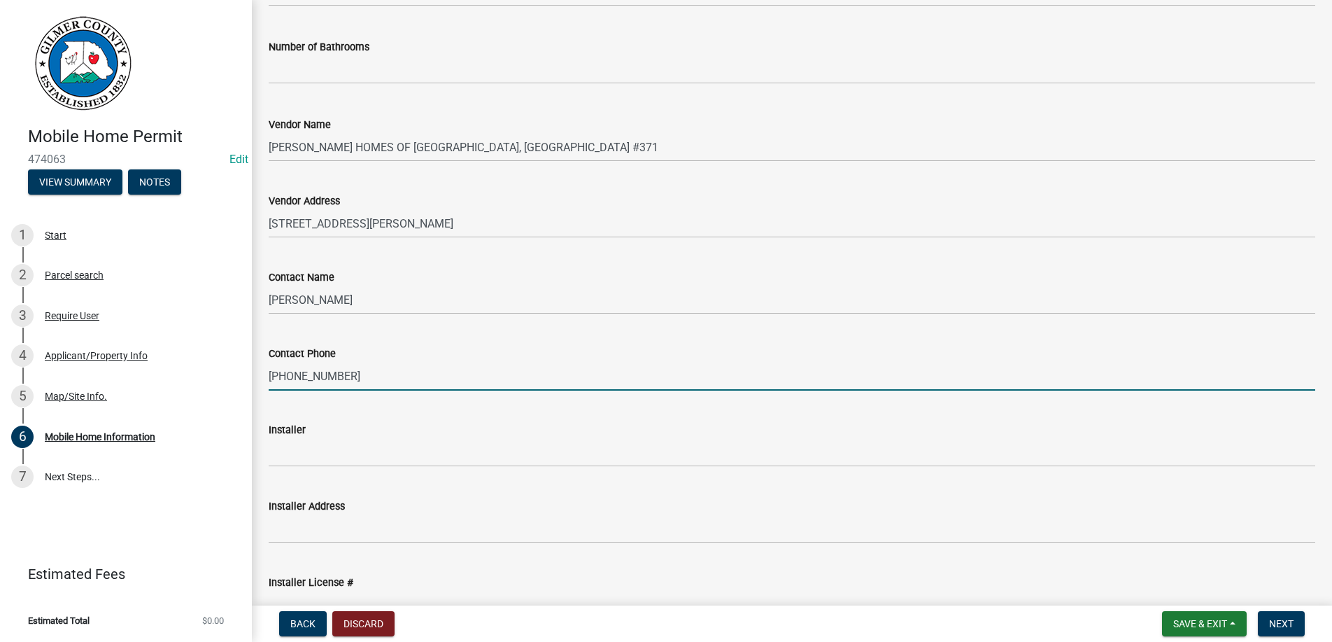
type input "[PHONE_NUMBER]"
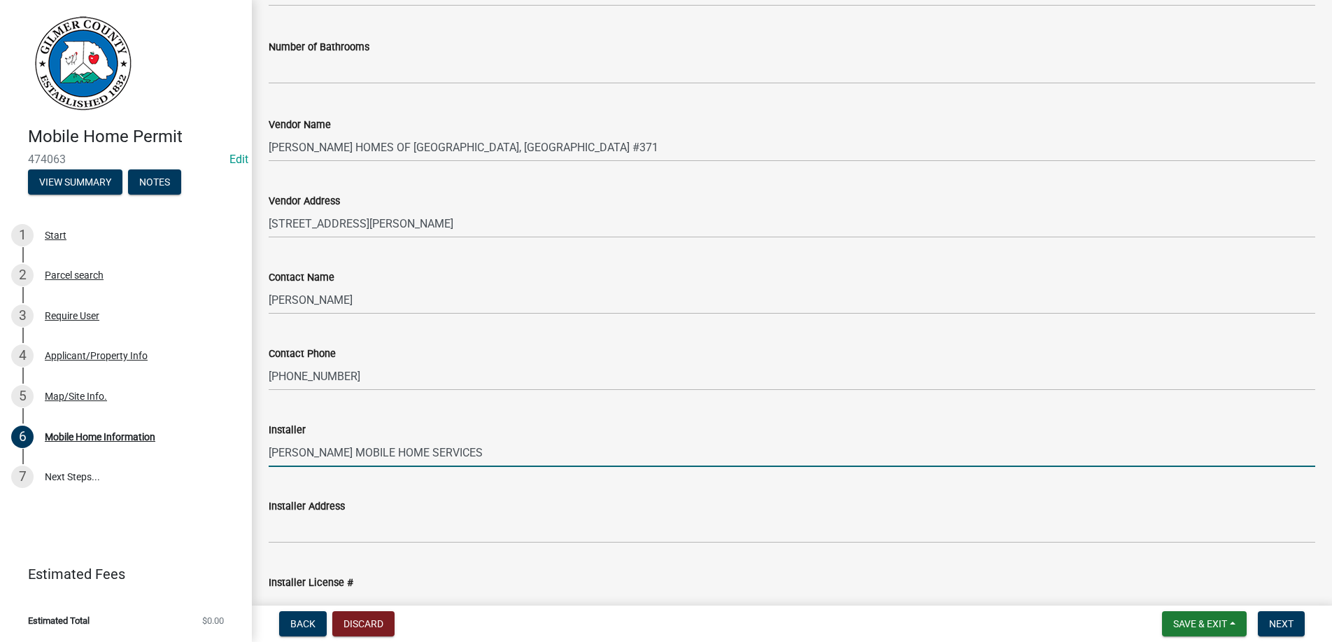
type input "[PERSON_NAME] MOBILE HOME SERVICES"
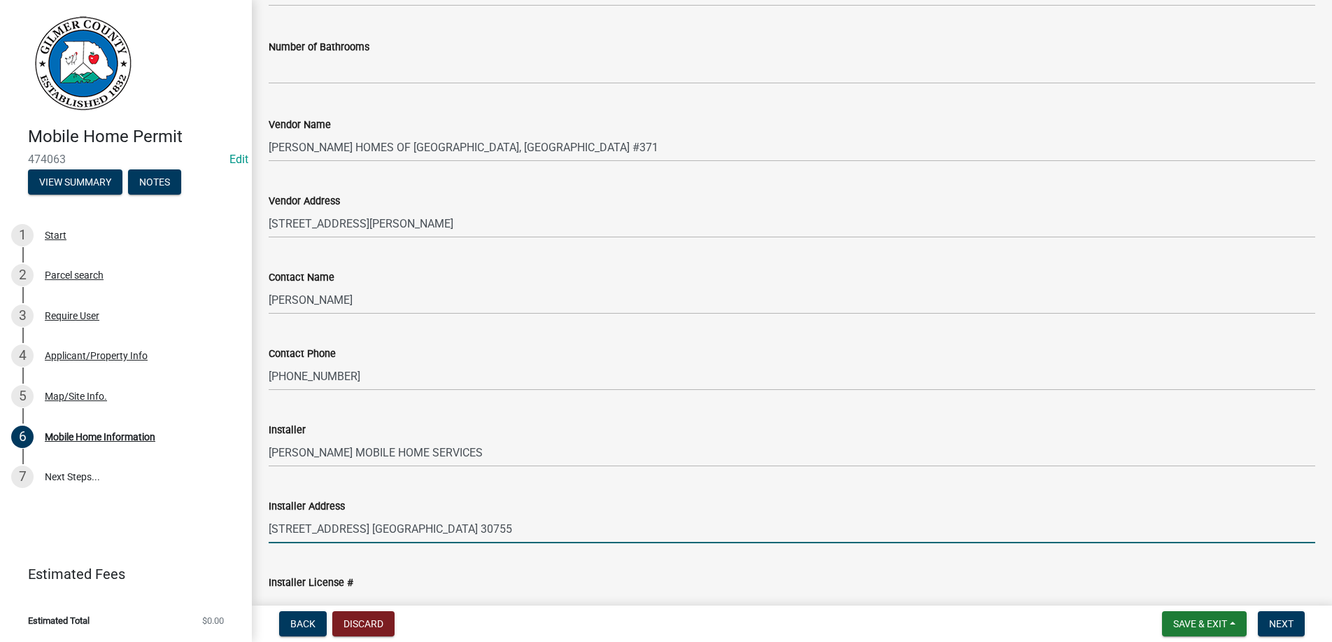
type input "[STREET_ADDRESS] [GEOGRAPHIC_DATA] 30755"
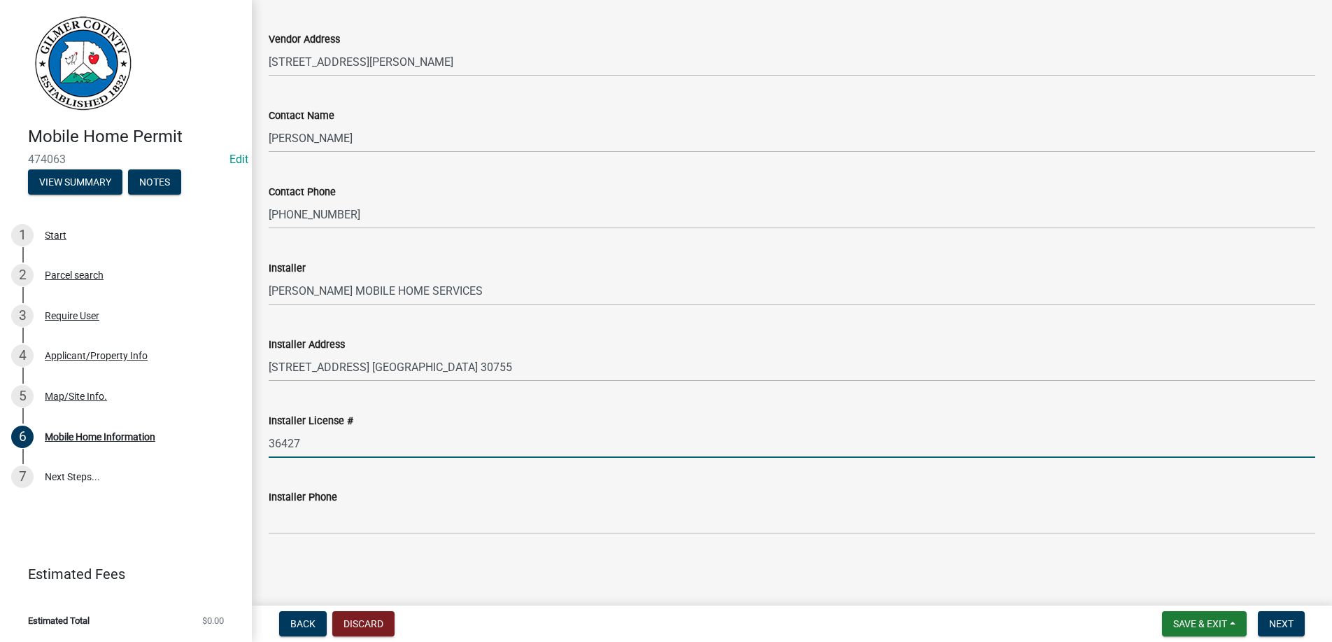
type input "36427"
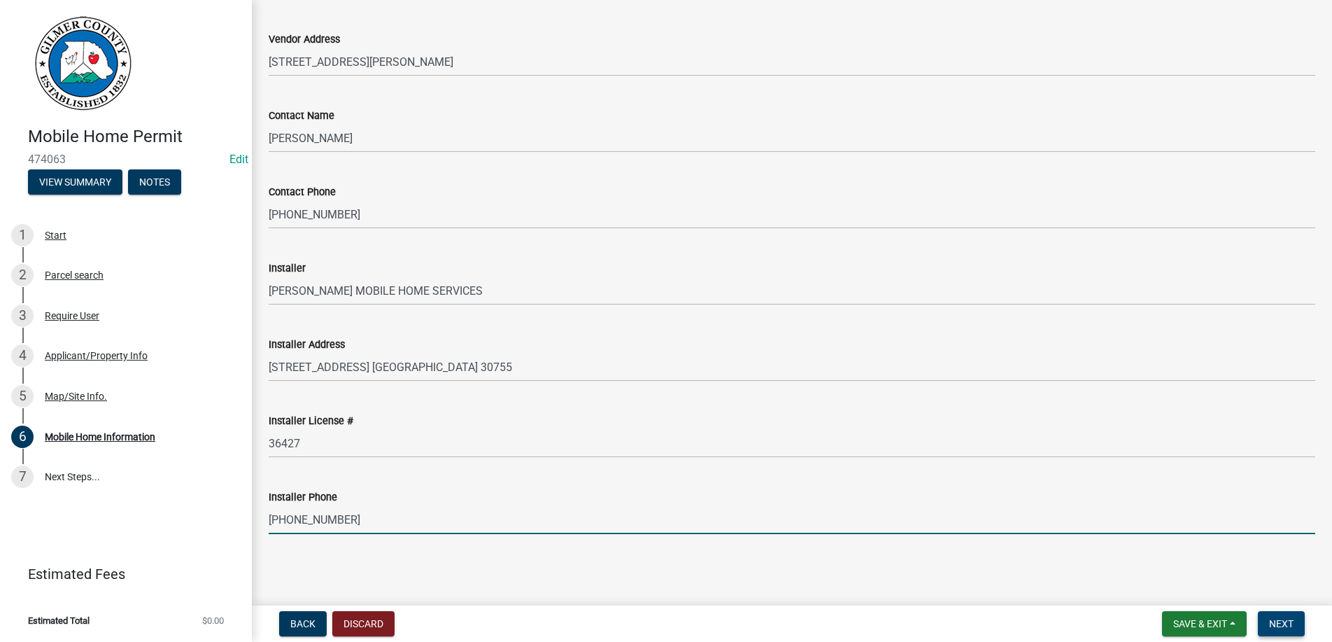
type input "[PHONE_NUMBER]"
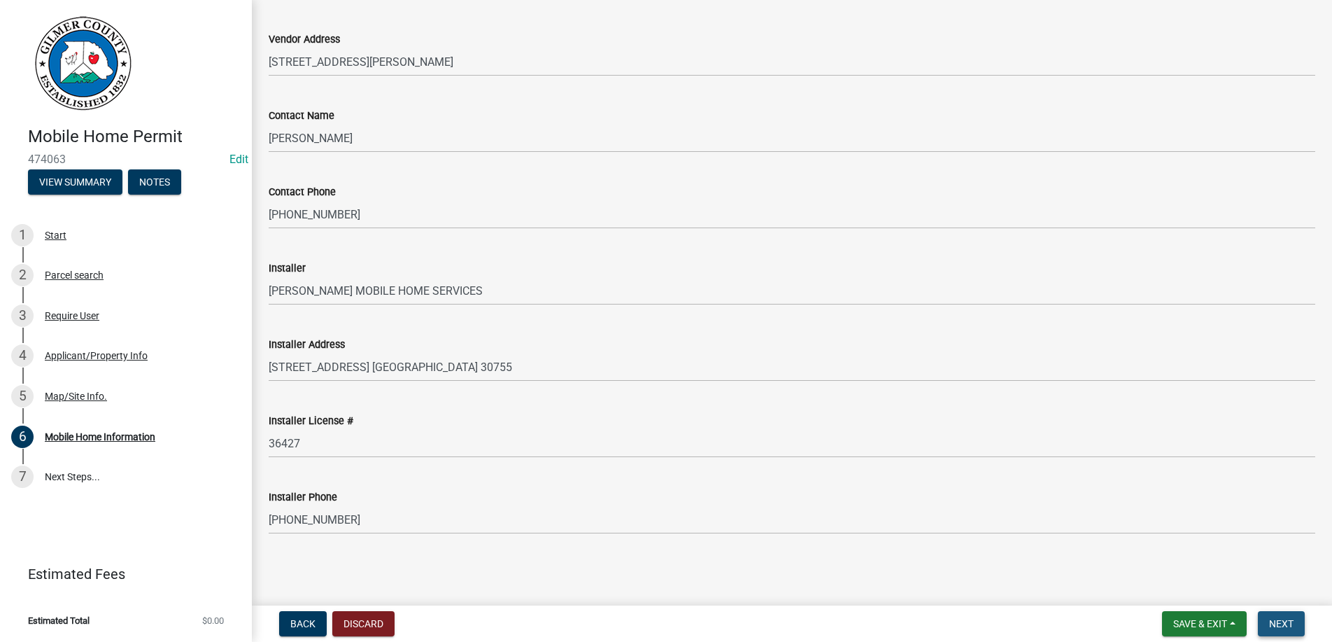
click at [1283, 624] on span "Next" at bounding box center [1281, 623] width 24 height 11
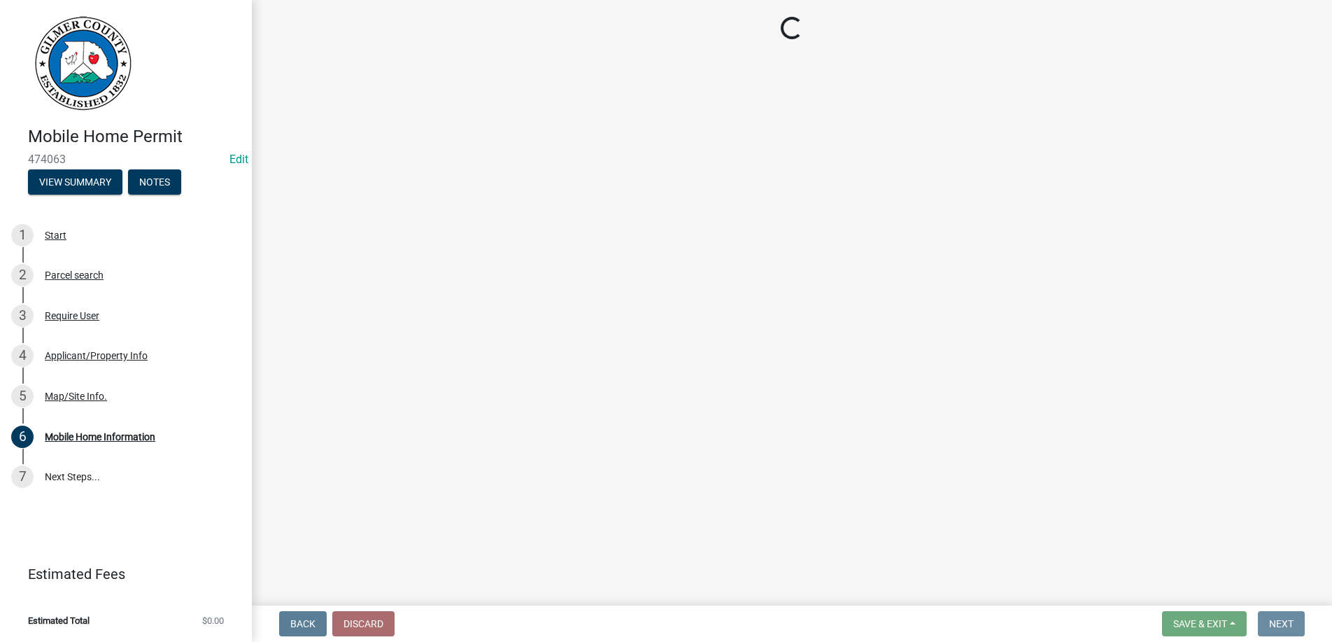
scroll to position [0, 0]
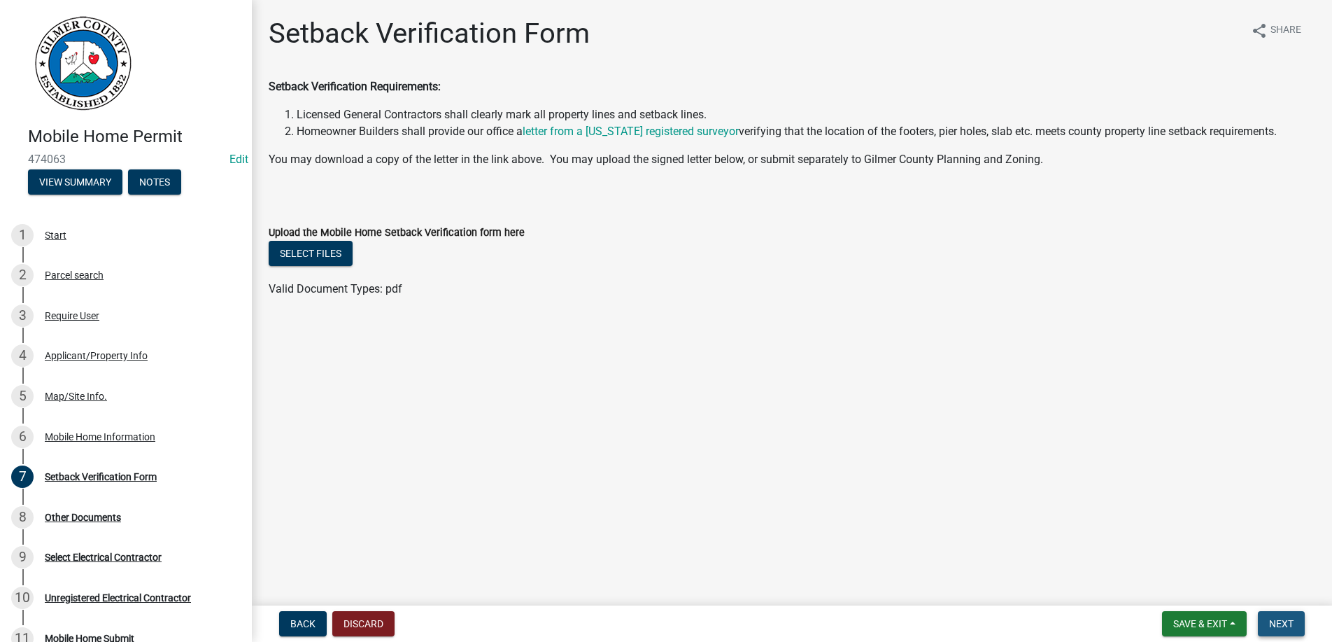
click at [1286, 622] on span "Next" at bounding box center [1281, 623] width 24 height 11
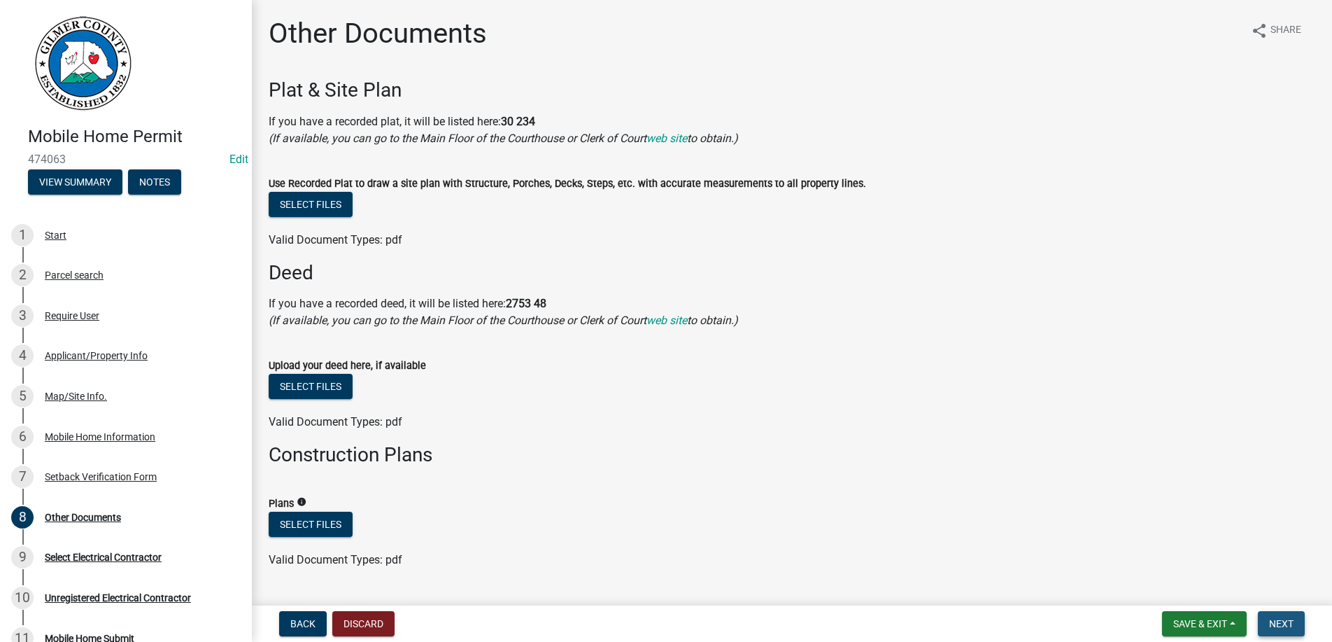
click at [1279, 624] on span "Next" at bounding box center [1281, 623] width 24 height 11
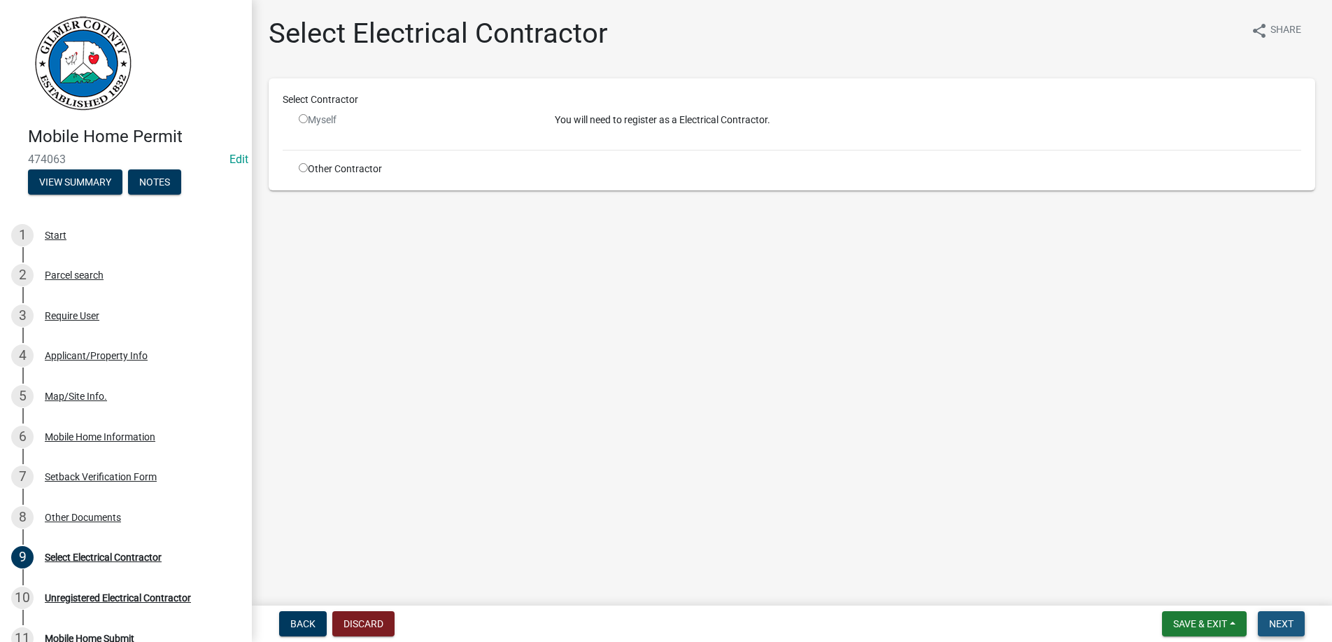
click at [1270, 627] on span "Next" at bounding box center [1281, 623] width 24 height 11
click at [301, 169] on input "radio" at bounding box center [303, 167] width 9 height 9
radio input "true"
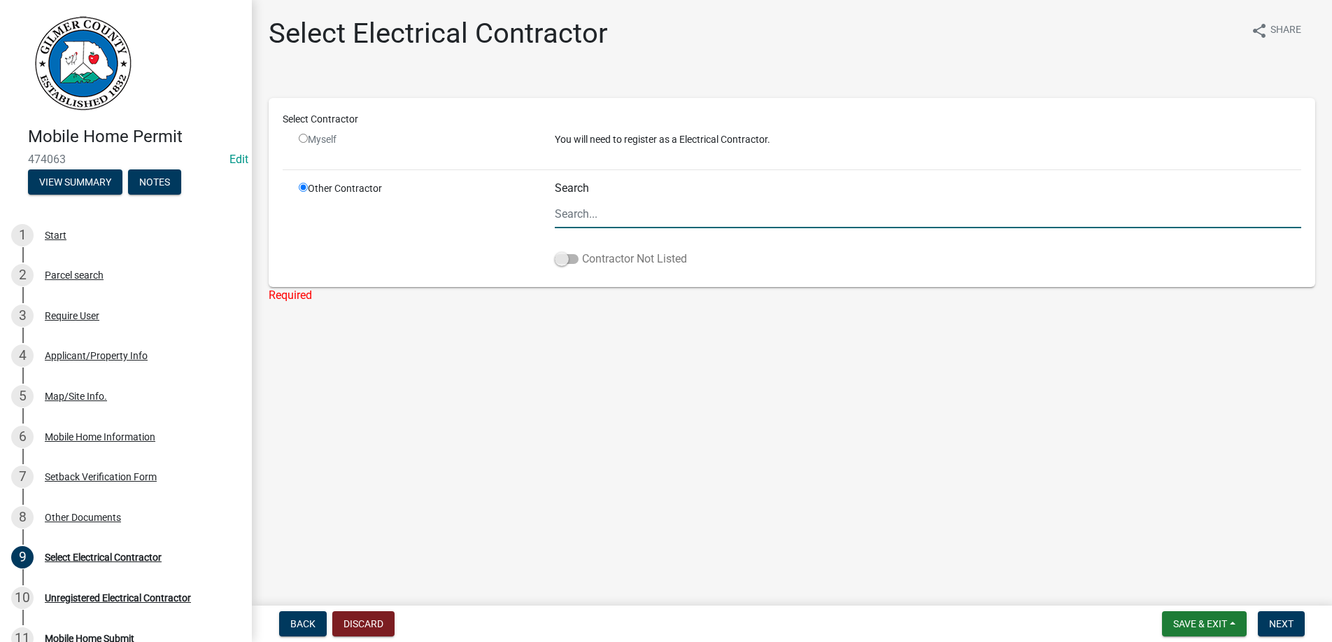
click at [577, 261] on span at bounding box center [567, 259] width 24 height 10
click at [582, 251] on input "Contractor Not Listed" at bounding box center [582, 251] width 0 height 0
click at [577, 261] on span at bounding box center [567, 259] width 24 height 10
click at [582, 251] on input "Contractor Not Listed" at bounding box center [582, 251] width 0 height 0
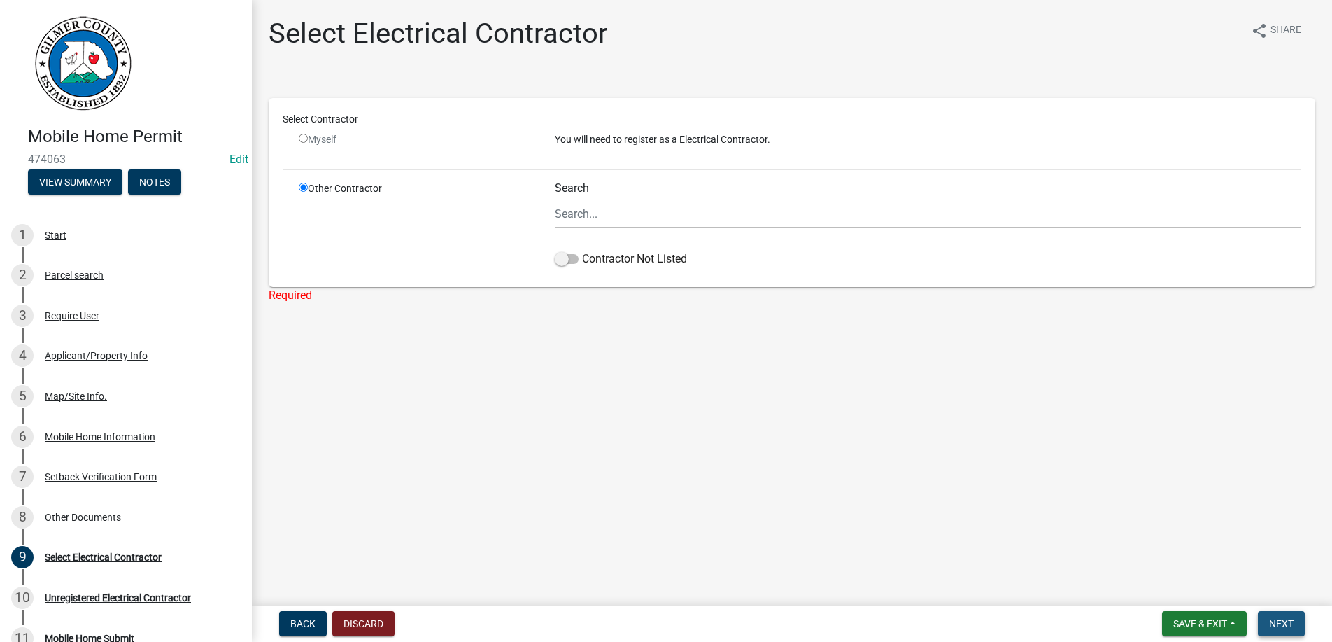
click at [1296, 619] on button "Next" at bounding box center [1281, 623] width 47 height 25
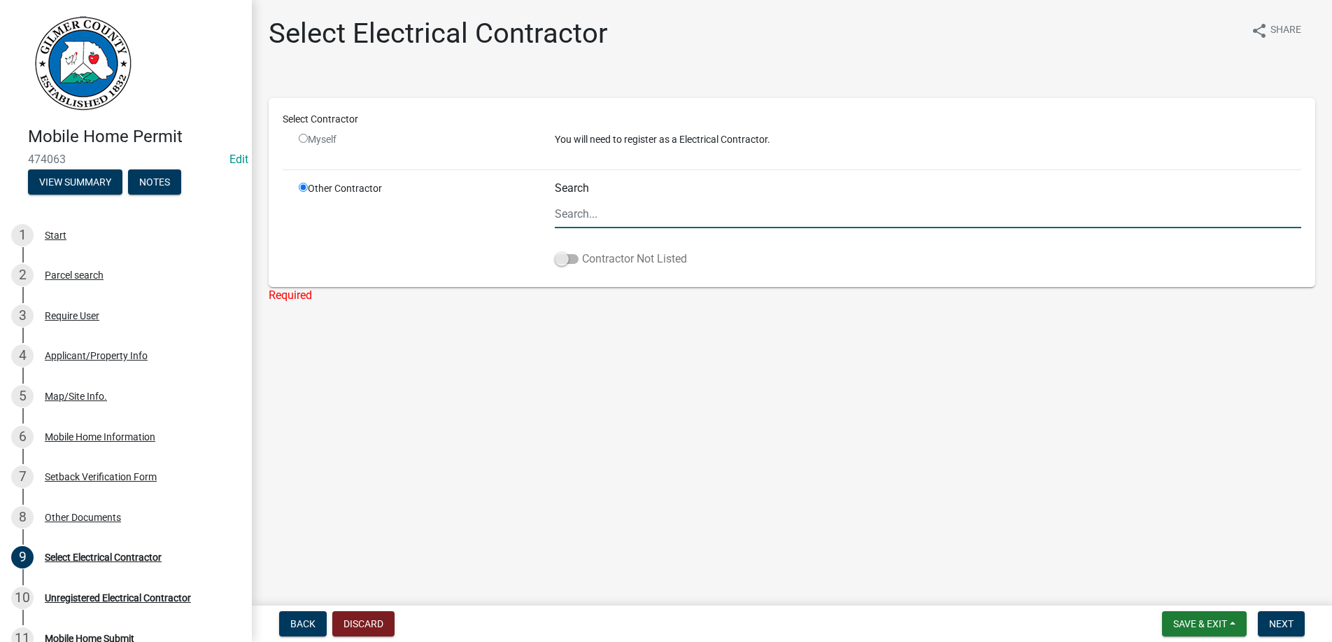
click at [571, 256] on span at bounding box center [567, 259] width 24 height 10
click at [582, 251] on input "Contractor Not Listed" at bounding box center [582, 251] width 0 height 0
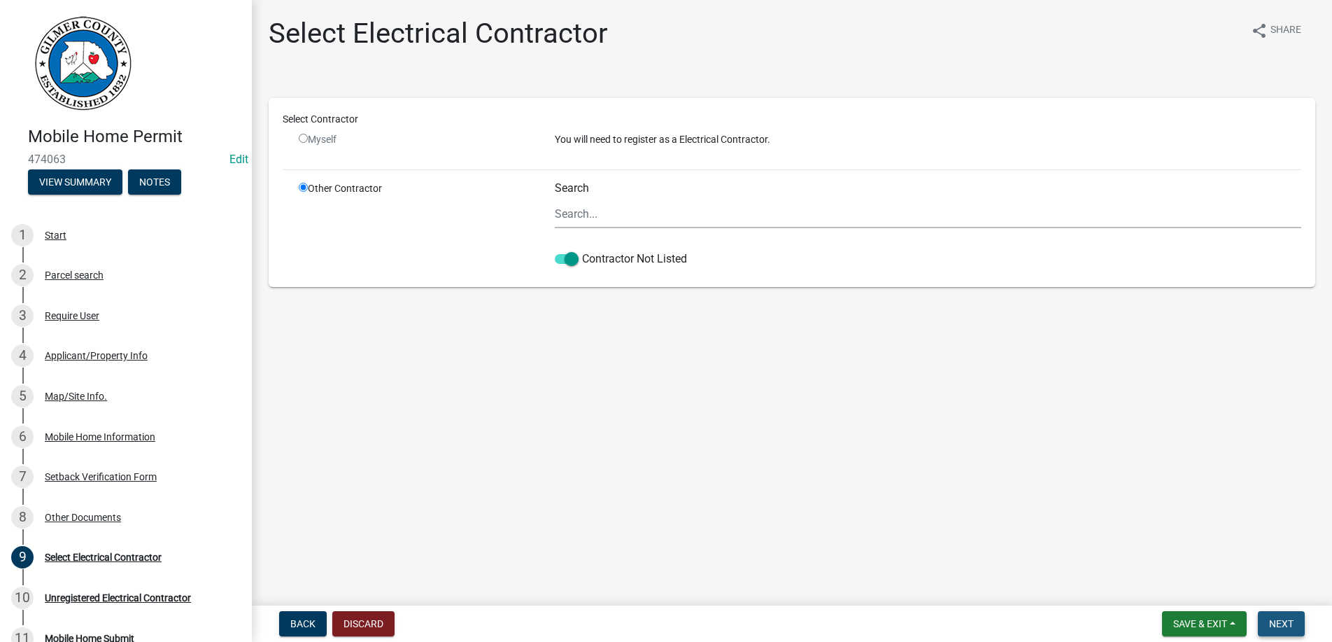
click at [1293, 619] on span "Next" at bounding box center [1281, 623] width 24 height 11
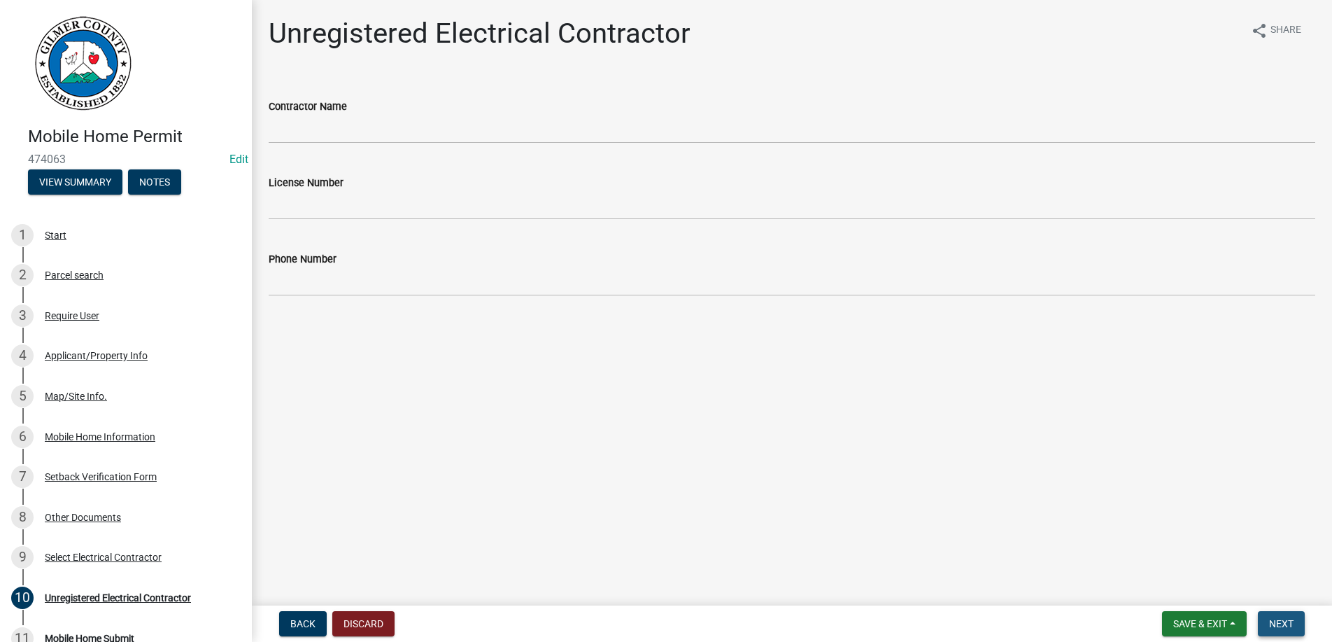
click at [1282, 619] on span "Next" at bounding box center [1281, 623] width 24 height 11
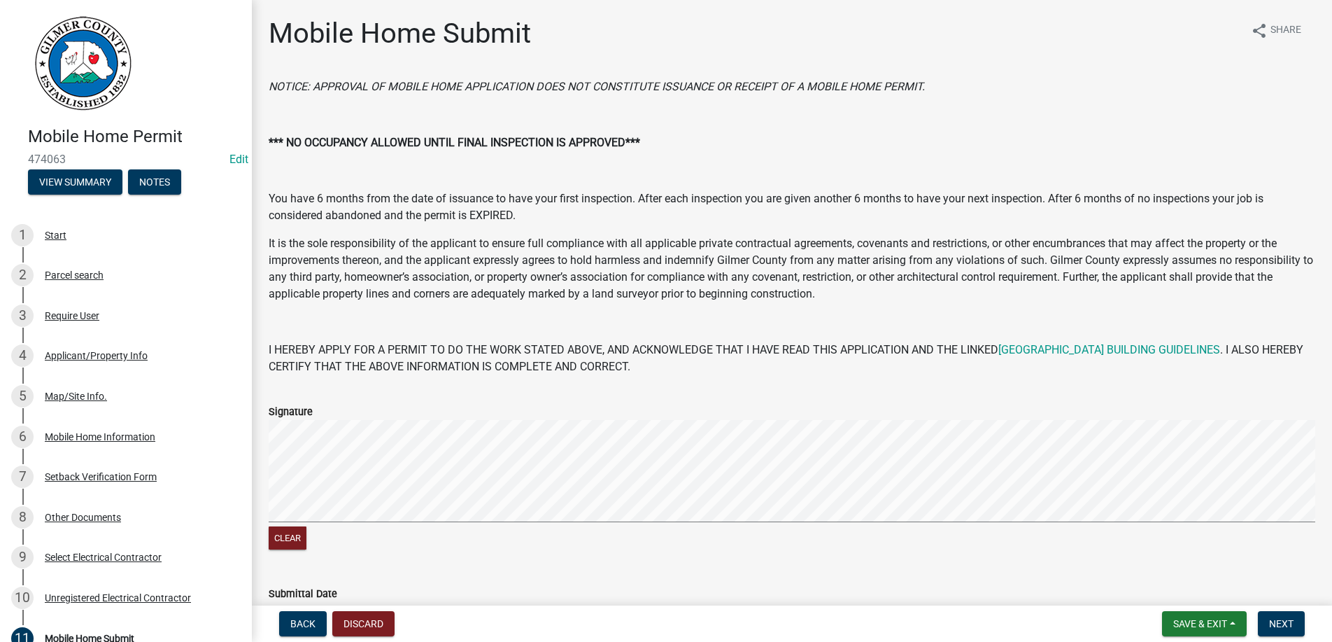
scroll to position [159, 0]
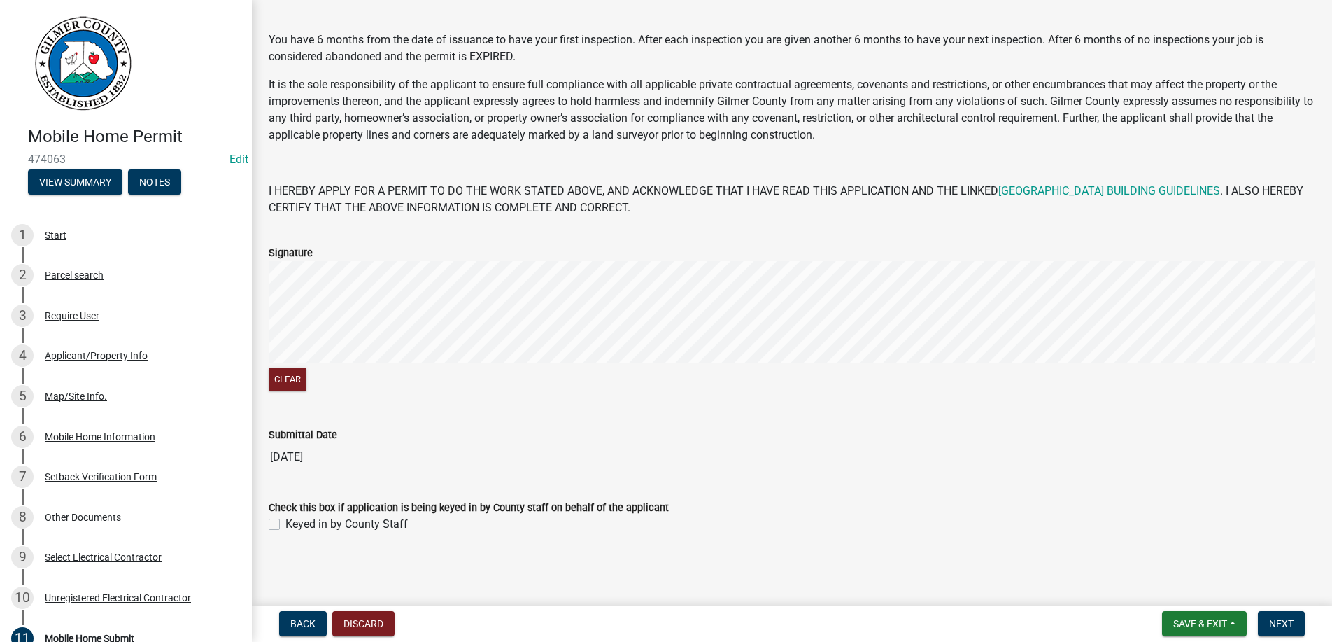
click at [286, 523] on label "Keyed in by County Staff" at bounding box center [347, 524] width 122 height 17
click at [286, 523] on input "Keyed in by County Staff" at bounding box center [290, 520] width 9 height 9
checkbox input "true"
click at [1276, 618] on span "Next" at bounding box center [1281, 623] width 24 height 11
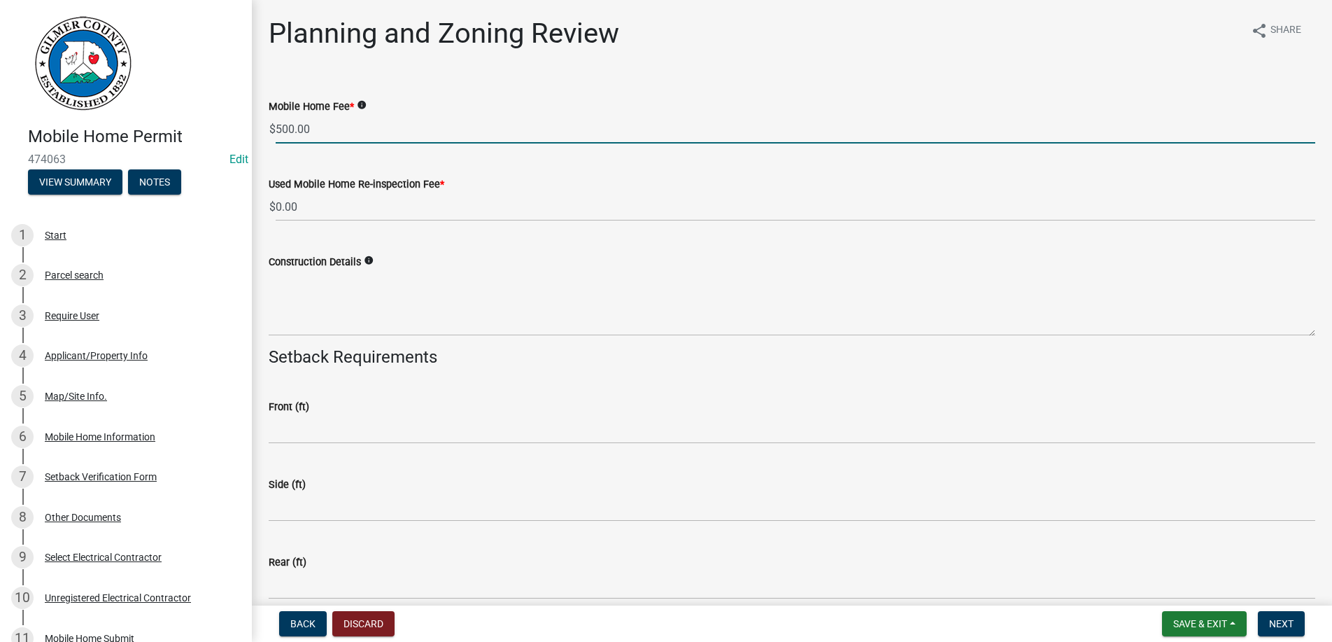
drag, startPoint x: 328, startPoint y: 132, endPoint x: 114, endPoint y: 132, distance: 214.1
click at [276, 132] on input "500.00" at bounding box center [796, 129] width 1040 height 29
type input "450.00"
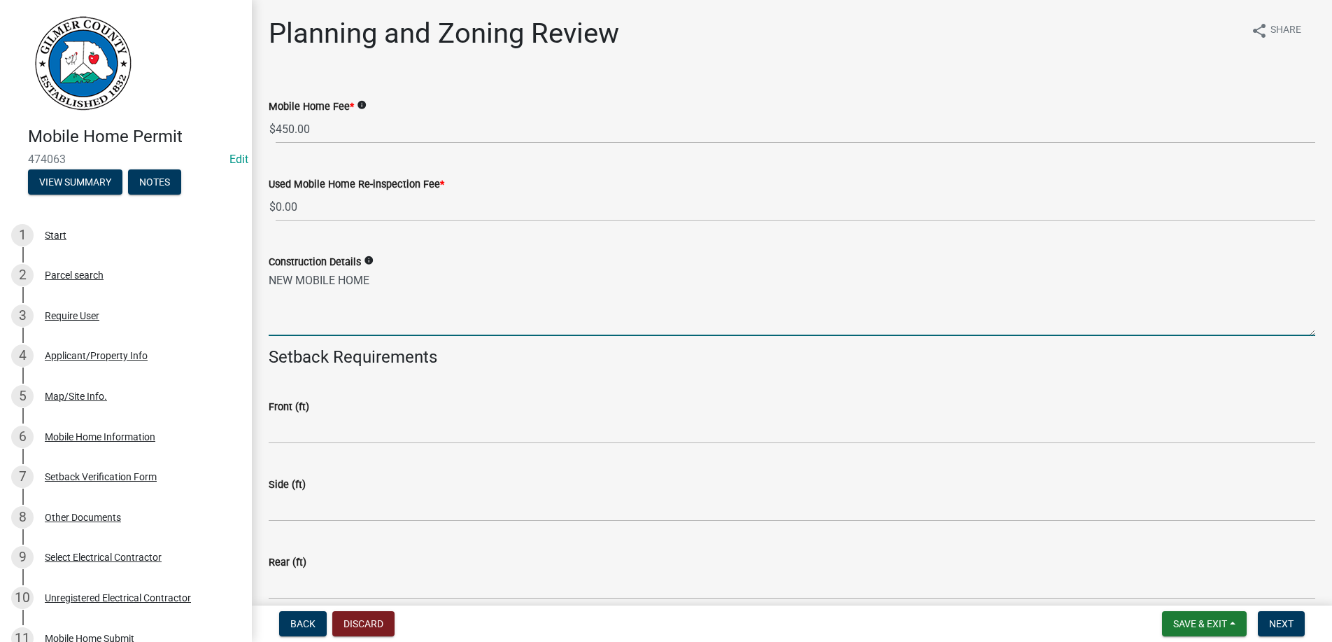
type textarea "NEW MOBILE HOME"
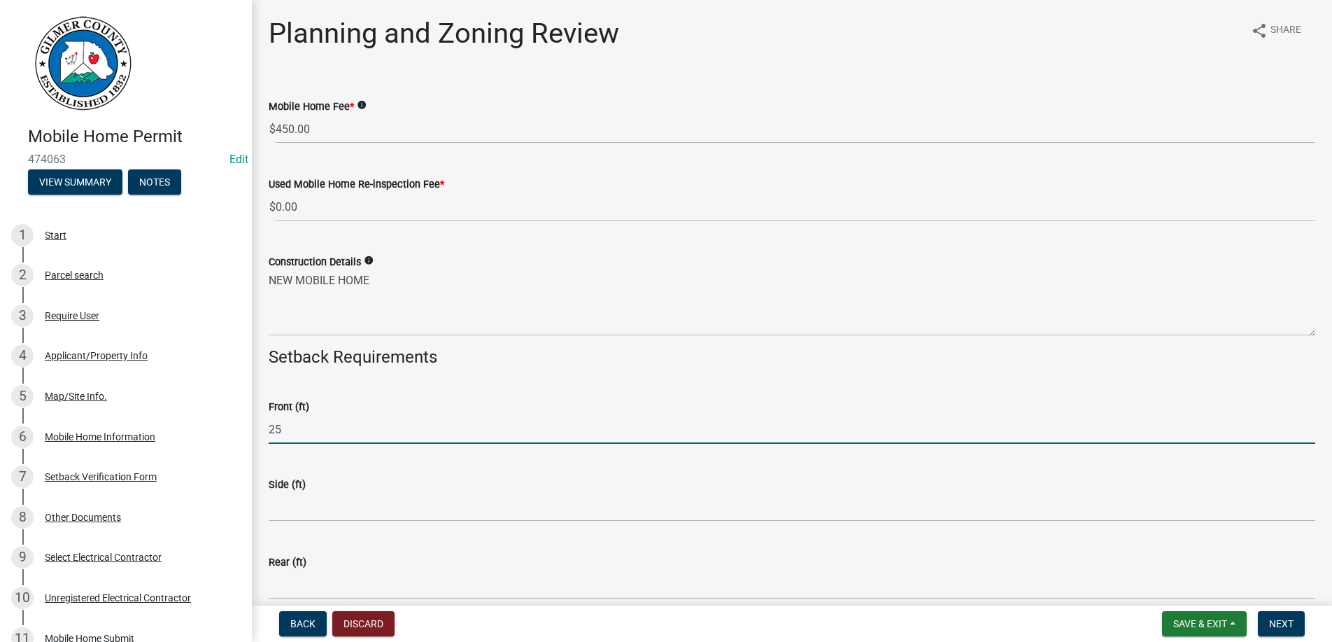
type input "25"
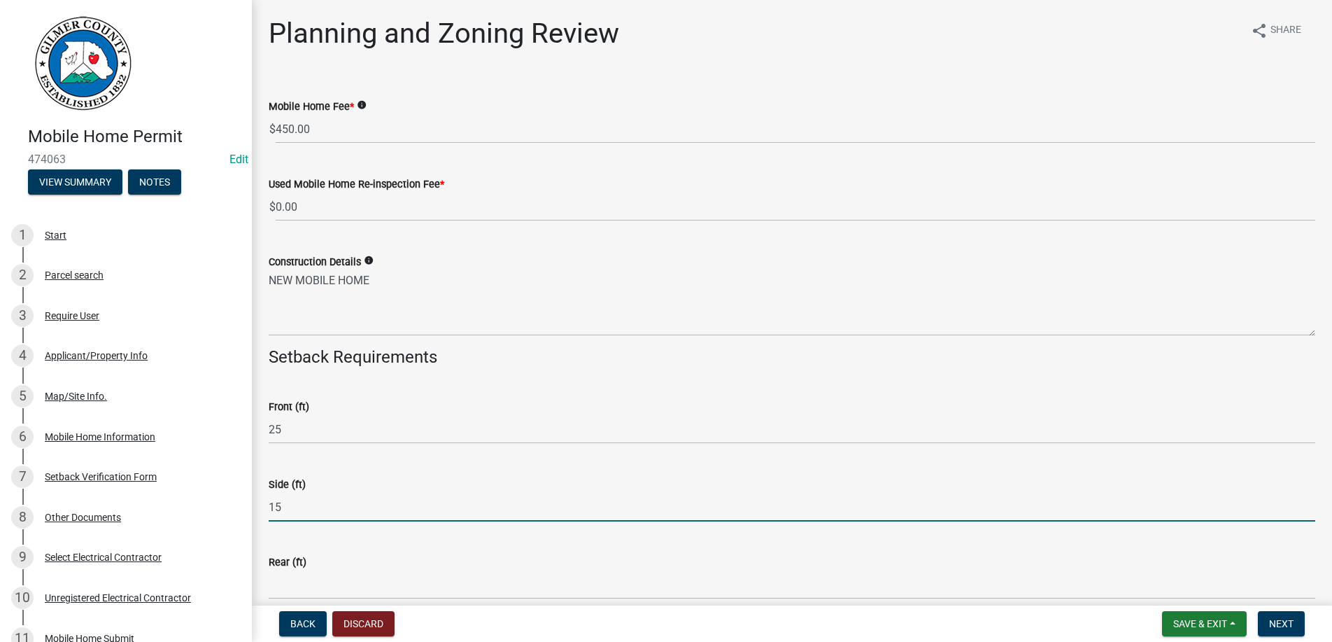
type input "15"
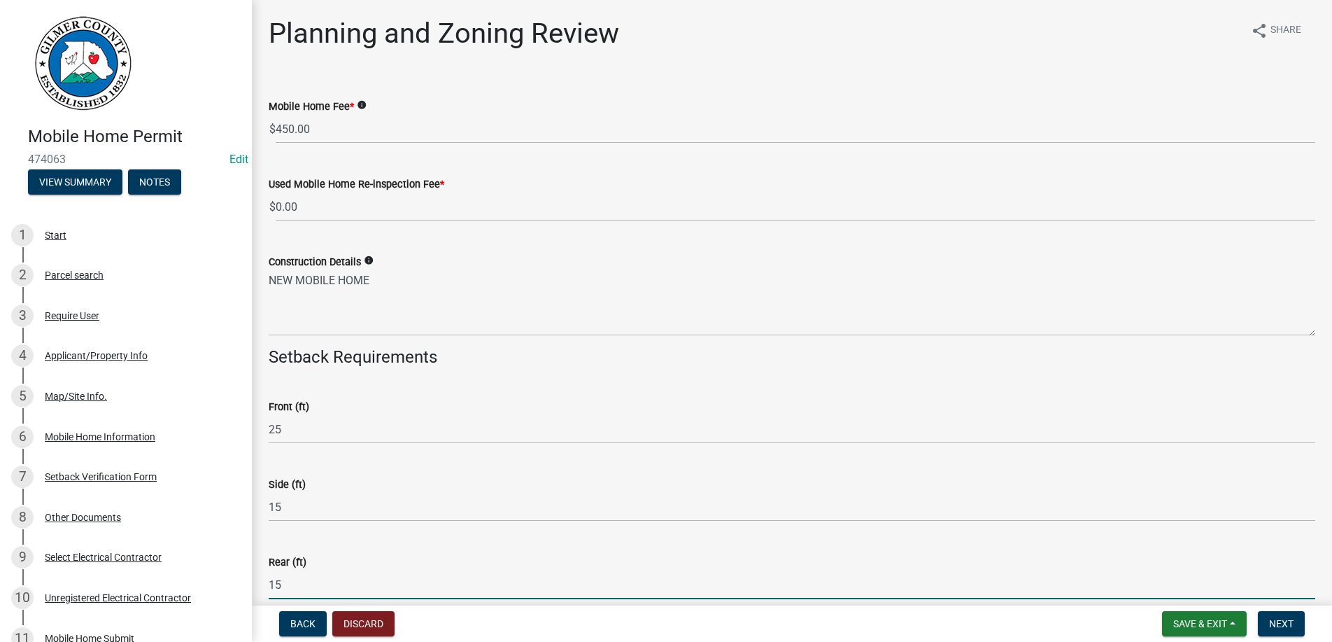
type input "15"
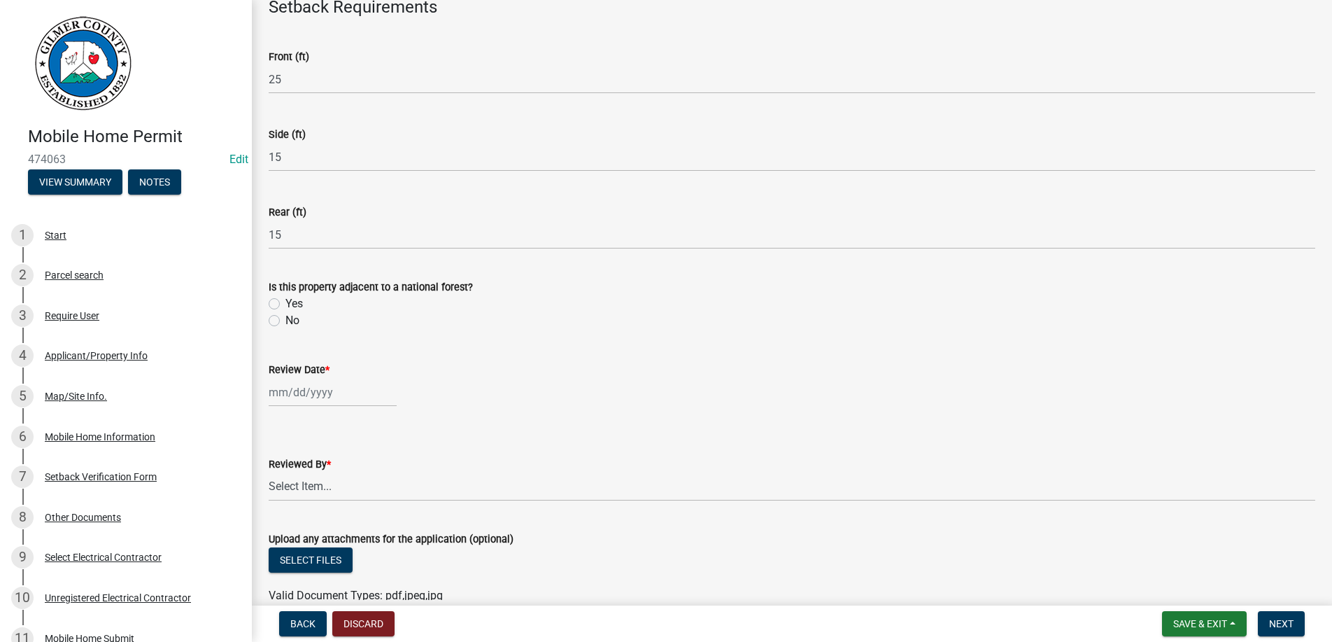
click at [286, 312] on input "No" at bounding box center [290, 316] width 9 height 9
radio input "true"
click at [286, 312] on input "No" at bounding box center [290, 316] width 9 height 9
select select "9"
select select "2025"
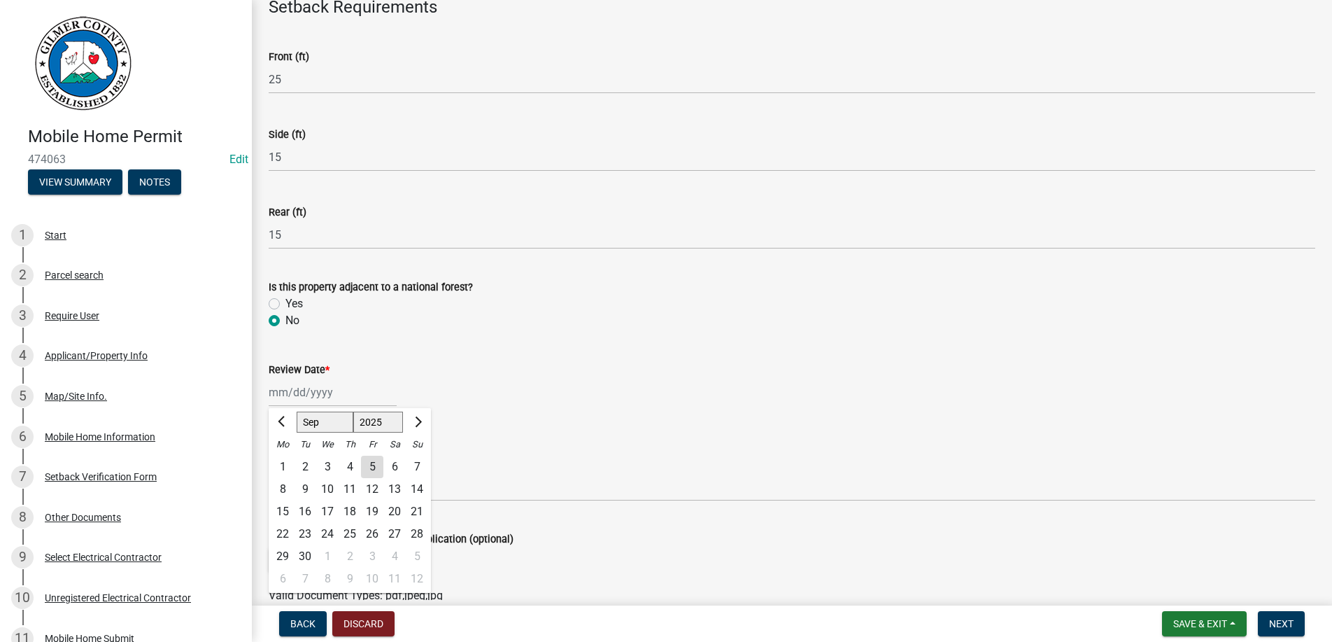
type input "[DATE]"
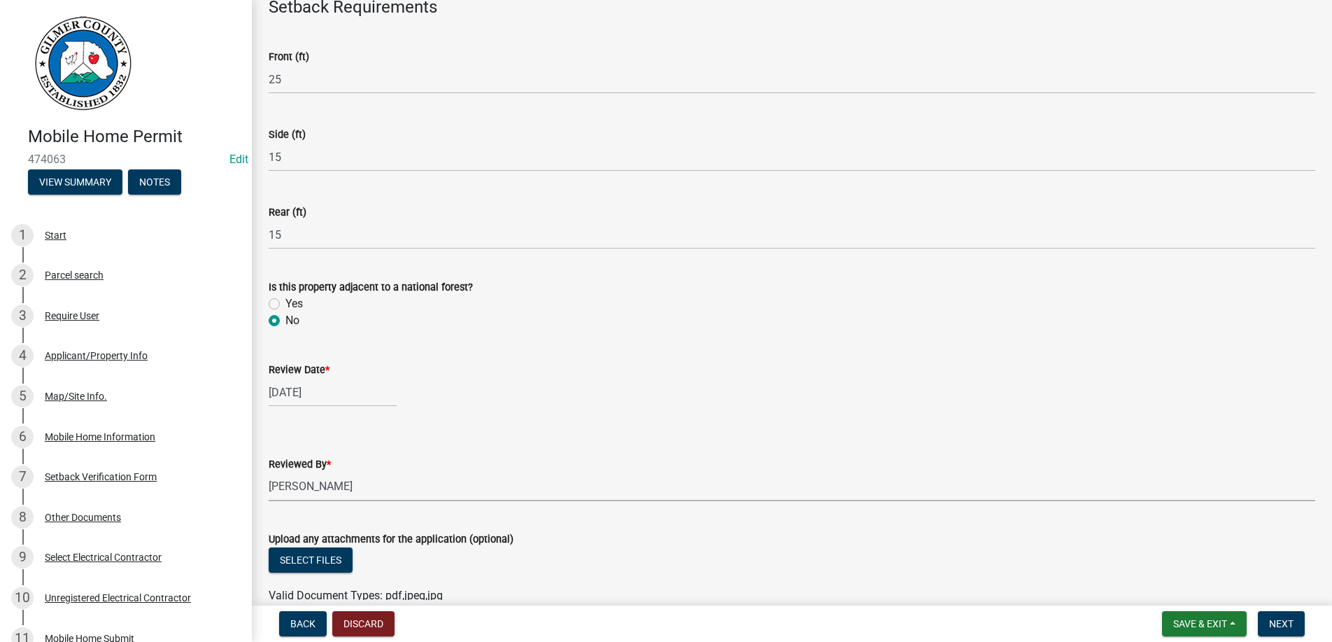
select select "b44f7338-8171-40f4-83dd-b8ba3065c966"
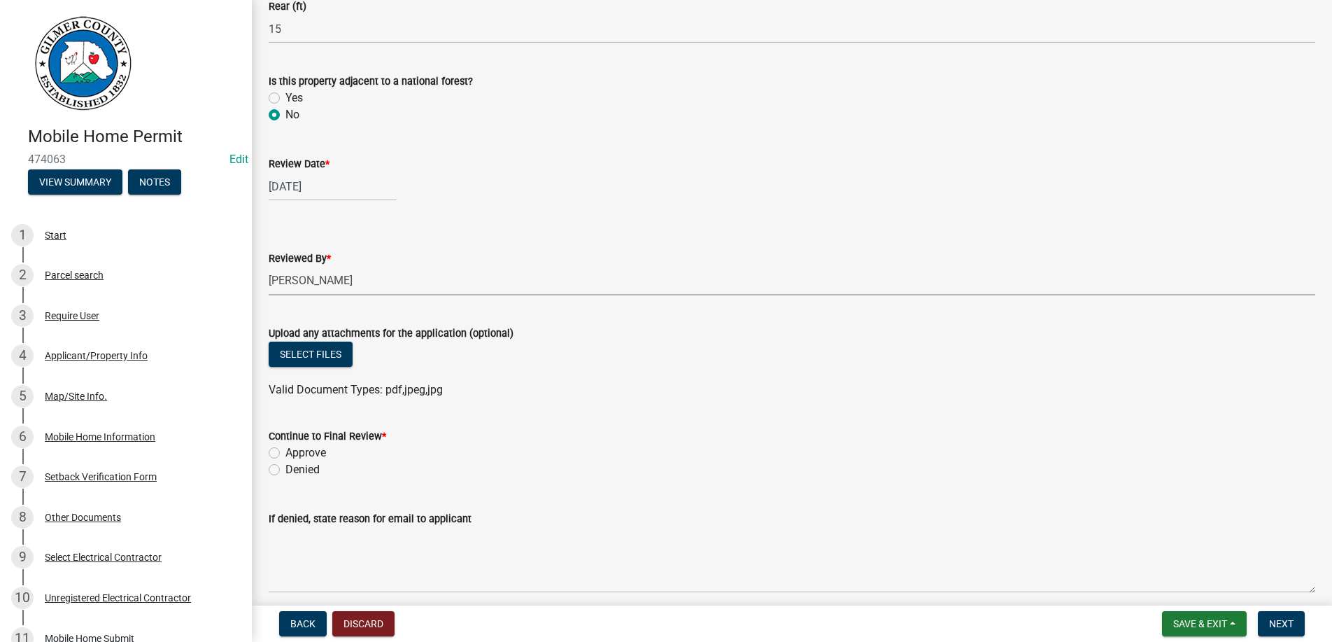
scroll to position [589, 0]
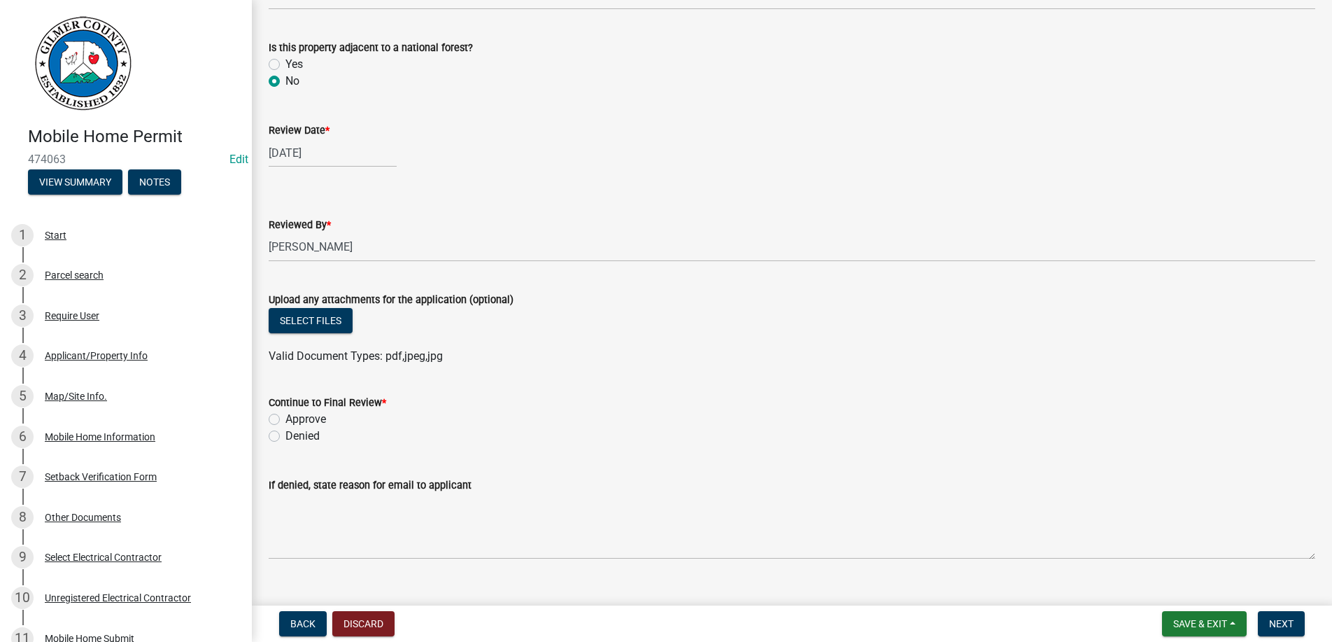
click at [286, 420] on label "Approve" at bounding box center [306, 419] width 41 height 17
click at [286, 420] on input "Approve" at bounding box center [290, 415] width 9 height 9
radio input "true"
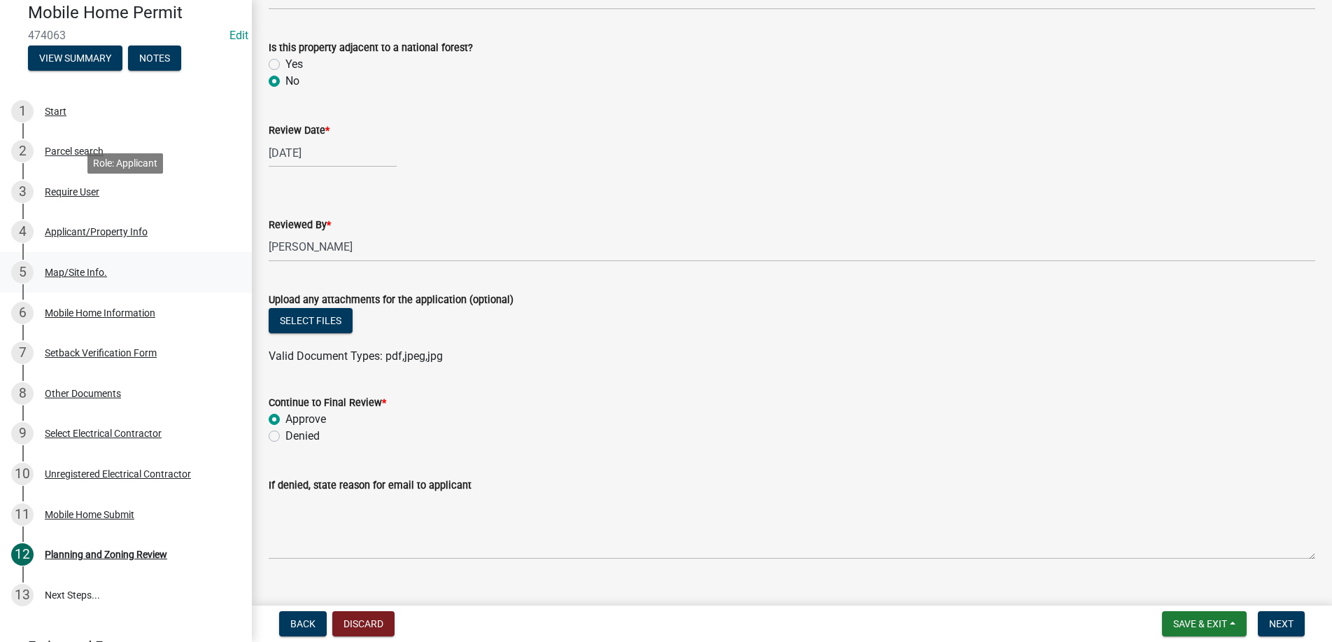
scroll to position [196, 0]
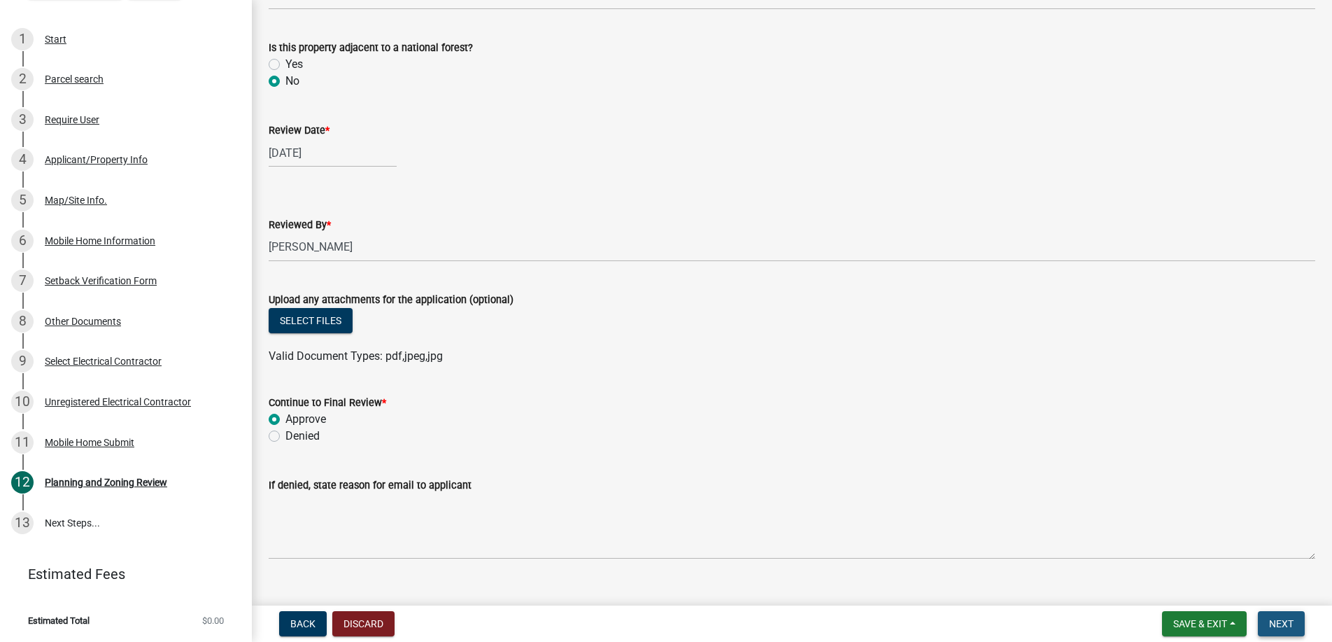
click at [1283, 625] on span "Next" at bounding box center [1281, 623] width 24 height 11
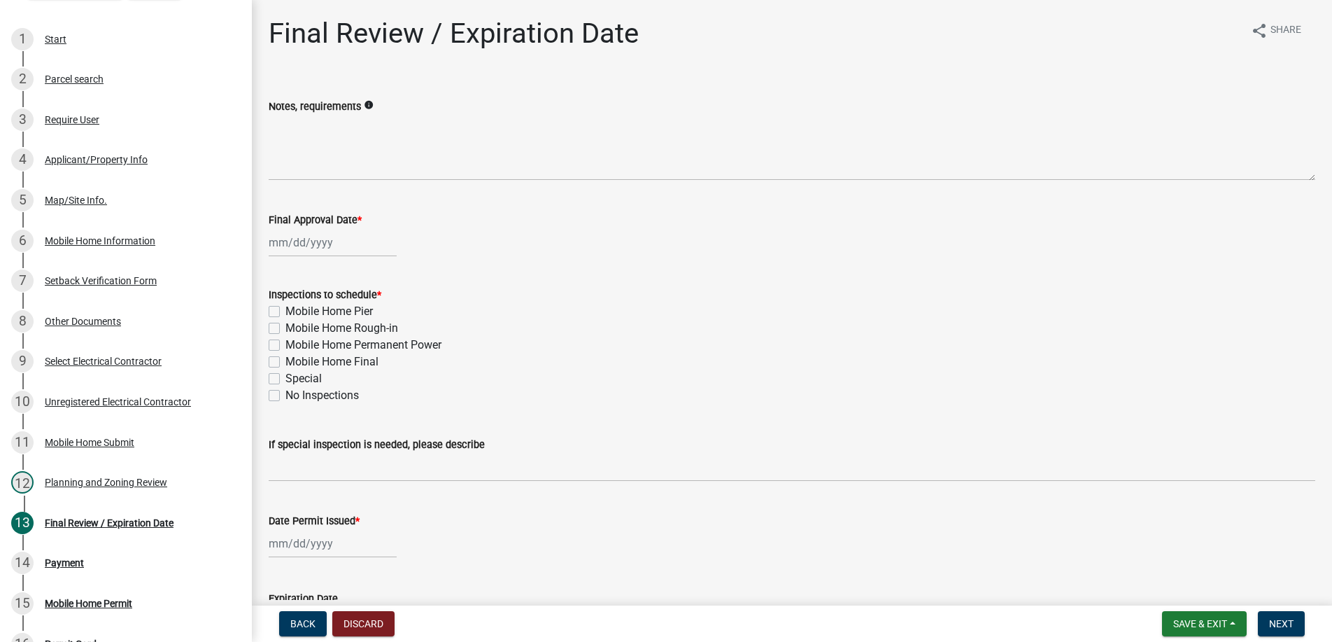
click at [331, 246] on input "Final Approval Date *" at bounding box center [333, 242] width 128 height 29
select select "9"
select select "2025"
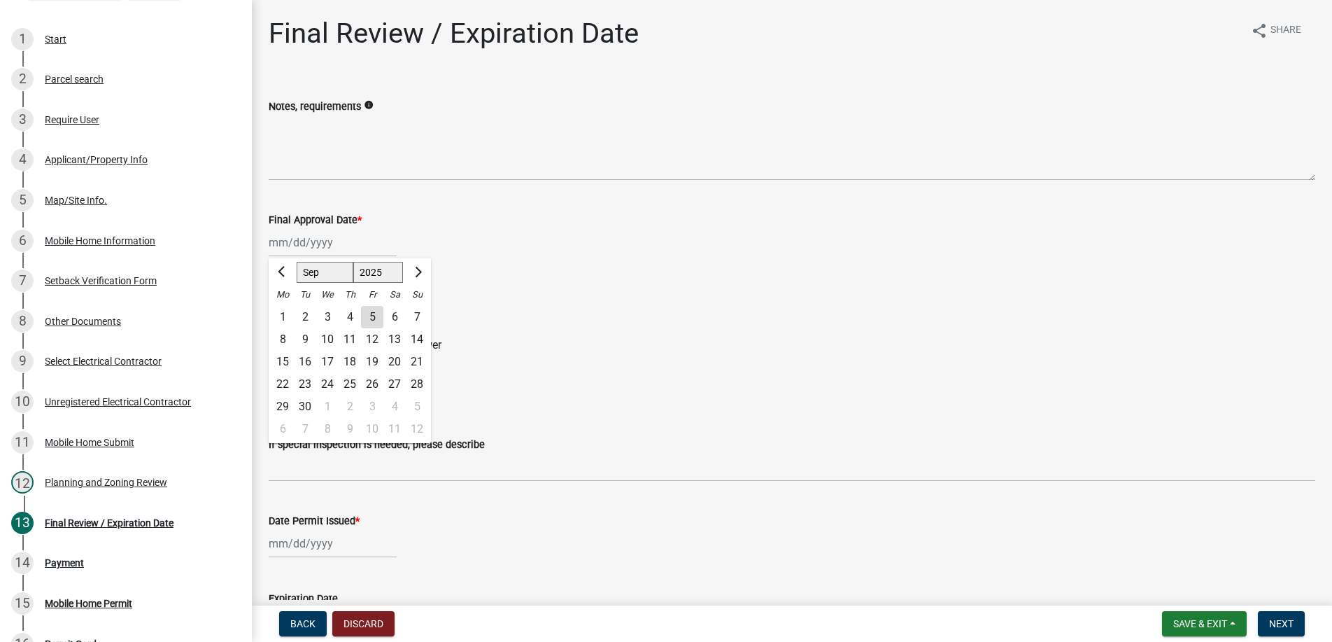
click at [372, 314] on div "5" at bounding box center [372, 317] width 22 height 22
type input "[DATE]"
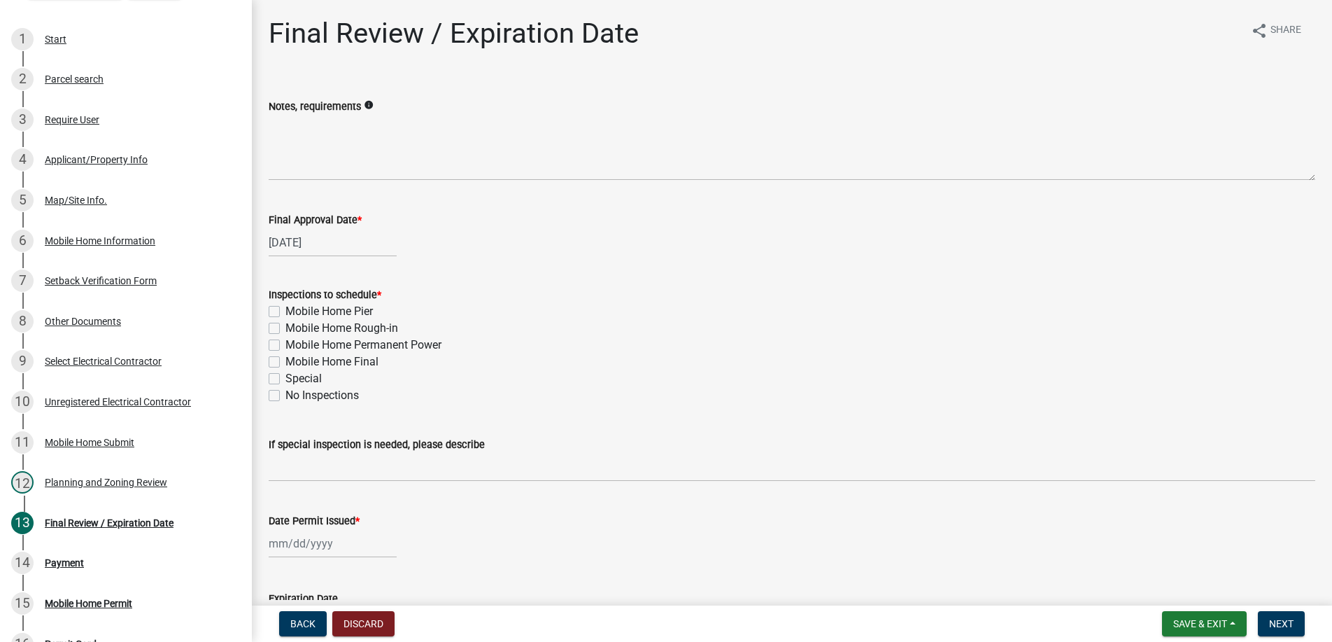
click at [286, 309] on label "Mobile Home Pier" at bounding box center [329, 311] width 87 height 17
click at [286, 309] on input "Mobile Home Pier" at bounding box center [290, 307] width 9 height 9
checkbox input "true"
checkbox input "false"
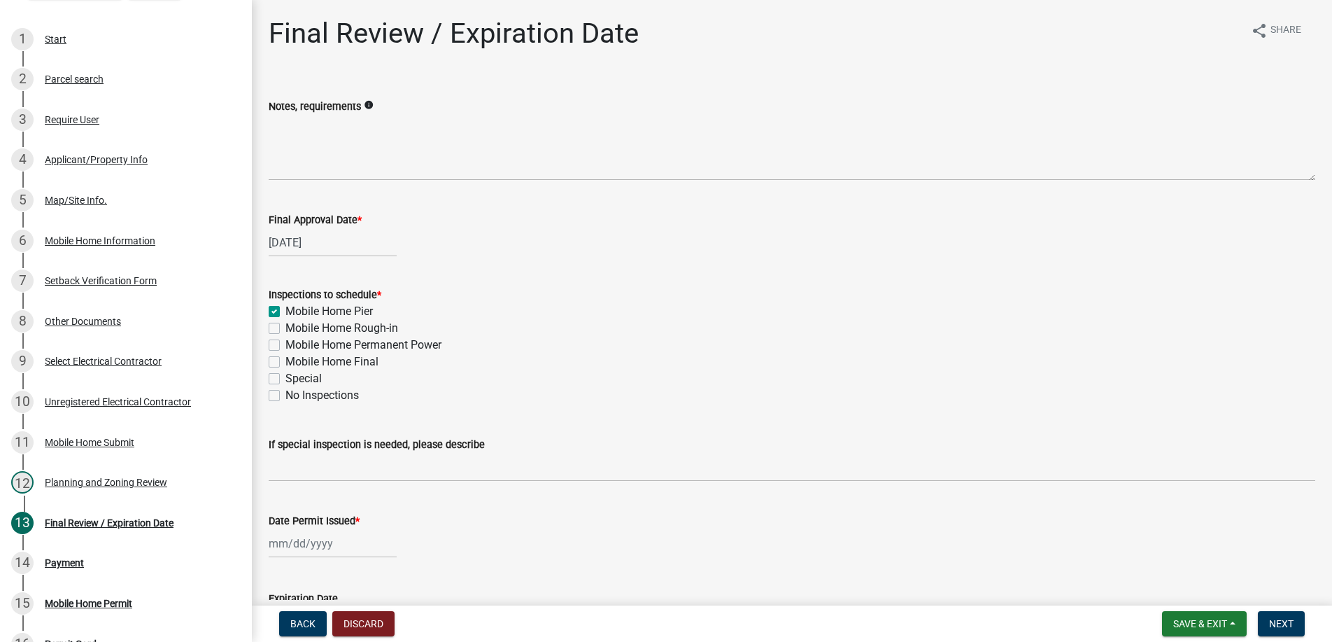
checkbox input "false"
drag, startPoint x: 273, startPoint y: 325, endPoint x: 273, endPoint y: 349, distance: 23.8
click at [286, 332] on label "Mobile Home Rough-in" at bounding box center [342, 328] width 113 height 17
click at [286, 327] on label "Mobile Home Rough-in" at bounding box center [342, 328] width 113 height 17
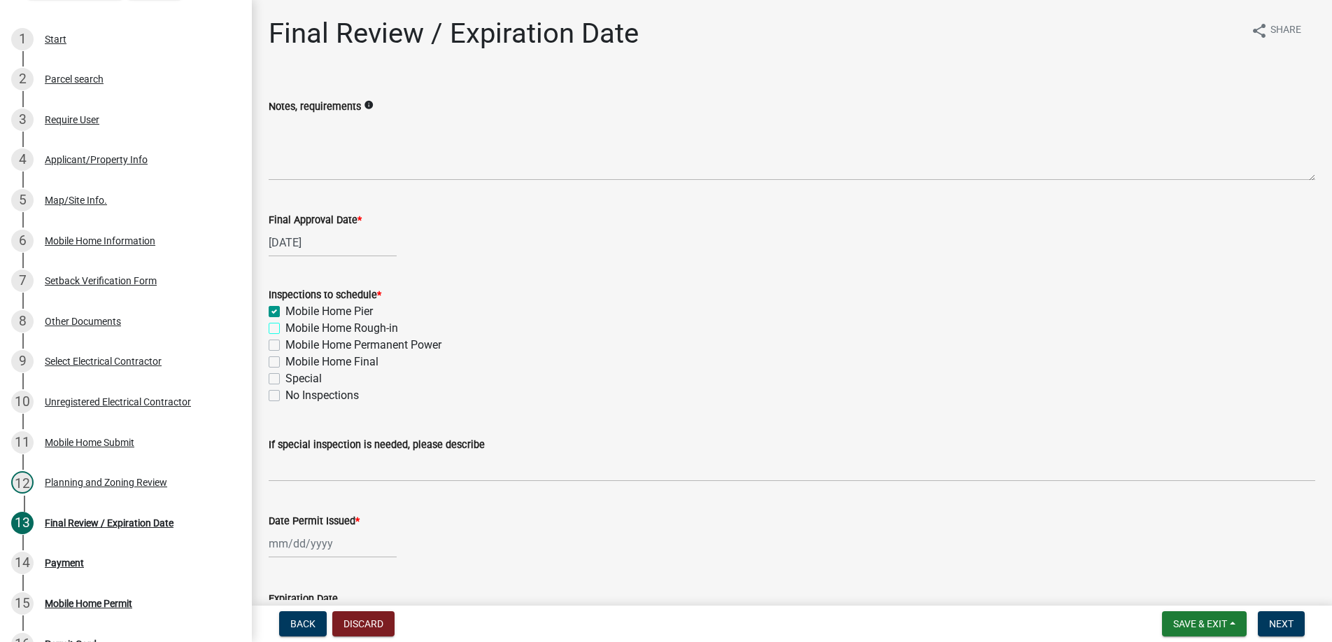
click at [286, 327] on input "Mobile Home Rough-in" at bounding box center [290, 324] width 9 height 9
click at [286, 342] on label "Mobile Home Permanent Power" at bounding box center [364, 345] width 156 height 17
click at [286, 342] on input "Mobile Home Permanent Power" at bounding box center [290, 341] width 9 height 9
click at [286, 358] on label "Mobile Home Final" at bounding box center [332, 361] width 93 height 17
click at [286, 358] on input "Mobile Home Final" at bounding box center [290, 357] width 9 height 9
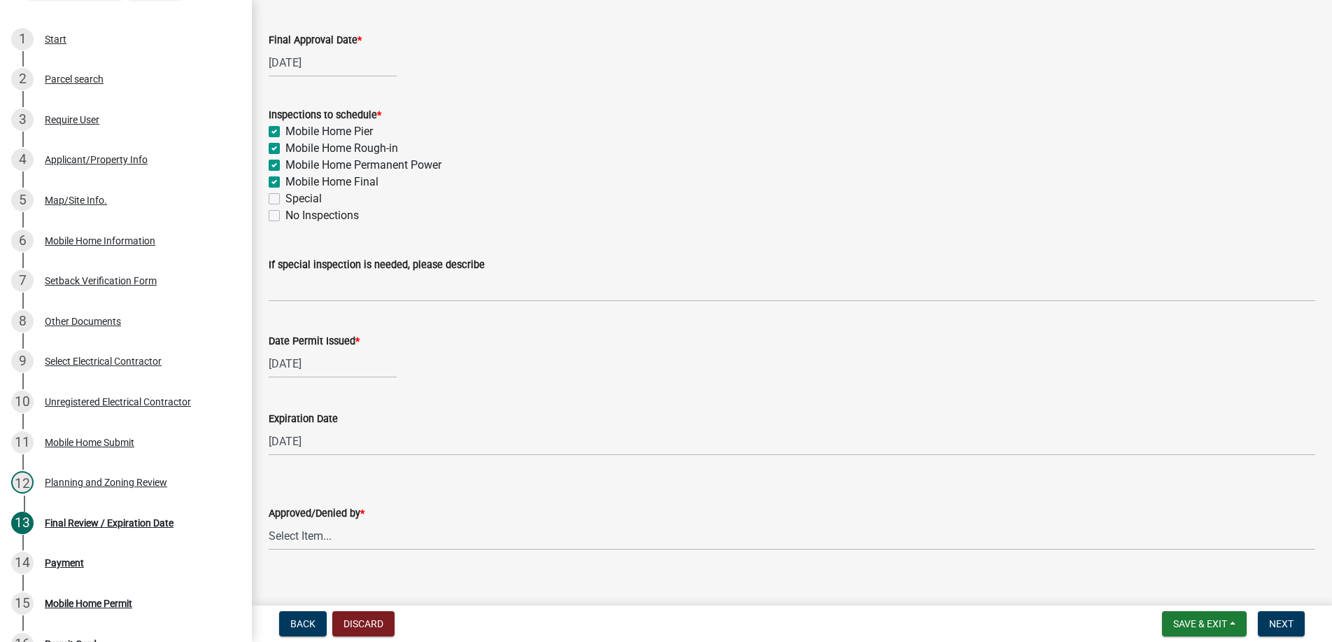
scroll to position [197, 0]
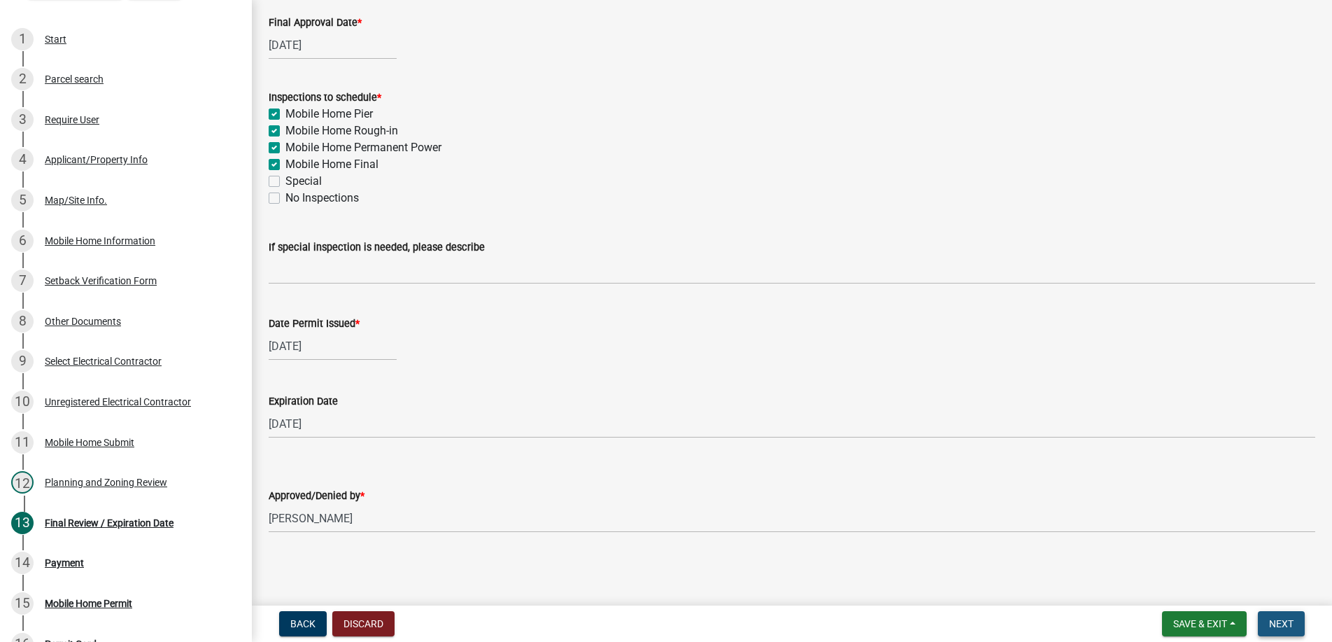
click at [1283, 616] on button "Next" at bounding box center [1281, 623] width 47 height 25
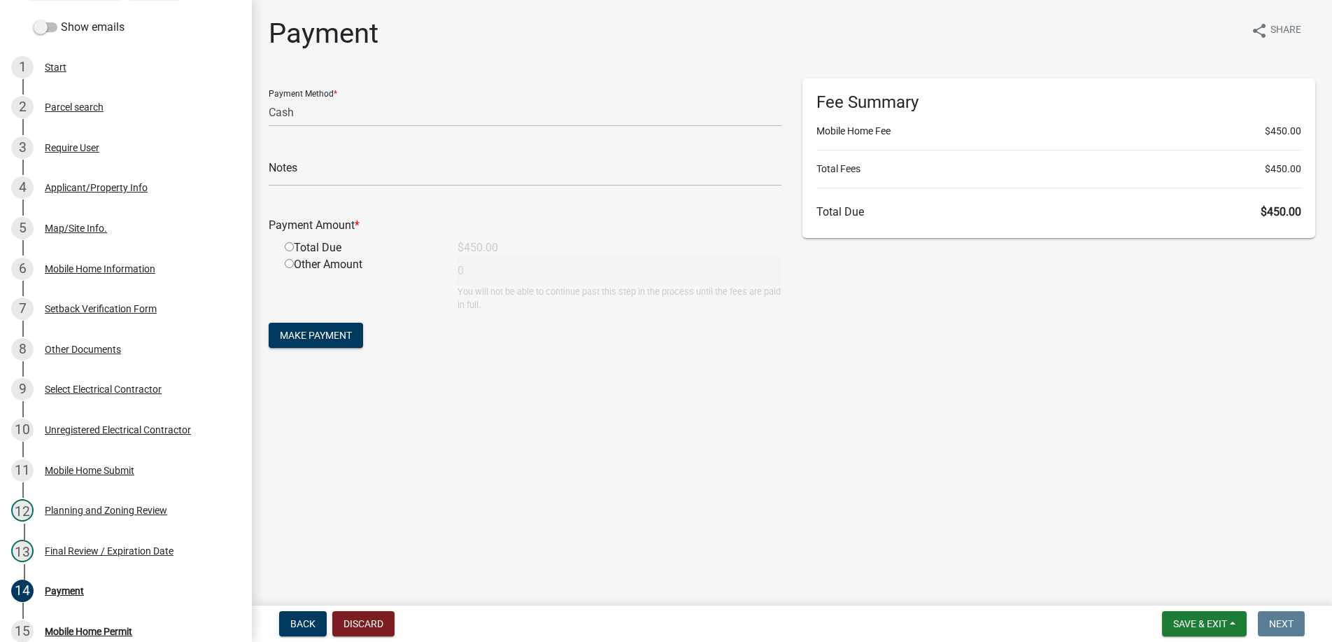
click at [290, 245] on input "radio" at bounding box center [289, 246] width 9 height 9
click at [311, 331] on span "Make Payment" at bounding box center [316, 335] width 72 height 11
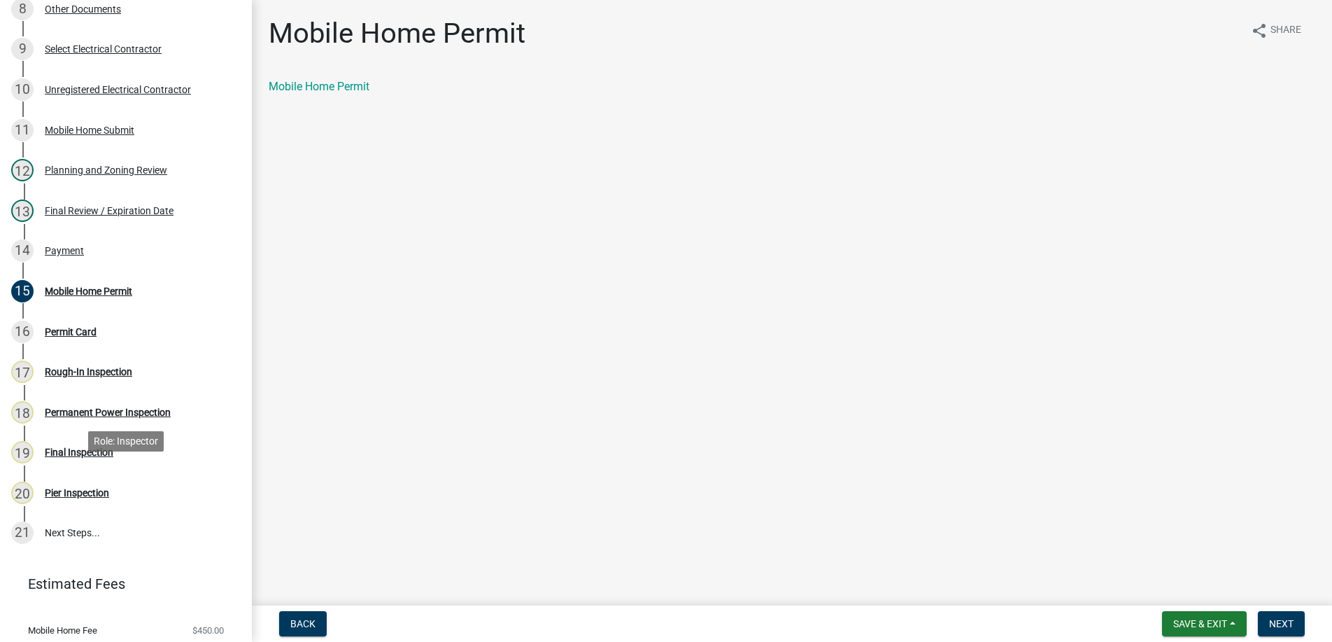
scroll to position [553, 0]
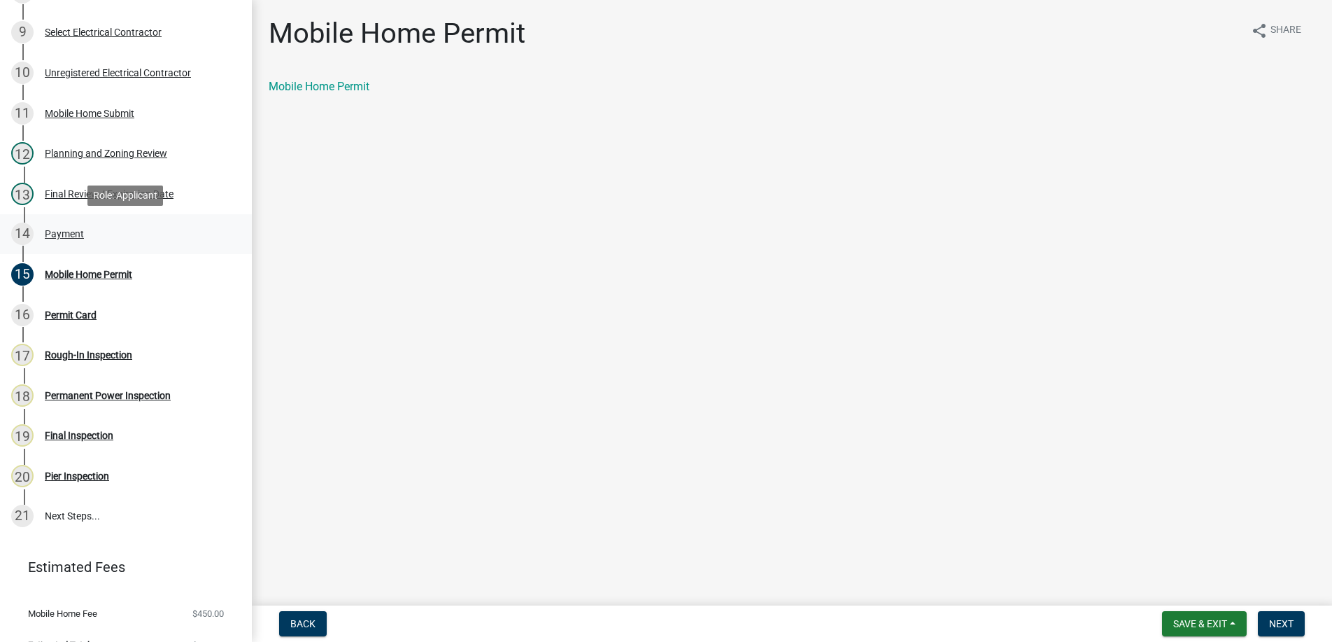
click at [68, 230] on div "Payment" at bounding box center [64, 234] width 39 height 10
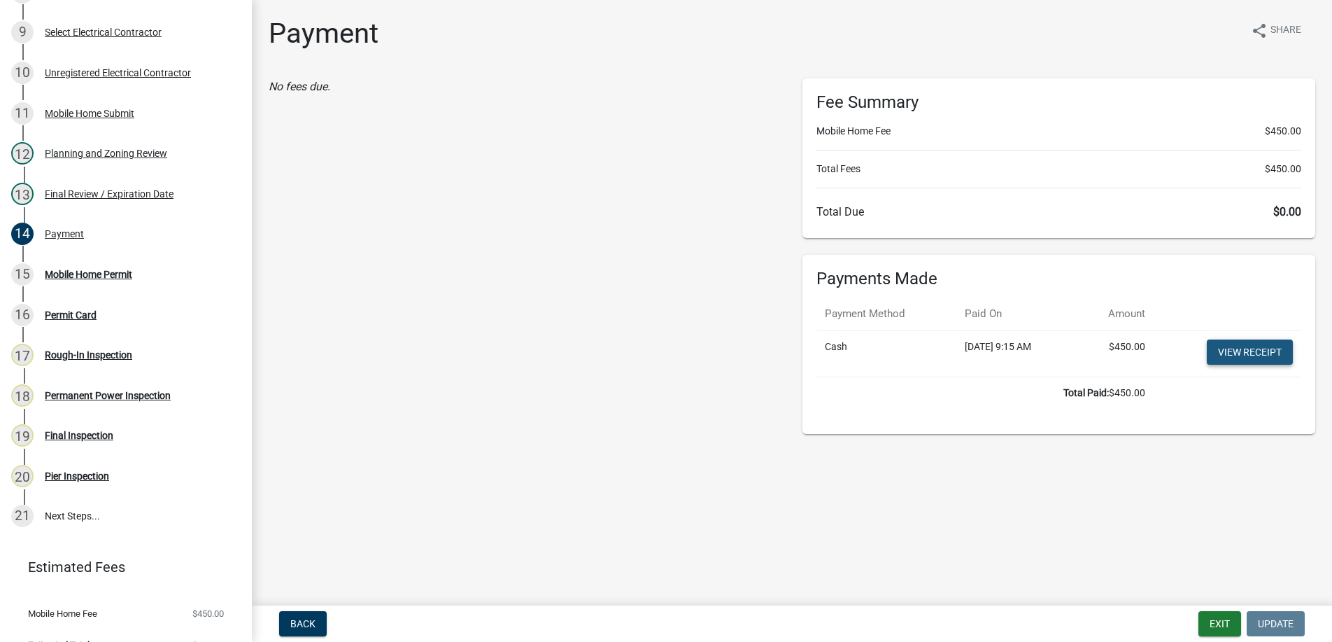
click at [1241, 341] on link "View receipt" at bounding box center [1250, 351] width 86 height 25
click at [76, 270] on div "Mobile Home Permit" at bounding box center [88, 274] width 87 height 10
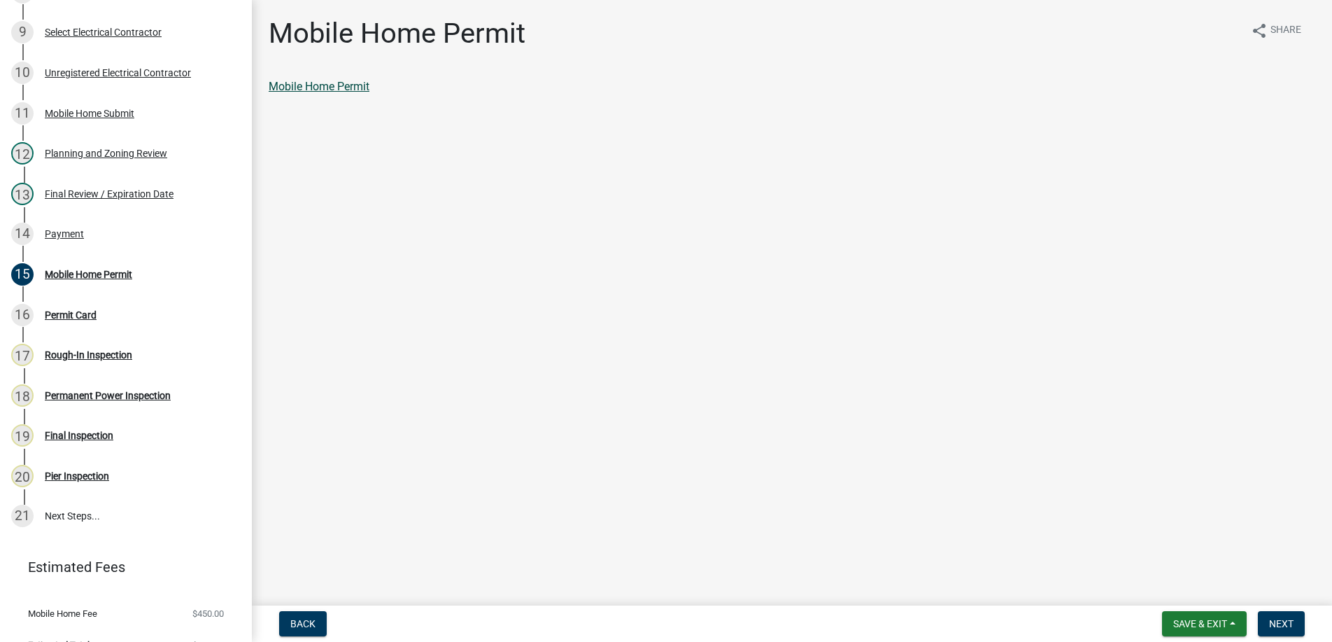
click at [311, 83] on link "Mobile Home Permit" at bounding box center [319, 86] width 101 height 13
click at [1267, 617] on button "Next" at bounding box center [1281, 623] width 47 height 25
click at [304, 82] on link "Permit Card" at bounding box center [298, 86] width 58 height 13
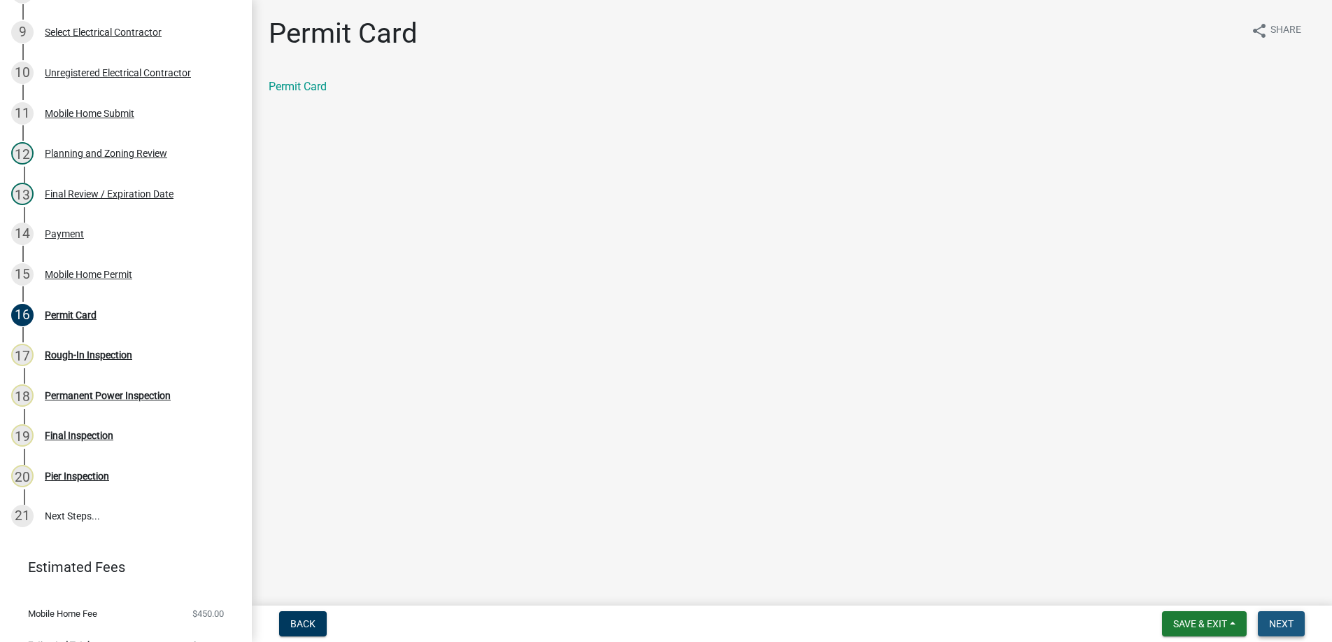
click at [1294, 616] on button "Next" at bounding box center [1281, 623] width 47 height 25
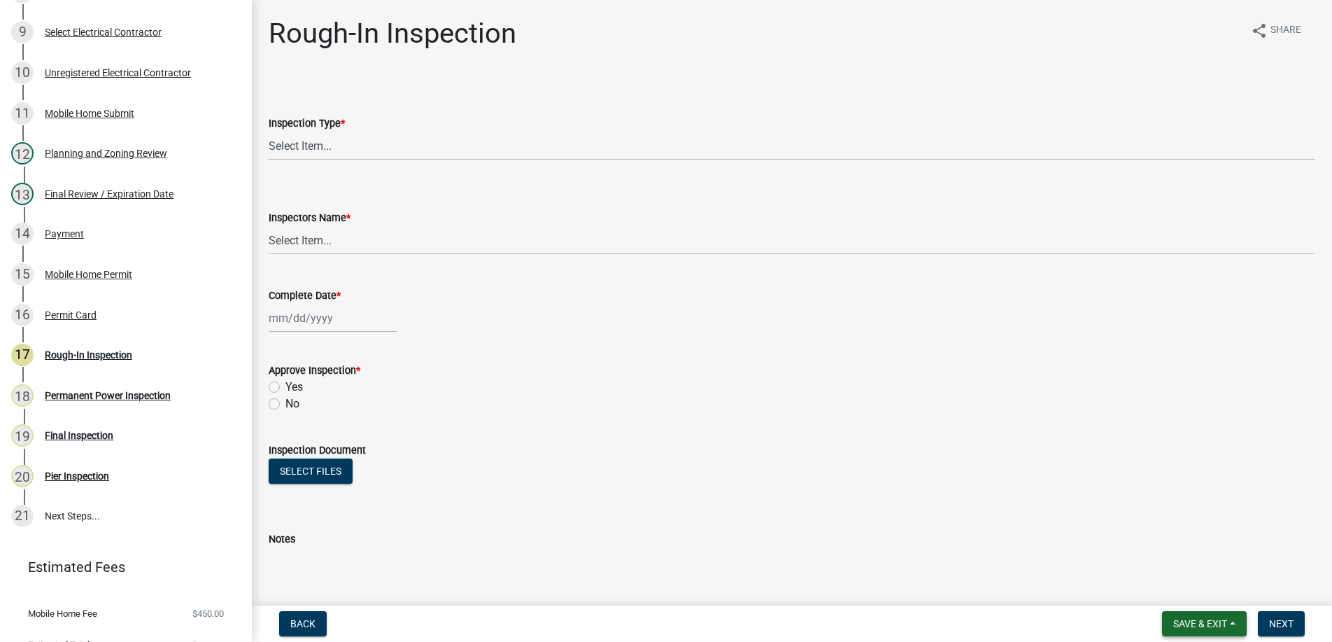
click at [1216, 621] on span "Save & Exit" at bounding box center [1201, 623] width 54 height 11
drag, startPoint x: 894, startPoint y: 447, endPoint x: 290, endPoint y: 123, distance: 684.8
click at [889, 439] on form "Inspection Document Select files" at bounding box center [792, 461] width 1047 height 73
click at [66, 155] on div "Planning and Zoning Review" at bounding box center [106, 153] width 122 height 10
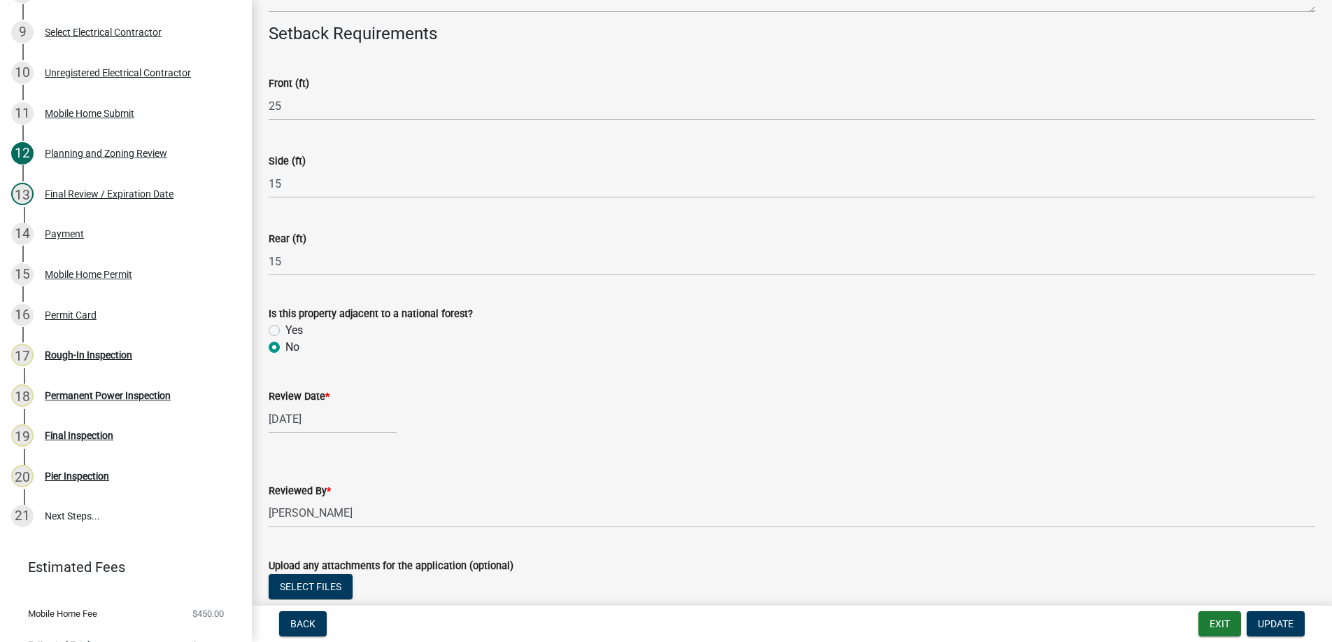
scroll to position [606, 0]
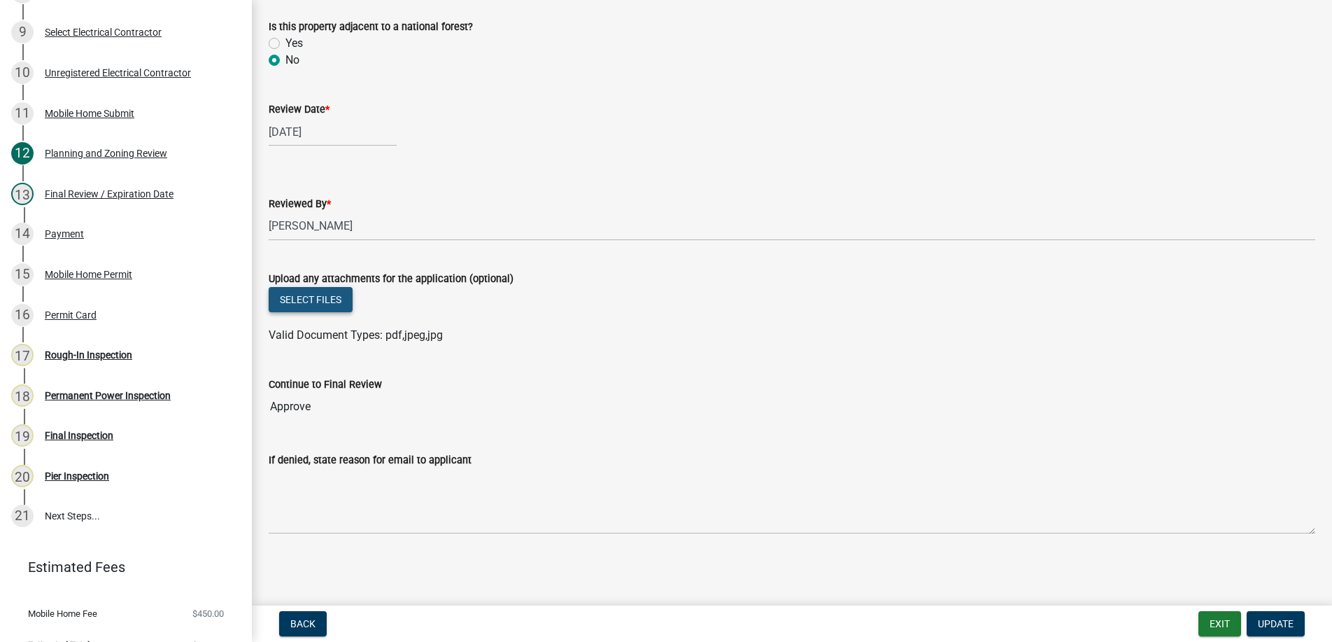
click at [306, 295] on button "Select files" at bounding box center [311, 299] width 84 height 25
